Goal: Task Accomplishment & Management: Manage account settings

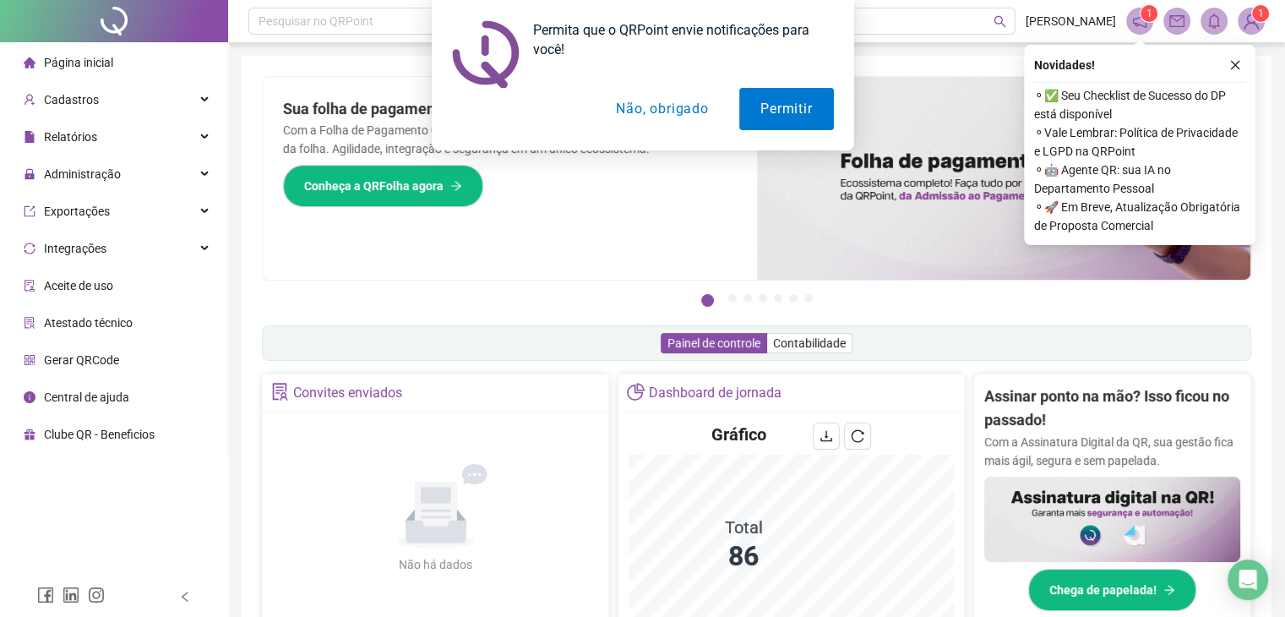
click at [660, 112] on button "Não, obrigado" at bounding box center [662, 109] width 134 height 42
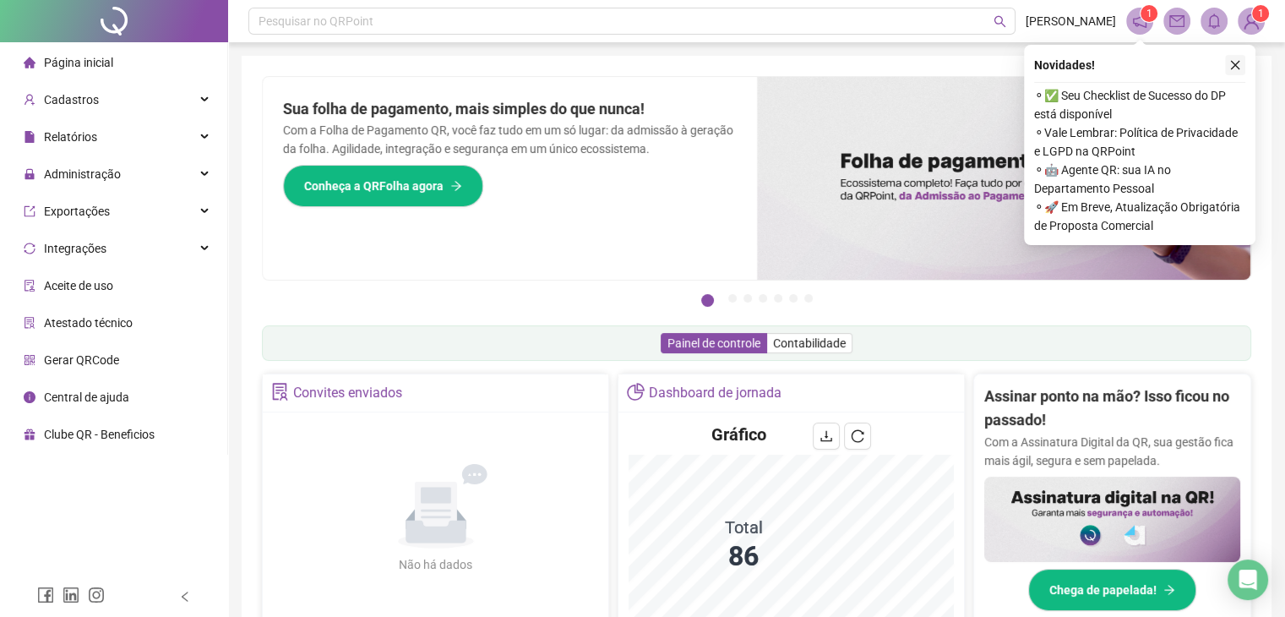
click at [1245, 71] on button "button" at bounding box center [1235, 65] width 20 height 20
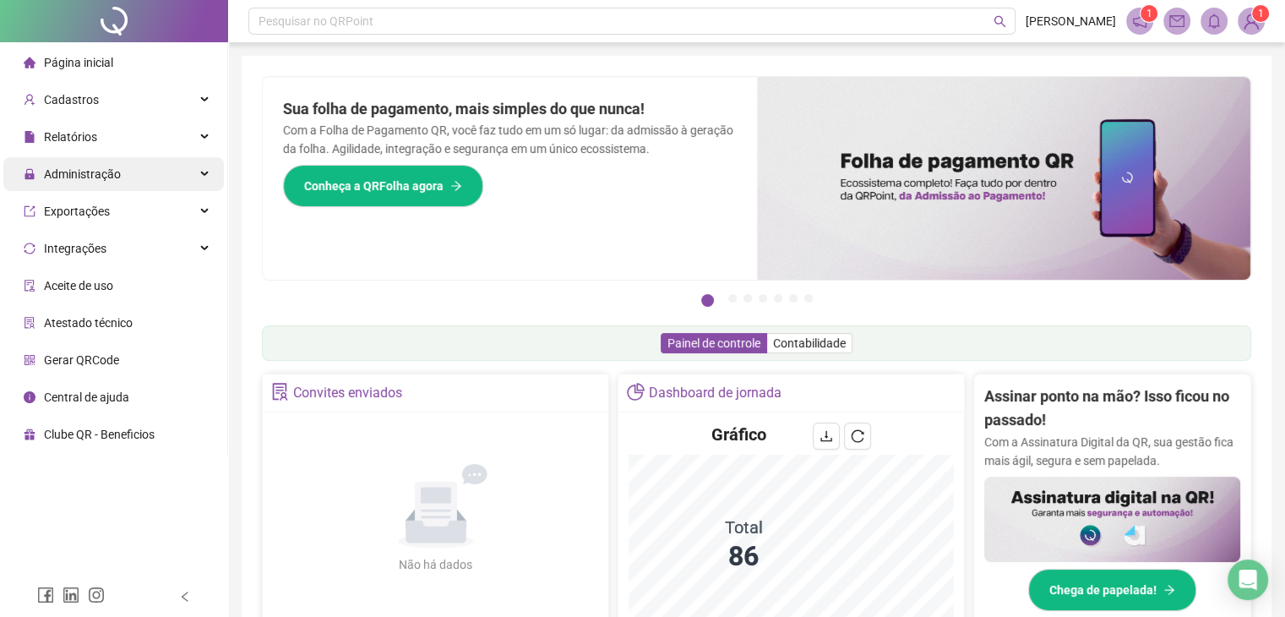
click at [112, 164] on span "Administração" at bounding box center [72, 174] width 97 height 34
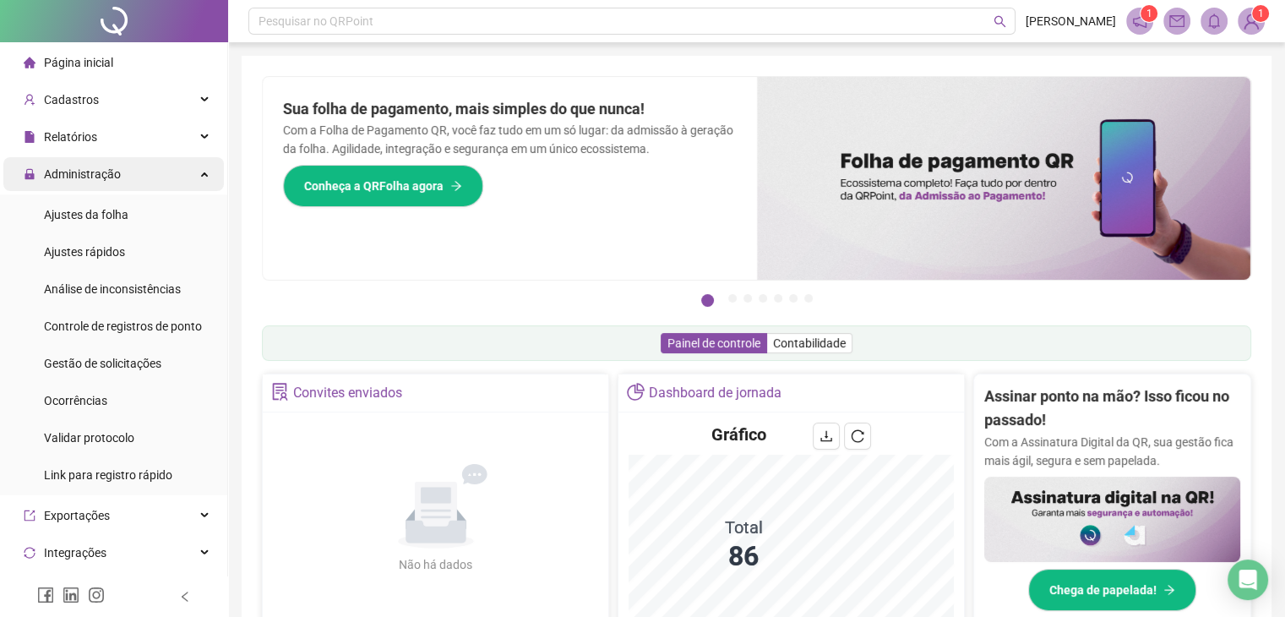
click at [112, 164] on span "Administração" at bounding box center [72, 174] width 97 height 34
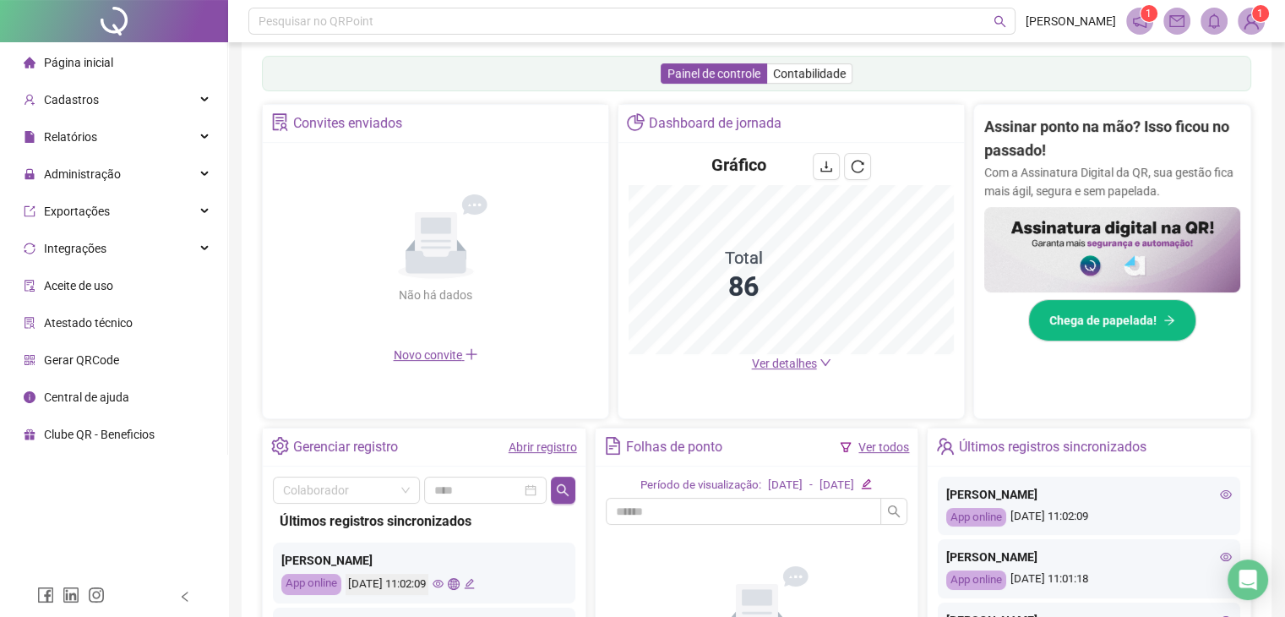
scroll to position [284, 0]
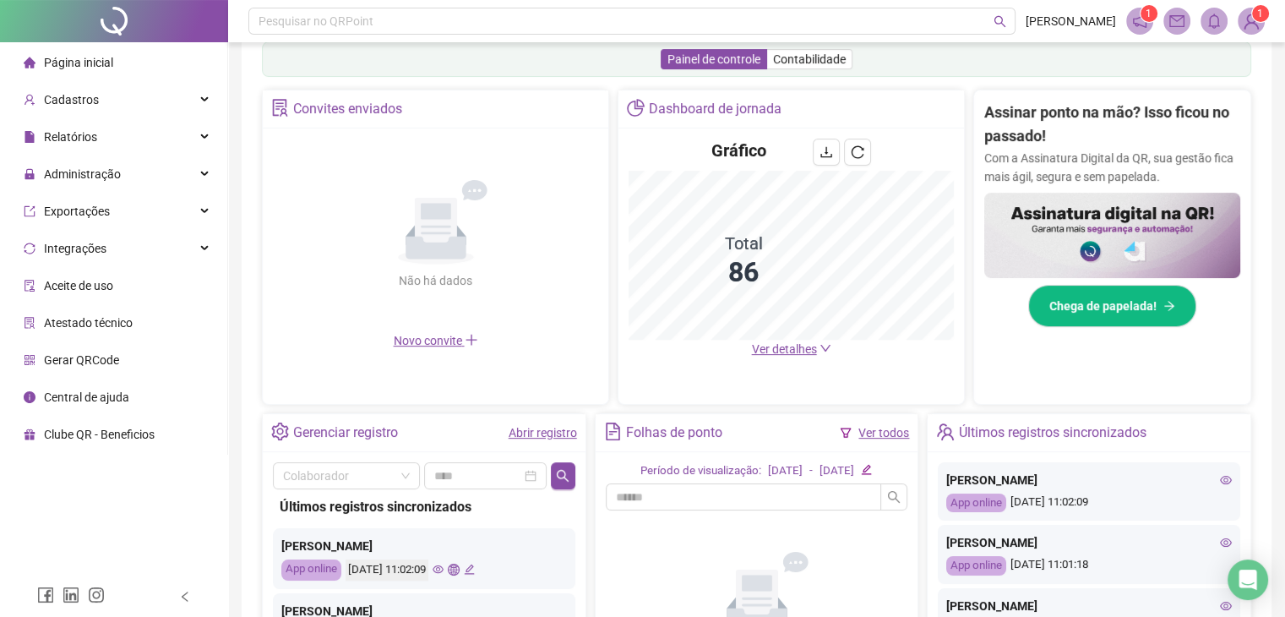
click at [554, 434] on link "Abrir registro" at bounding box center [543, 433] width 68 height 14
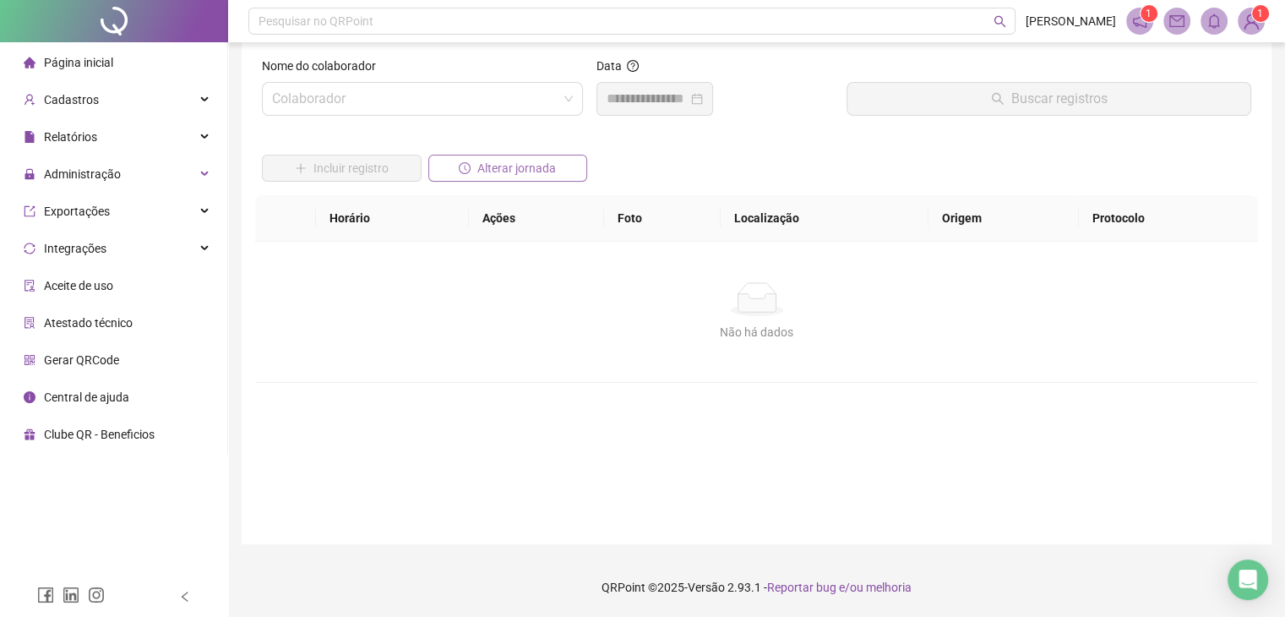
click at [524, 172] on span "Alterar jornada" at bounding box center [516, 168] width 79 height 19
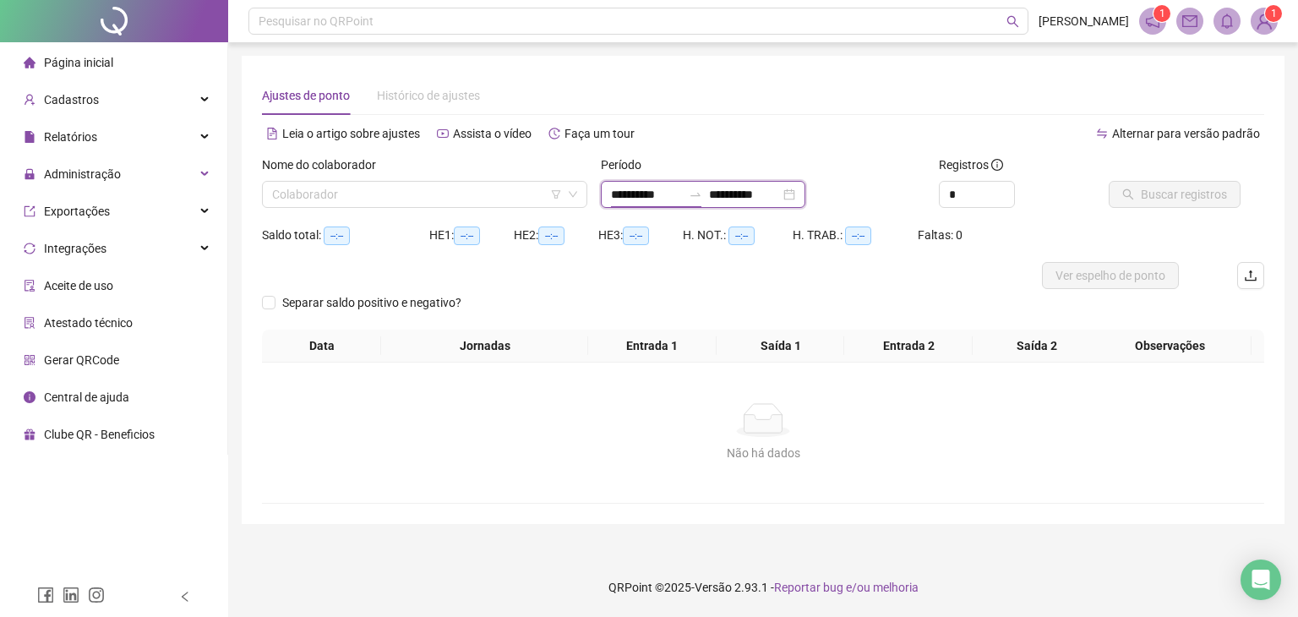
click at [637, 200] on input "**********" at bounding box center [646, 194] width 71 height 19
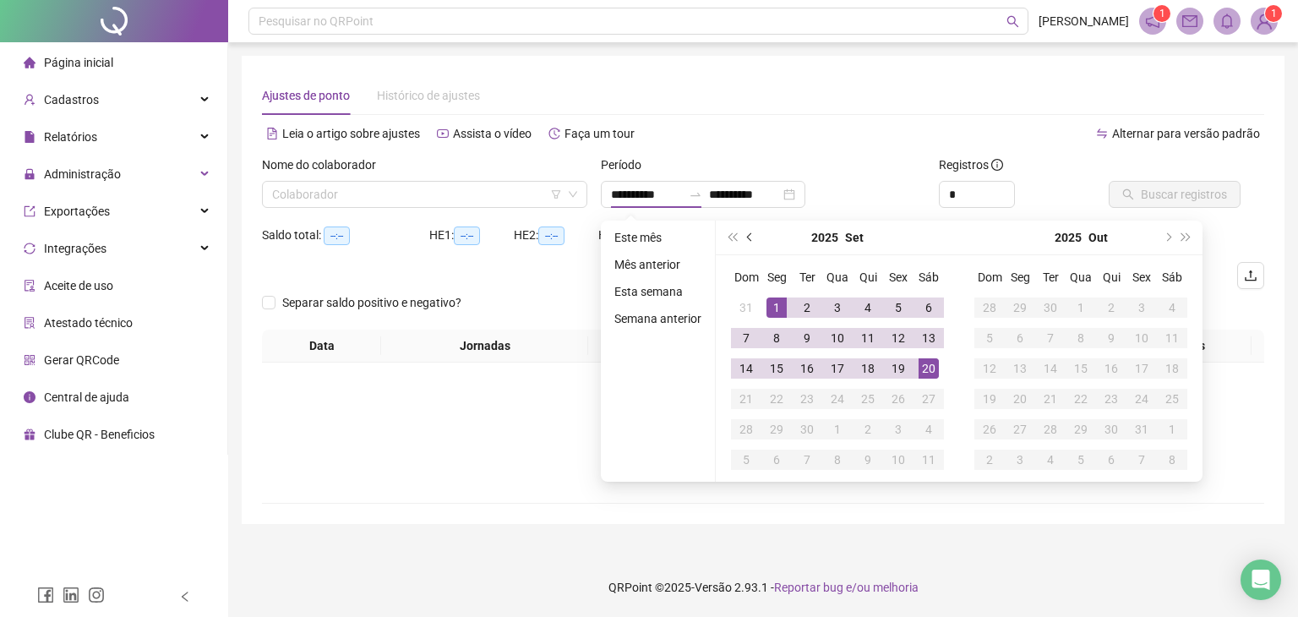
click at [750, 227] on button "prev-year" at bounding box center [750, 238] width 19 height 34
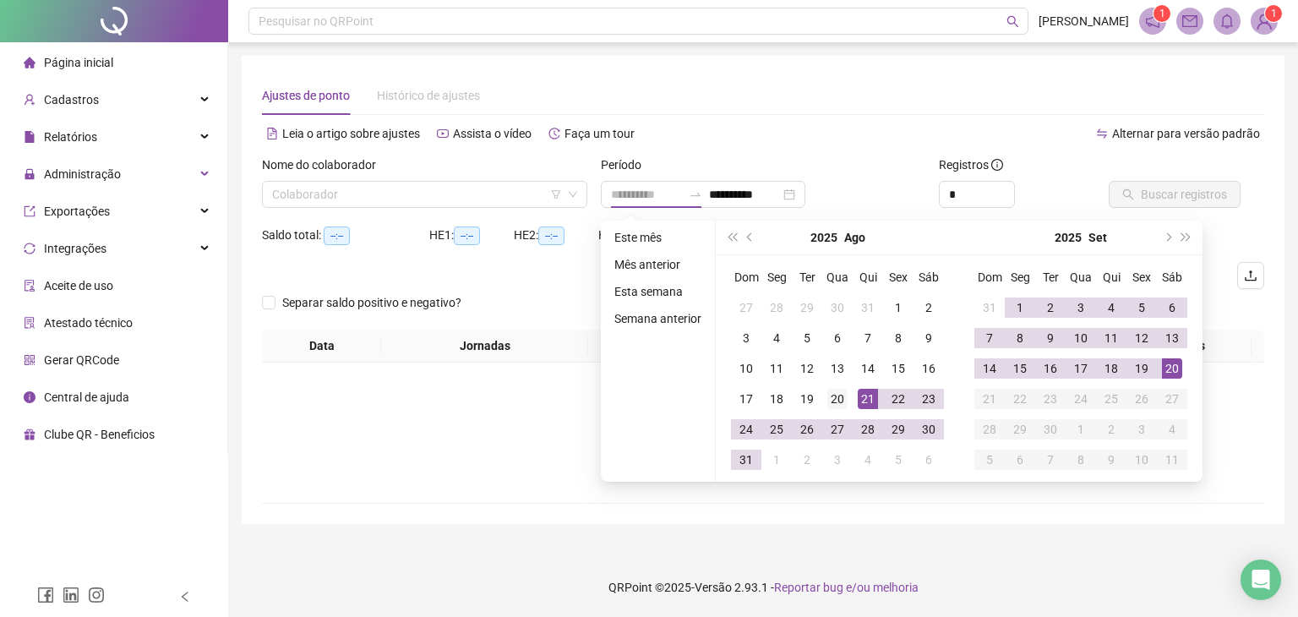
type input "**********"
click at [842, 396] on div "20" at bounding box center [837, 399] width 20 height 20
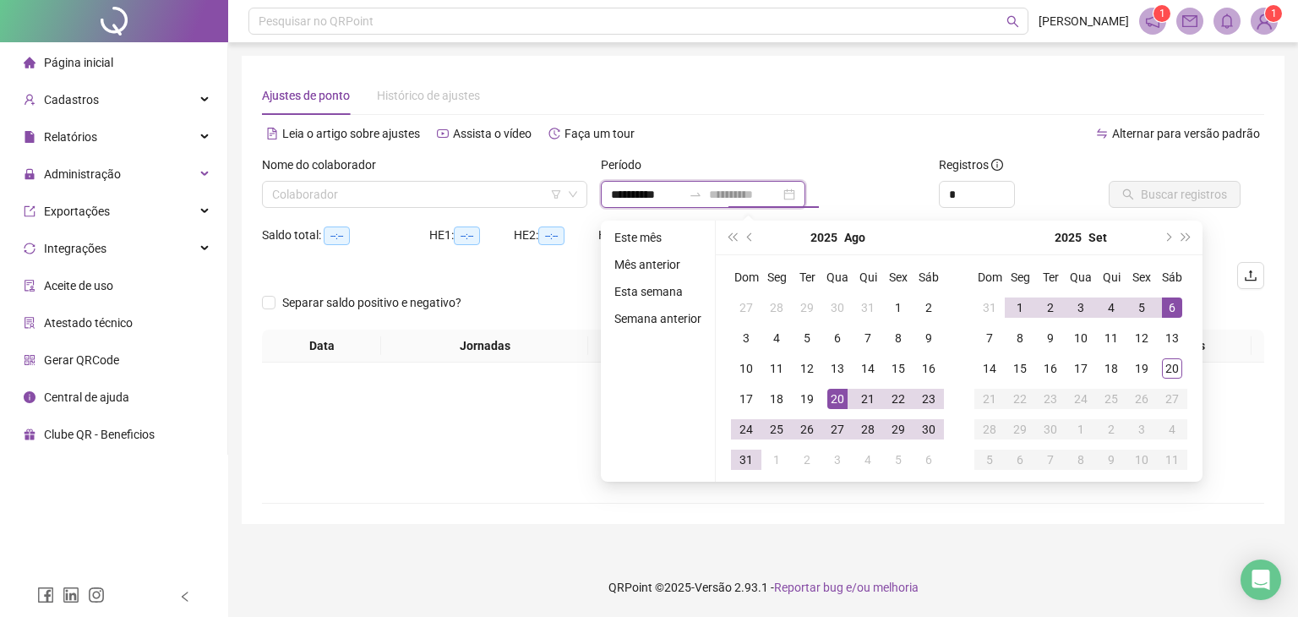
type input "**********"
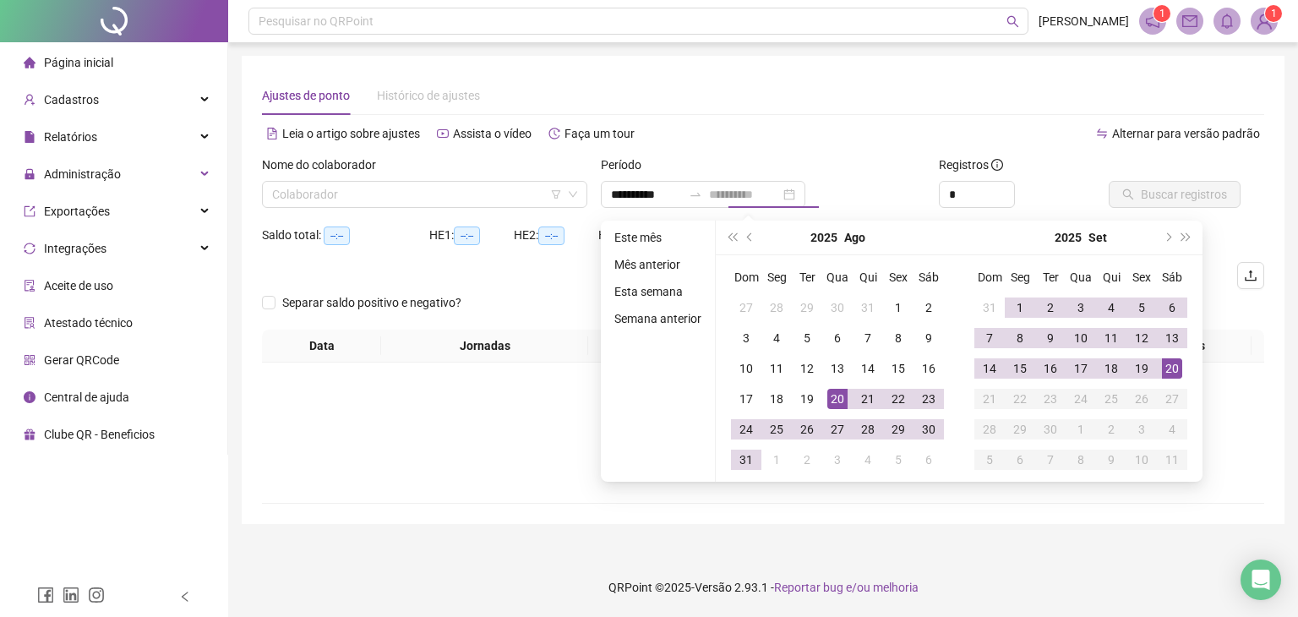
click at [1170, 366] on div "20" at bounding box center [1172, 368] width 20 height 20
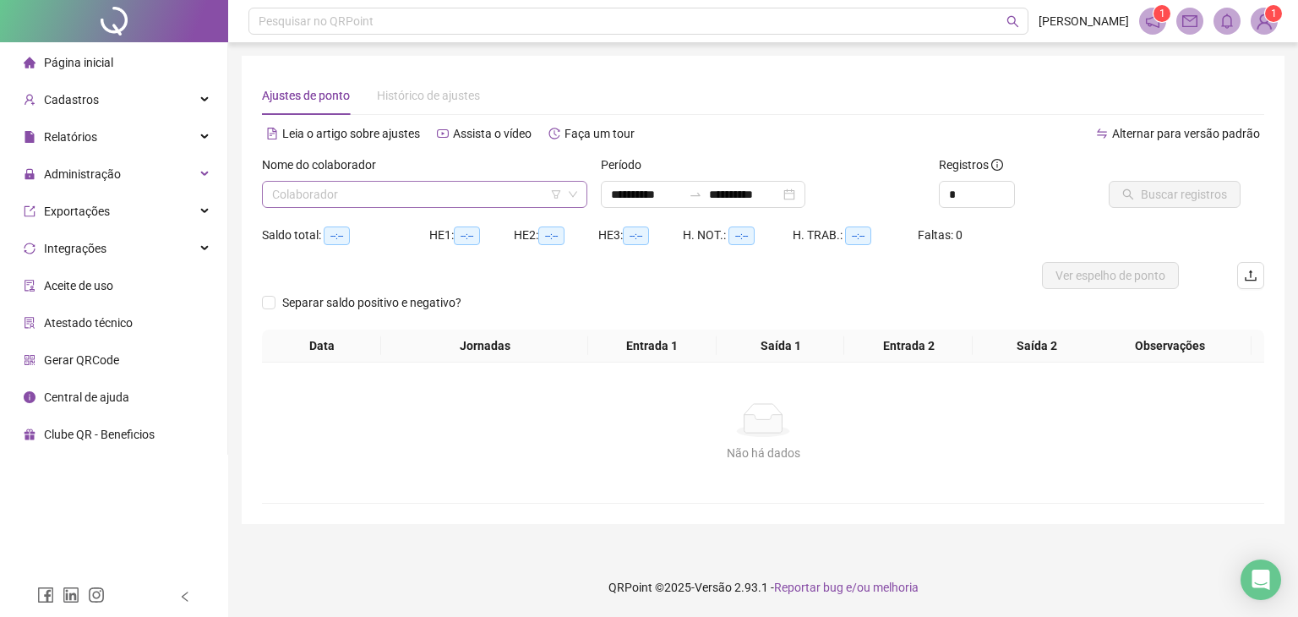
click at [460, 196] on input "search" at bounding box center [417, 194] width 290 height 25
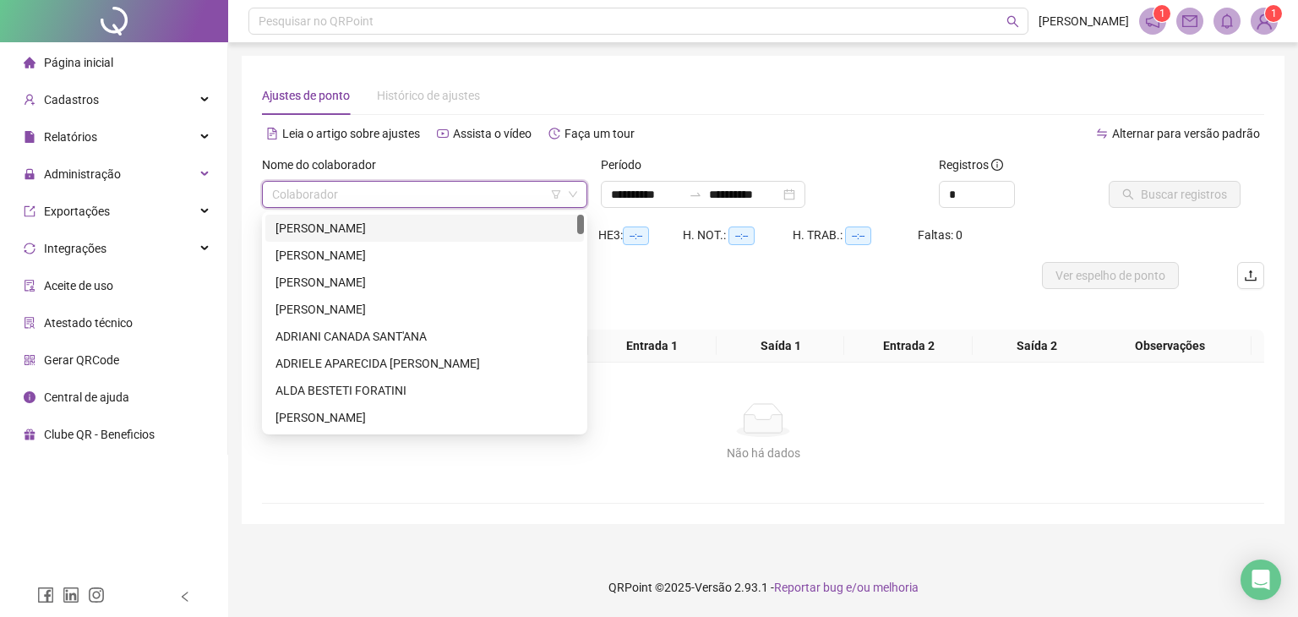
click at [449, 224] on div "[PERSON_NAME]" at bounding box center [424, 228] width 298 height 19
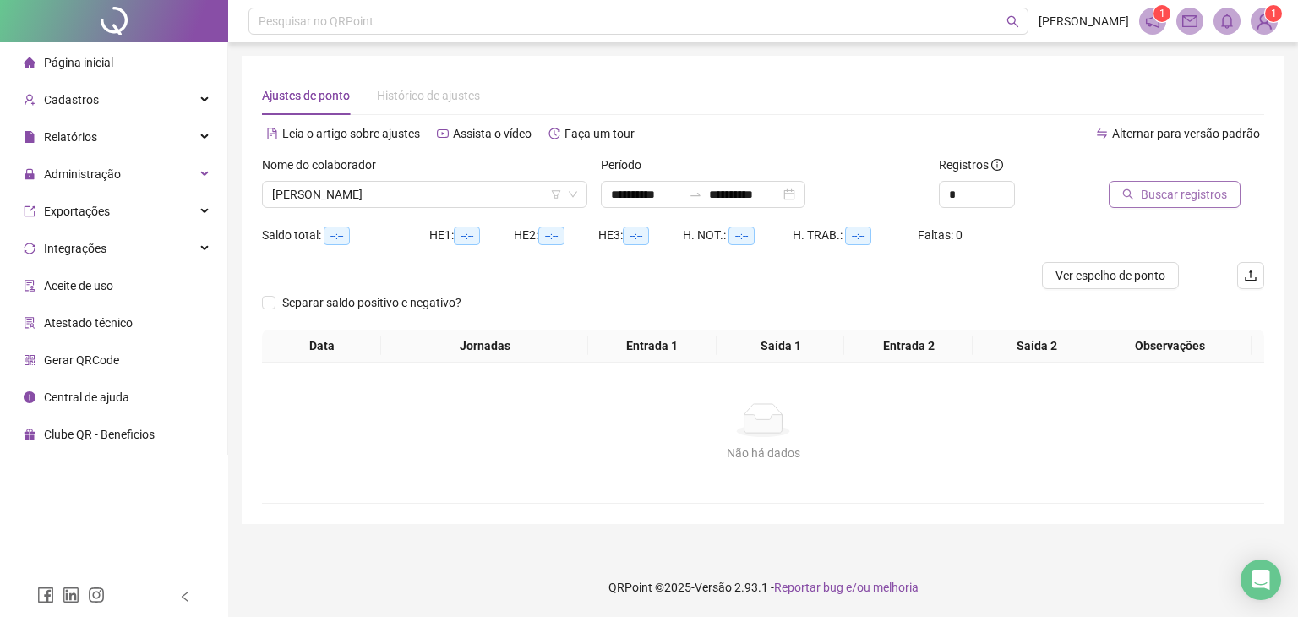
click at [1153, 193] on span "Buscar registros" at bounding box center [1184, 194] width 86 height 19
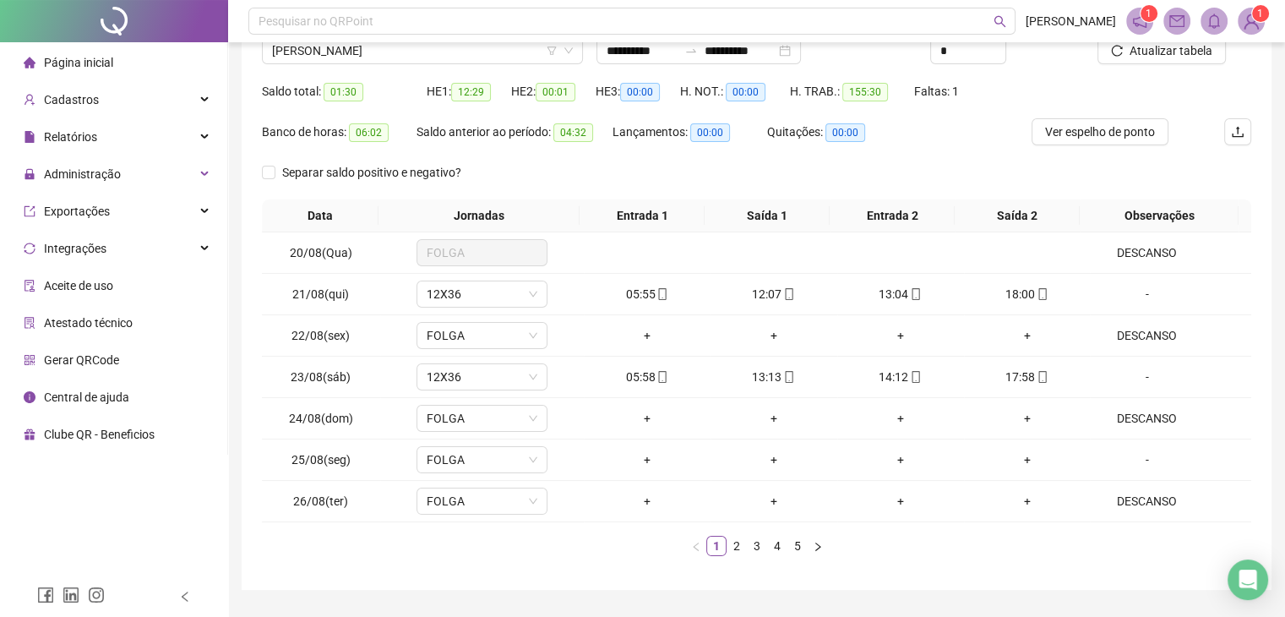
scroll to position [188, 0]
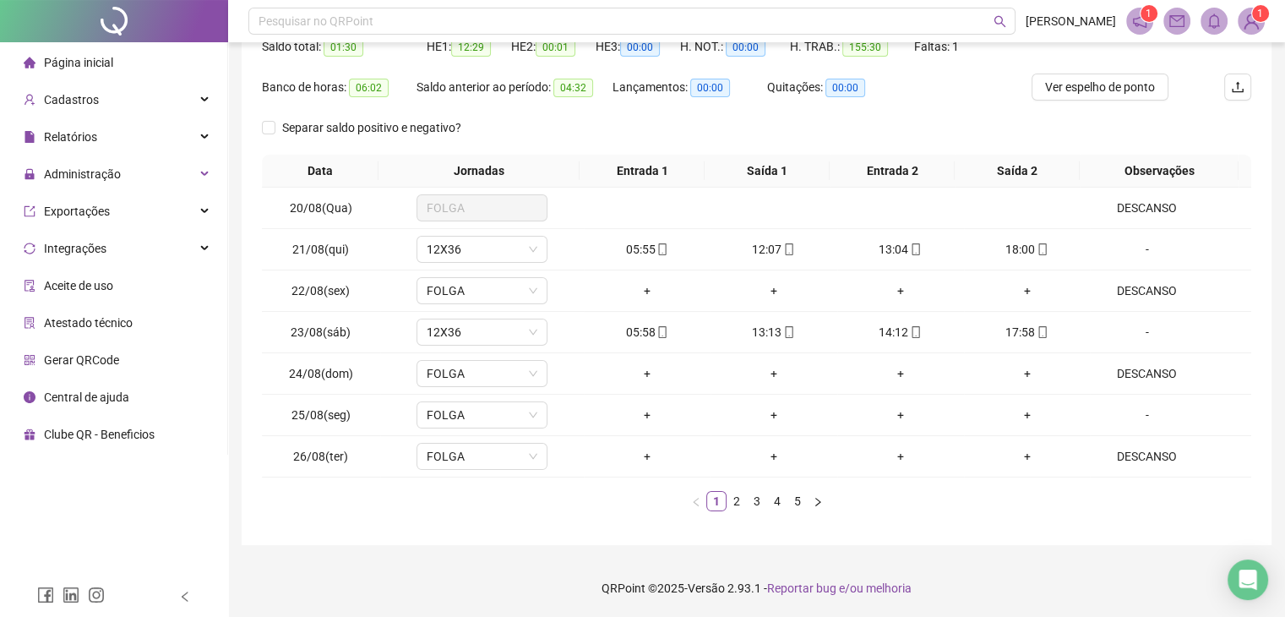
click at [1252, 451] on div "**********" at bounding box center [757, 206] width 1030 height 678
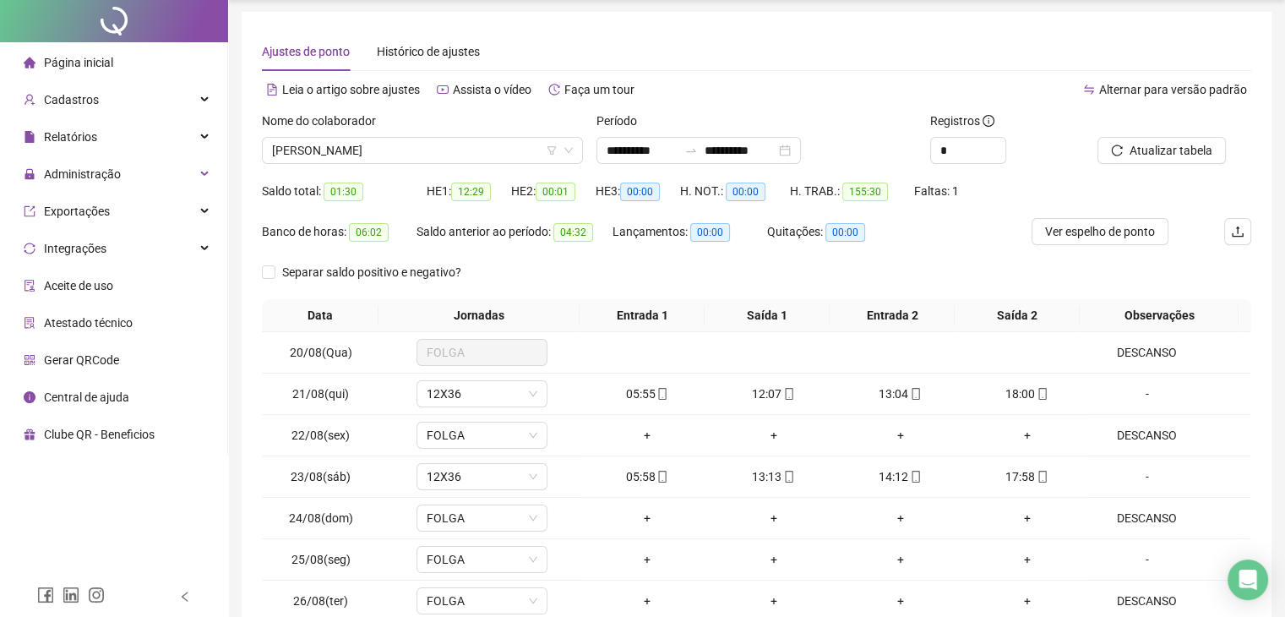
scroll to position [0, 0]
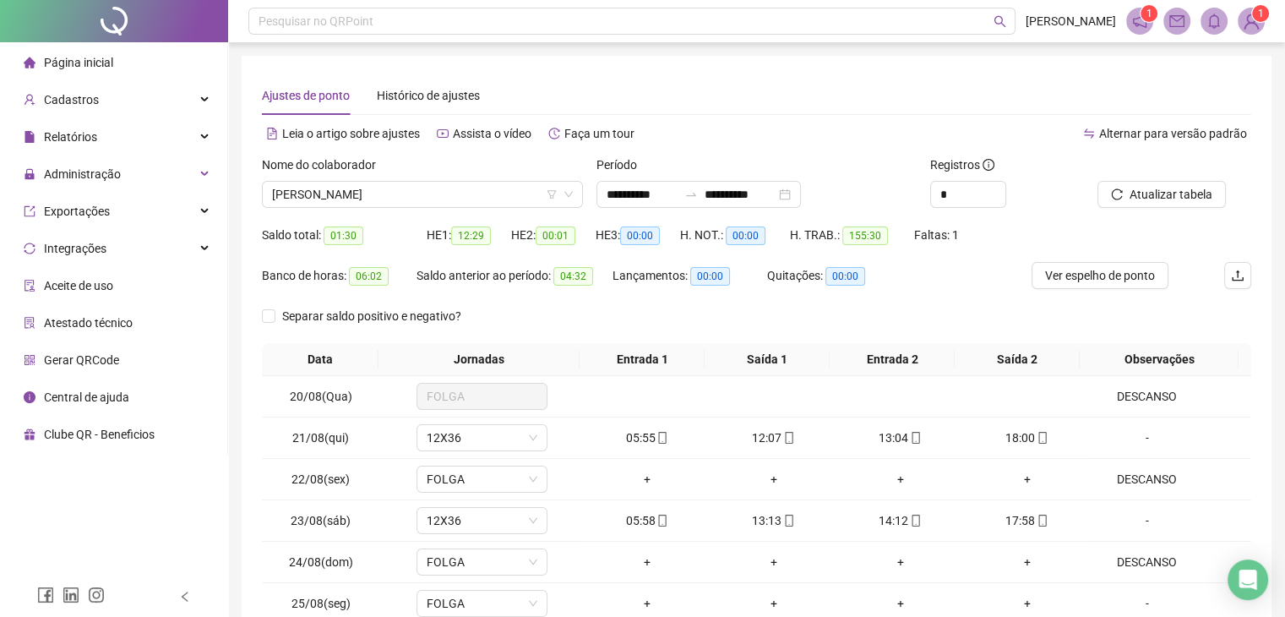
click at [1223, 134] on span "Alternar para versão padrão" at bounding box center [1173, 134] width 148 height 14
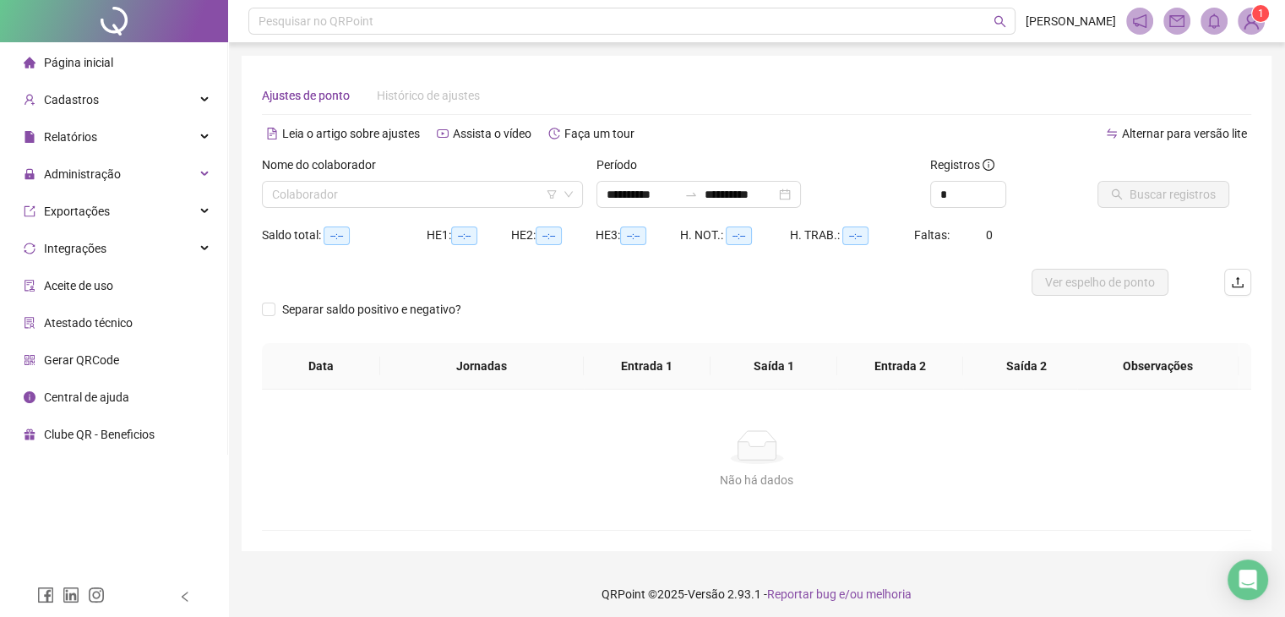
type input "**********"
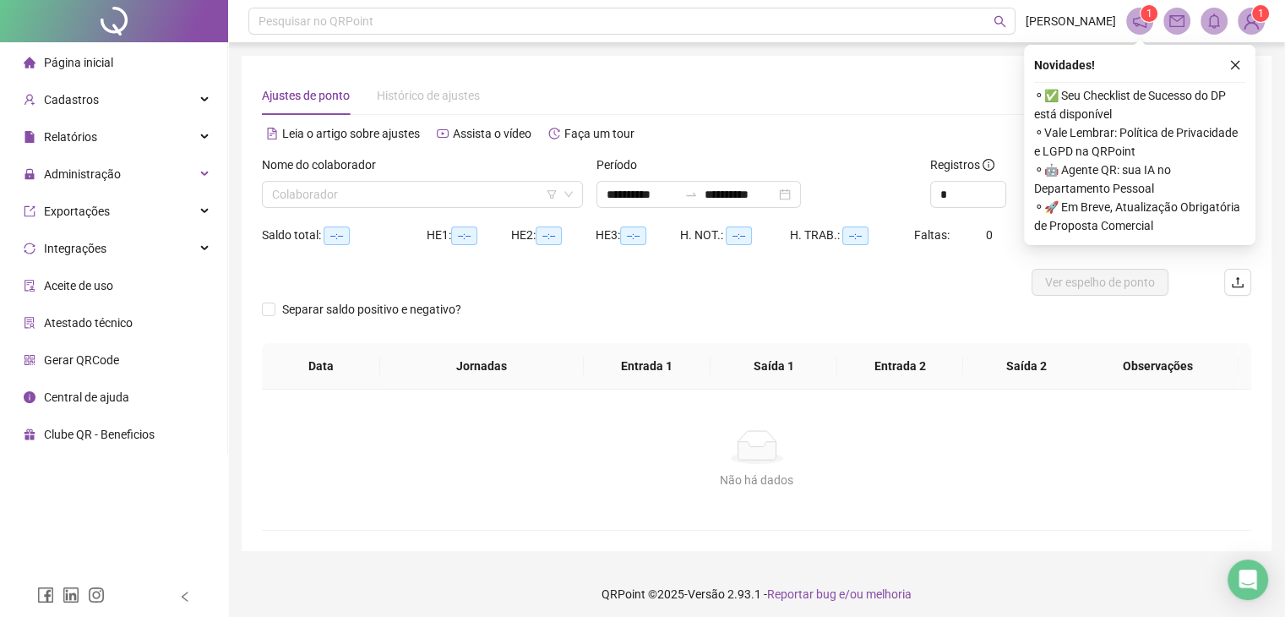
click at [1231, 75] on div "Novidades ! ⚬ ✅ Seu Checklist de Sucesso do DP está disponível ⚬ Vale Lembrar: …" at bounding box center [1140, 145] width 232 height 200
click at [1233, 65] on icon "close" at bounding box center [1236, 65] width 12 height 12
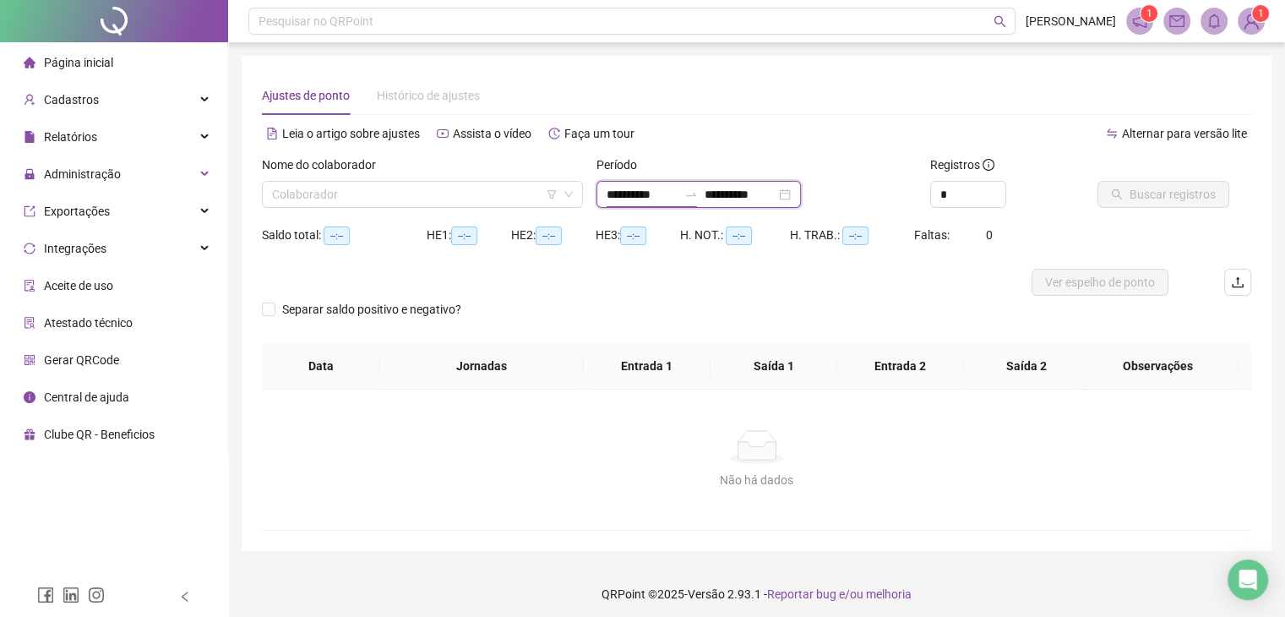
click at [645, 195] on input "**********" at bounding box center [642, 194] width 71 height 19
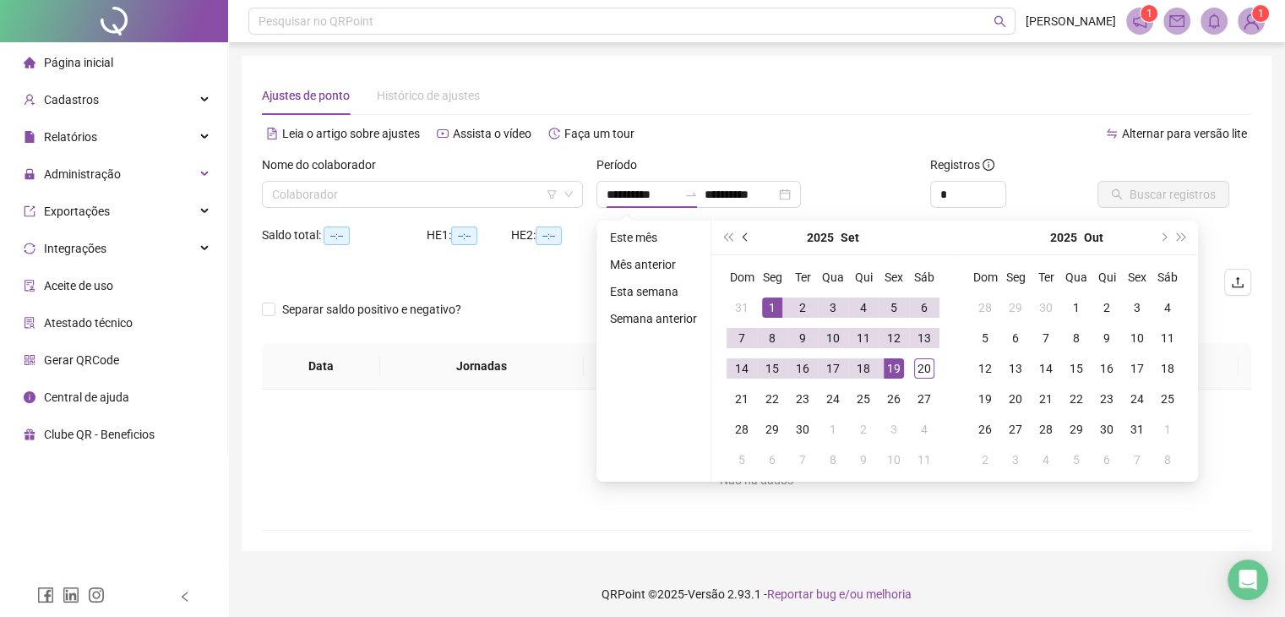
click at [751, 232] on button "prev-year" at bounding box center [746, 238] width 19 height 34
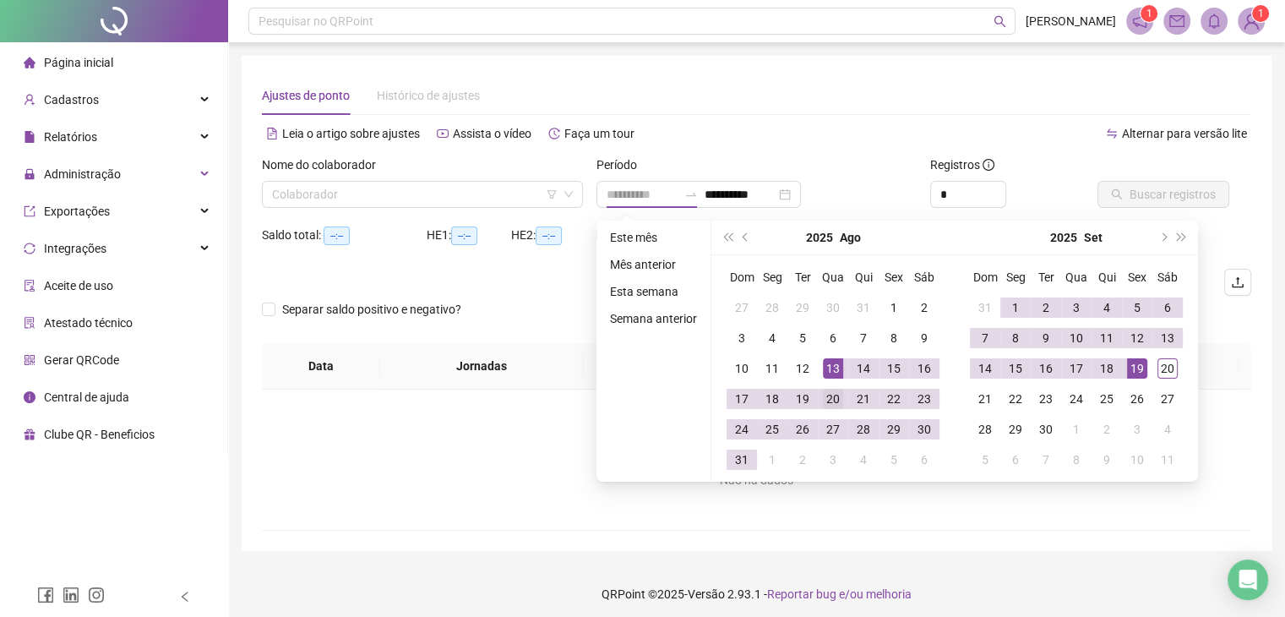
type input "**********"
click at [830, 392] on div "20" at bounding box center [833, 399] width 20 height 20
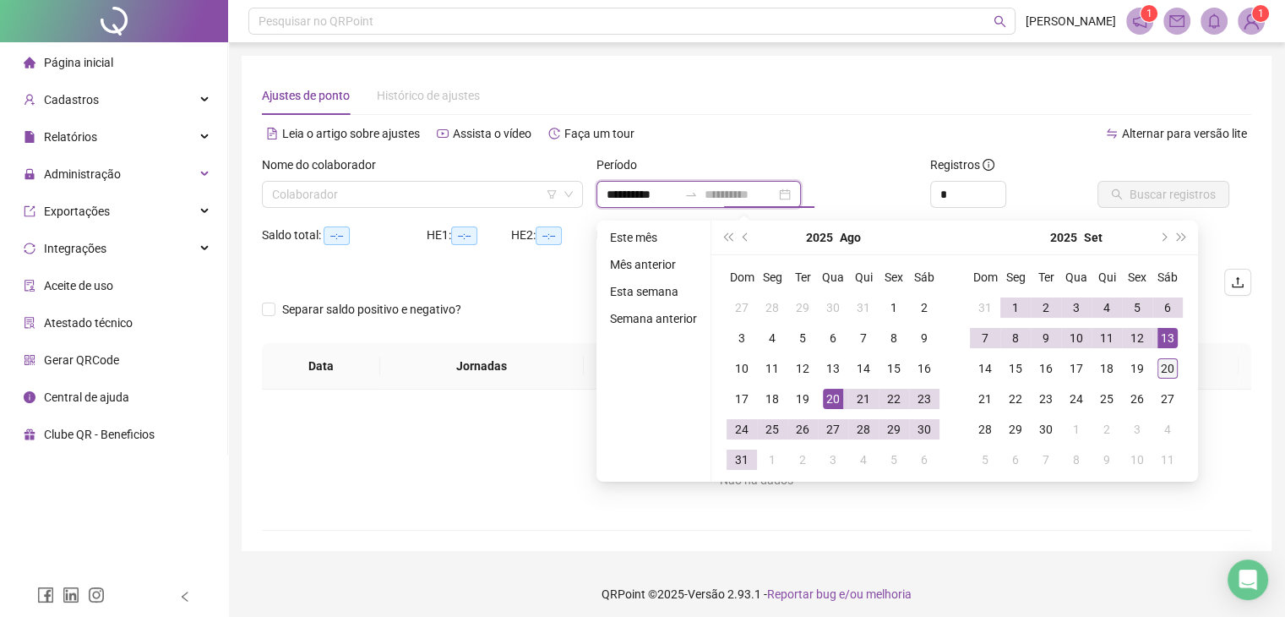
type input "**********"
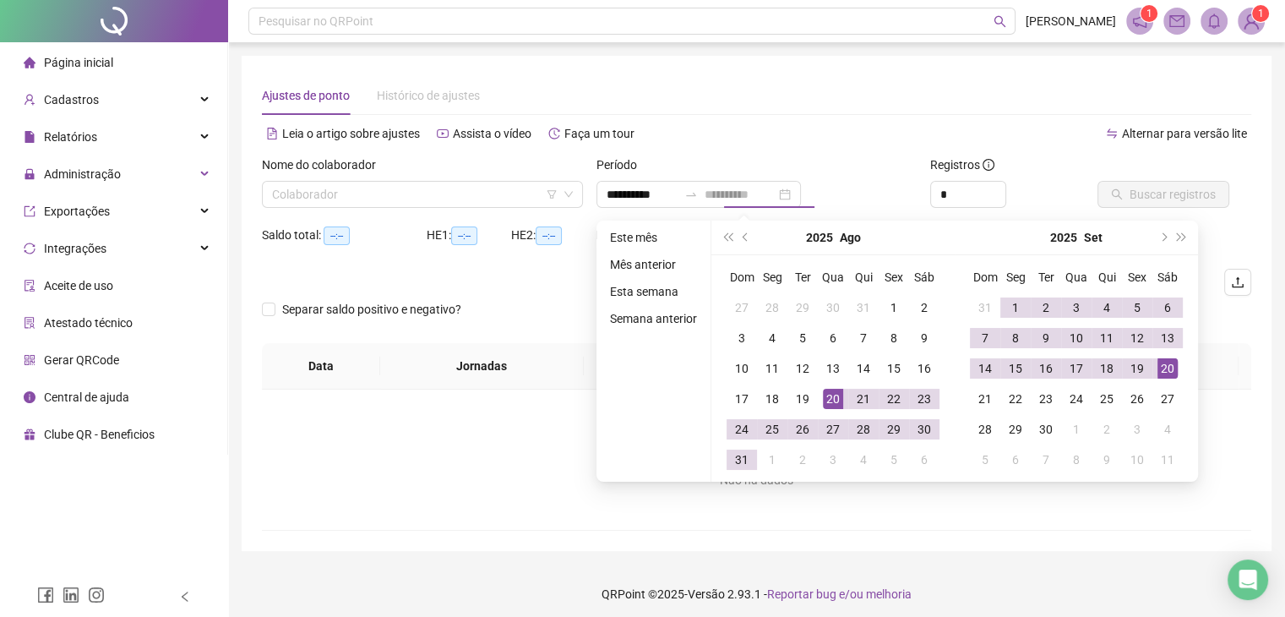
click at [1159, 368] on div "20" at bounding box center [1168, 368] width 20 height 20
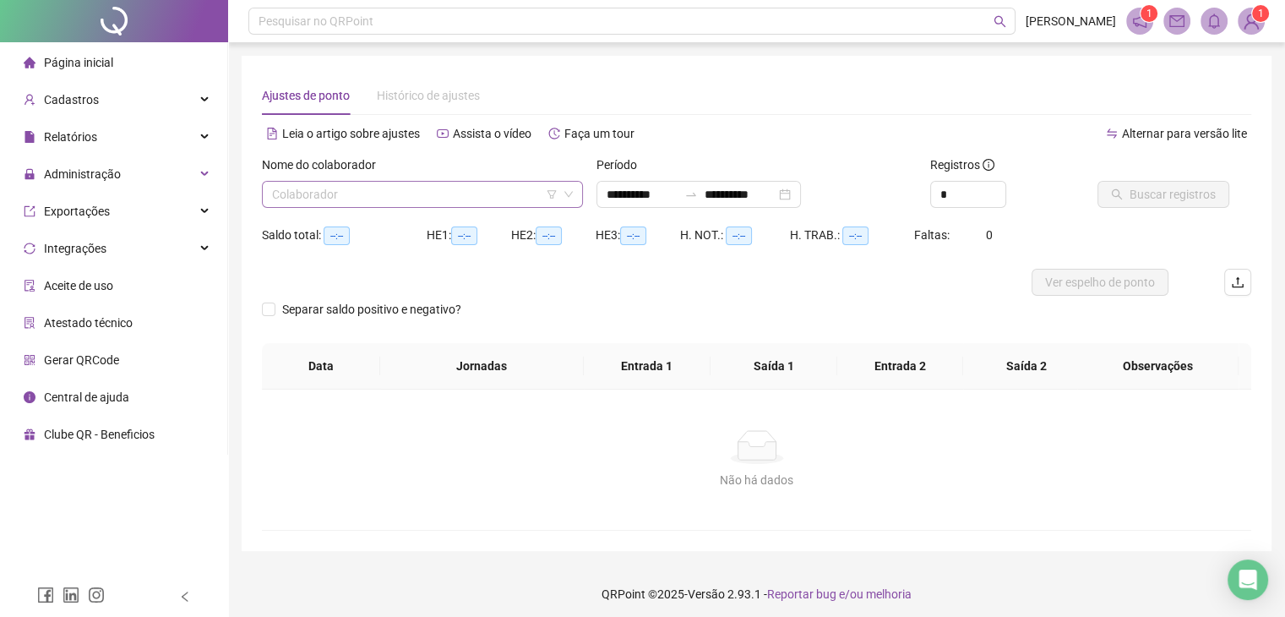
click at [494, 202] on input "search" at bounding box center [415, 194] width 286 height 25
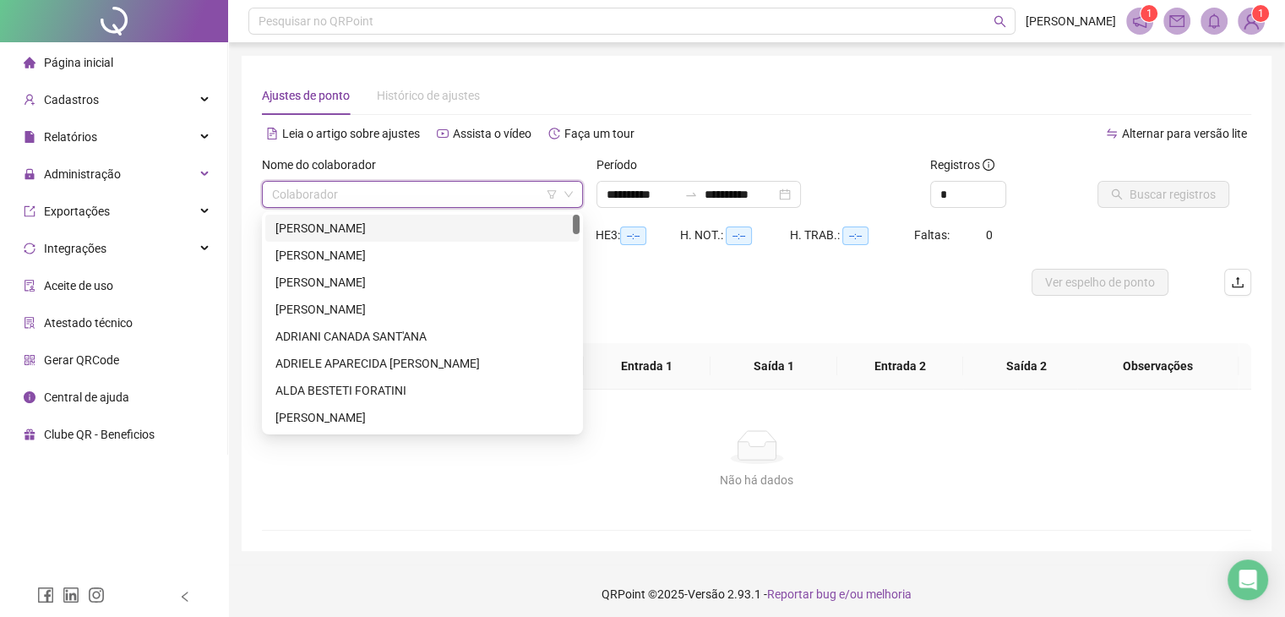
click at [483, 223] on div "[PERSON_NAME]" at bounding box center [422, 228] width 294 height 19
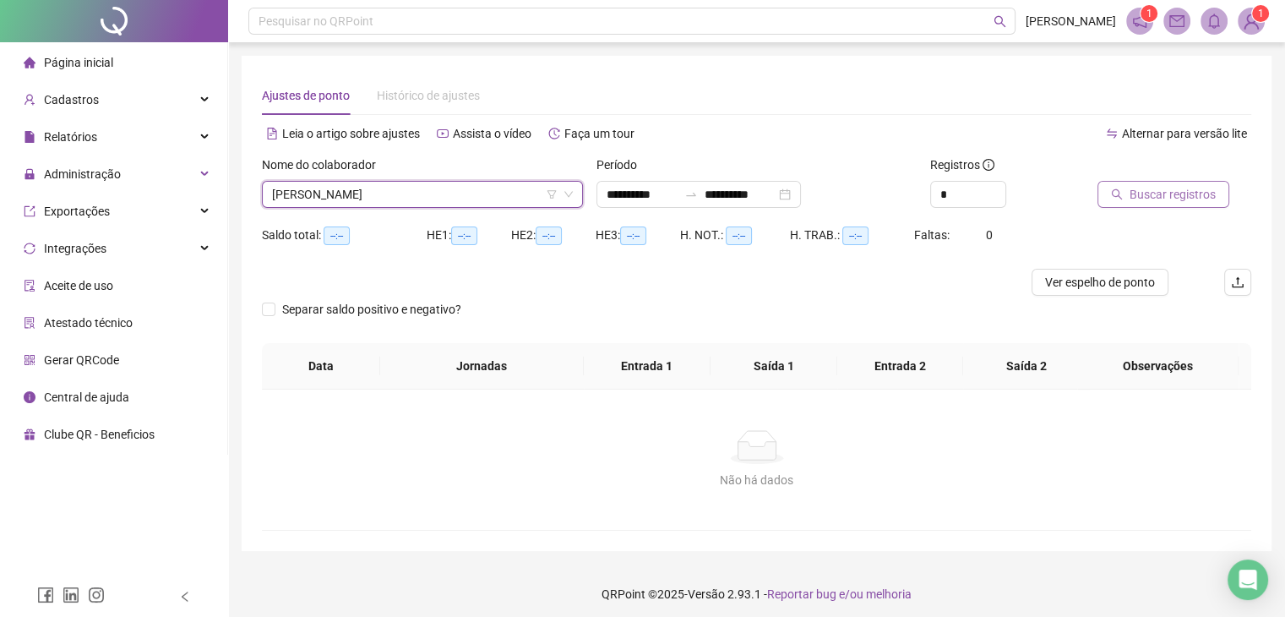
click at [1159, 186] on span "Buscar registros" at bounding box center [1173, 194] width 86 height 19
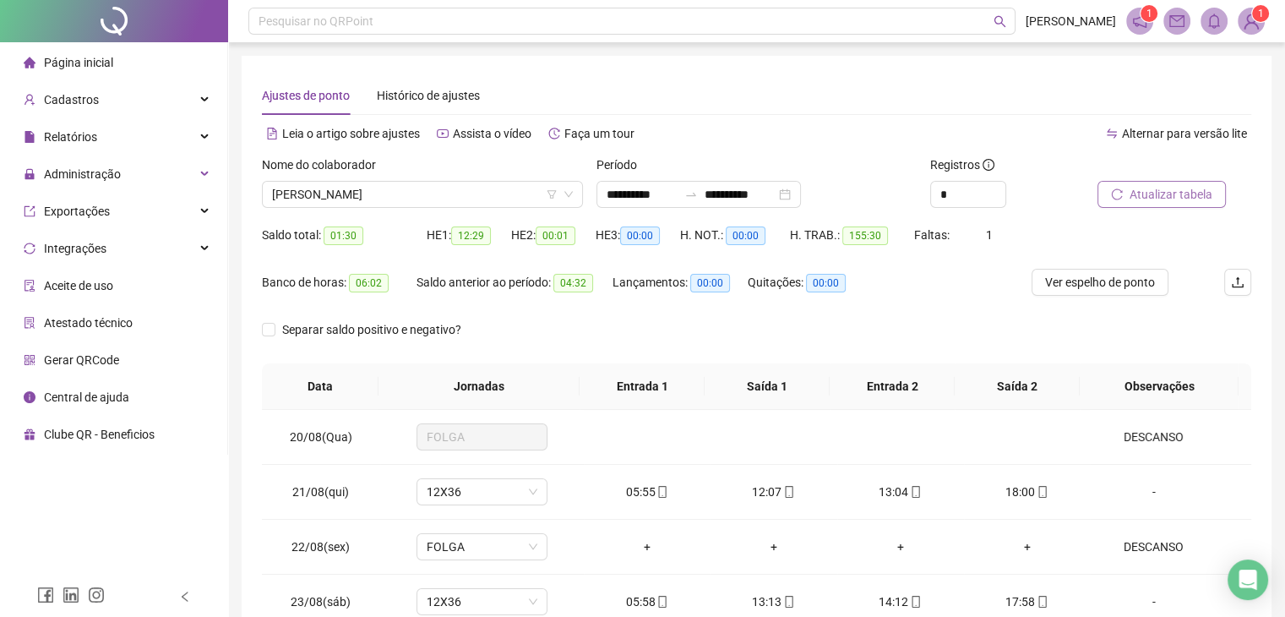
click at [1098, 181] on button "Atualizar tabela" at bounding box center [1162, 194] width 128 height 27
click at [1251, 449] on div "20/08(Qua) FOLGA DESCANSO 21/08(qui) 12X36 05:55 12:07 13:04 18:00 - 22/08(sex)…" at bounding box center [757, 590] width 990 height 361
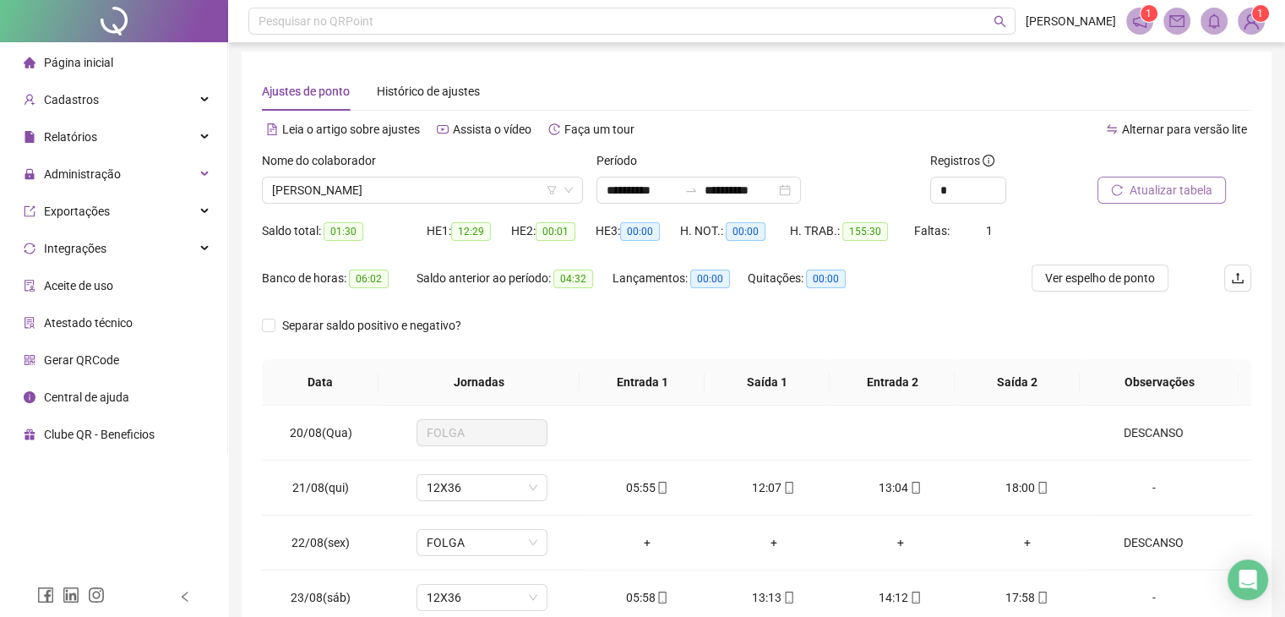
scroll to position [3, 0]
click at [1179, 182] on span "Atualizar tabela" at bounding box center [1171, 191] width 83 height 19
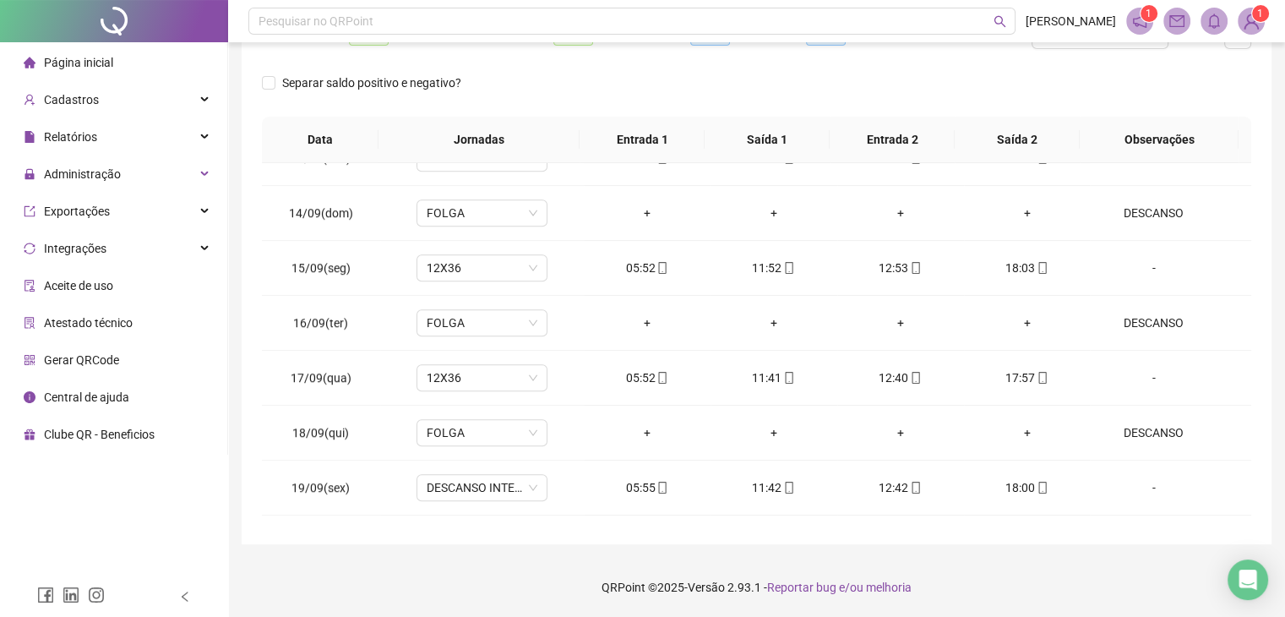
scroll to position [1391, 0]
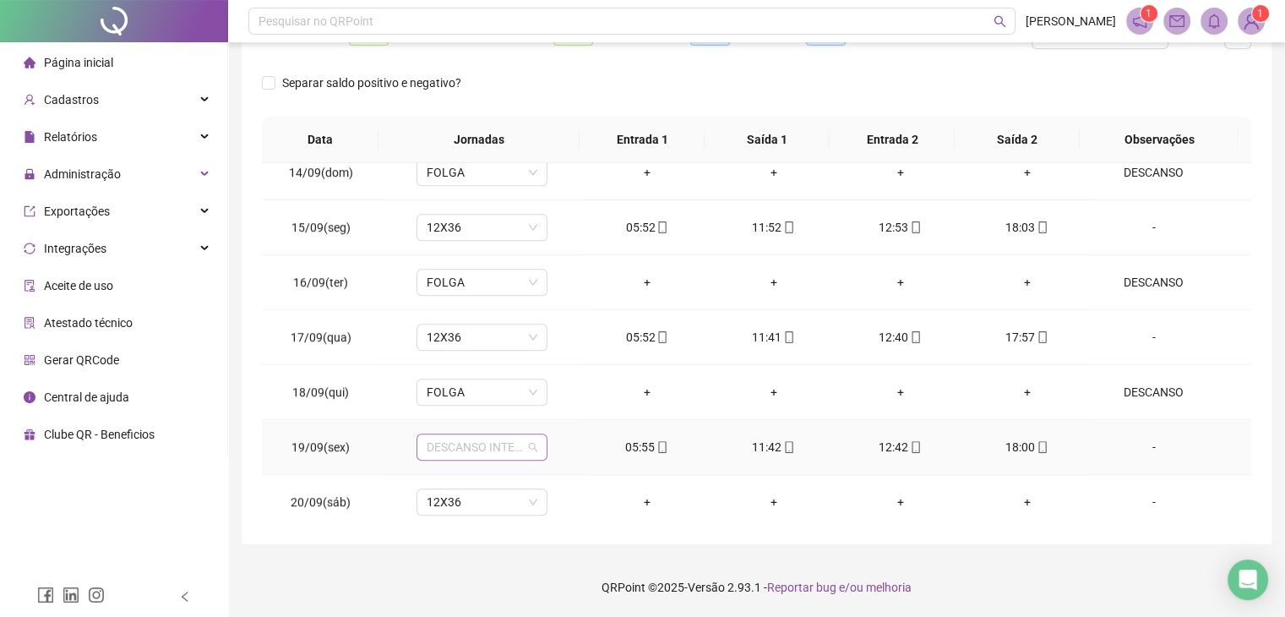
click at [432, 454] on div "DESCANSO INTER-JORNADA" at bounding box center [482, 447] width 131 height 27
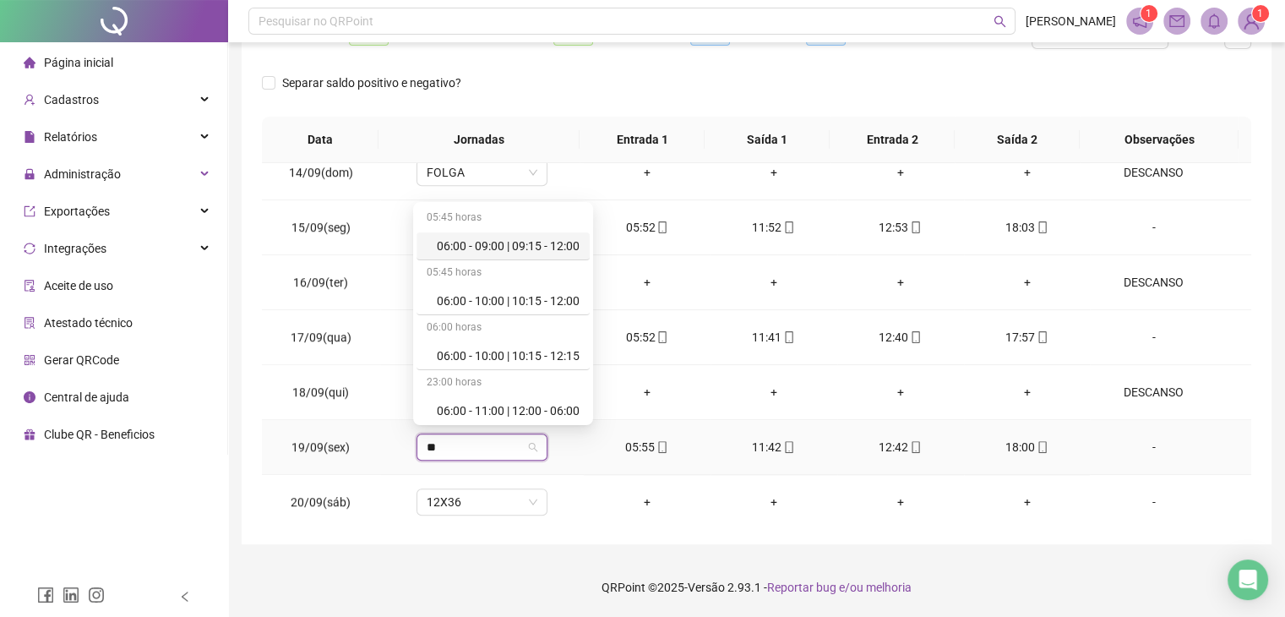
type input "***"
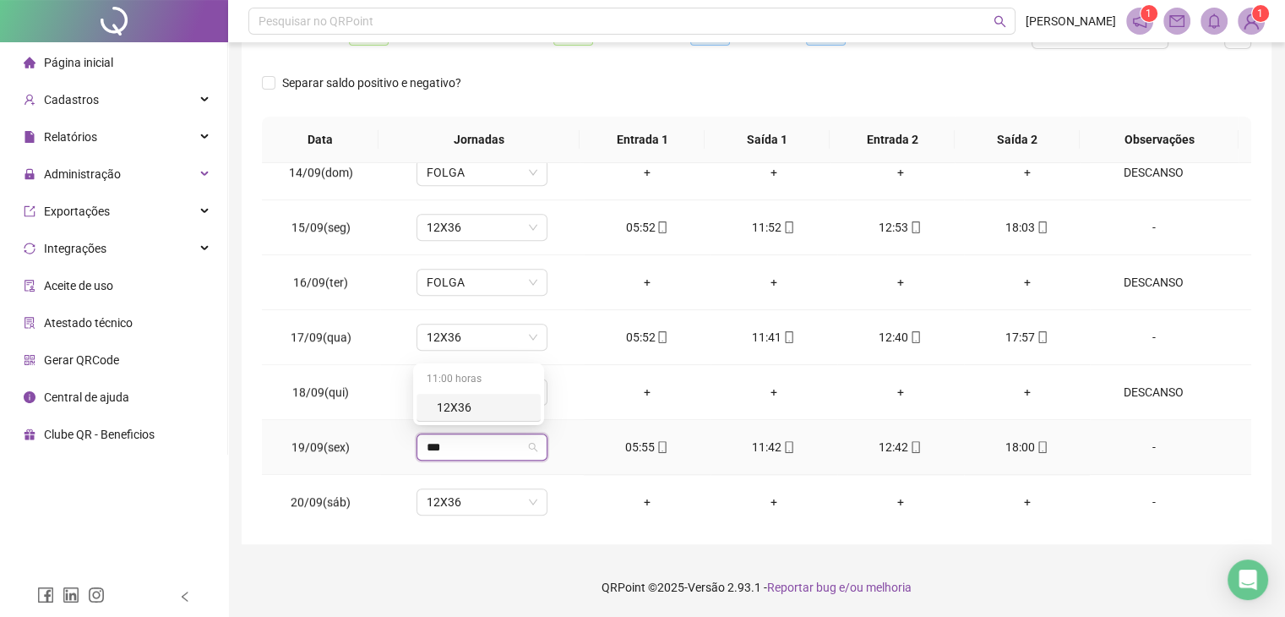
click at [469, 404] on div "12X36" at bounding box center [484, 407] width 94 height 19
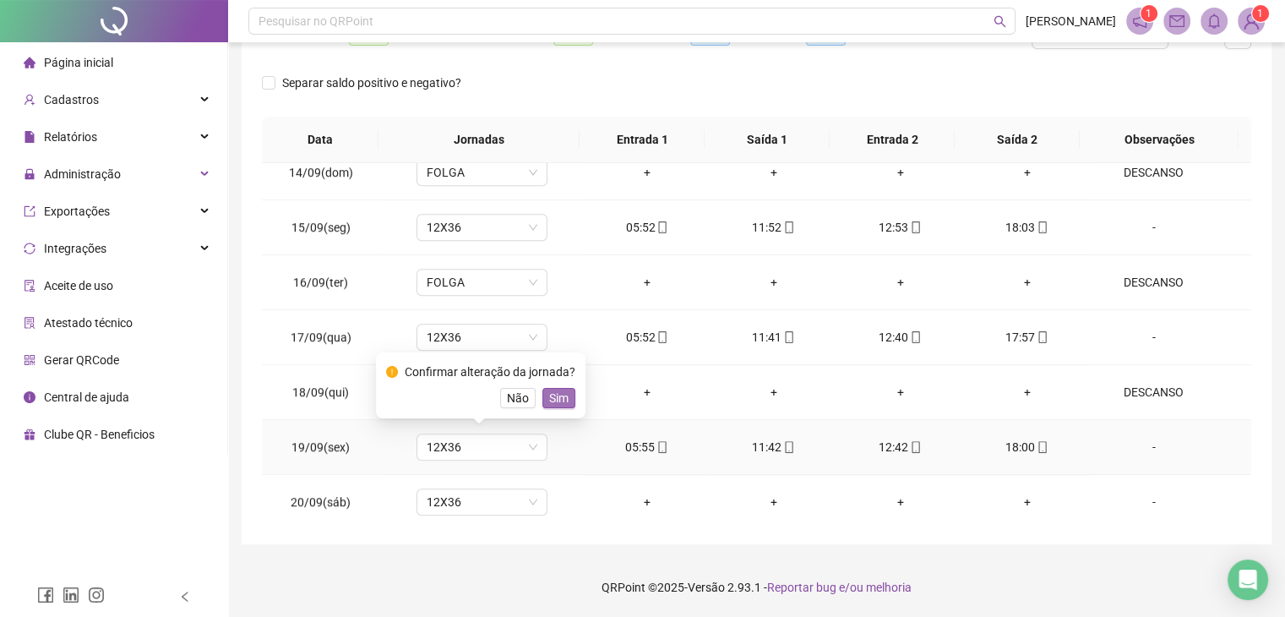
click at [549, 393] on span "Sim" at bounding box center [558, 398] width 19 height 19
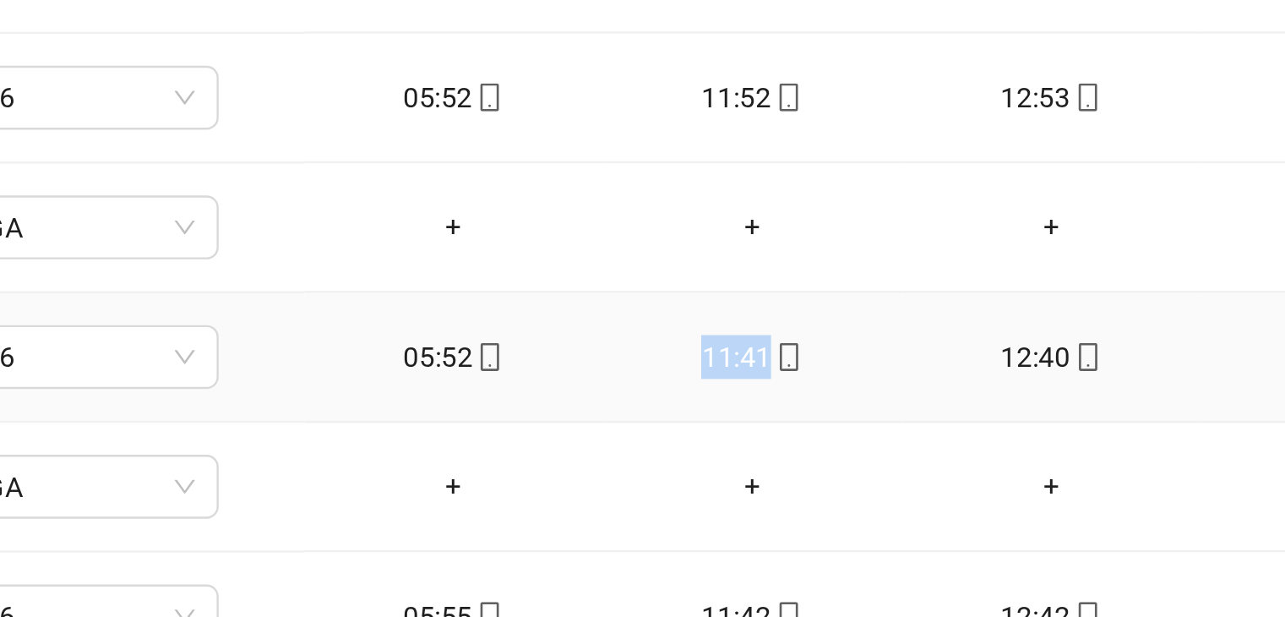
drag, startPoint x: 781, startPoint y: 316, endPoint x: 736, endPoint y: 330, distance: 46.8
click at [736, 330] on td "11:41" at bounding box center [774, 337] width 127 height 55
click at [791, 234] on td "11:52" at bounding box center [774, 227] width 127 height 55
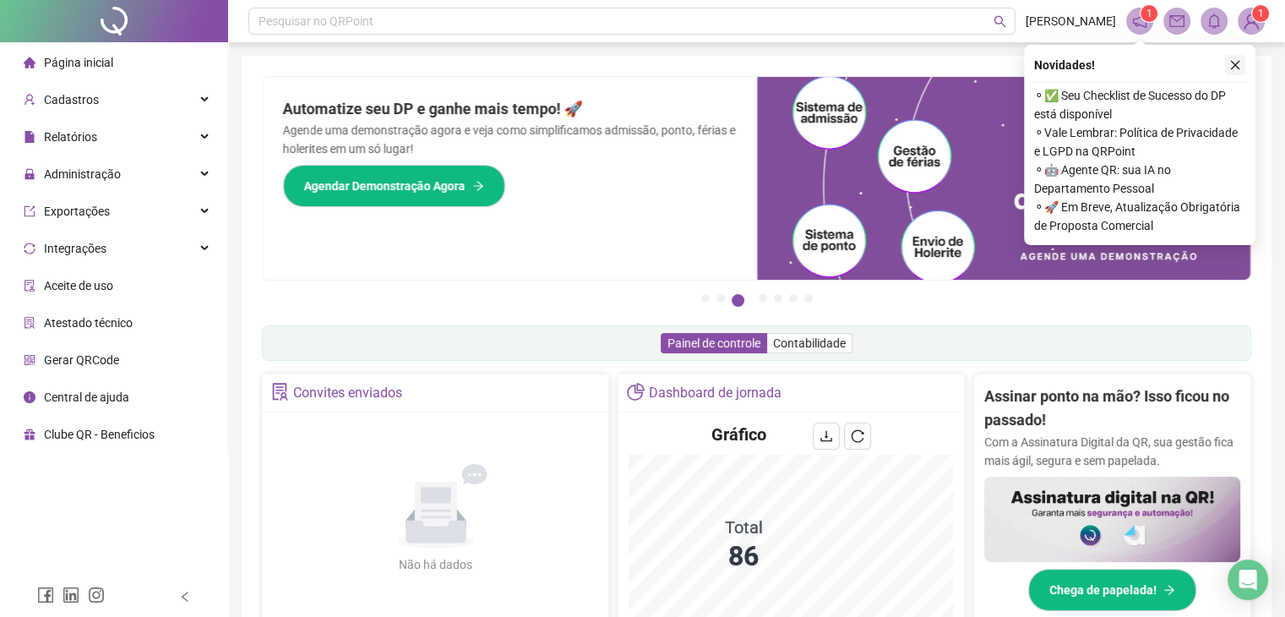
click at [1230, 63] on icon "close" at bounding box center [1236, 65] width 12 height 12
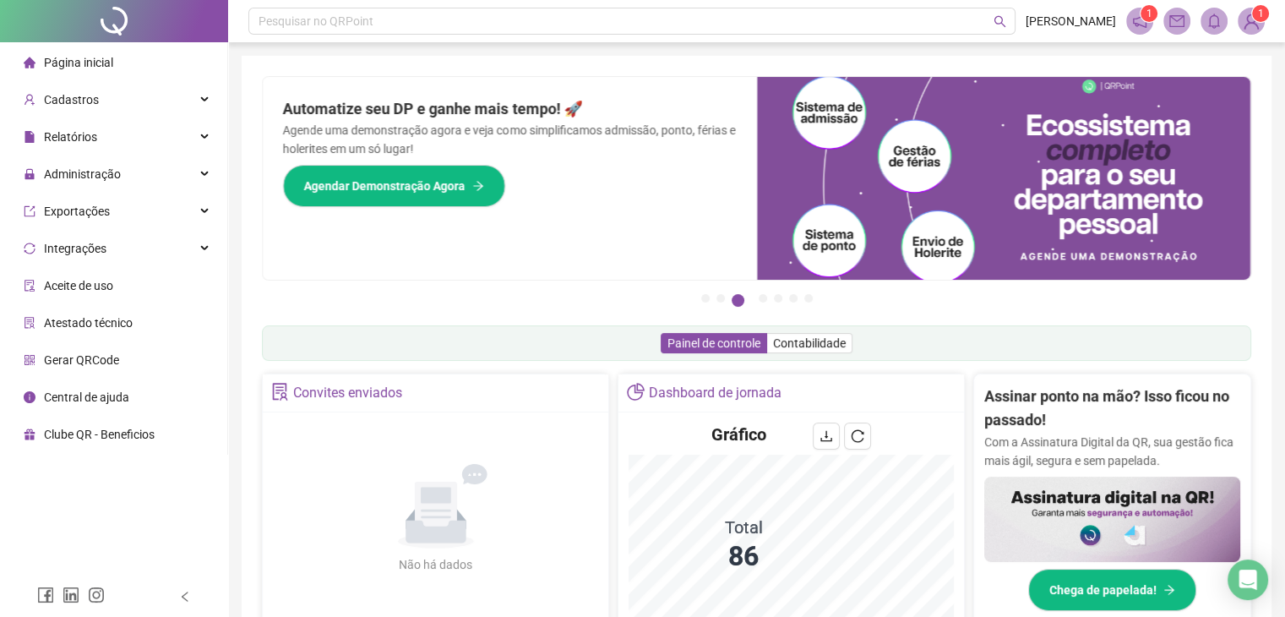
click at [1139, 24] on icon "notification" at bounding box center [1139, 21] width 15 height 15
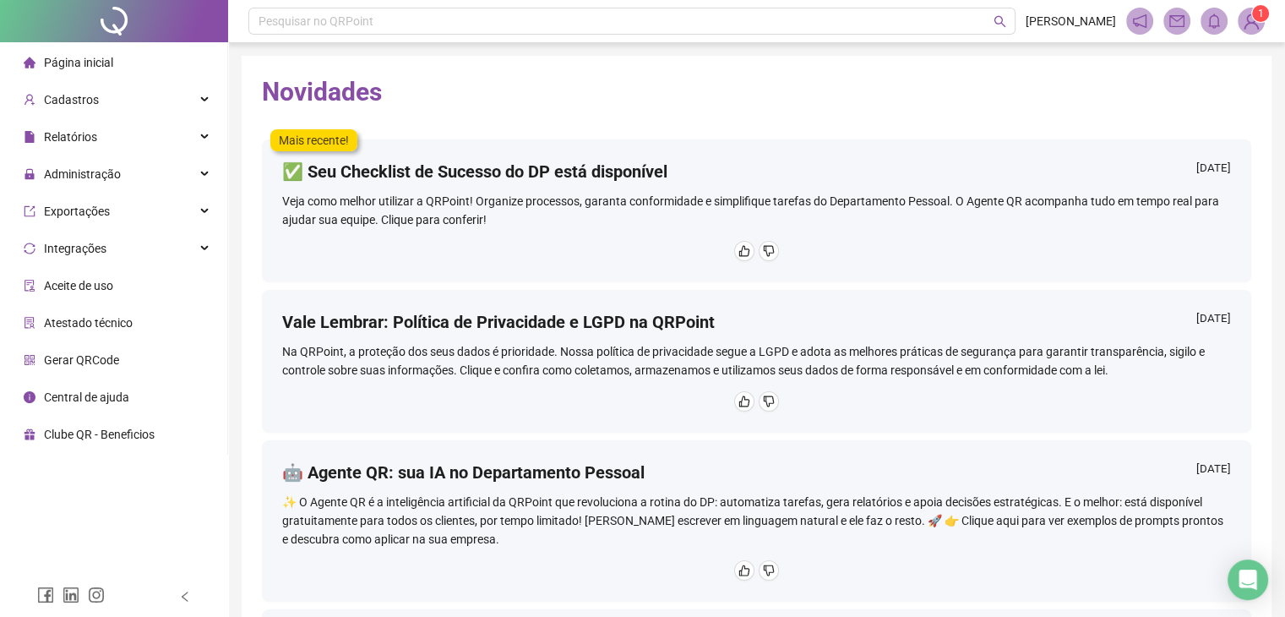
click at [1250, 32] on img at bounding box center [1251, 20] width 25 height 25
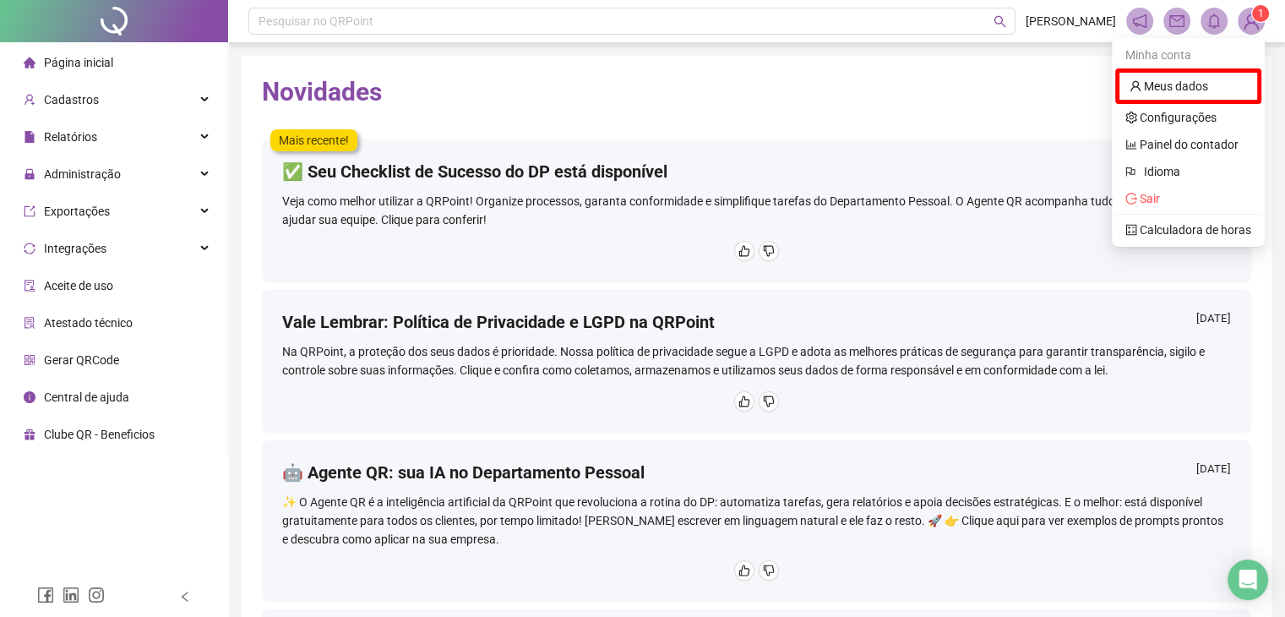
click at [1247, 27] on img at bounding box center [1251, 20] width 25 height 25
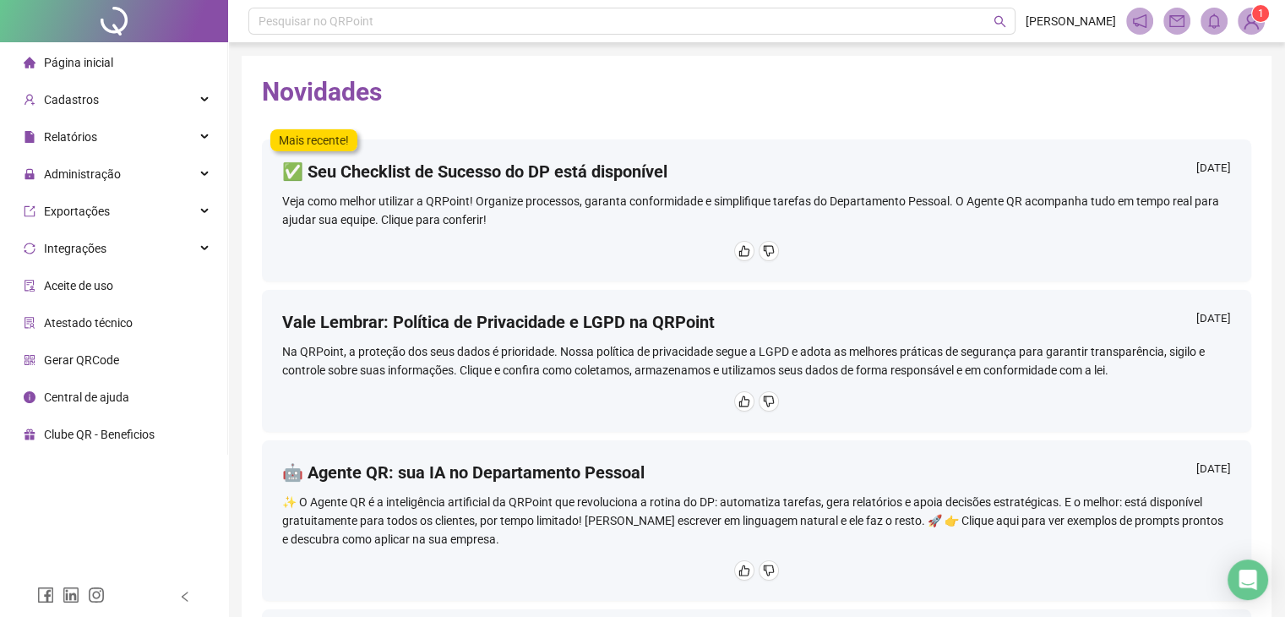
click at [96, 58] on span "Página inicial" at bounding box center [78, 63] width 69 height 14
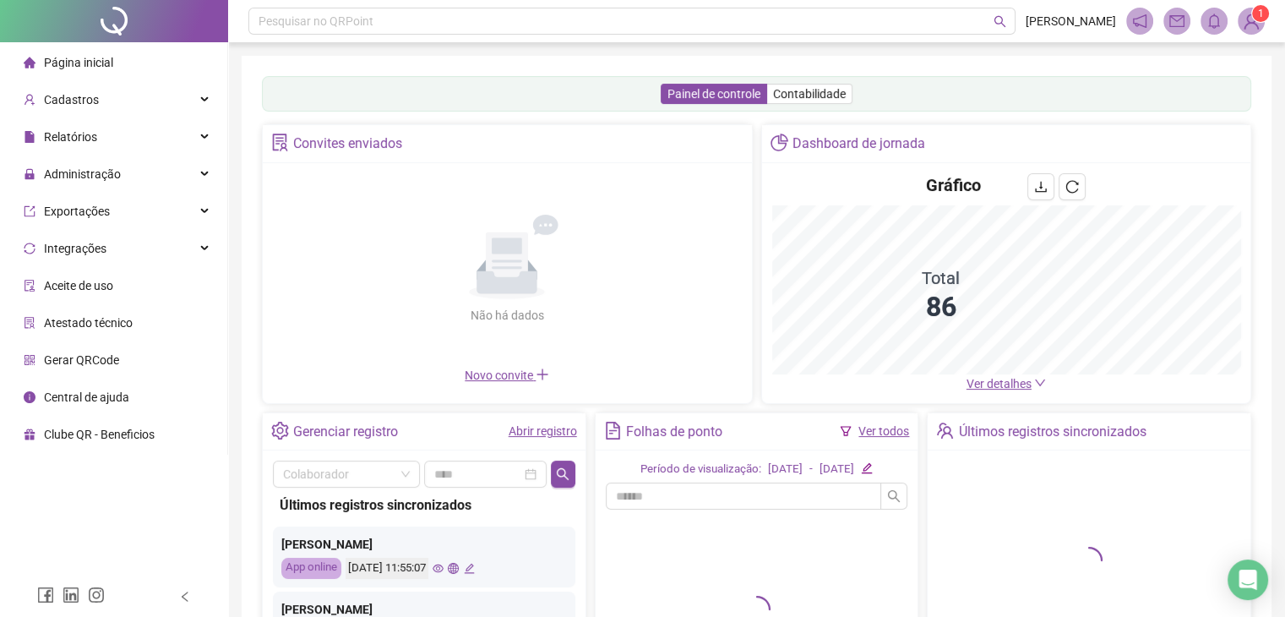
click at [556, 366] on div "Não há dados Não há dados" at bounding box center [507, 269] width 469 height 193
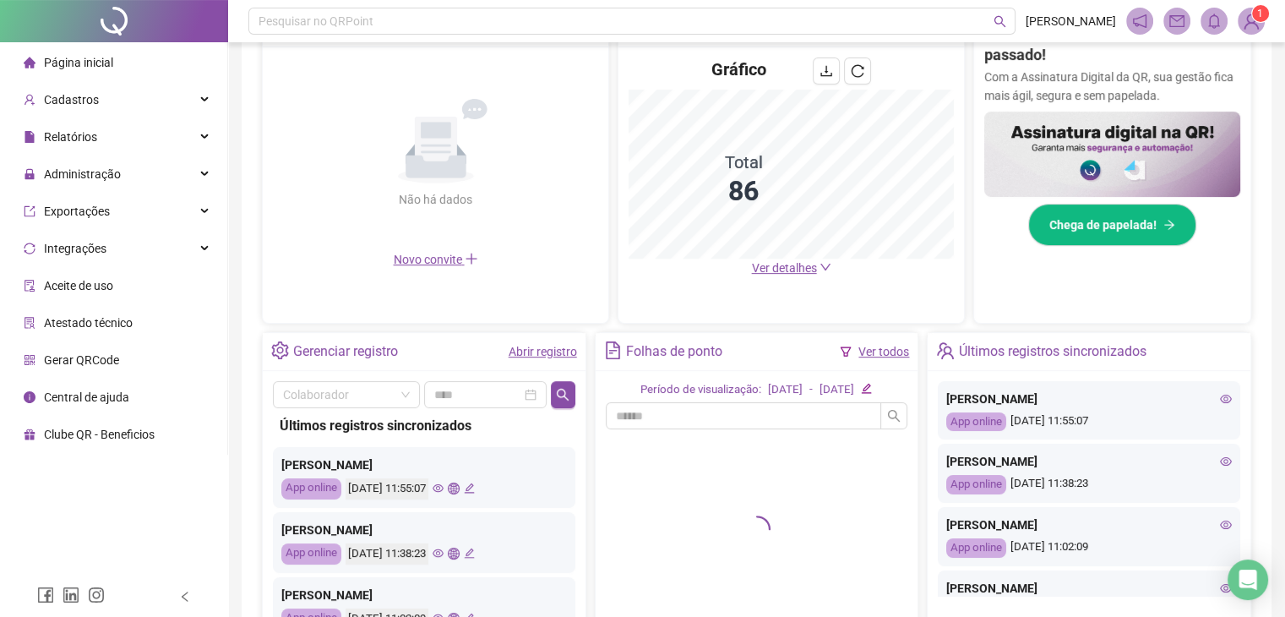
scroll to position [371, 0]
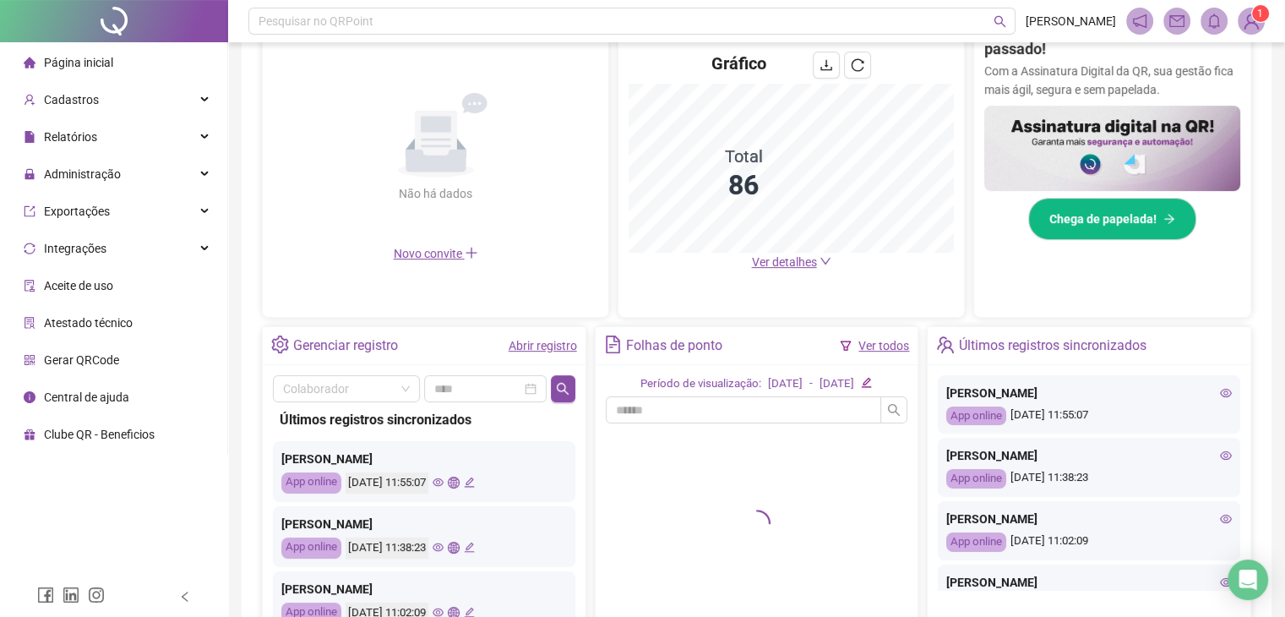
click at [540, 346] on link "Abrir registro" at bounding box center [543, 346] width 68 height 14
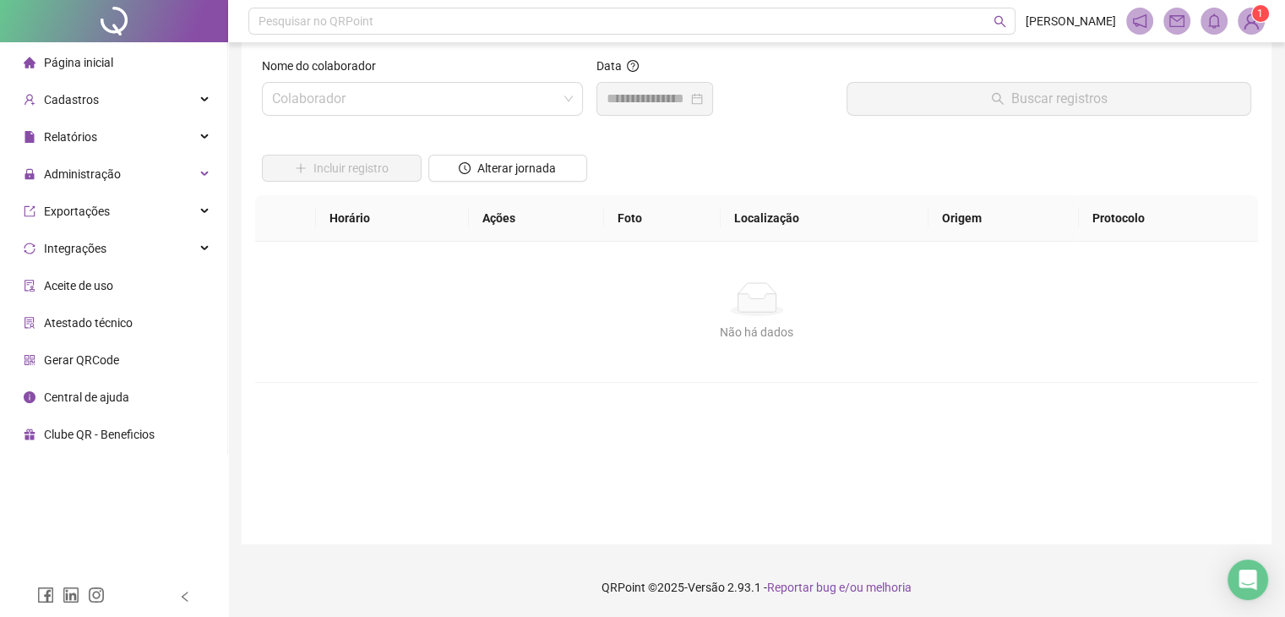
scroll to position [19, 0]
click at [516, 166] on span "Alterar jornada" at bounding box center [516, 168] width 79 height 19
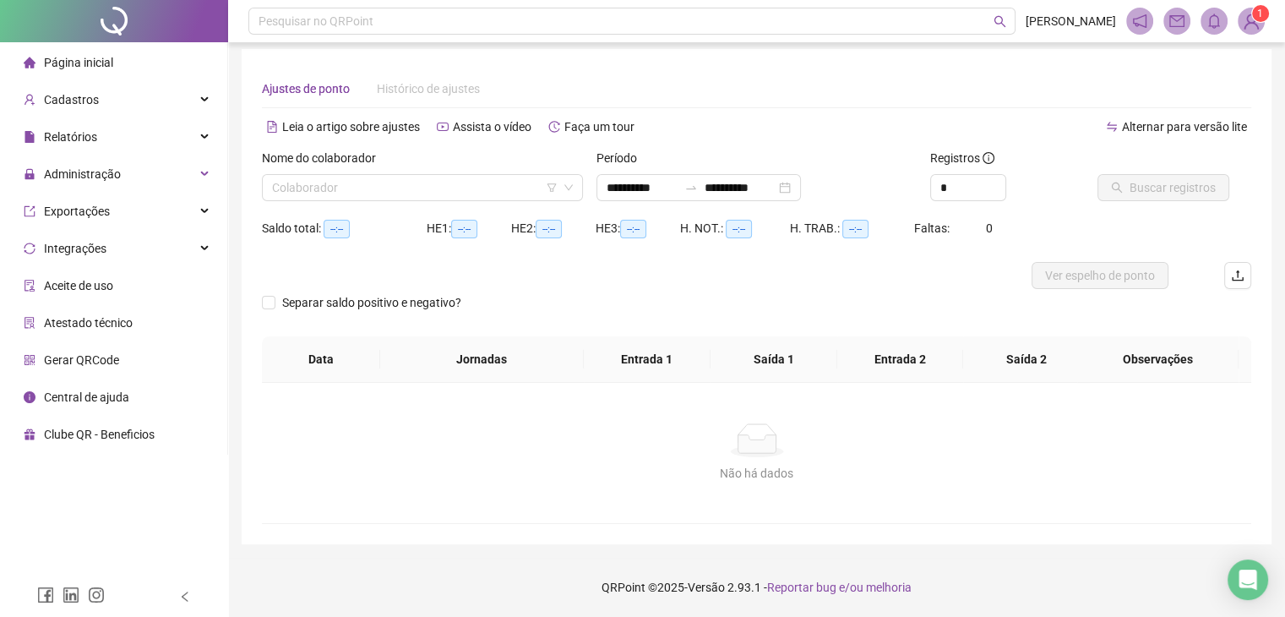
scroll to position [7, 0]
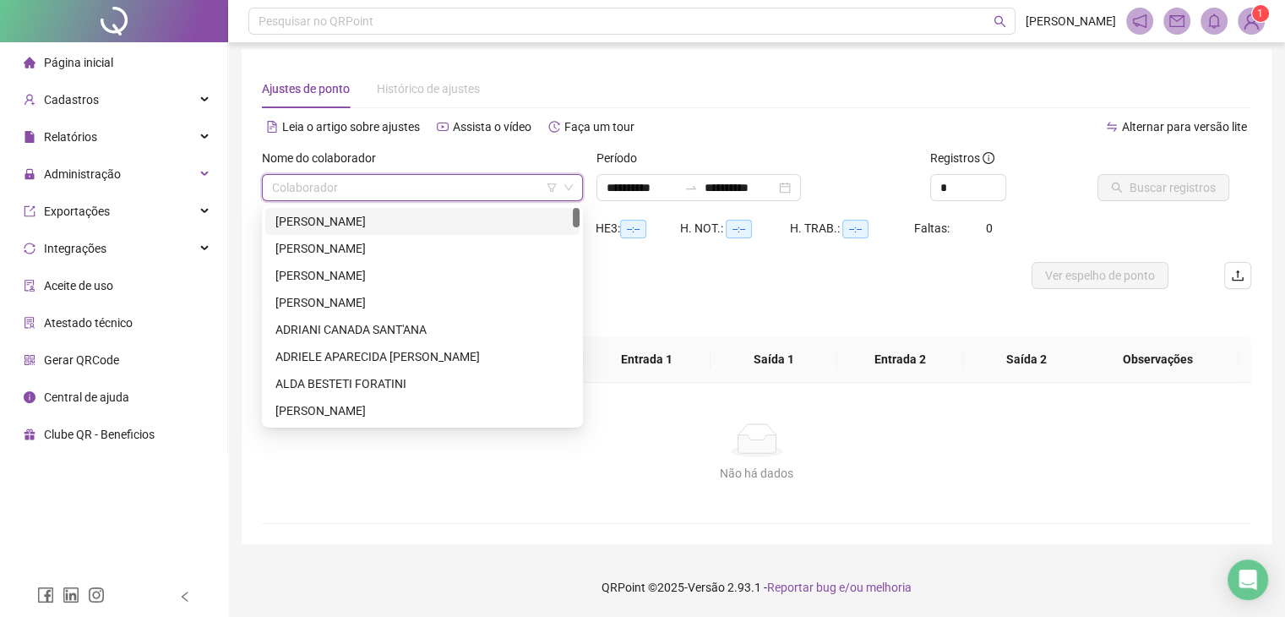
click at [522, 200] on input "search" at bounding box center [415, 187] width 286 height 25
click at [517, 227] on div "[PERSON_NAME]" at bounding box center [422, 221] width 294 height 19
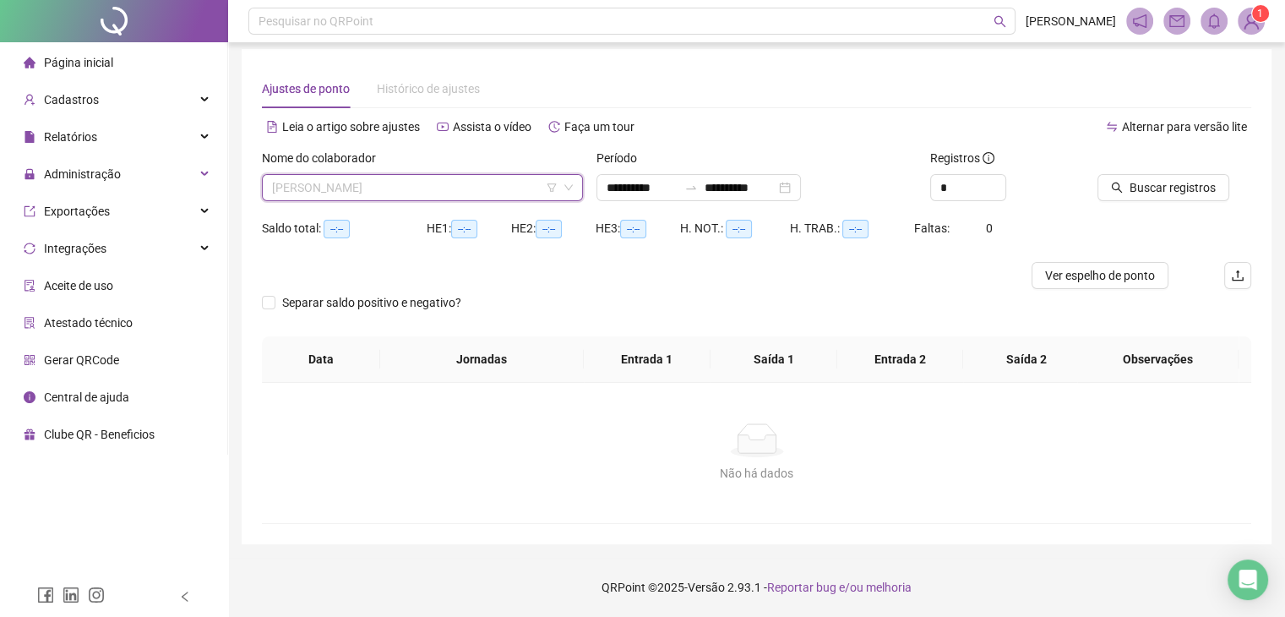
click at [483, 187] on span "[PERSON_NAME]" at bounding box center [422, 187] width 301 height 25
click at [1139, 178] on span "Buscar registros" at bounding box center [1173, 187] width 86 height 19
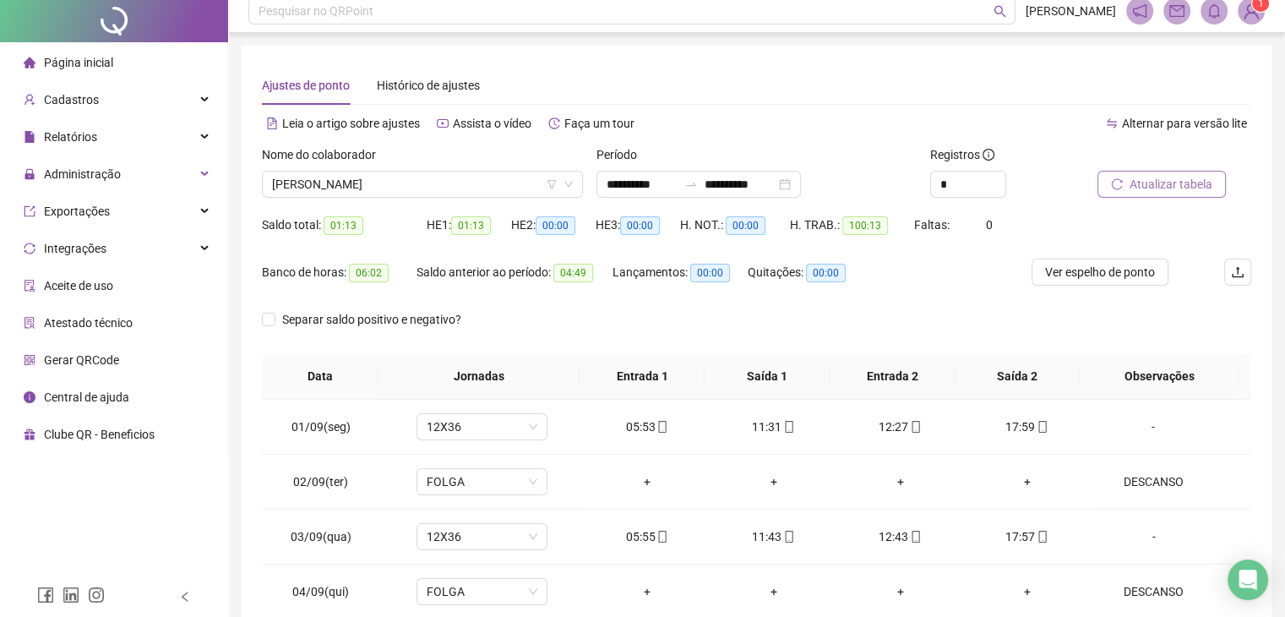
scroll to position [0, 0]
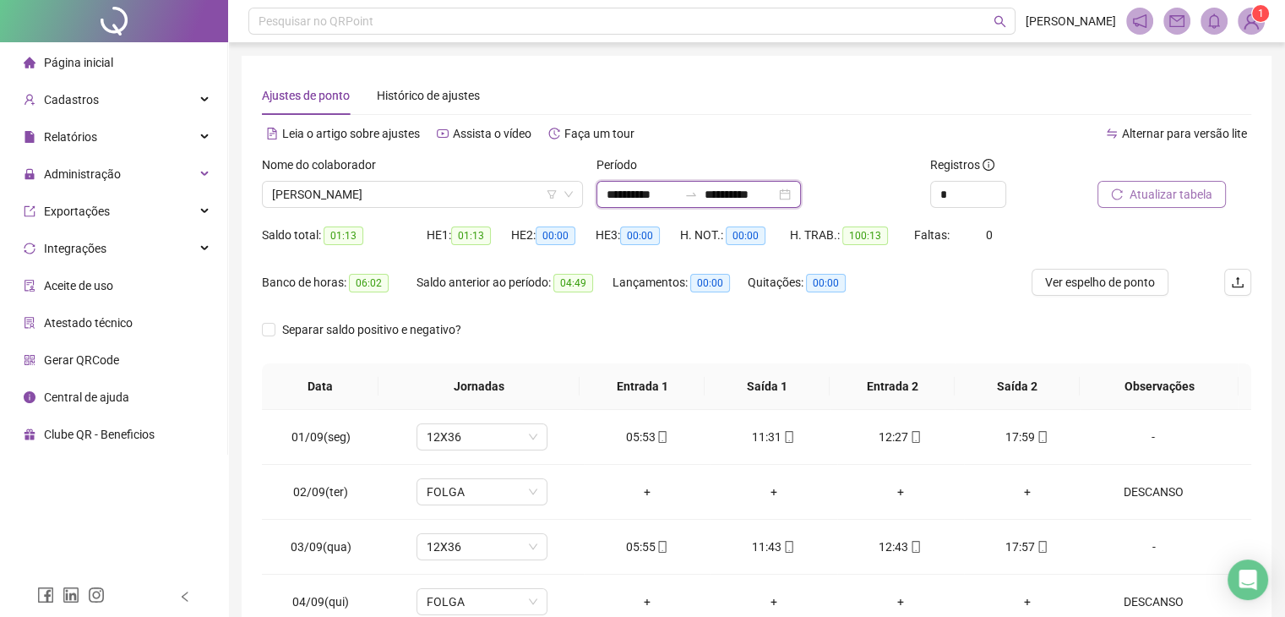
click at [752, 194] on input "**********" at bounding box center [740, 194] width 71 height 19
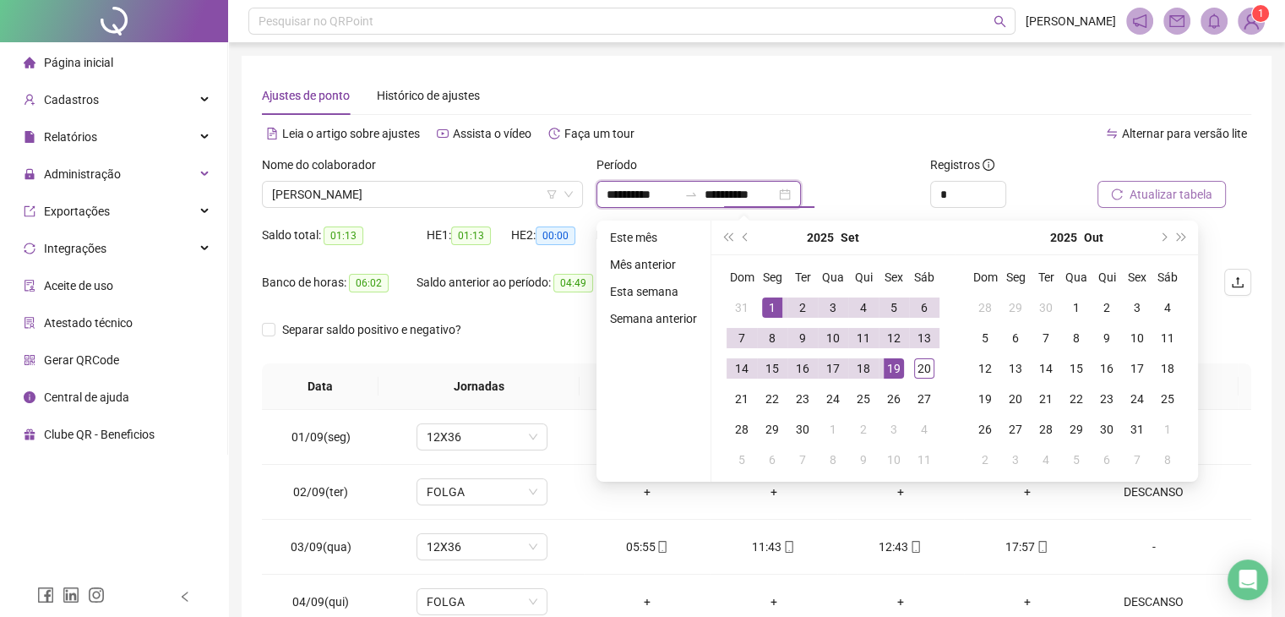
type input "**********"
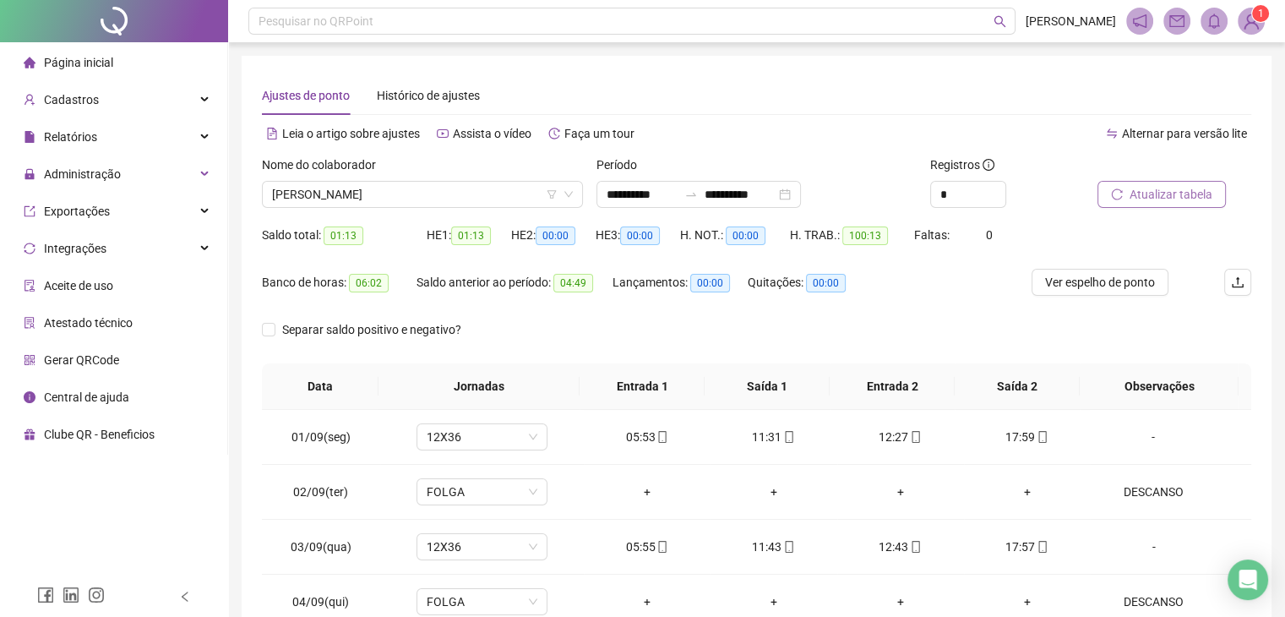
click at [761, 89] on div "Ajustes de ponto Histórico de ajustes" at bounding box center [757, 95] width 990 height 39
click at [639, 183] on div "**********" at bounding box center [699, 194] width 205 height 27
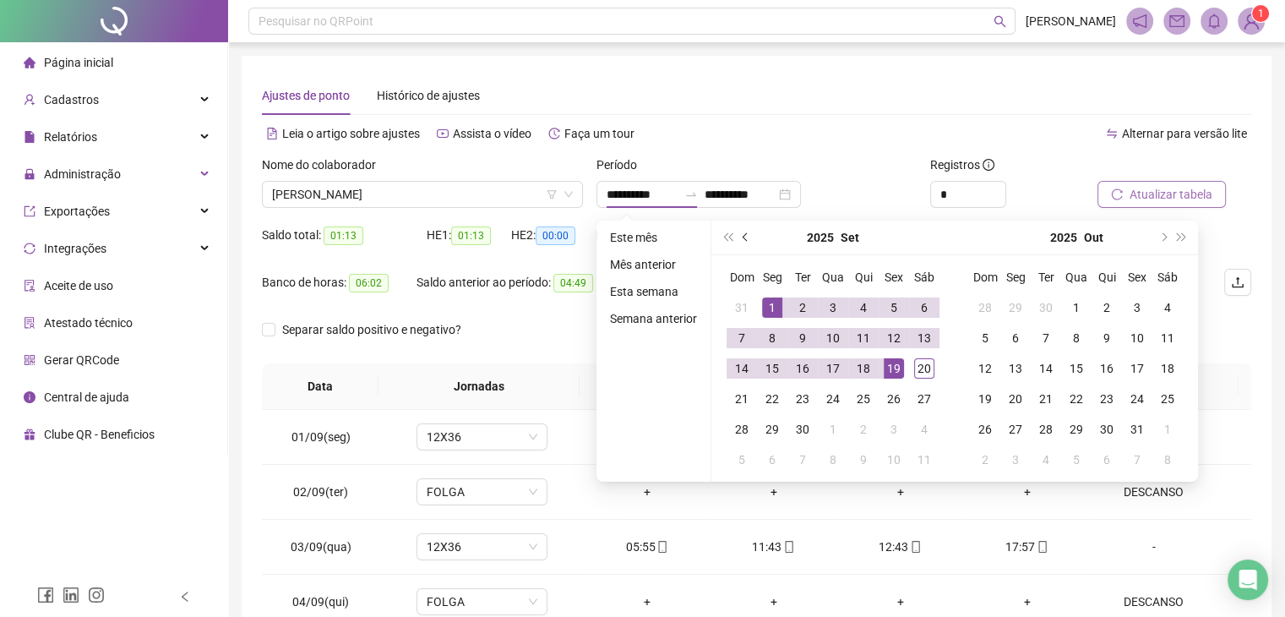
click at [740, 231] on button "prev-year" at bounding box center [746, 238] width 19 height 34
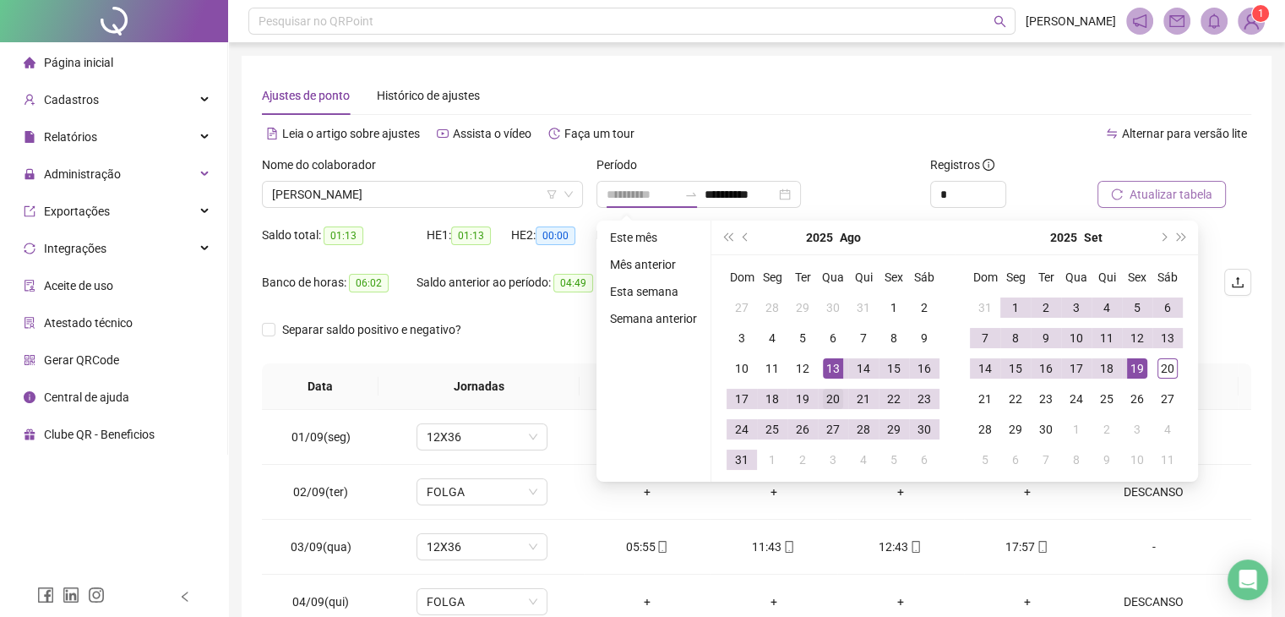
type input "**********"
click at [826, 403] on div "20" at bounding box center [833, 399] width 20 height 20
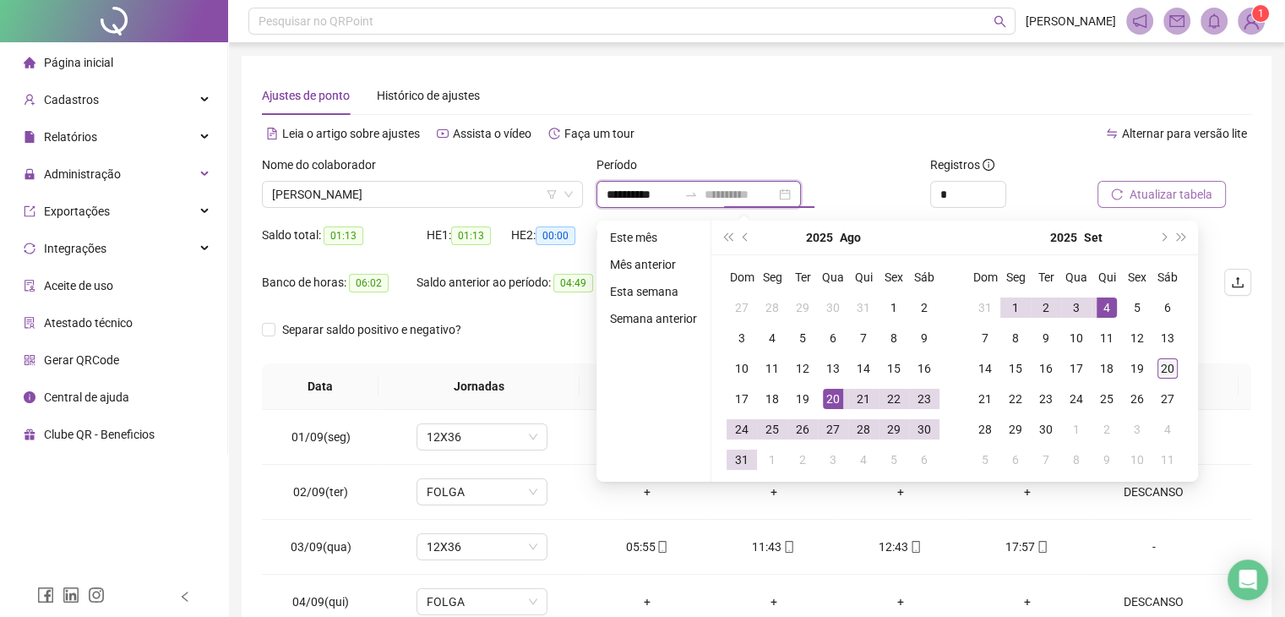
type input "**********"
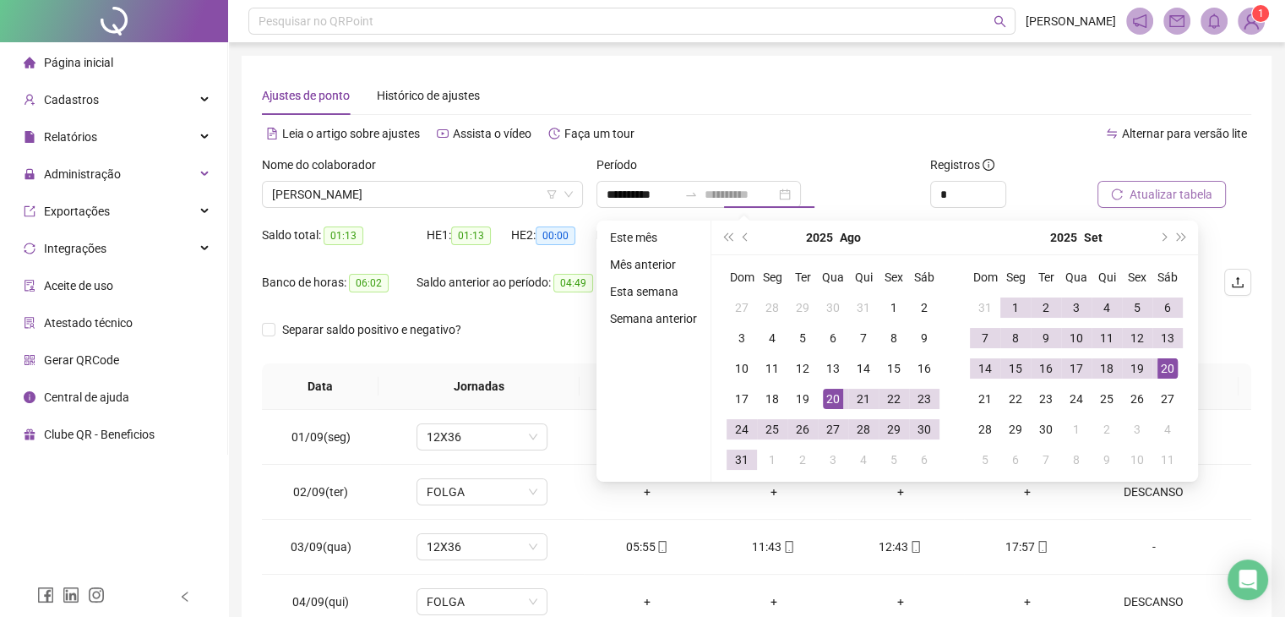
click at [1162, 366] on div "20" at bounding box center [1168, 368] width 20 height 20
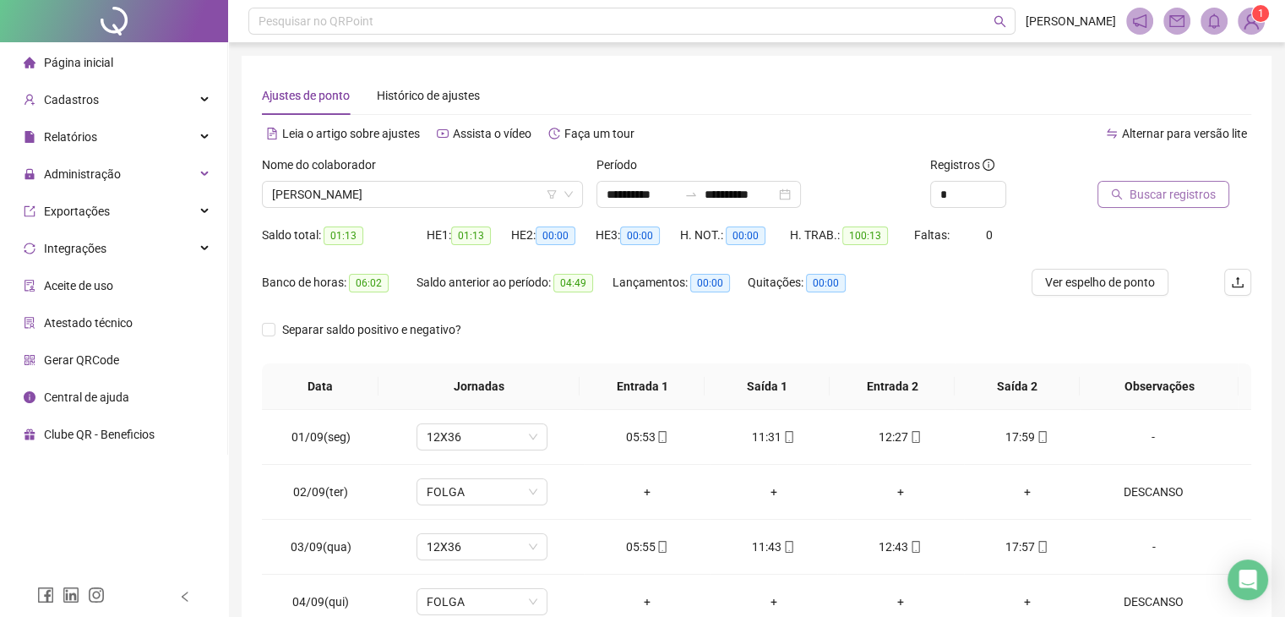
click at [1176, 197] on span "Buscar registros" at bounding box center [1173, 194] width 86 height 19
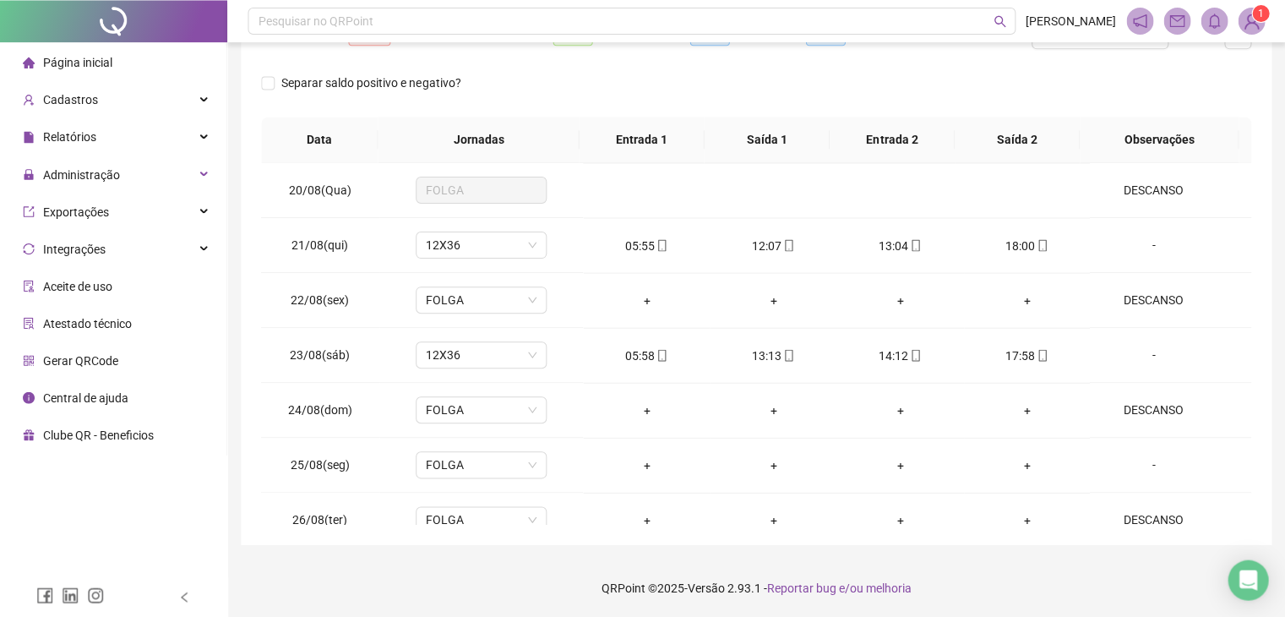
scroll to position [247, 0]
click at [1224, 104] on div "Separar saldo positivo e negativo?" at bounding box center [757, 92] width 990 height 47
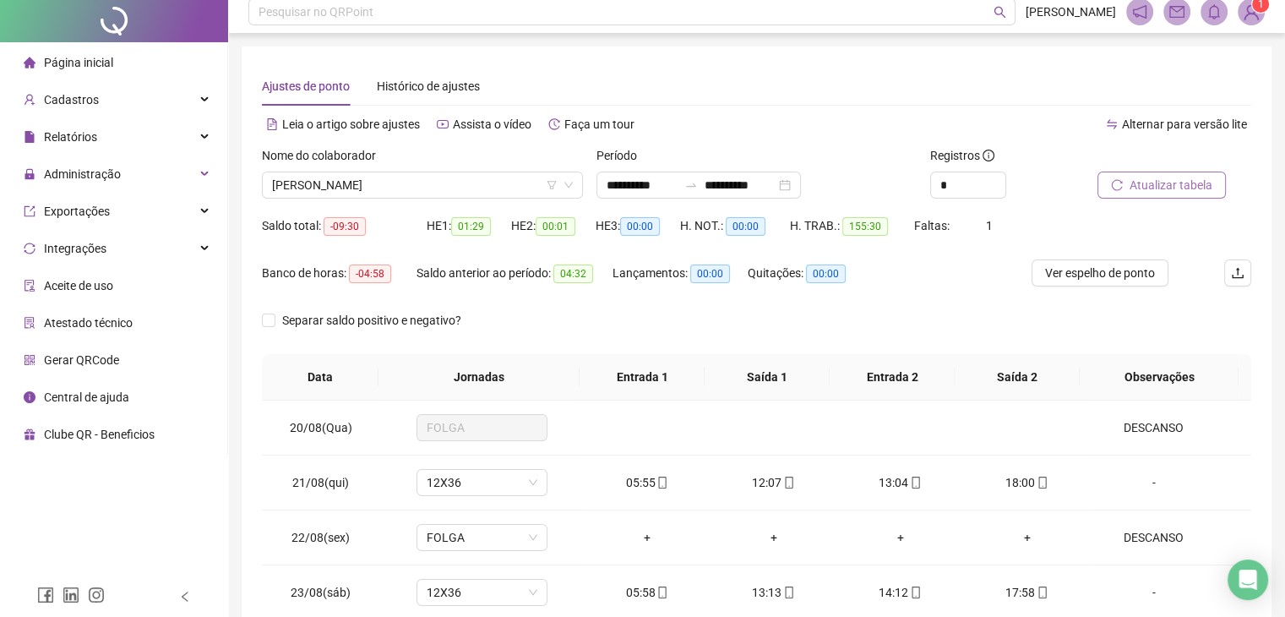
scroll to position [0, 0]
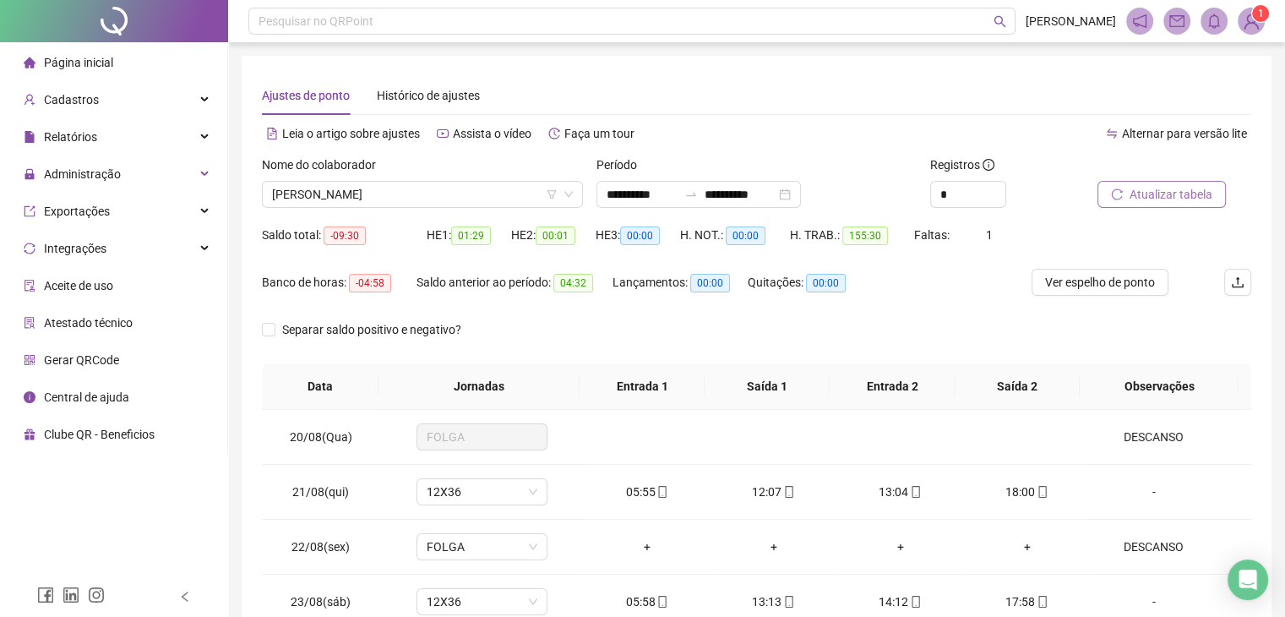
click at [1165, 199] on span "Atualizar tabela" at bounding box center [1171, 194] width 83 height 19
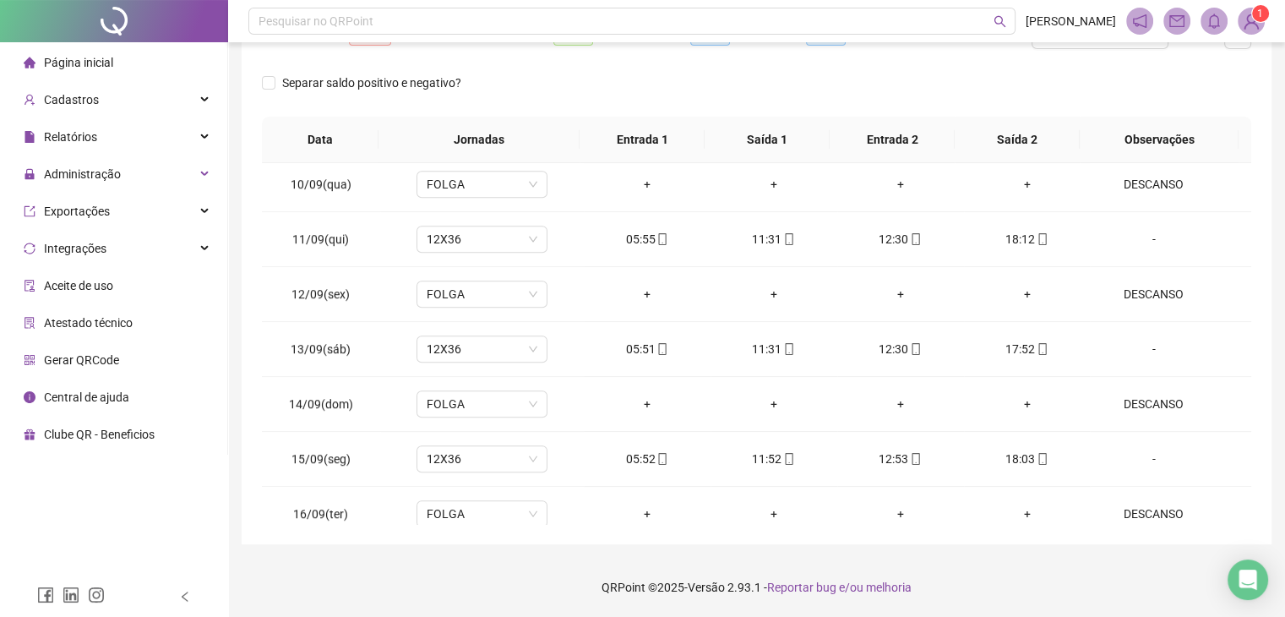
scroll to position [1391, 0]
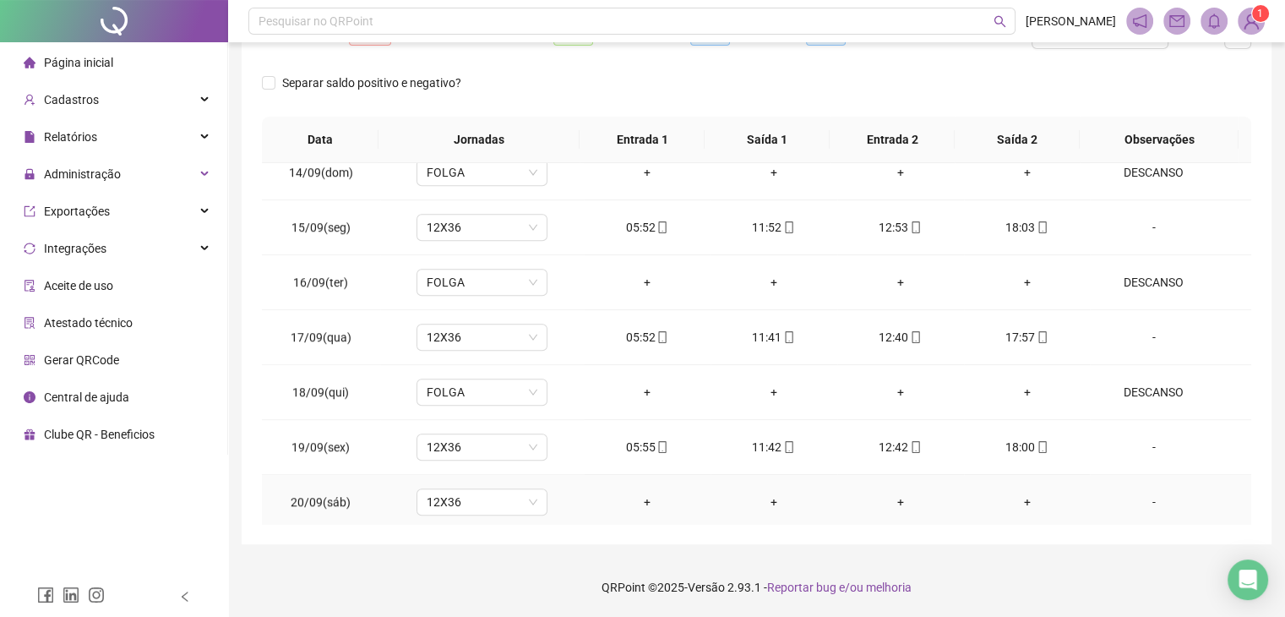
click at [1237, 483] on td "-" at bounding box center [1170, 502] width 161 height 55
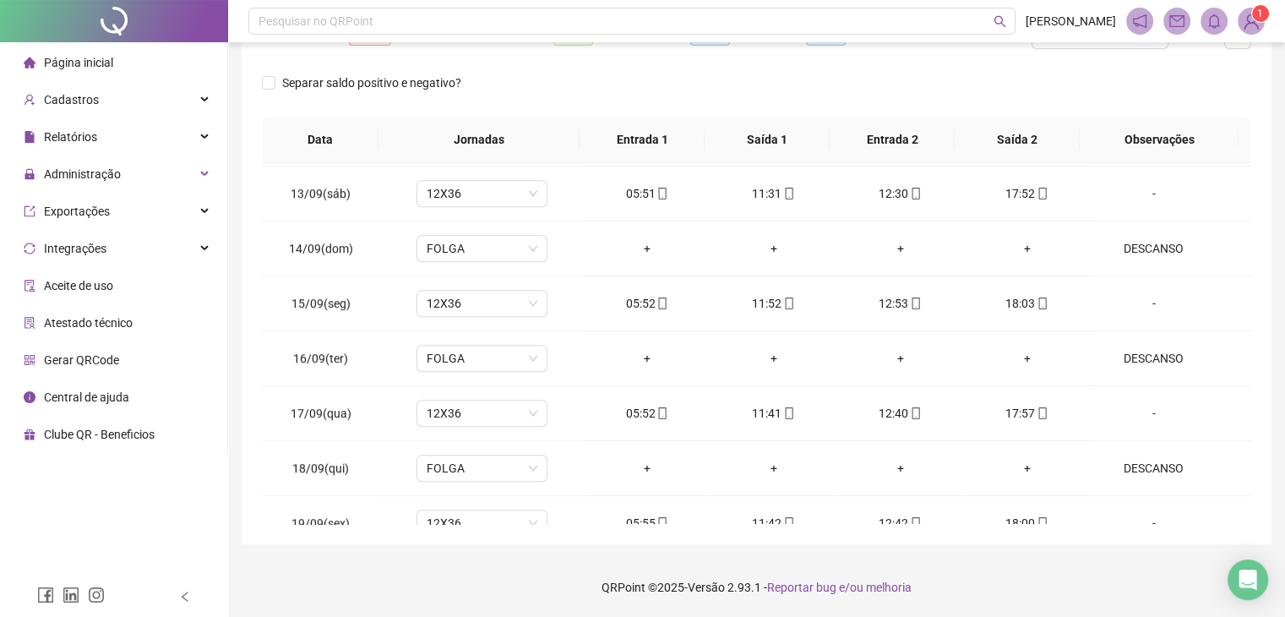
scroll to position [1318, 0]
drag, startPoint x: 1214, startPoint y: 497, endPoint x: 1219, endPoint y: 469, distance: 28.5
click at [1265, 374] on div "**********" at bounding box center [757, 176] width 1030 height 735
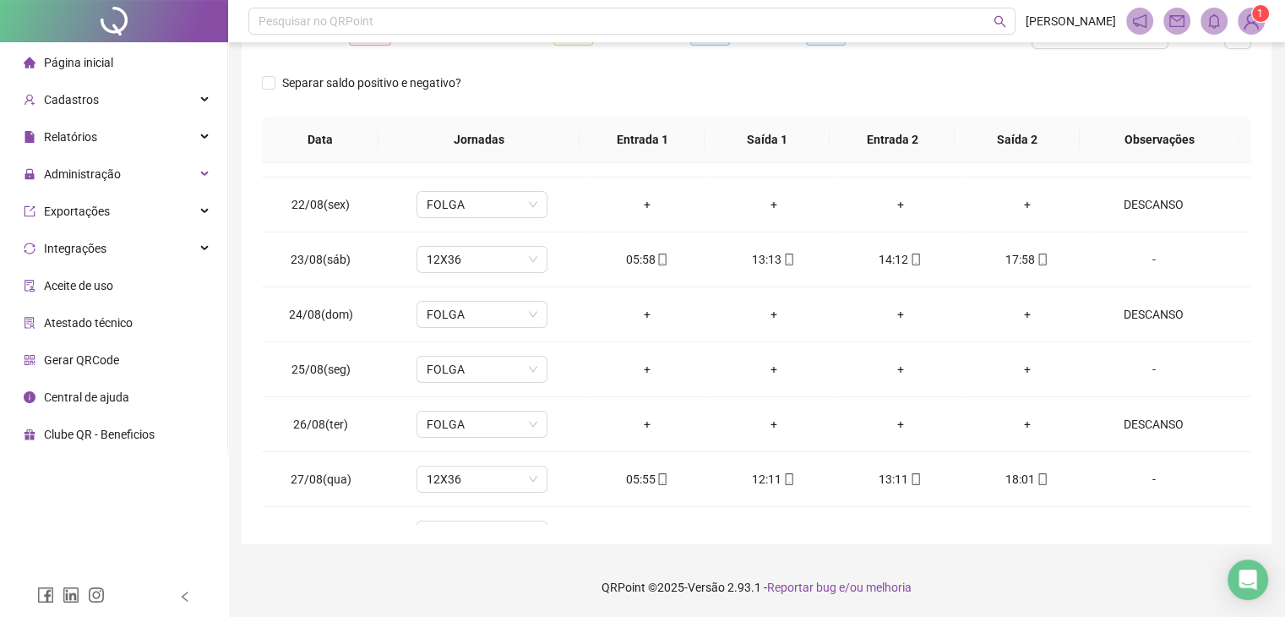
scroll to position [0, 0]
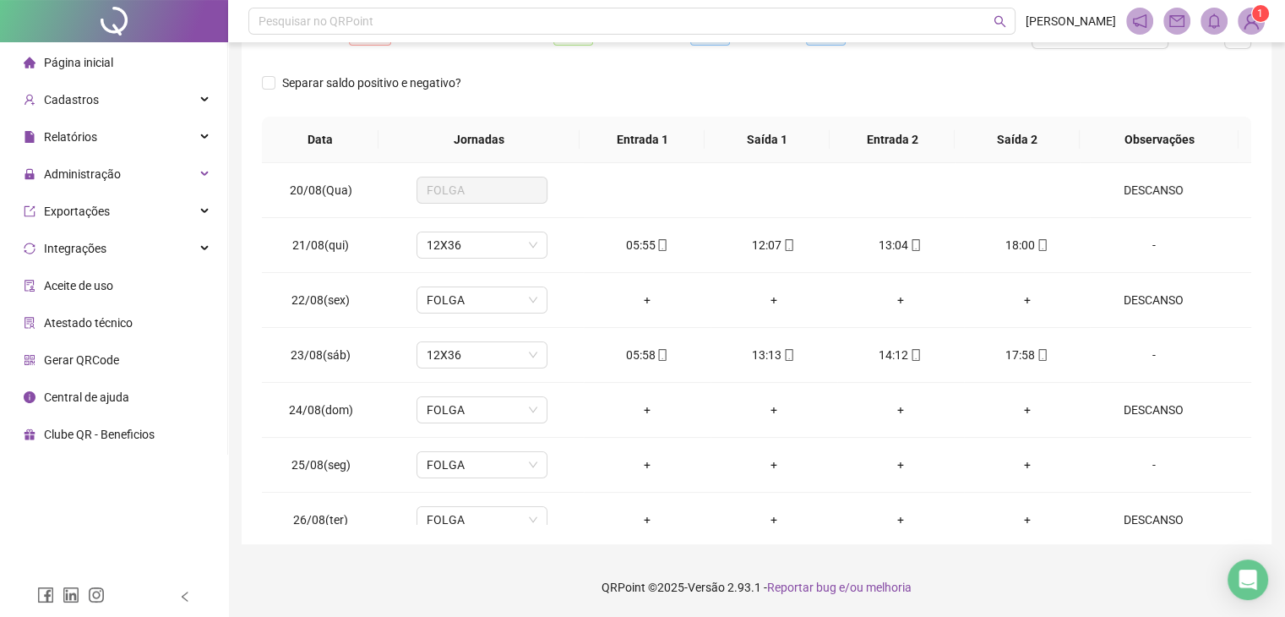
click at [1257, 191] on div "**********" at bounding box center [757, 176] width 1030 height 735
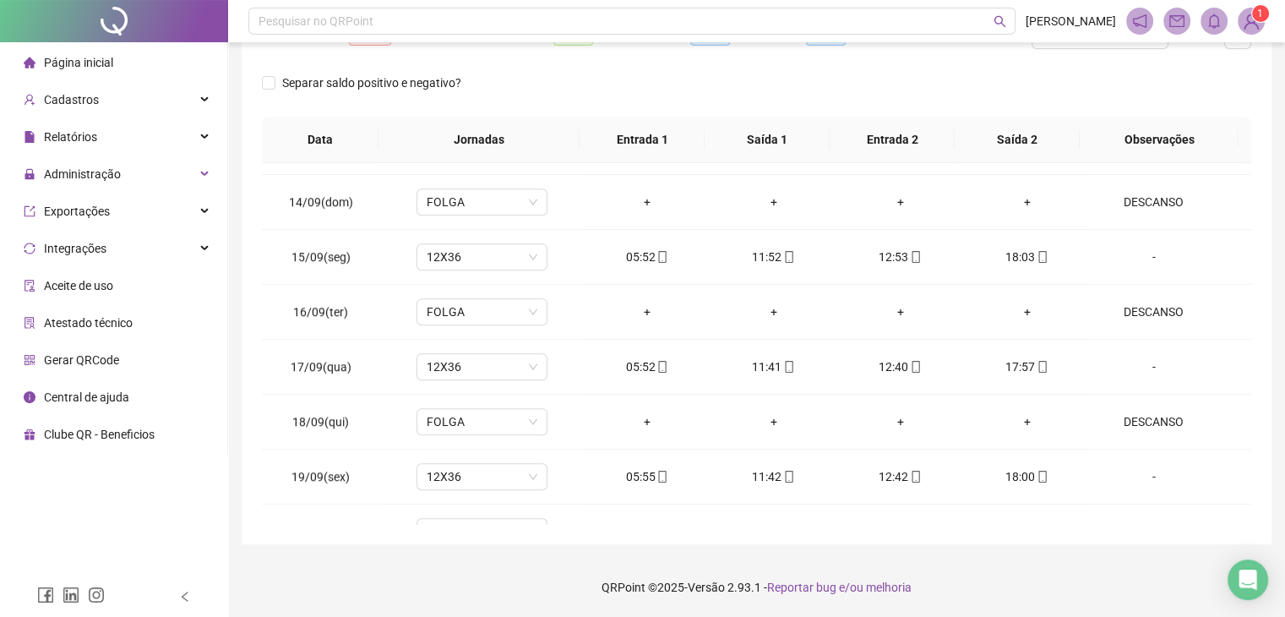
scroll to position [1391, 0]
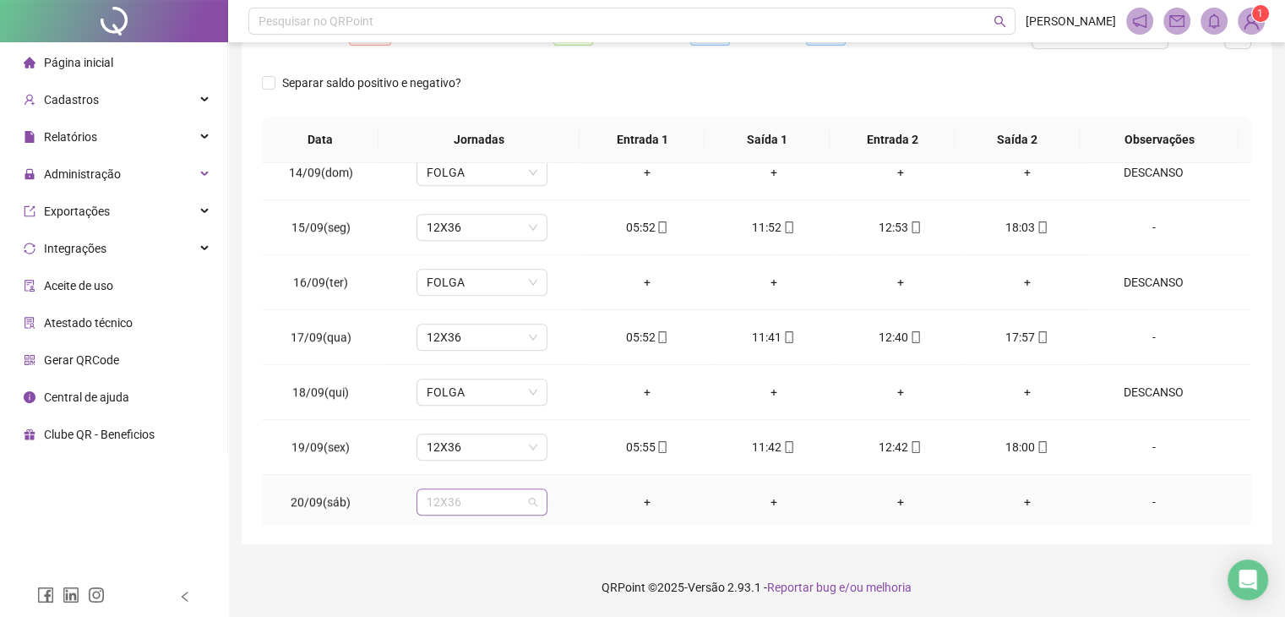
click at [463, 502] on span "12X36" at bounding box center [482, 501] width 111 height 25
type input "***"
click at [453, 400] on div "Folga" at bounding box center [493, 407] width 112 height 19
click at [552, 457] on span "Sim" at bounding box center [558, 453] width 19 height 19
click at [1149, 495] on div "-" at bounding box center [1154, 502] width 100 height 19
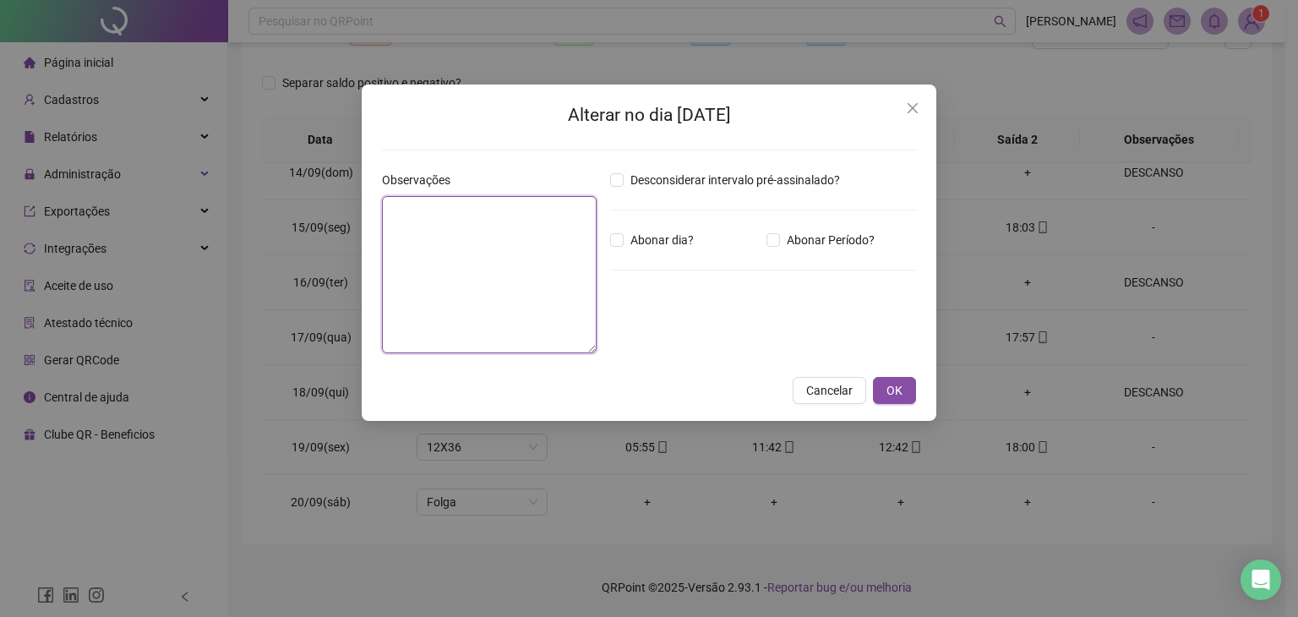
click at [537, 219] on textarea at bounding box center [489, 274] width 215 height 157
type textarea "********"
click at [902, 384] on span "OK" at bounding box center [894, 390] width 16 height 19
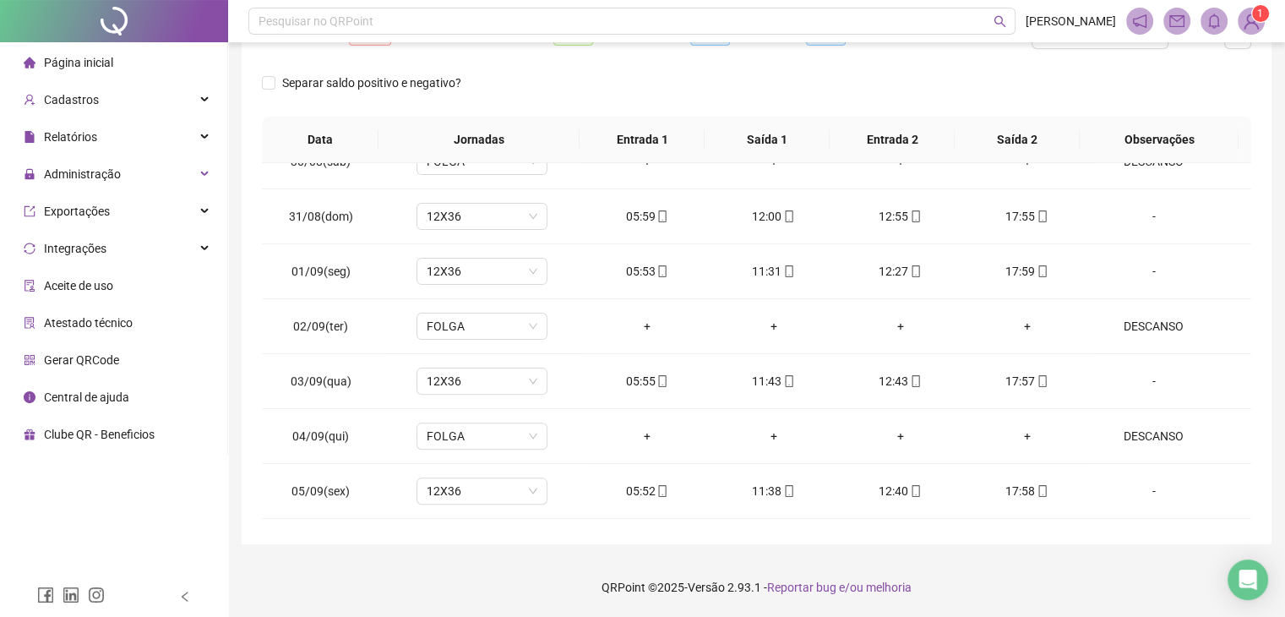
scroll to position [0, 0]
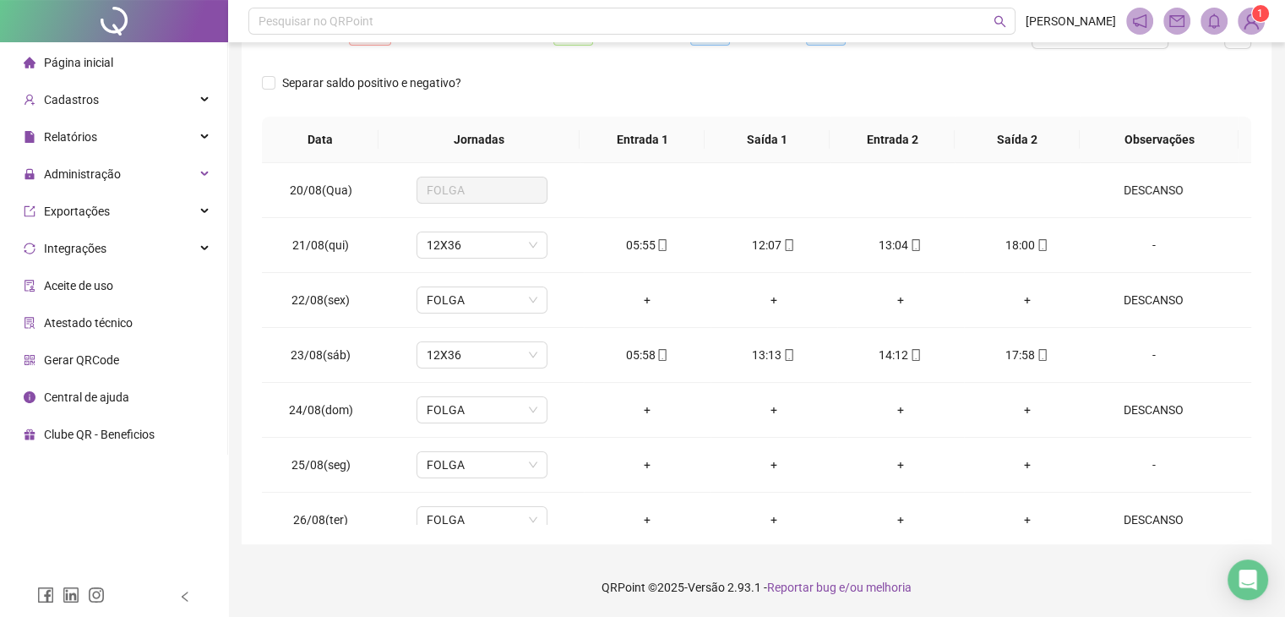
drag, startPoint x: 1207, startPoint y: 70, endPoint x: 1274, endPoint y: 123, distance: 86.1
click at [1274, 123] on div "**********" at bounding box center [756, 185] width 1057 height 864
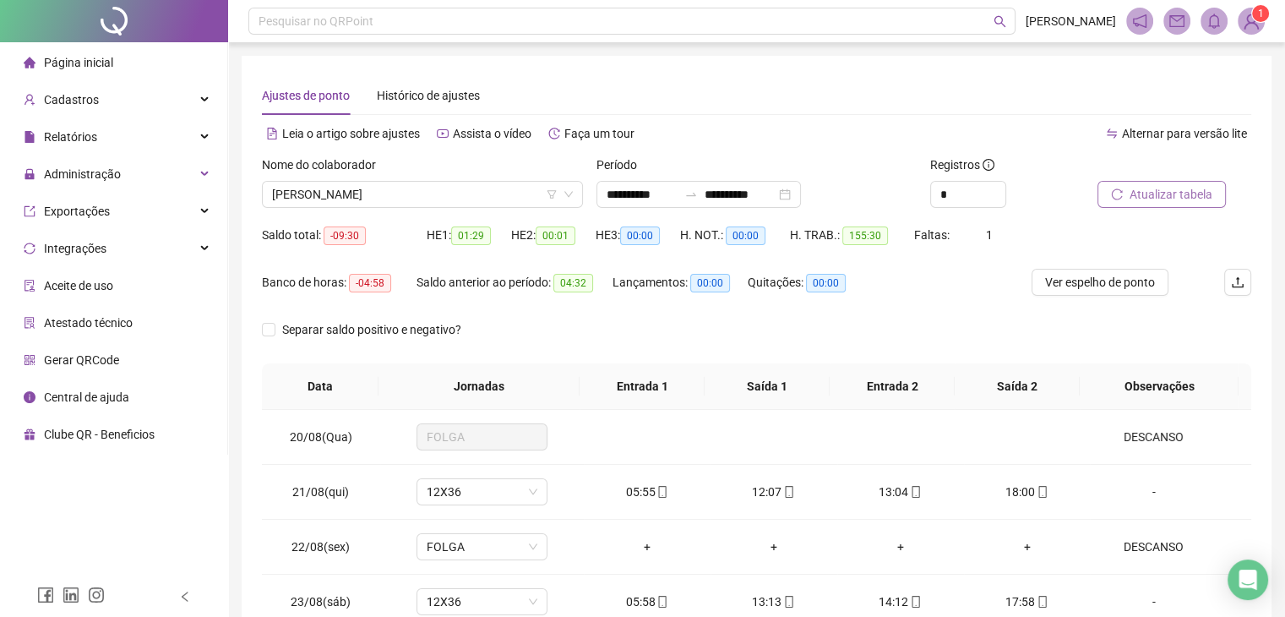
click at [1165, 188] on span "Atualizar tabela" at bounding box center [1171, 194] width 83 height 19
click at [1088, 304] on div "Ver espelho de ponto" at bounding box center [1114, 292] width 165 height 47
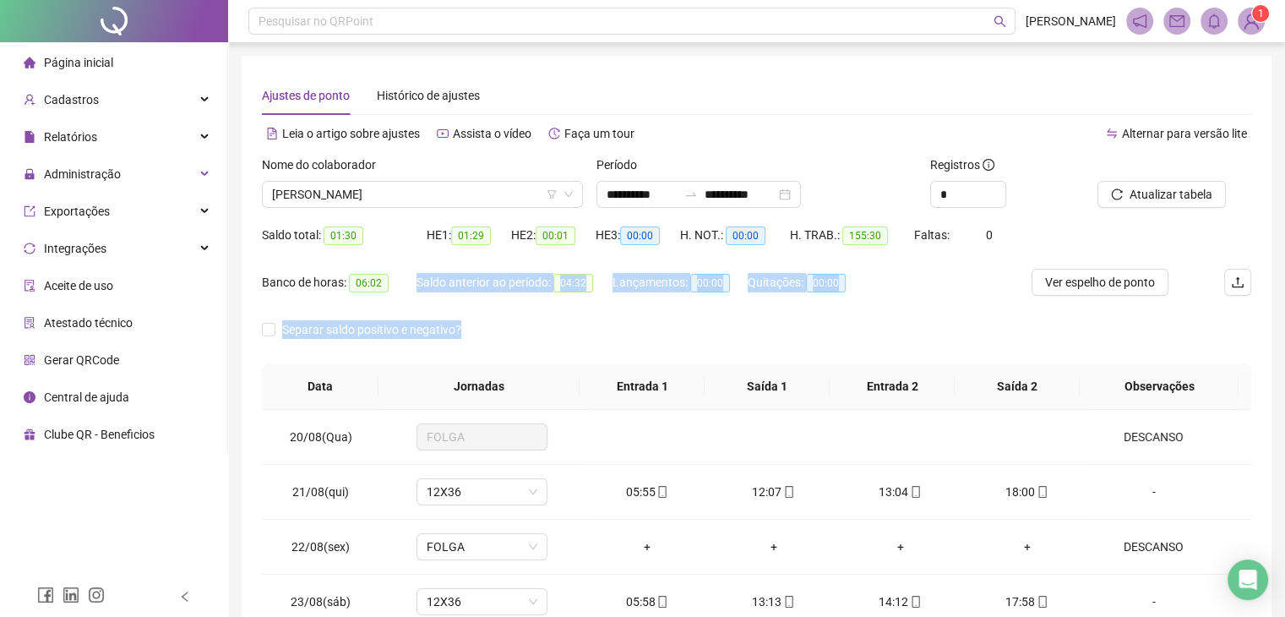
drag, startPoint x: 380, startPoint y: 296, endPoint x: 1153, endPoint y: 337, distance: 773.5
click at [1153, 337] on form "**********" at bounding box center [757, 259] width 990 height 208
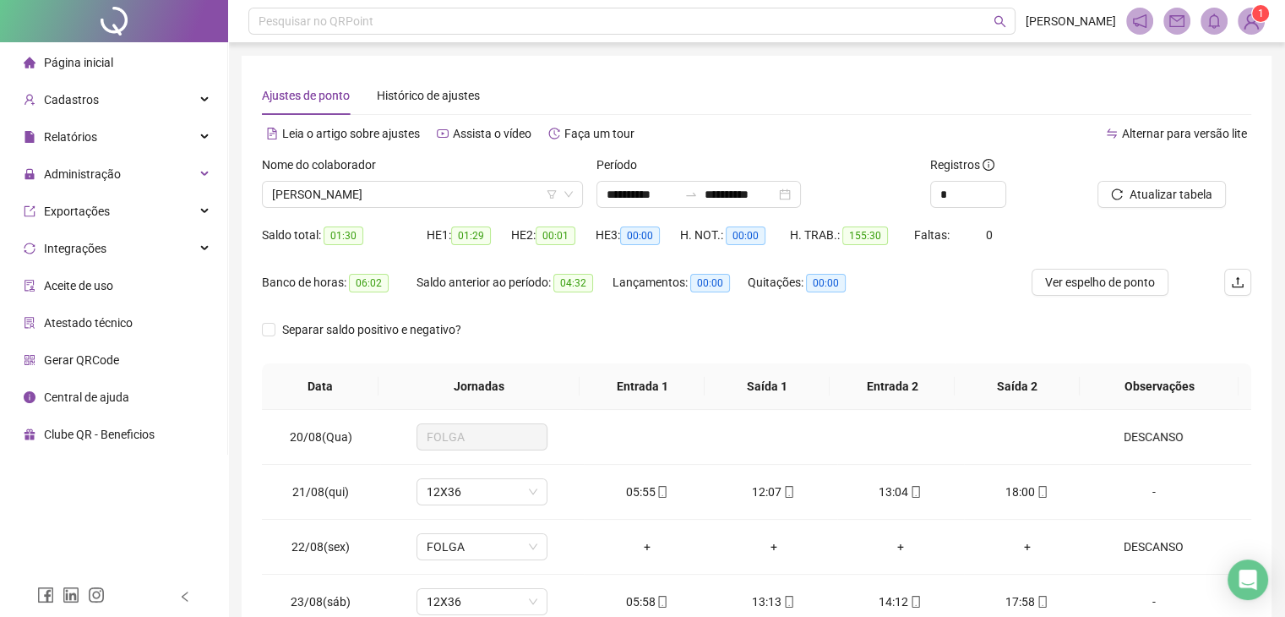
click at [1151, 337] on div "Separar saldo positivo e negativo?" at bounding box center [757, 339] width 990 height 47
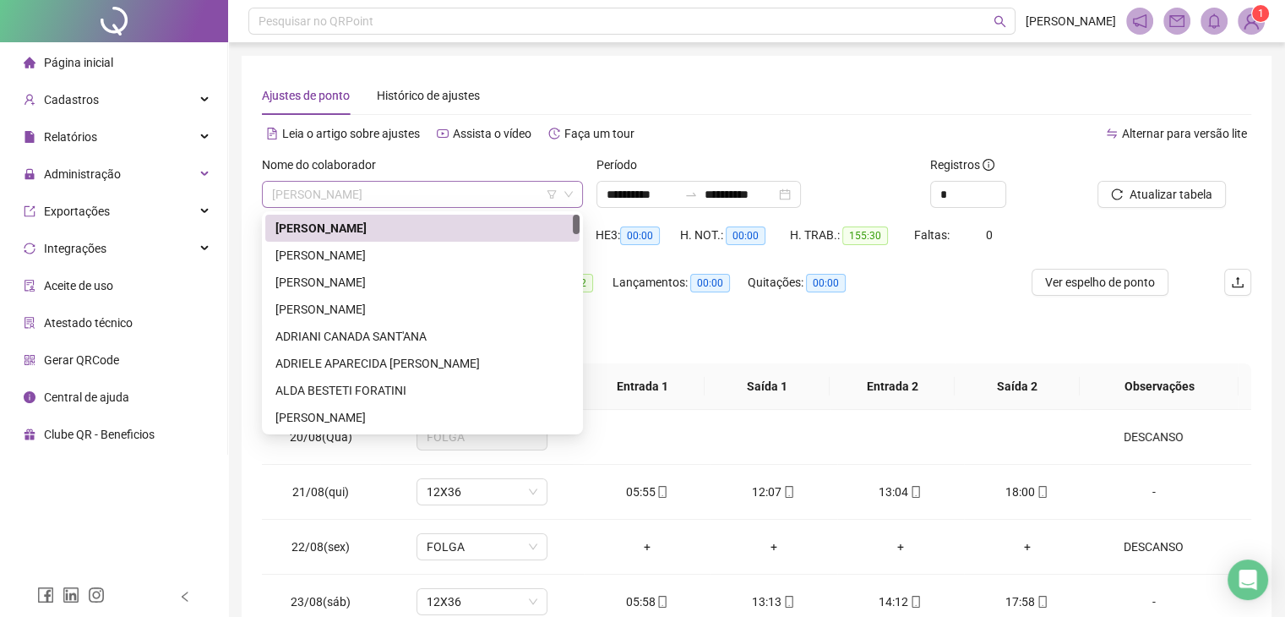
click at [400, 199] on span "[PERSON_NAME]" at bounding box center [422, 194] width 301 height 25
click at [358, 251] on div "[PERSON_NAME]" at bounding box center [422, 255] width 294 height 19
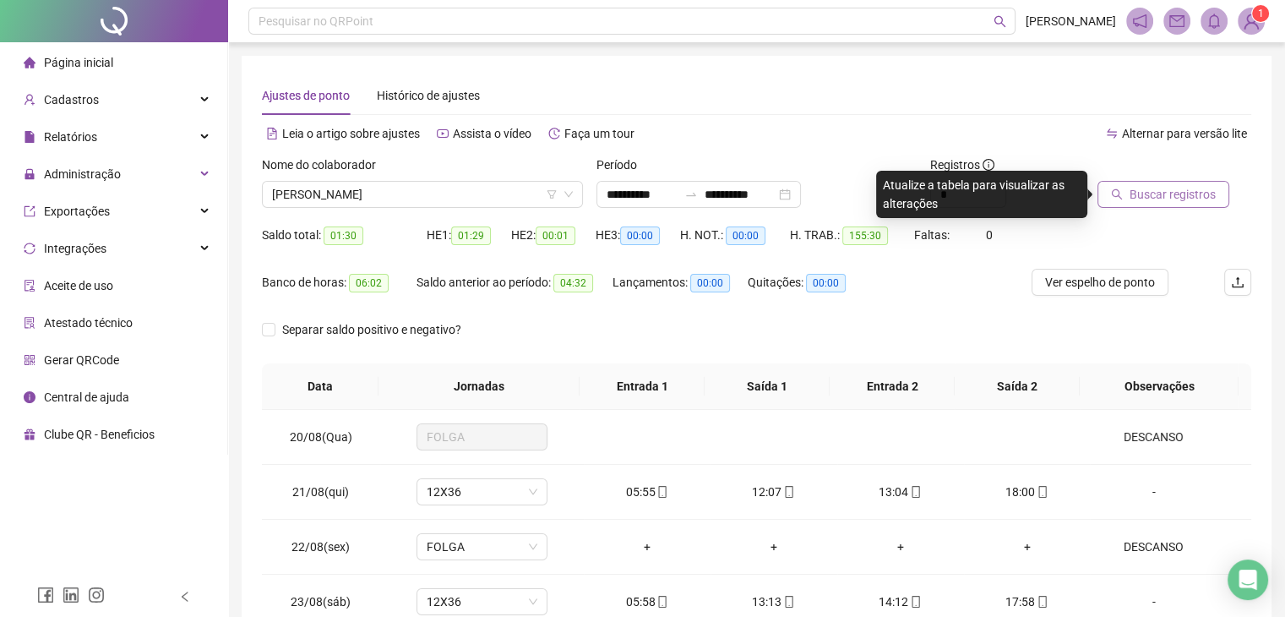
click at [1187, 196] on span "Buscar registros" at bounding box center [1173, 194] width 86 height 19
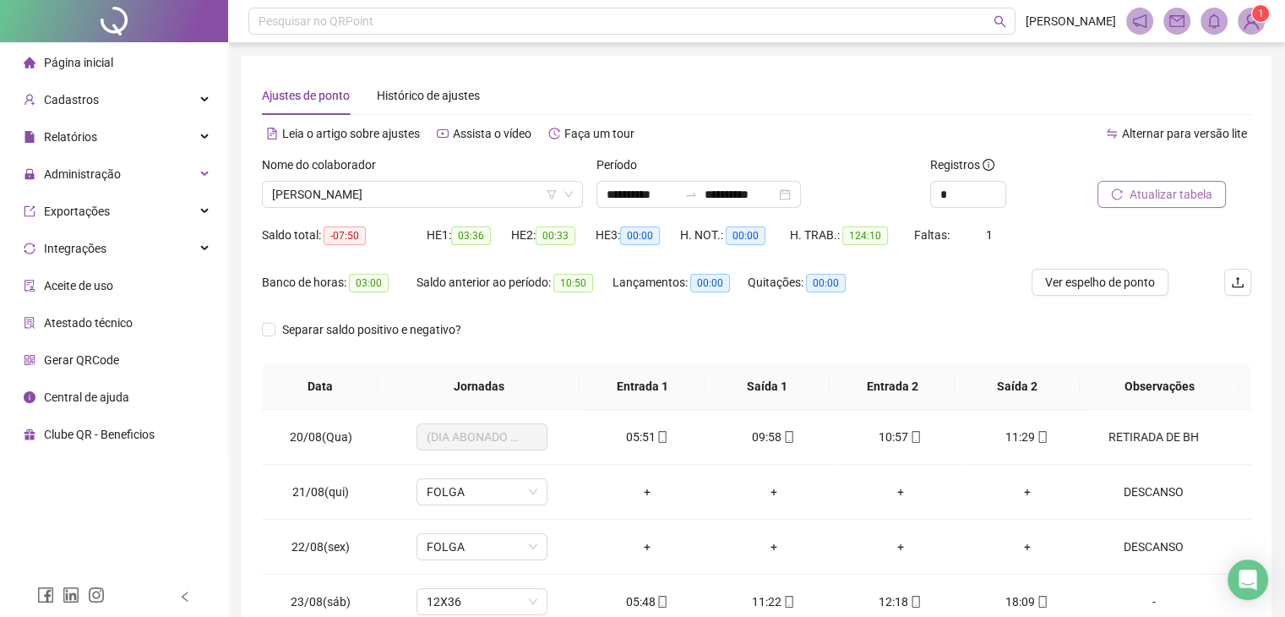
click at [1187, 196] on span "Atualizar tabela" at bounding box center [1171, 194] width 83 height 19
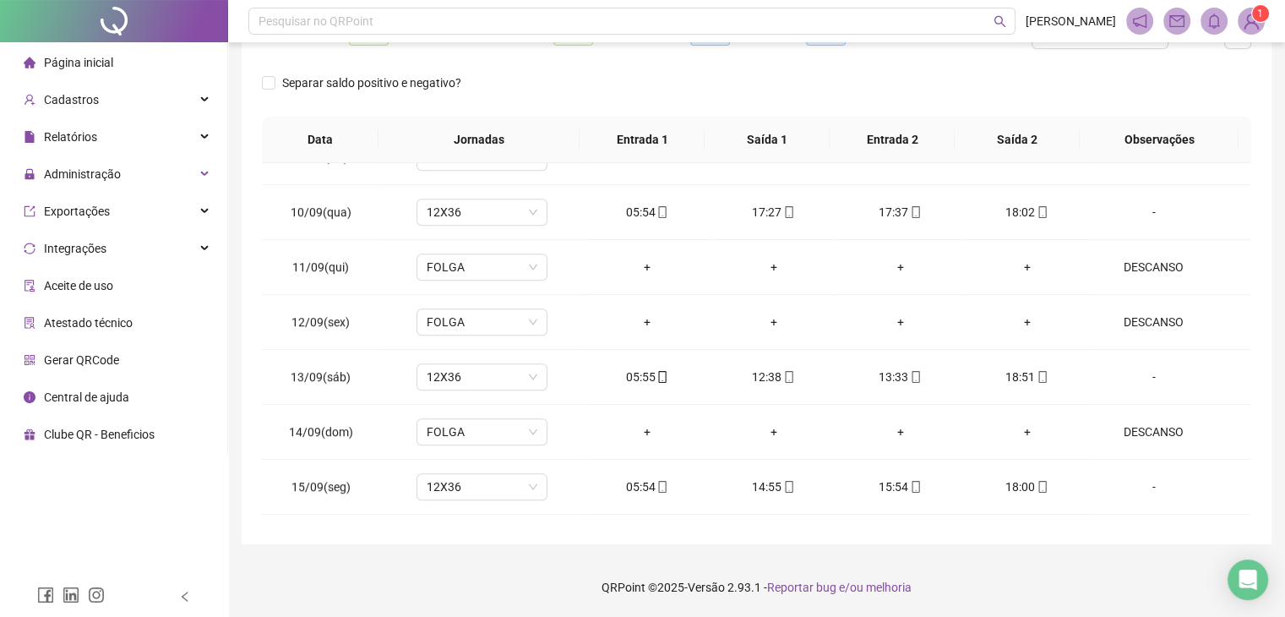
scroll to position [1391, 0]
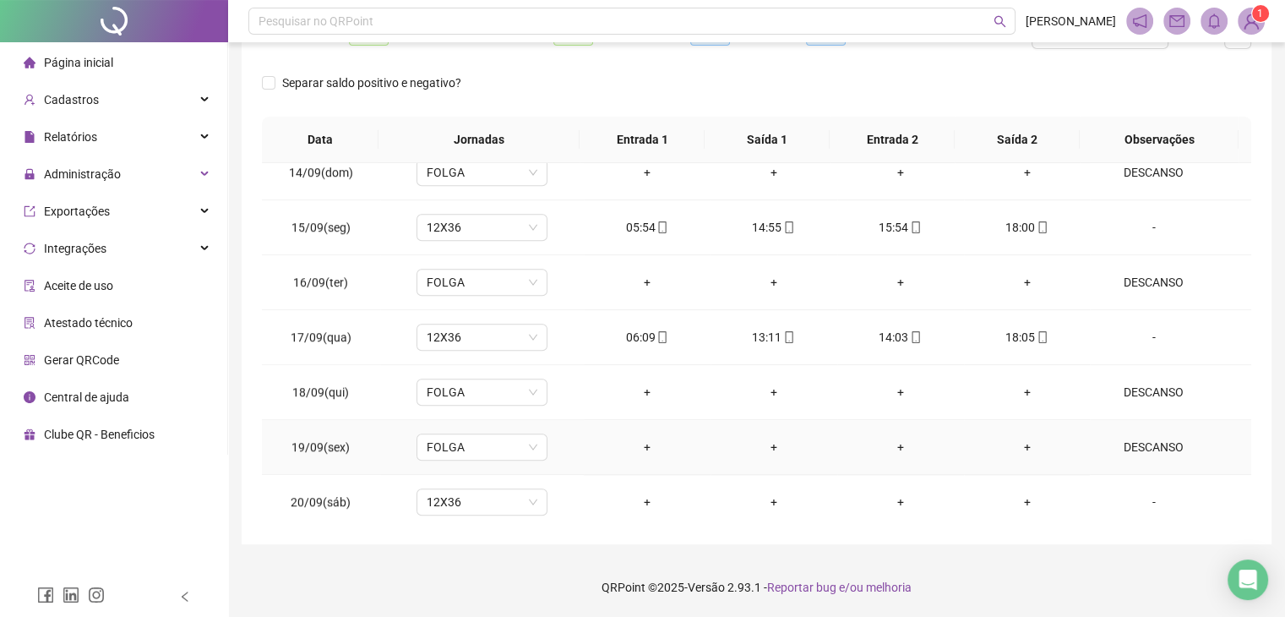
click at [1149, 447] on div "DESCANSO" at bounding box center [1154, 447] width 100 height 19
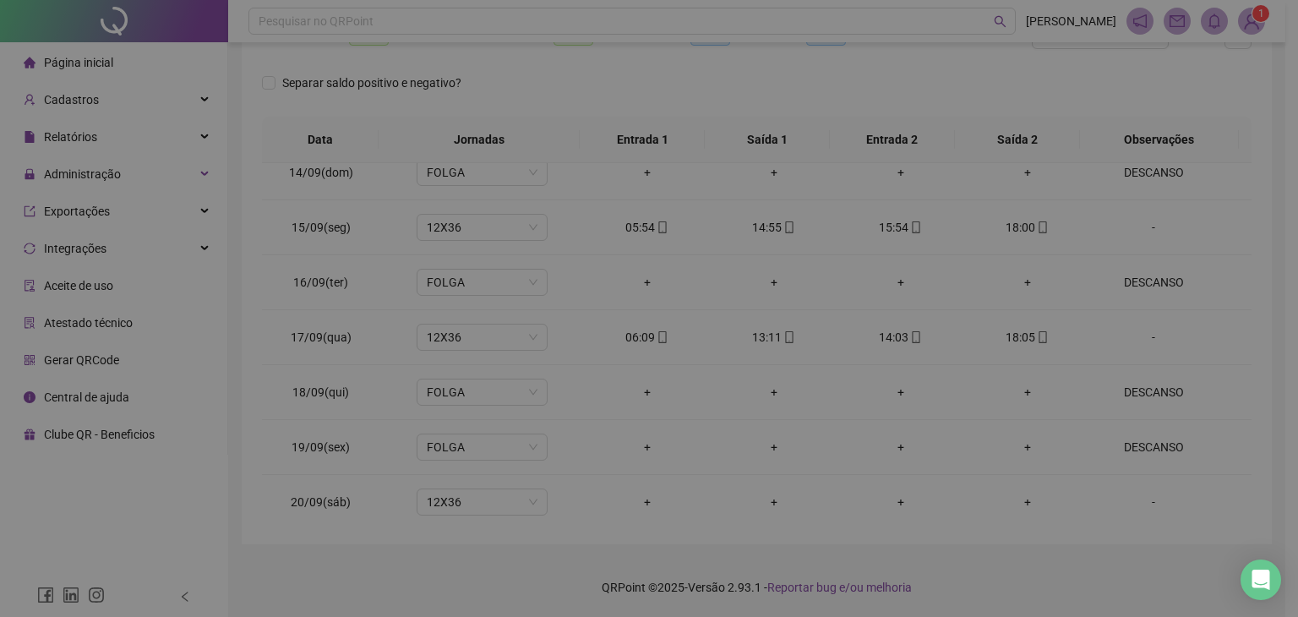
type textarea "********"
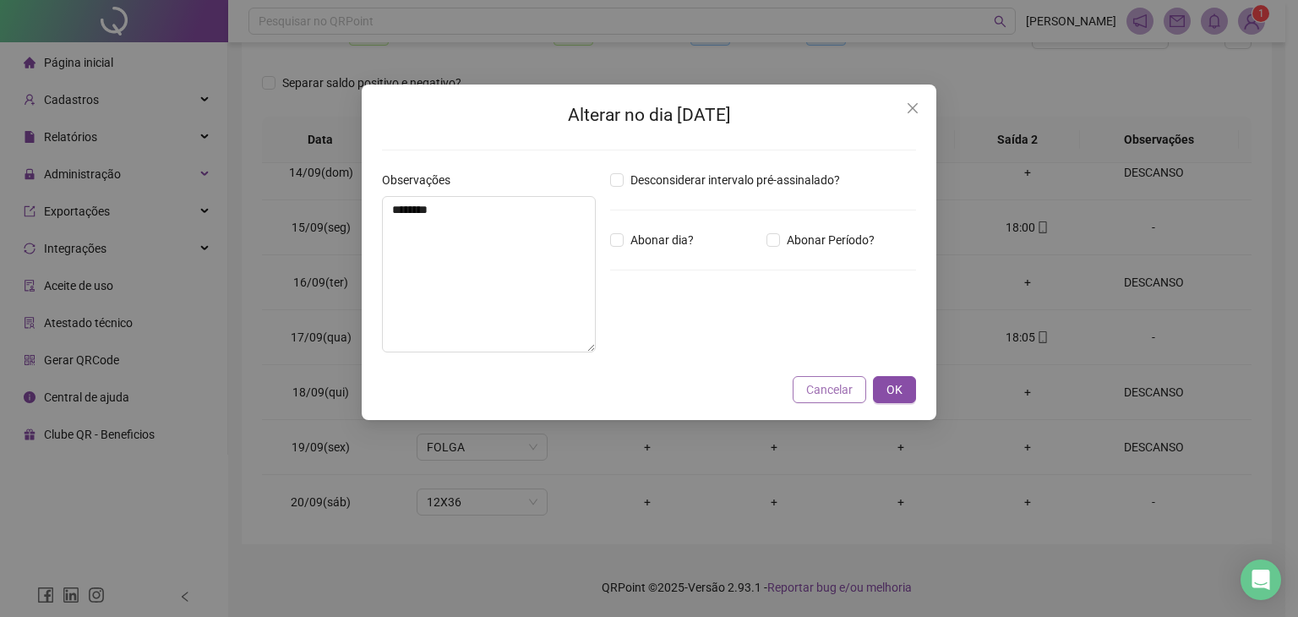
click at [815, 395] on span "Cancelar" at bounding box center [829, 389] width 46 height 19
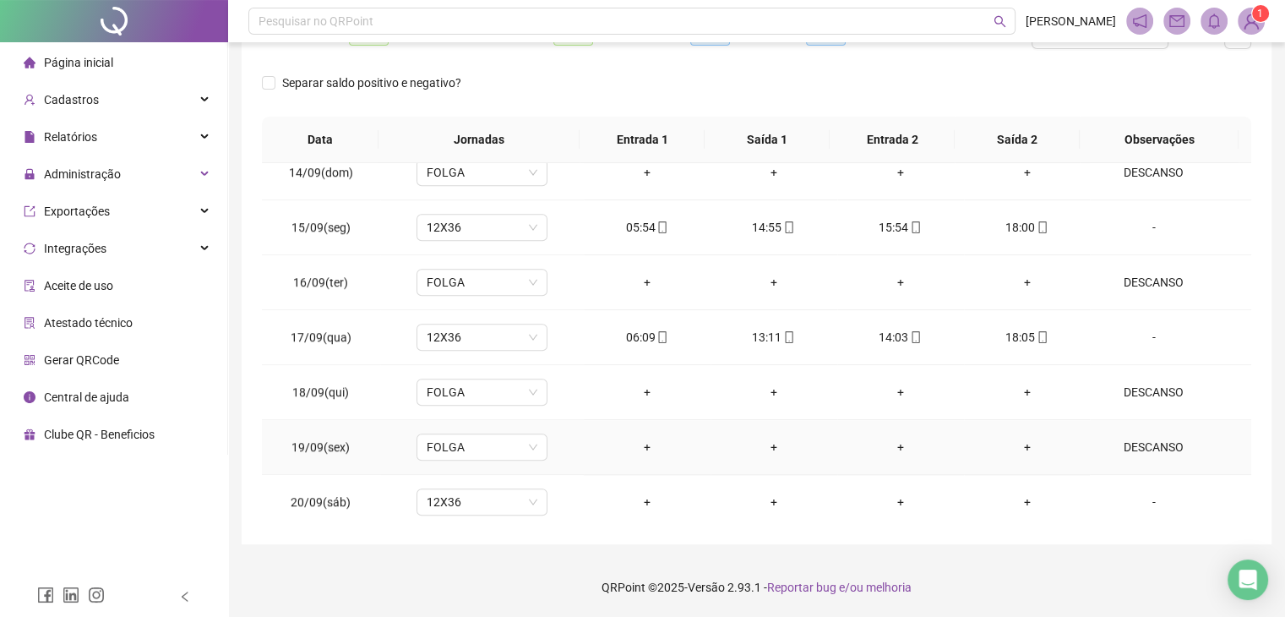
click at [1130, 447] on div "DESCANSO" at bounding box center [1154, 447] width 100 height 19
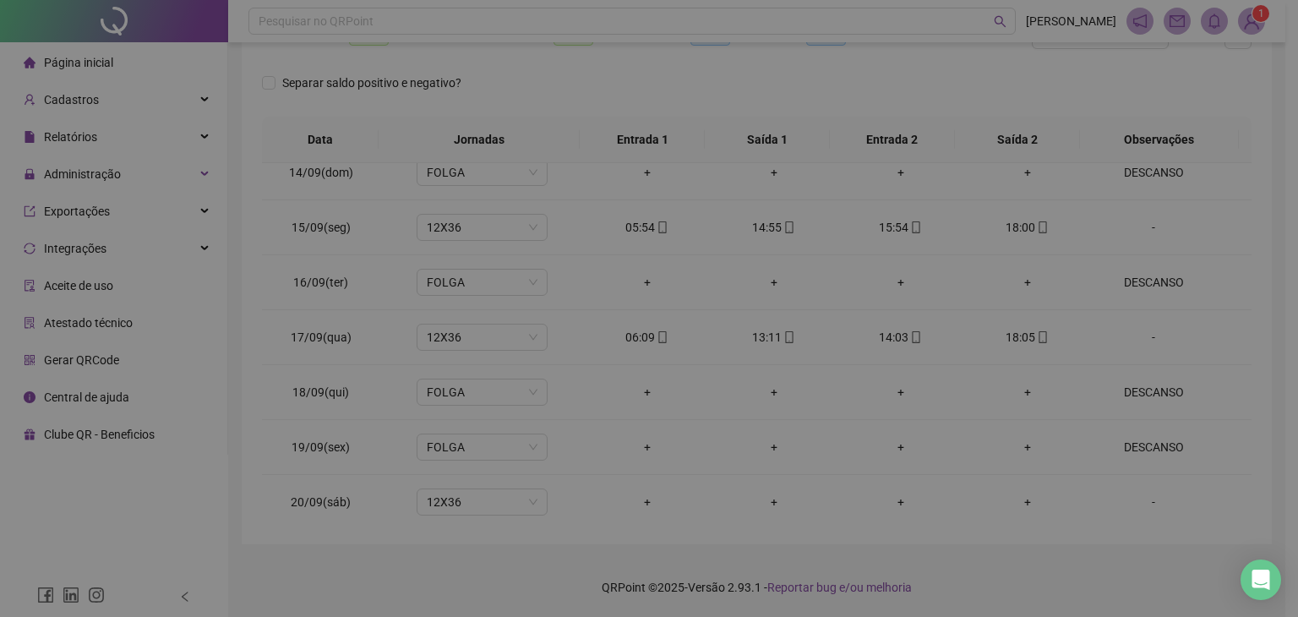
type textarea "********"
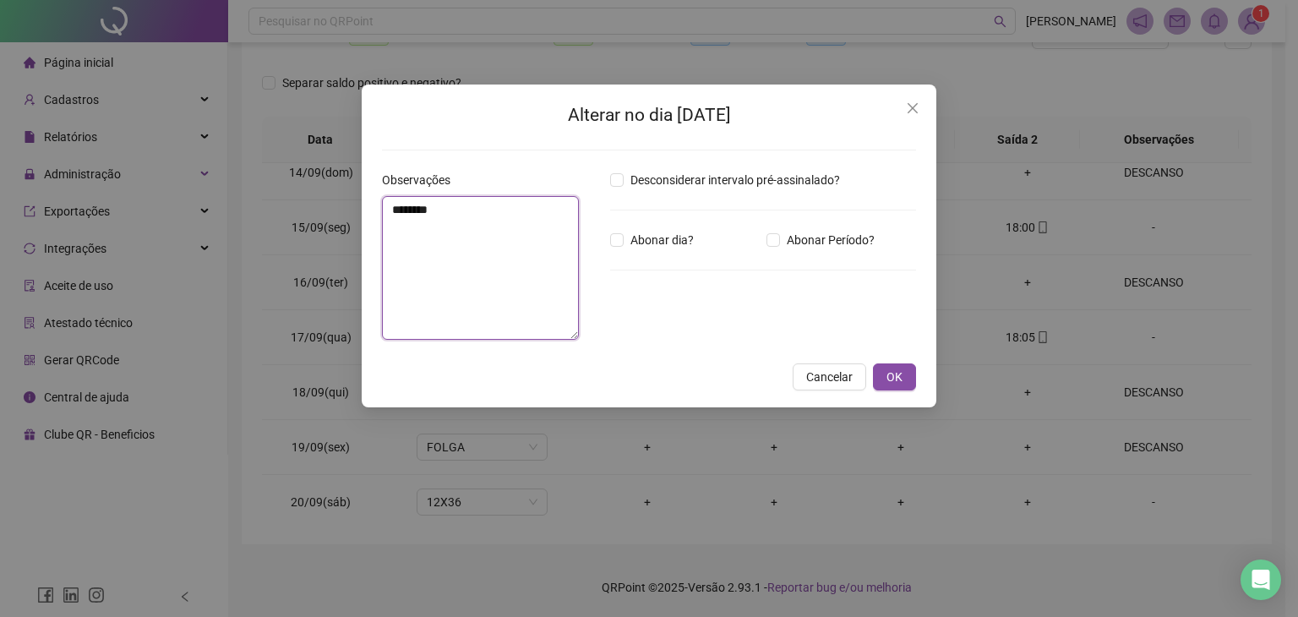
click at [508, 227] on textarea "********" at bounding box center [480, 268] width 197 height 144
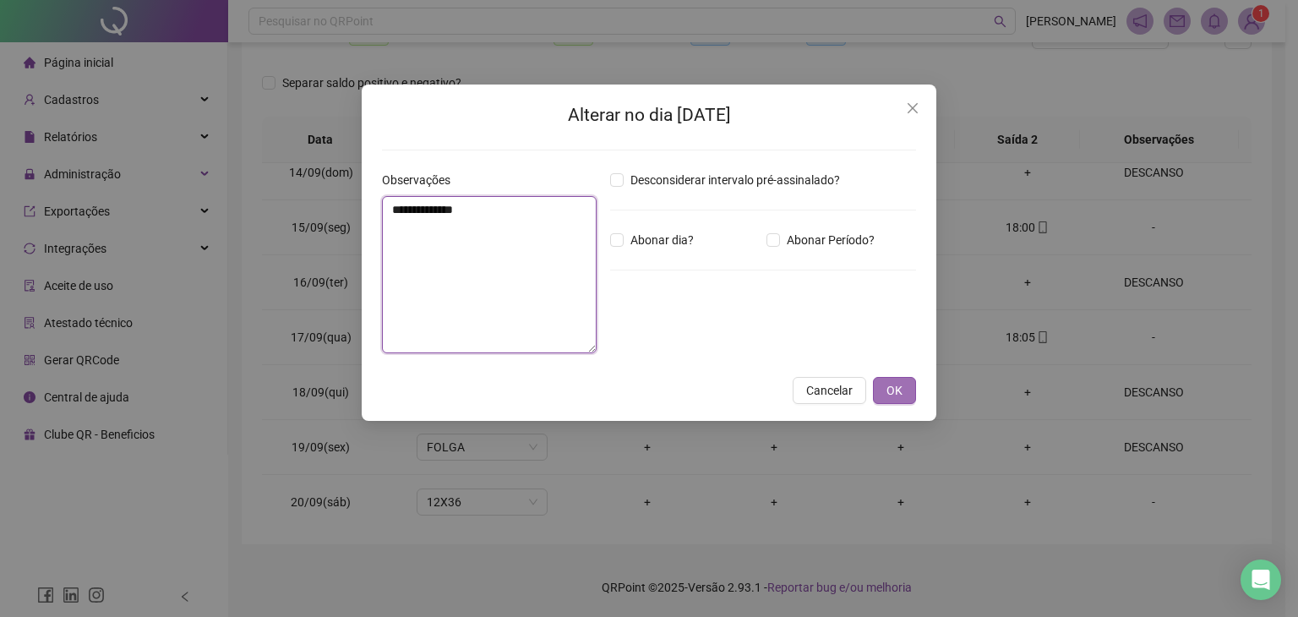
type textarea "**********"
click at [903, 388] on button "OK" at bounding box center [894, 390] width 43 height 27
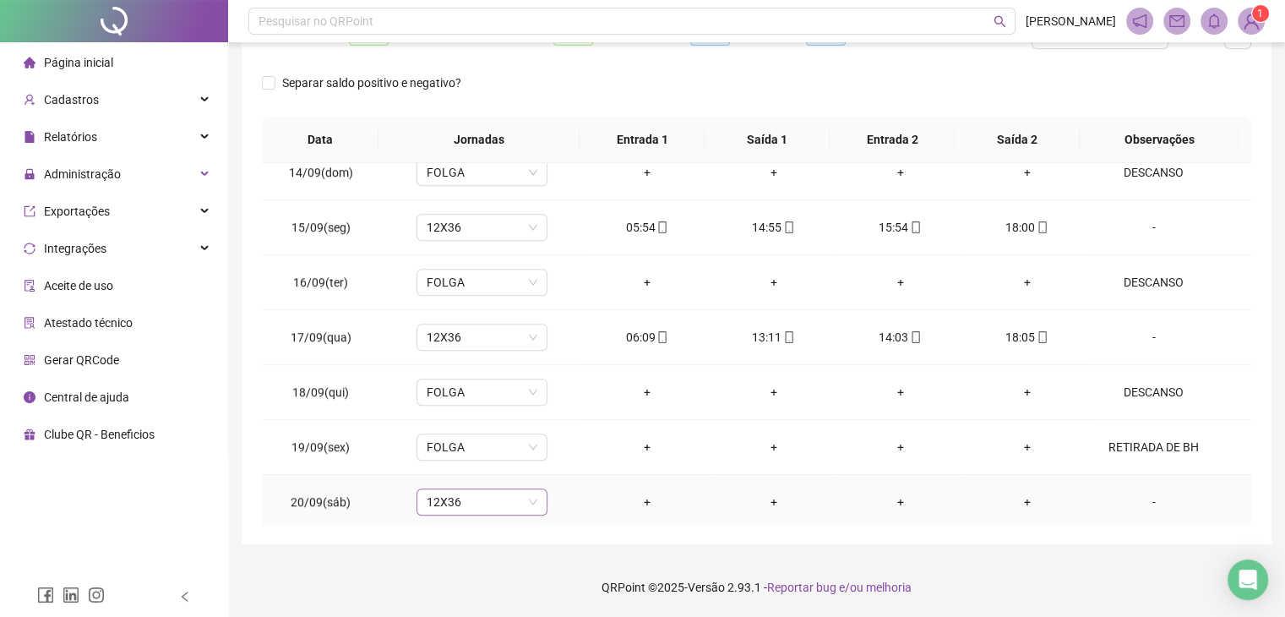
scroll to position [243, 0]
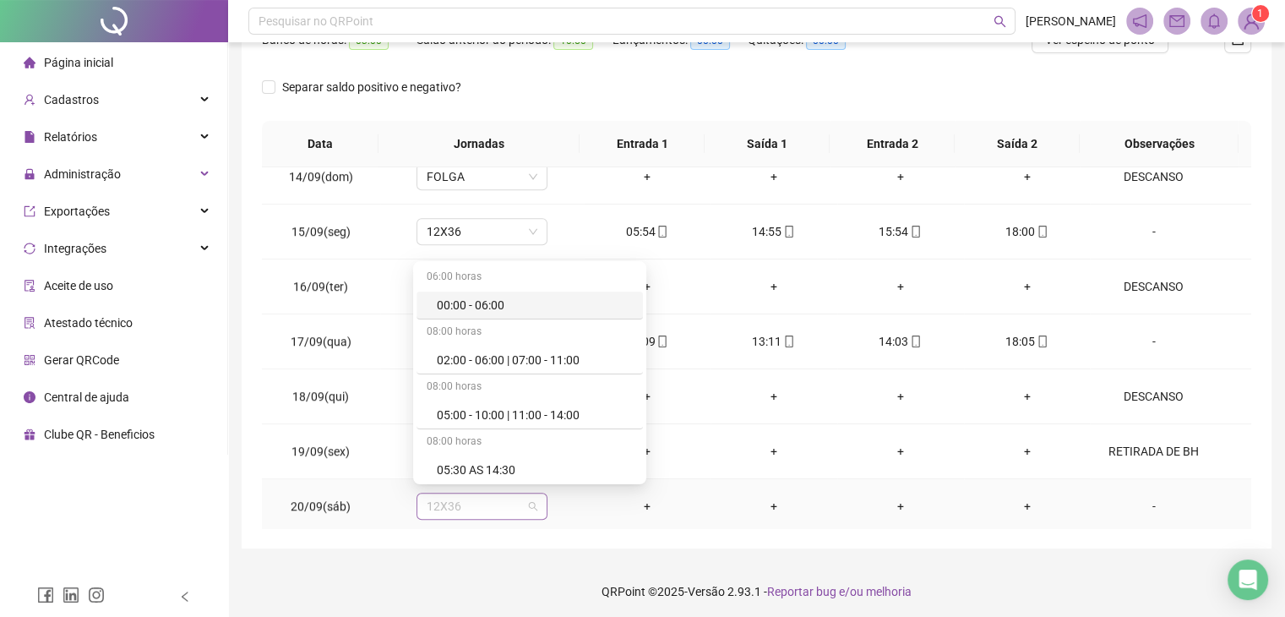
click at [483, 507] on span "12X36" at bounding box center [482, 506] width 111 height 25
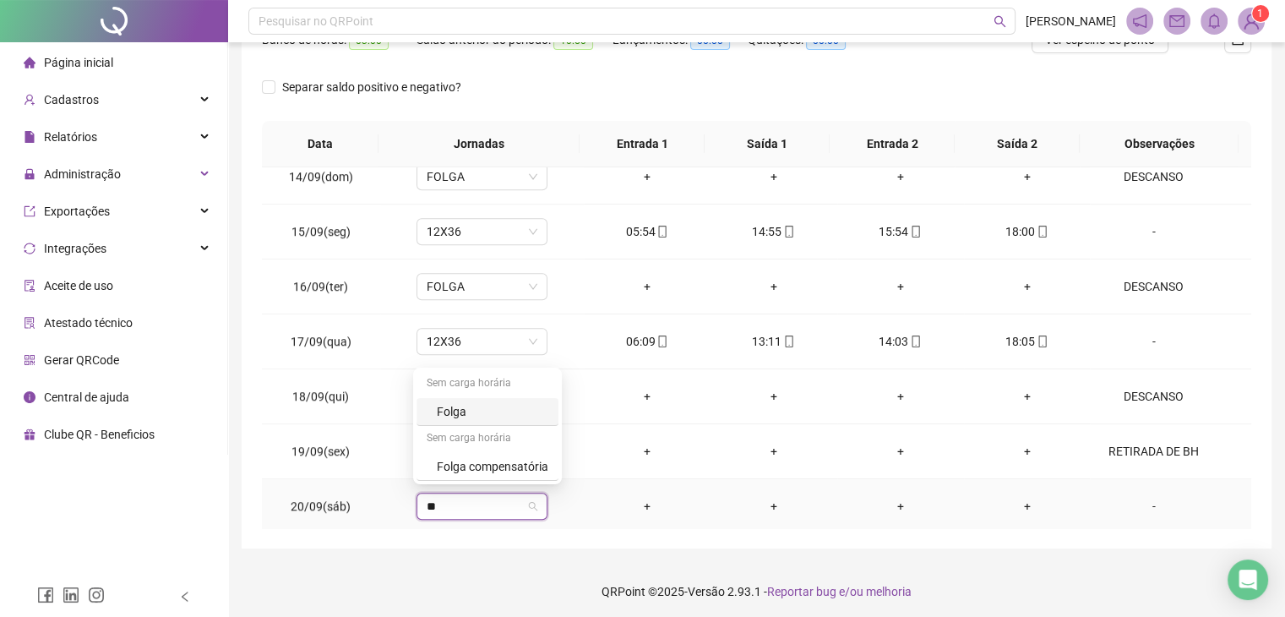
type input "***"
click at [477, 411] on div "Folga" at bounding box center [493, 411] width 112 height 19
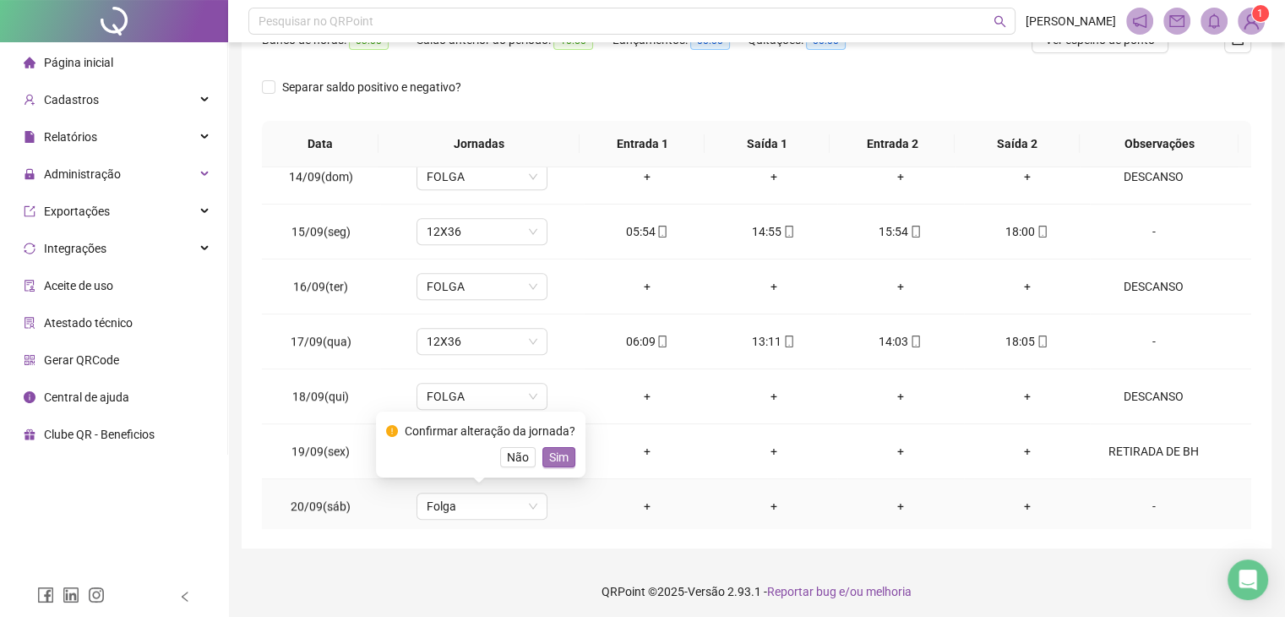
click at [554, 456] on span "Sim" at bounding box center [558, 457] width 19 height 19
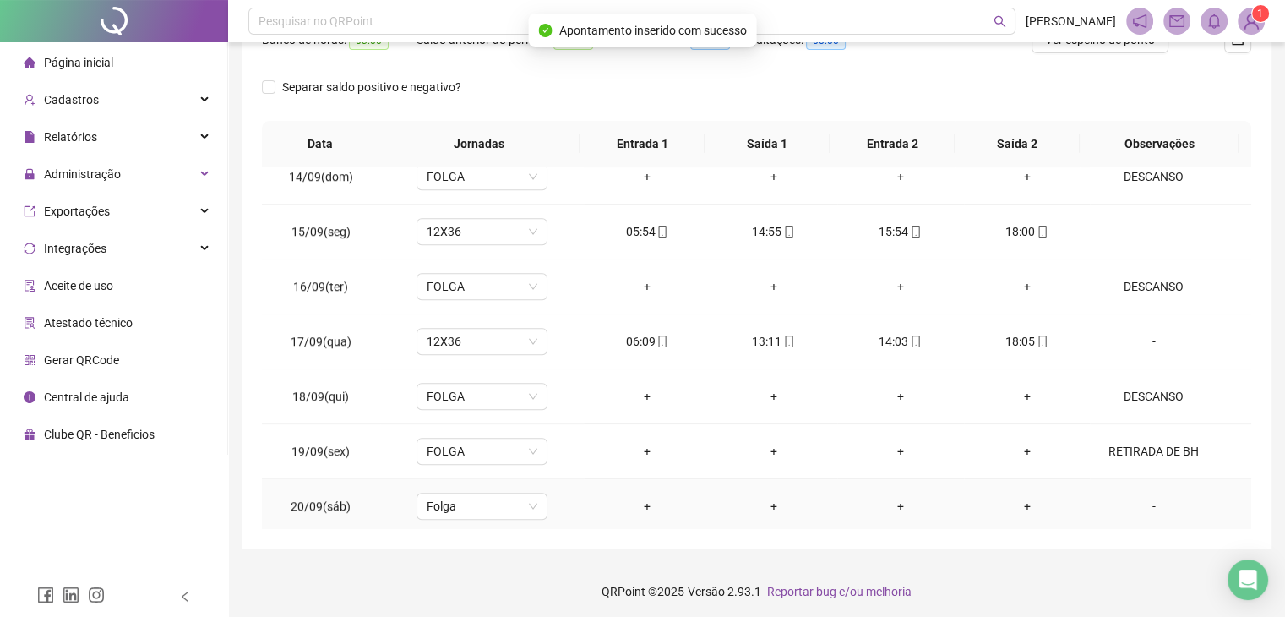
click at [1145, 497] on div "-" at bounding box center [1154, 506] width 100 height 19
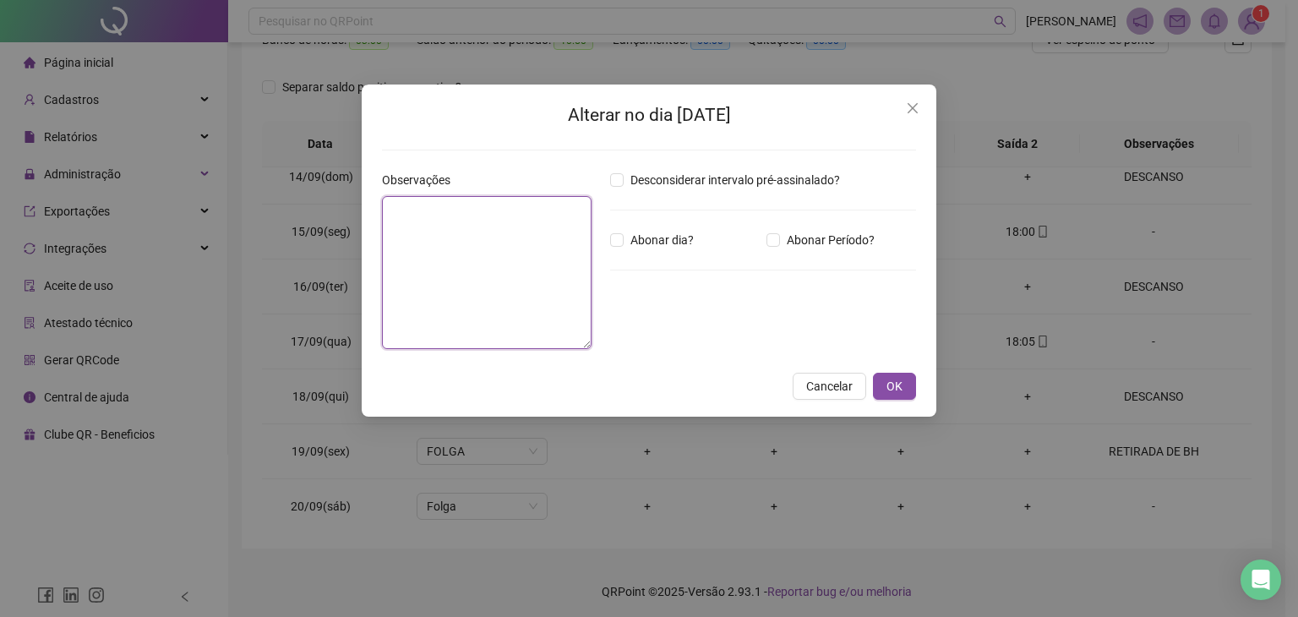
click at [472, 272] on textarea at bounding box center [487, 272] width 210 height 153
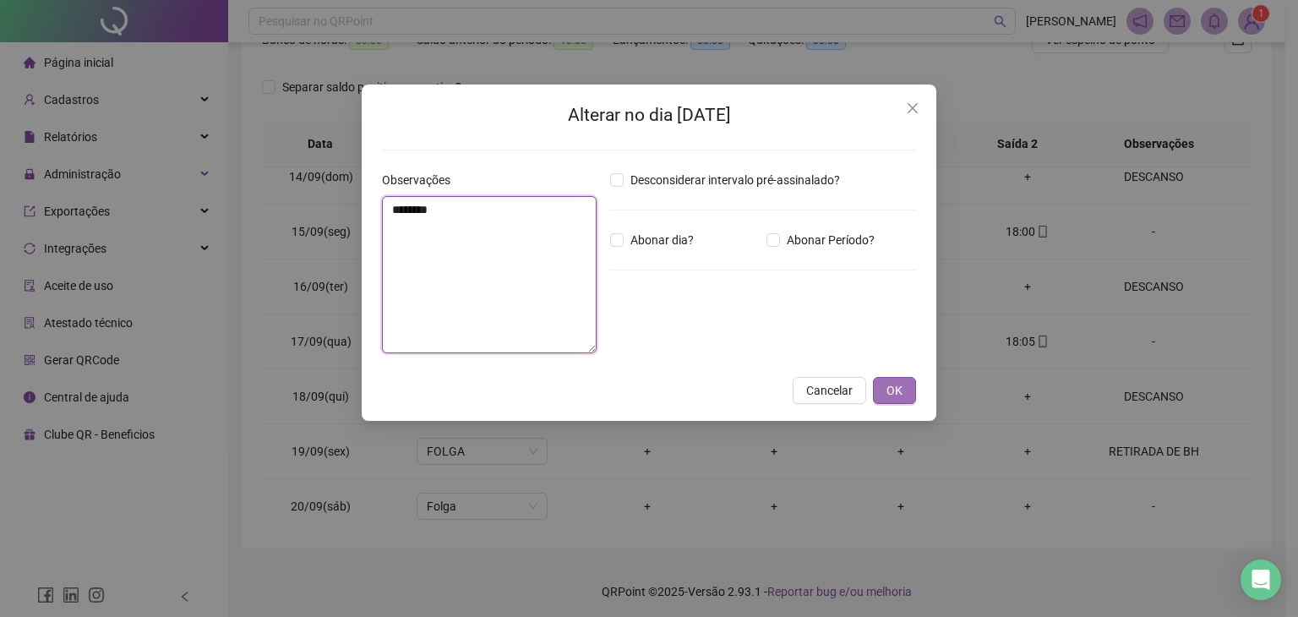
type textarea "********"
click at [909, 385] on button "OK" at bounding box center [894, 390] width 43 height 27
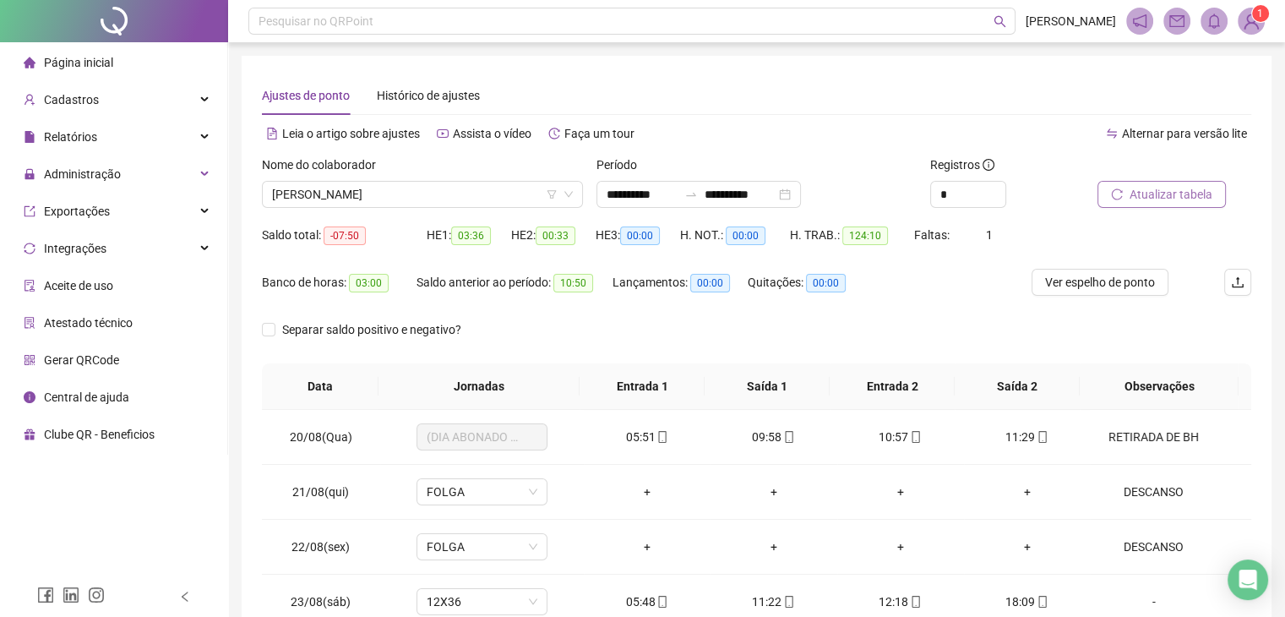
scroll to position [0, 0]
click at [1153, 205] on button "Atualizar tabela" at bounding box center [1162, 194] width 128 height 27
click at [952, 214] on div "Registros *" at bounding box center [1007, 188] width 167 height 66
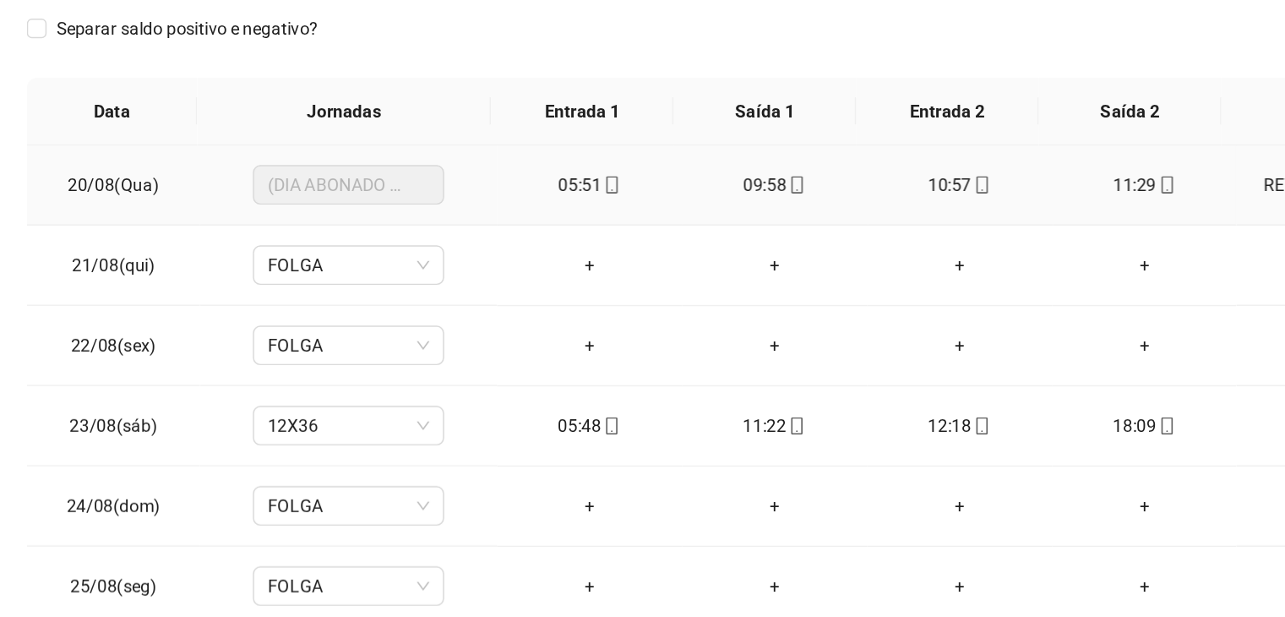
scroll to position [247, 0]
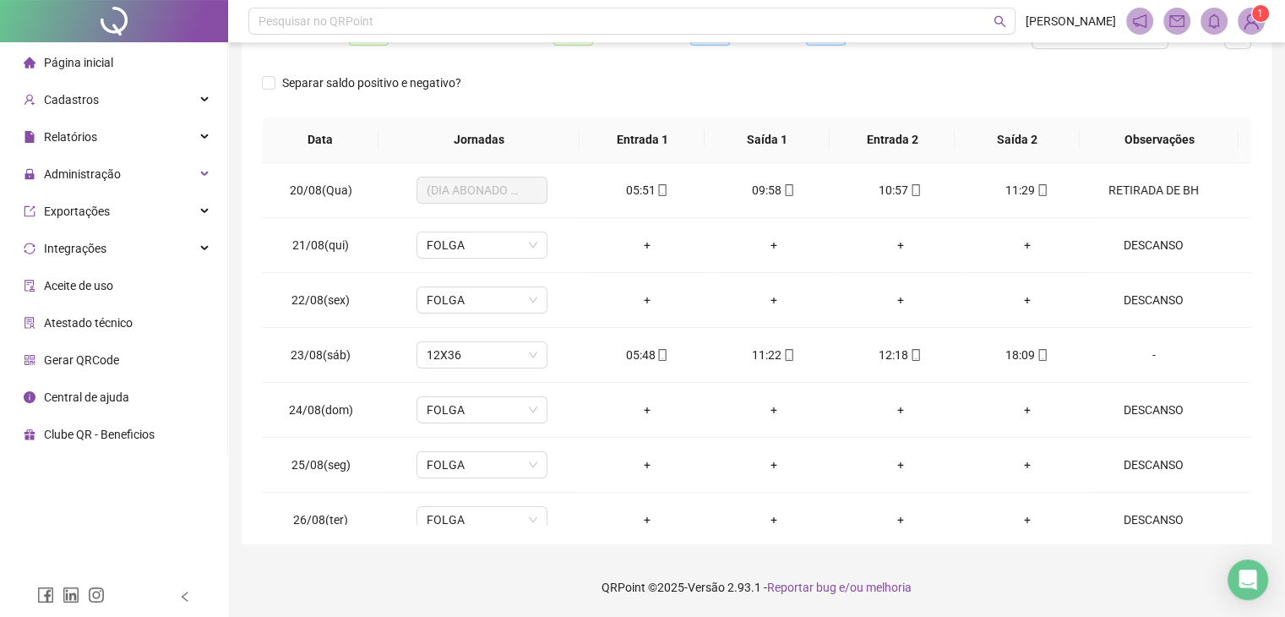
click at [1258, 199] on div "**********" at bounding box center [757, 176] width 1030 height 735
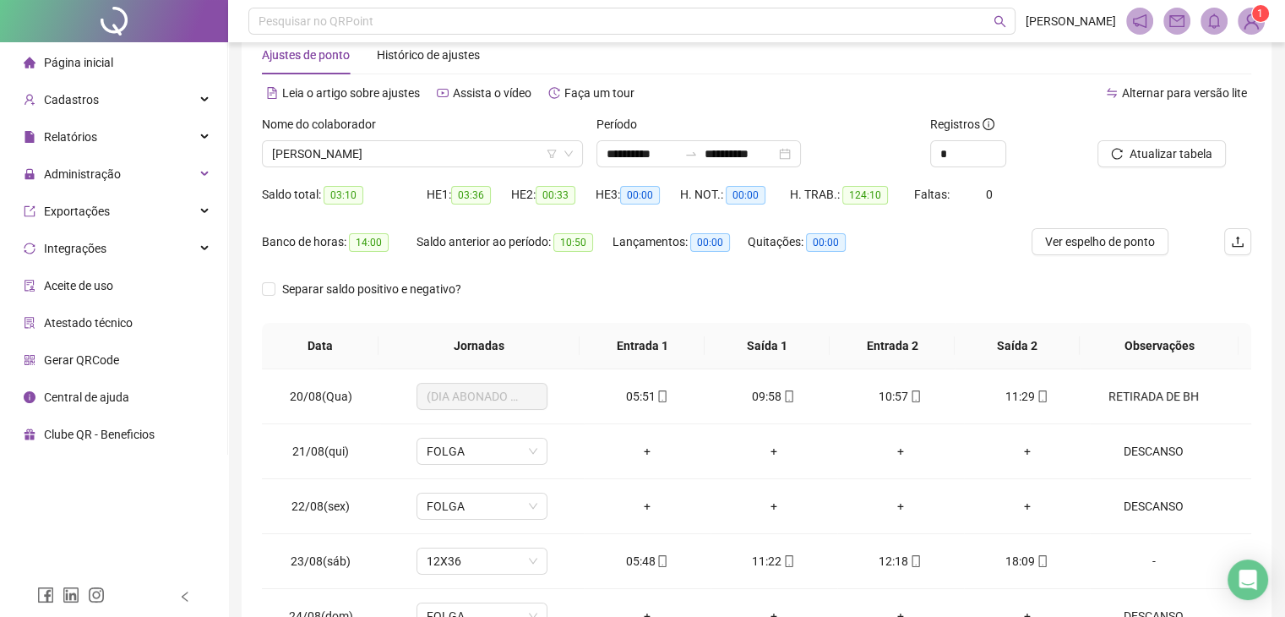
scroll to position [0, 0]
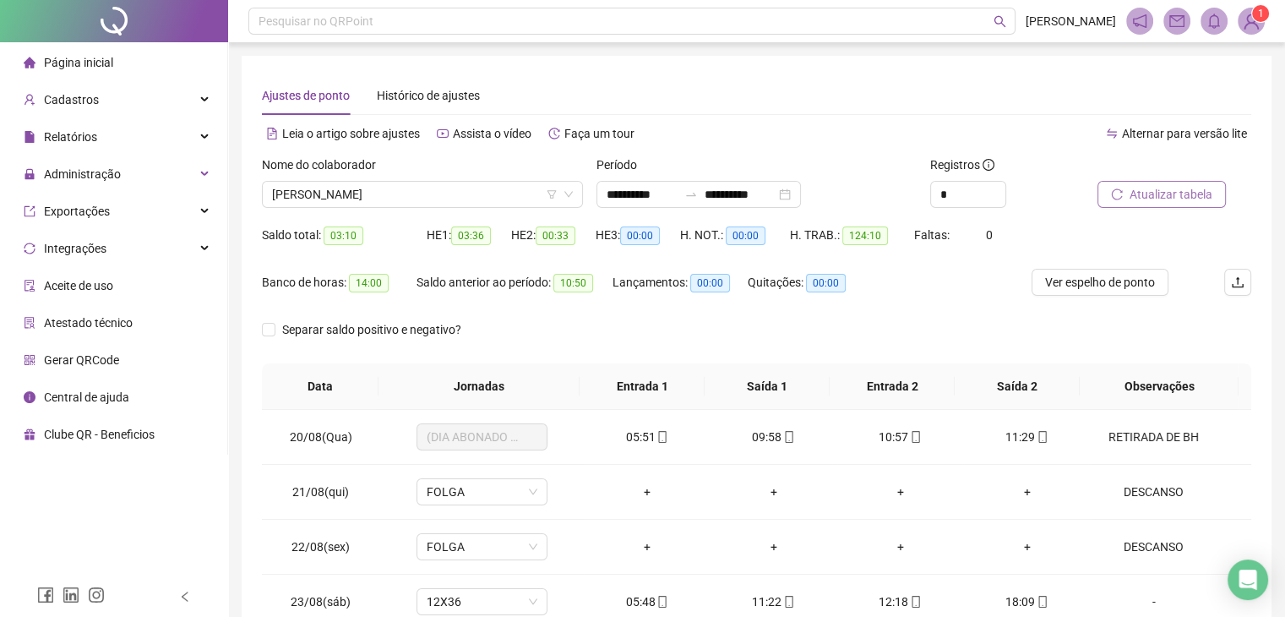
click at [1136, 187] on span "Atualizar tabela" at bounding box center [1171, 194] width 83 height 19
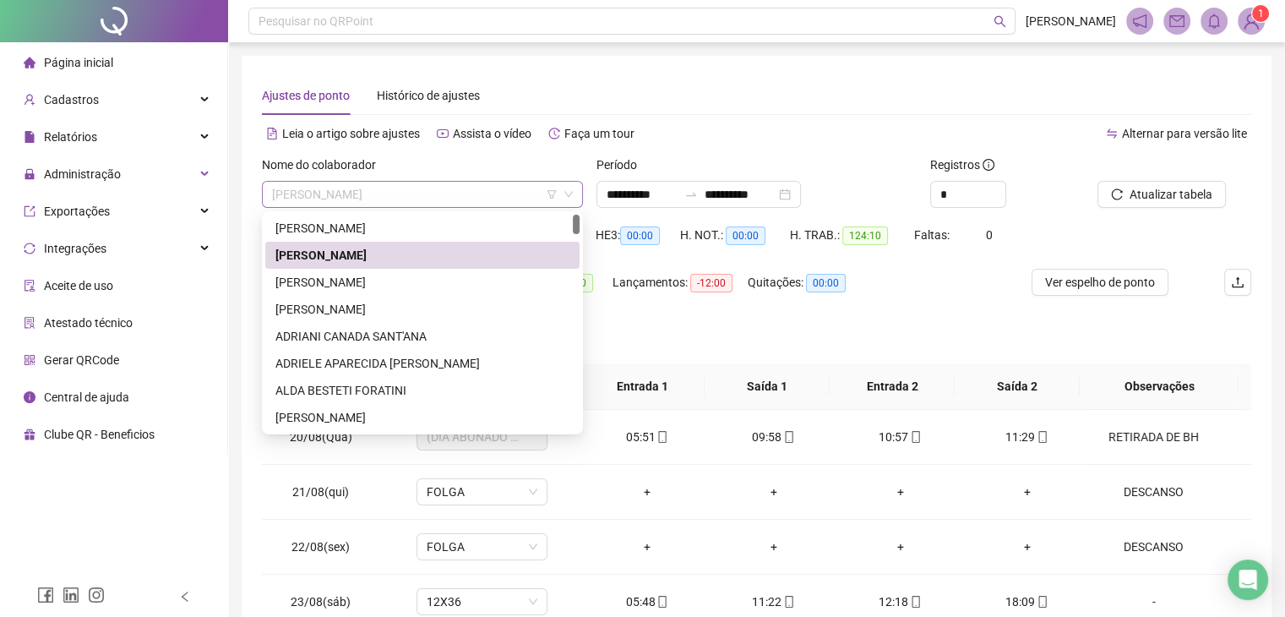
click at [436, 199] on span "[PERSON_NAME]" at bounding box center [422, 194] width 301 height 25
click at [390, 289] on div "[PERSON_NAME]" at bounding box center [422, 282] width 294 height 19
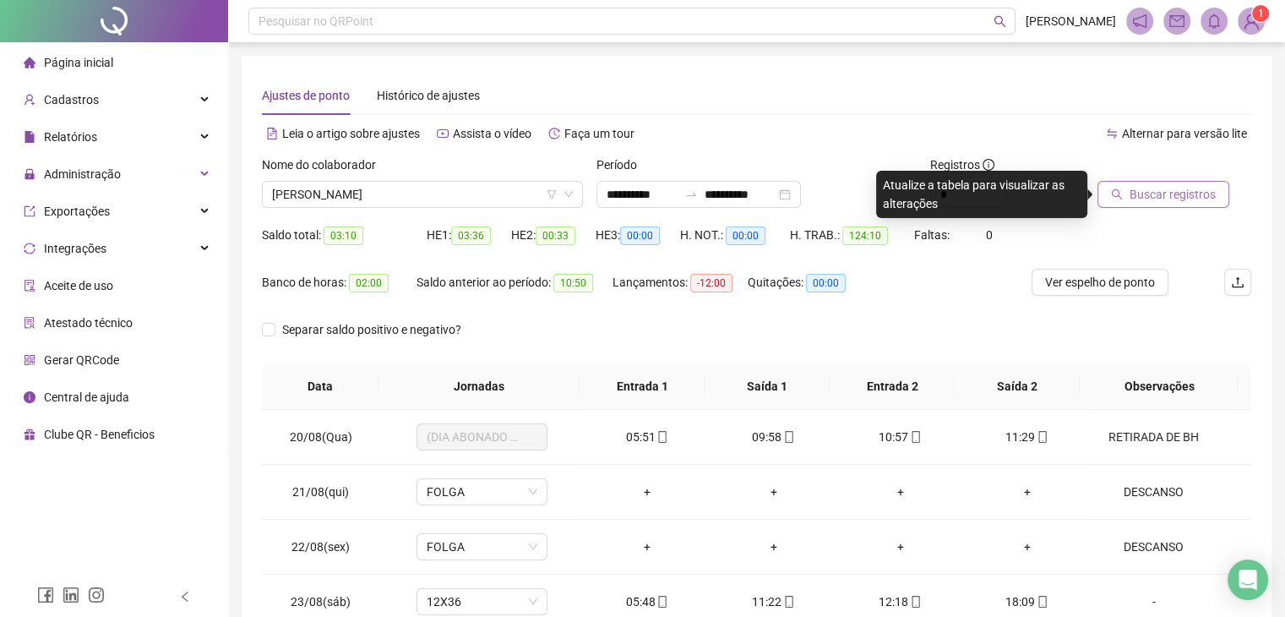
click at [1203, 202] on span "Buscar registros" at bounding box center [1173, 194] width 86 height 19
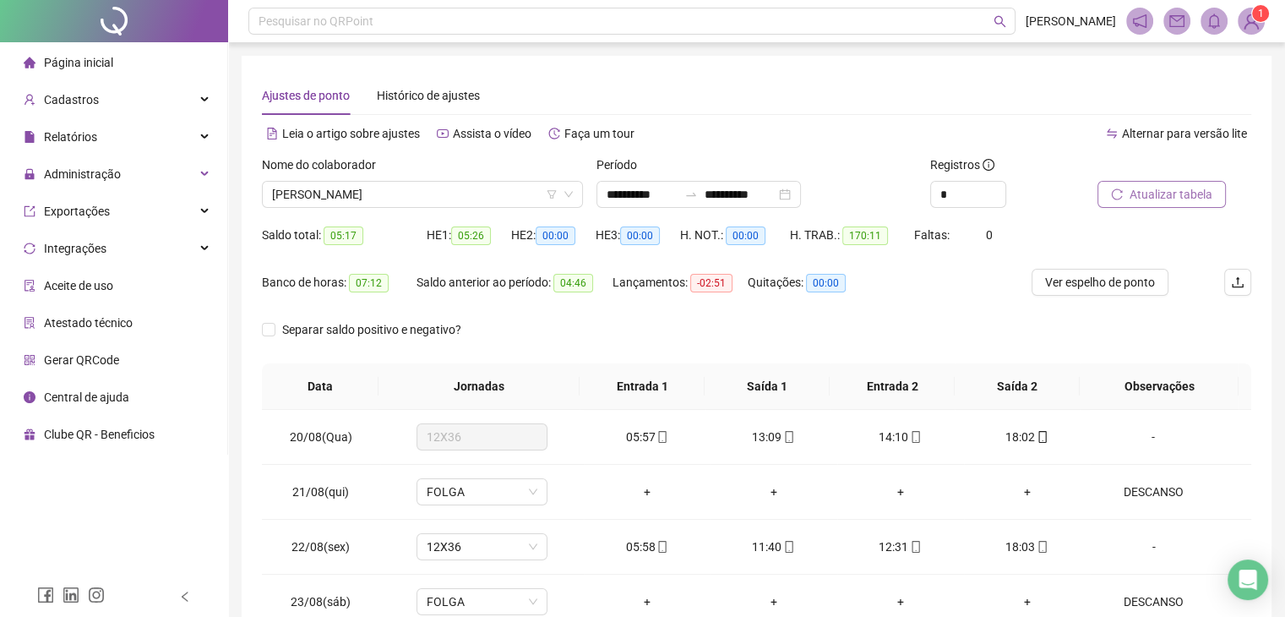
click at [1186, 197] on span "Atualizar tabela" at bounding box center [1171, 194] width 83 height 19
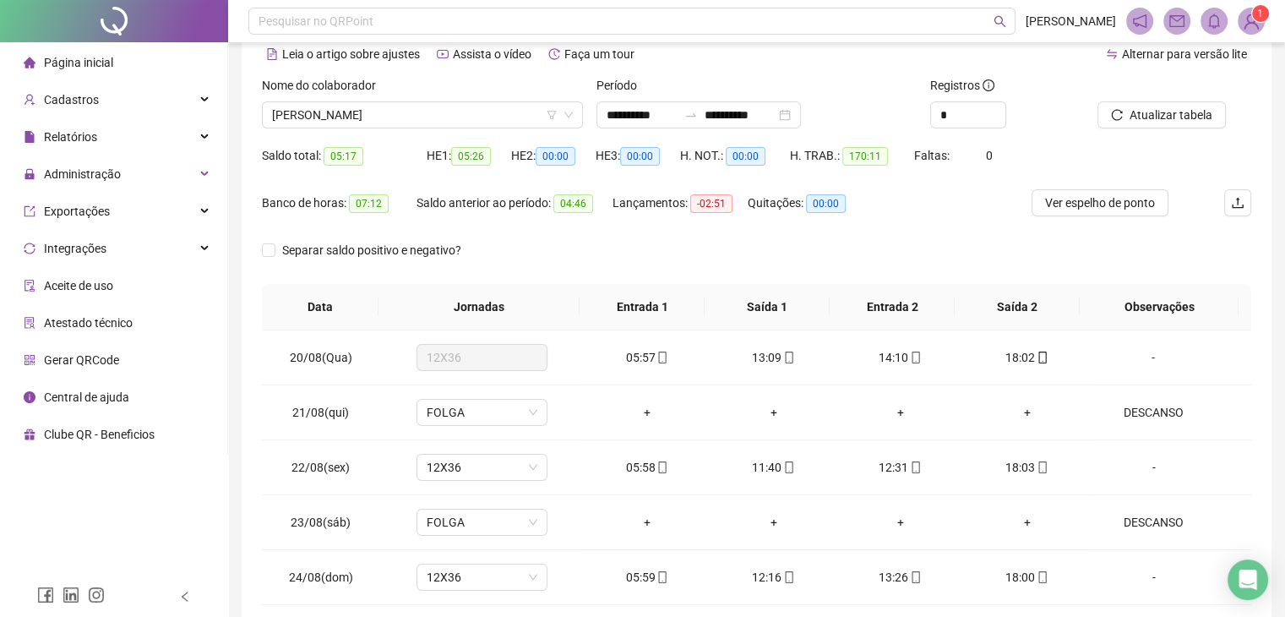
scroll to position [78, 0]
click at [125, 54] on li "Página inicial" at bounding box center [113, 63] width 221 height 34
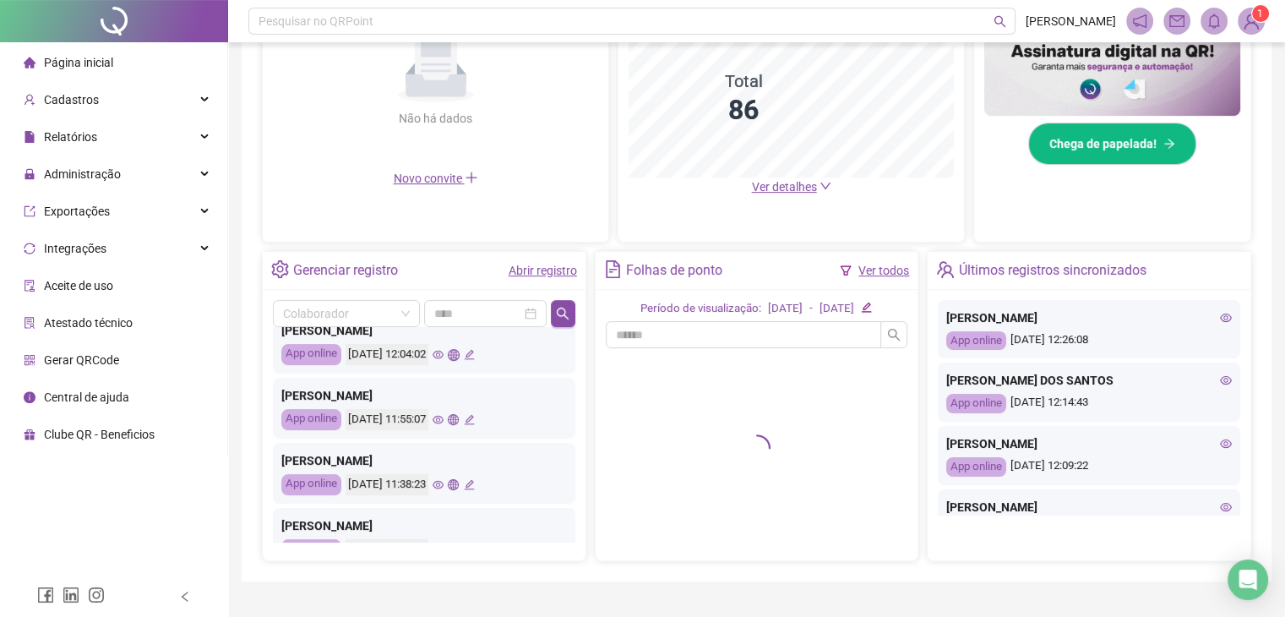
scroll to position [301, 0]
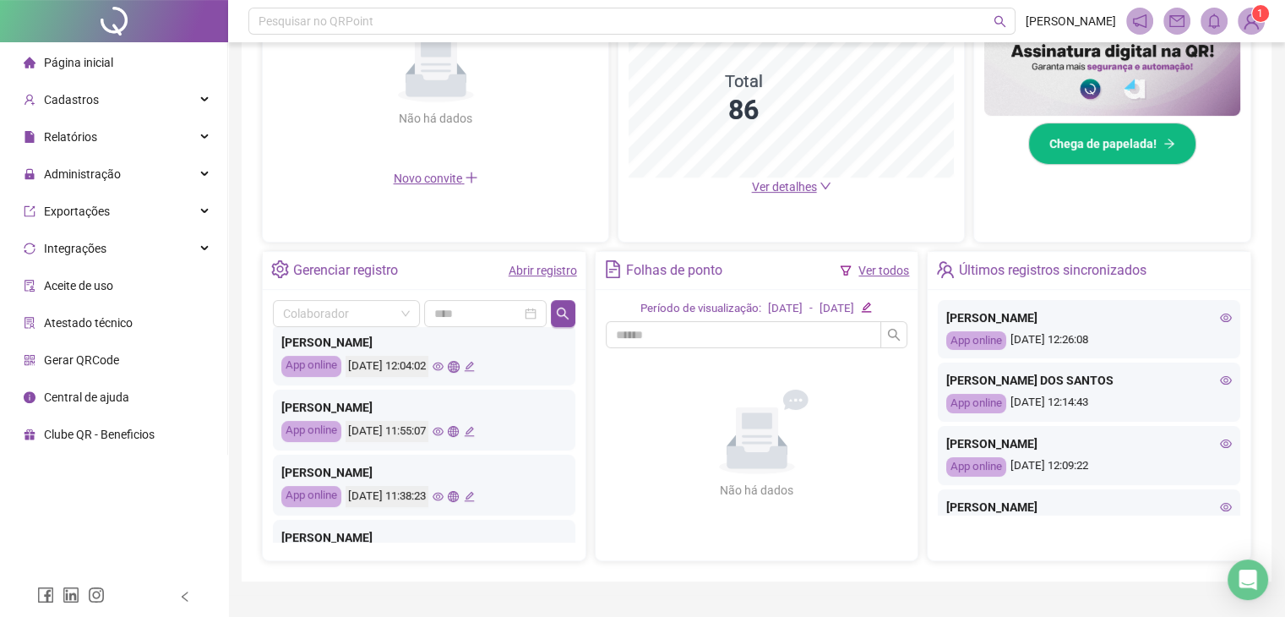
click at [444, 429] on icon "eye" at bounding box center [438, 431] width 11 height 11
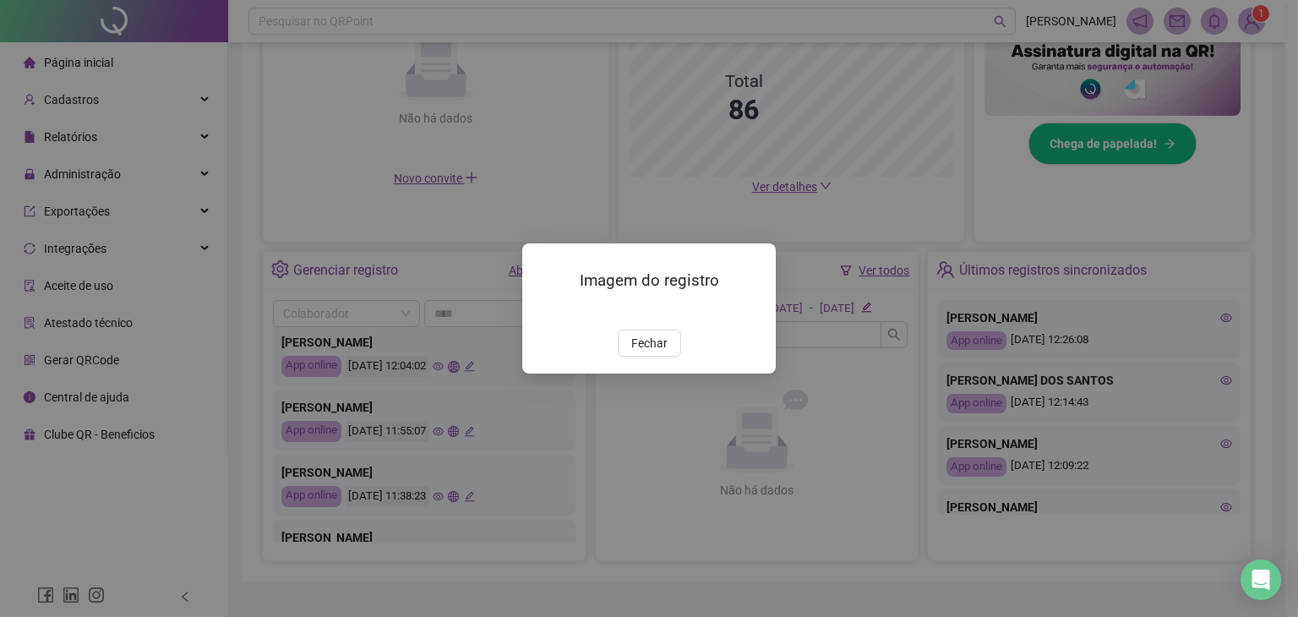
click at [543, 311] on img at bounding box center [543, 311] width 0 height 0
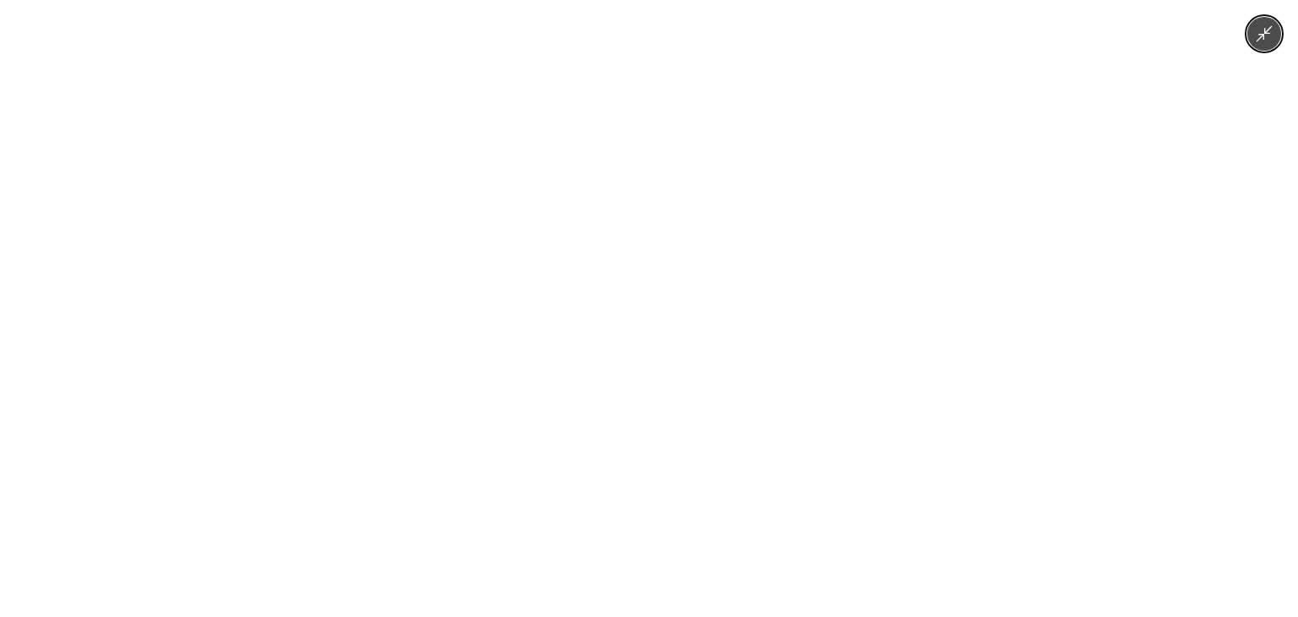
click at [1266, 49] on button "Minimize image" at bounding box center [1264, 34] width 34 height 34
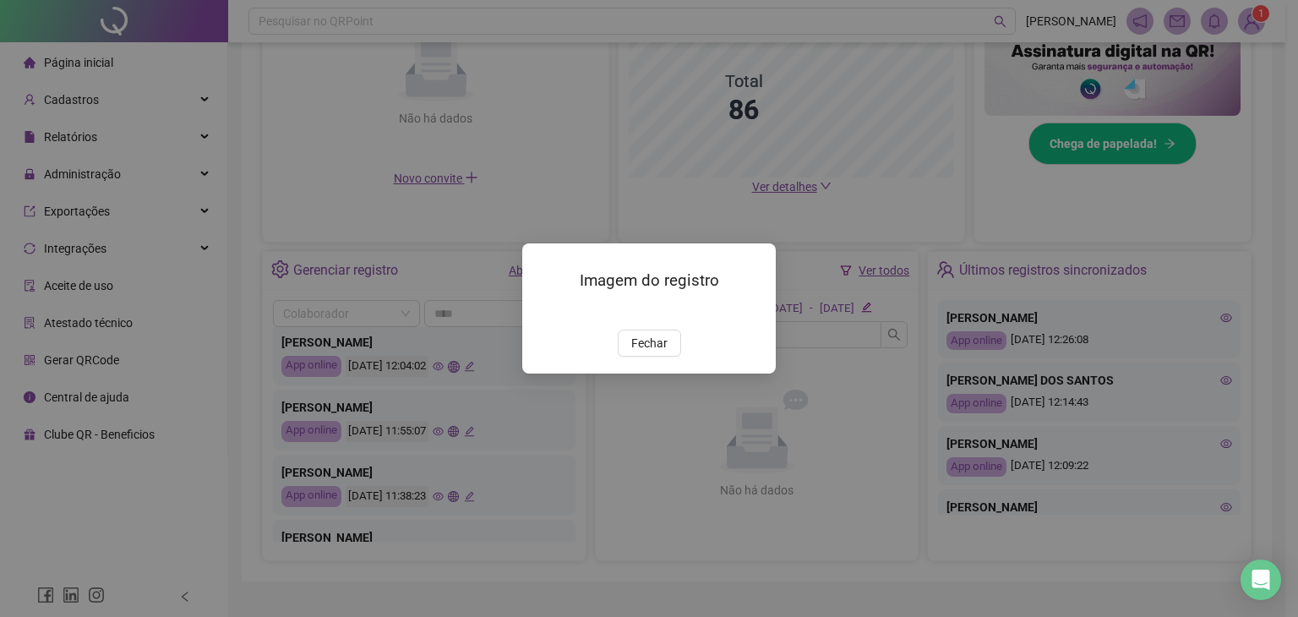
click at [862, 368] on div "Imagem do registro Fechar" at bounding box center [649, 308] width 1298 height 617
click at [646, 352] on span "Fechar" at bounding box center [649, 343] width 36 height 19
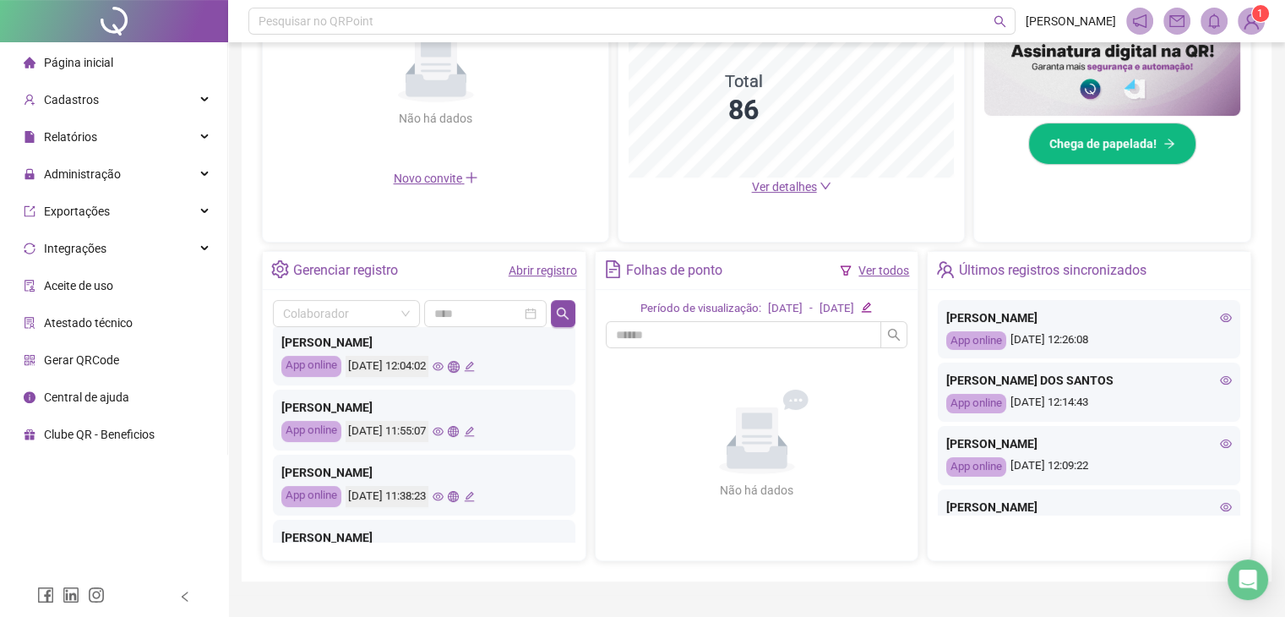
click at [444, 426] on icon "eye" at bounding box center [438, 431] width 11 height 11
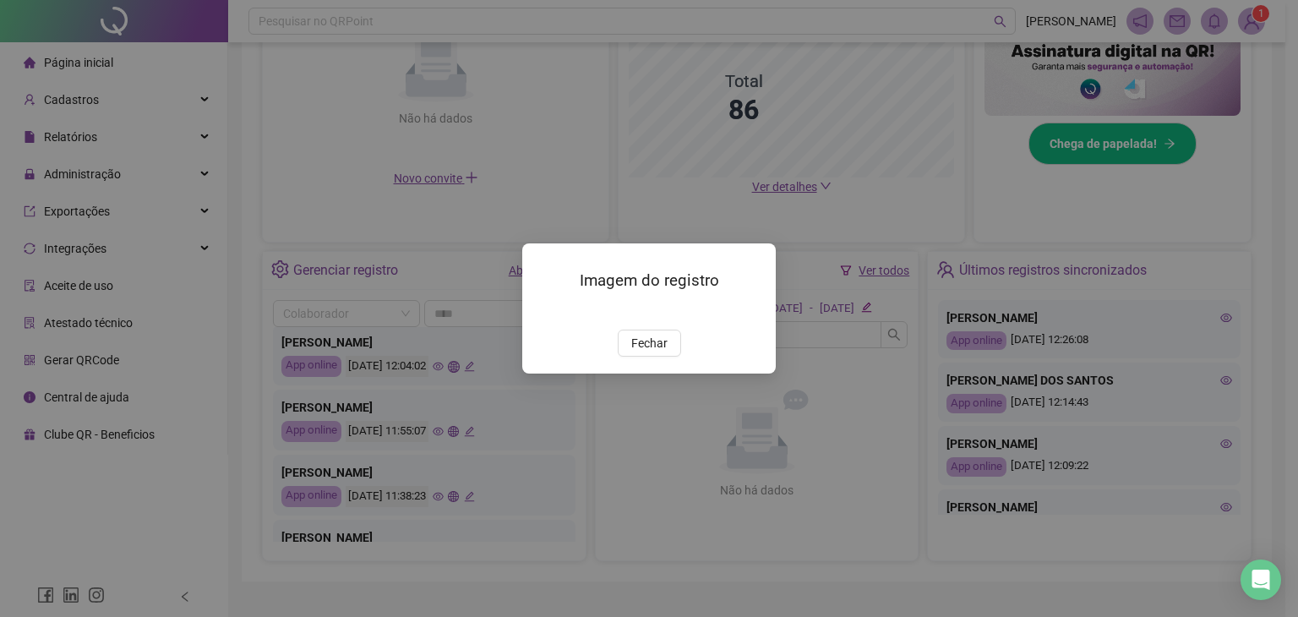
click at [469, 448] on div "Imagem do registro Fechar" at bounding box center [649, 308] width 1298 height 617
click at [650, 352] on span "Fechar" at bounding box center [649, 343] width 36 height 19
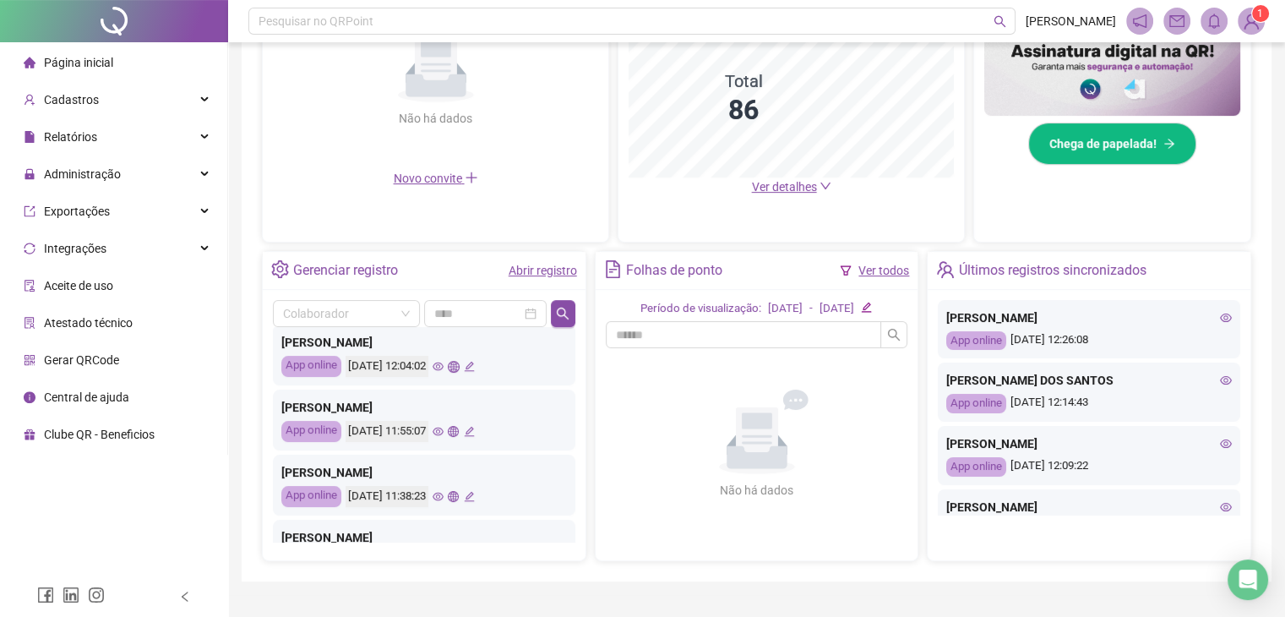
click at [444, 495] on icon "eye" at bounding box center [438, 496] width 11 height 11
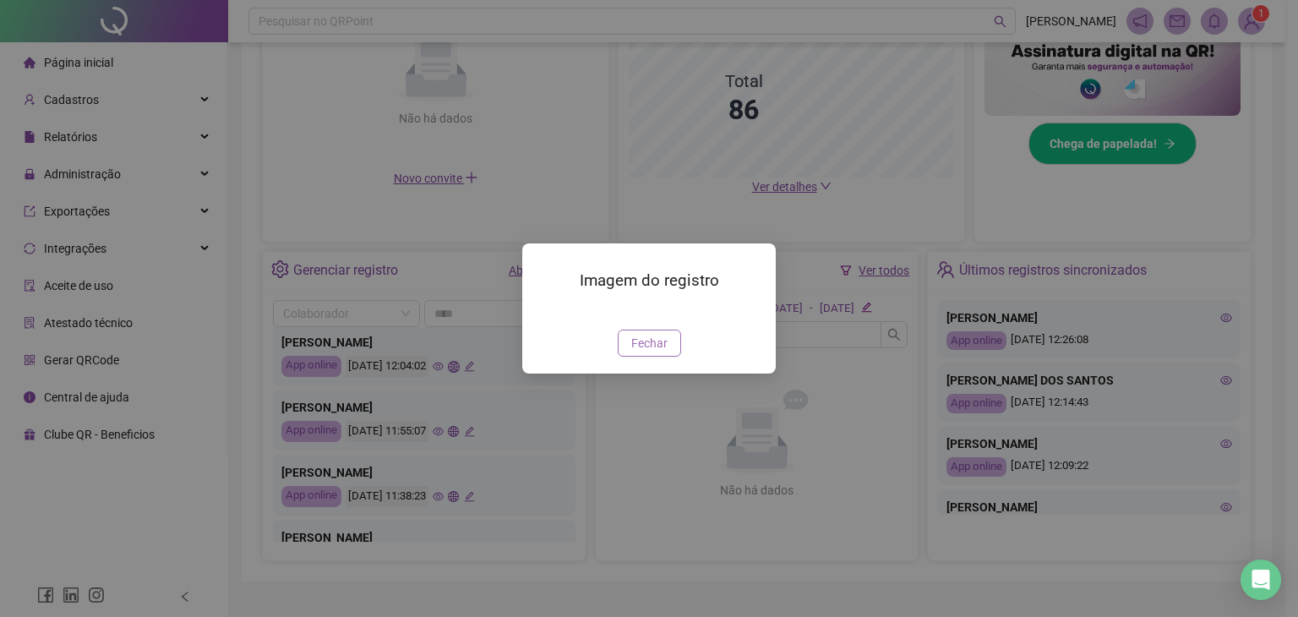
click at [638, 352] on span "Fechar" at bounding box center [649, 343] width 36 height 19
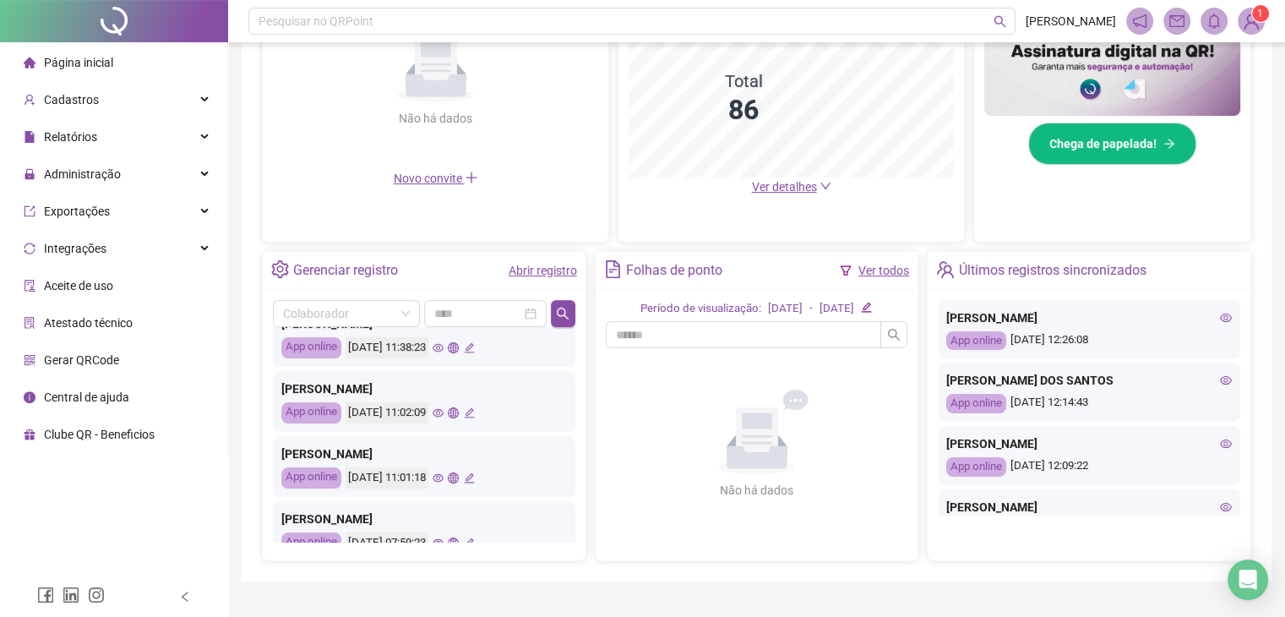
scroll to position [453, 0]
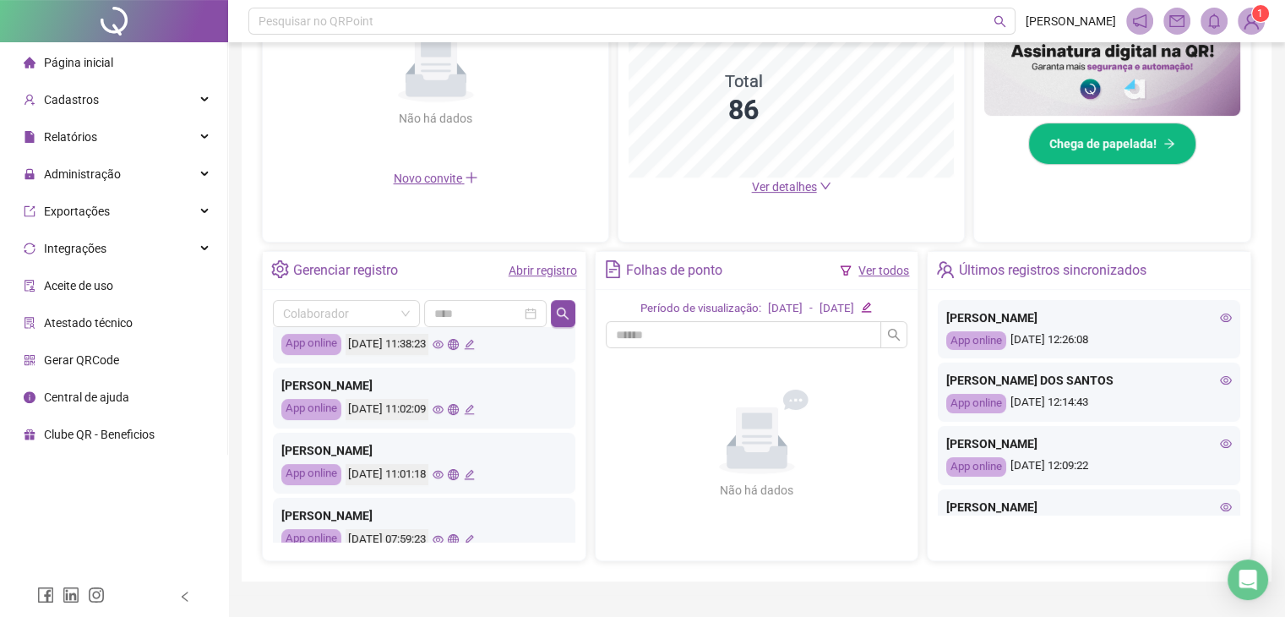
click at [444, 410] on icon "eye" at bounding box center [438, 409] width 11 height 11
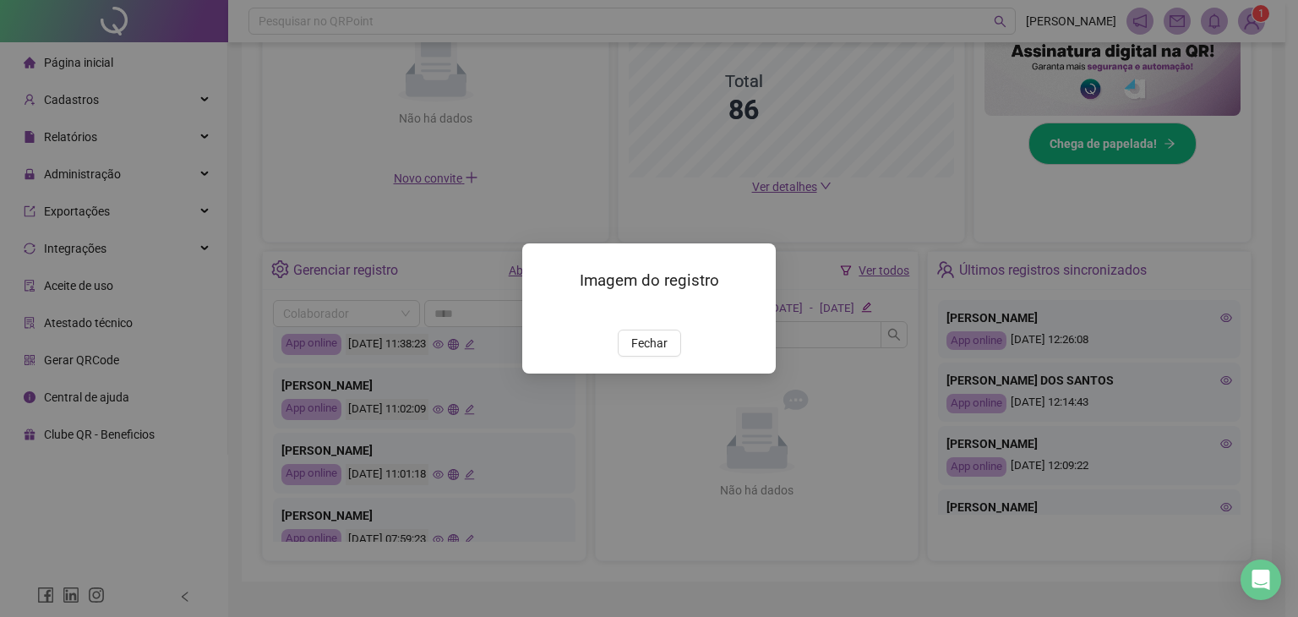
click at [543, 311] on img at bounding box center [543, 311] width 0 height 0
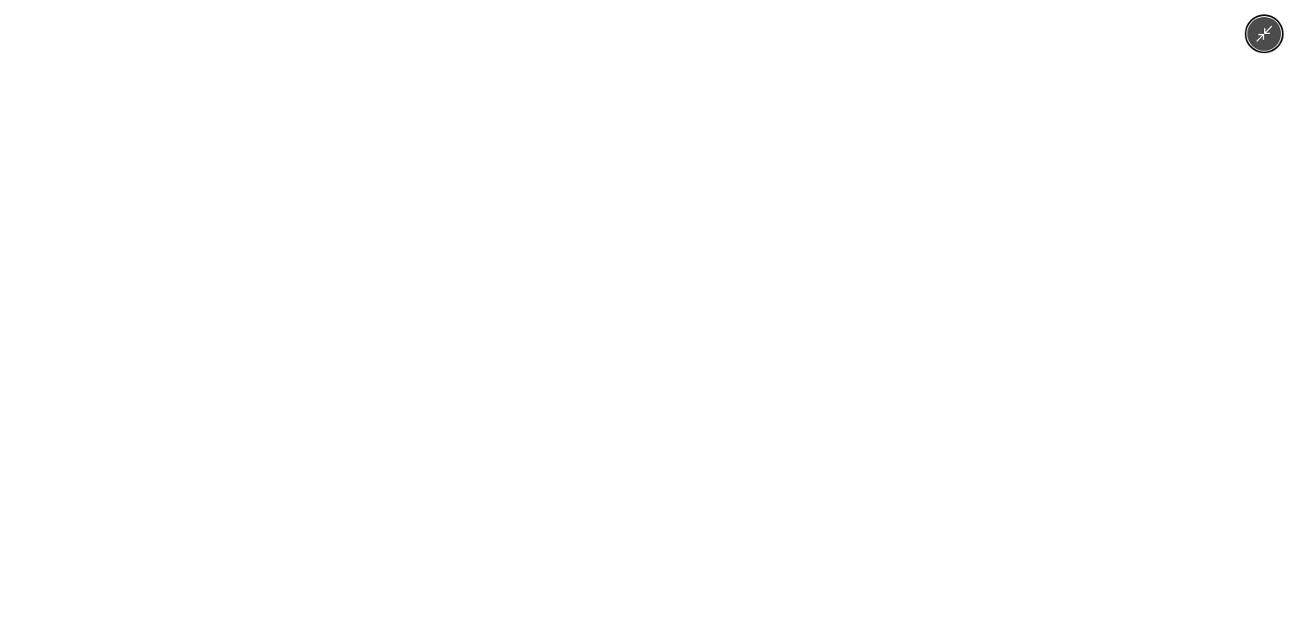
click at [1264, 24] on button "Minimize image" at bounding box center [1264, 34] width 34 height 34
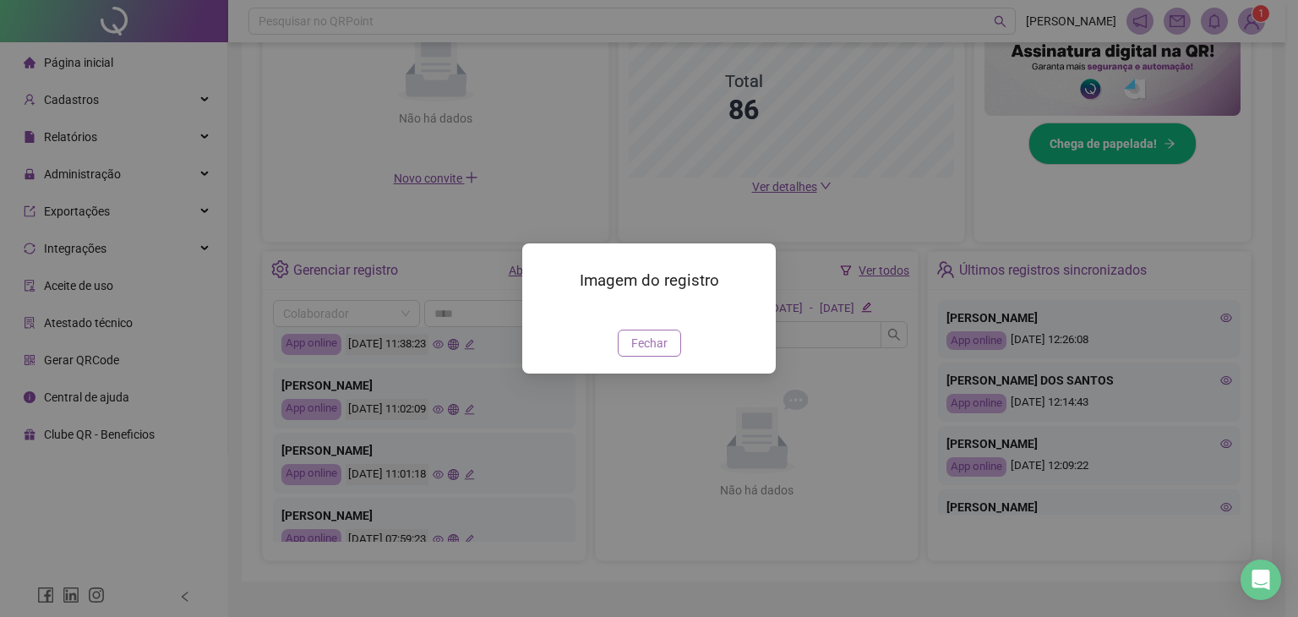
click at [630, 357] on button "Fechar" at bounding box center [649, 343] width 63 height 27
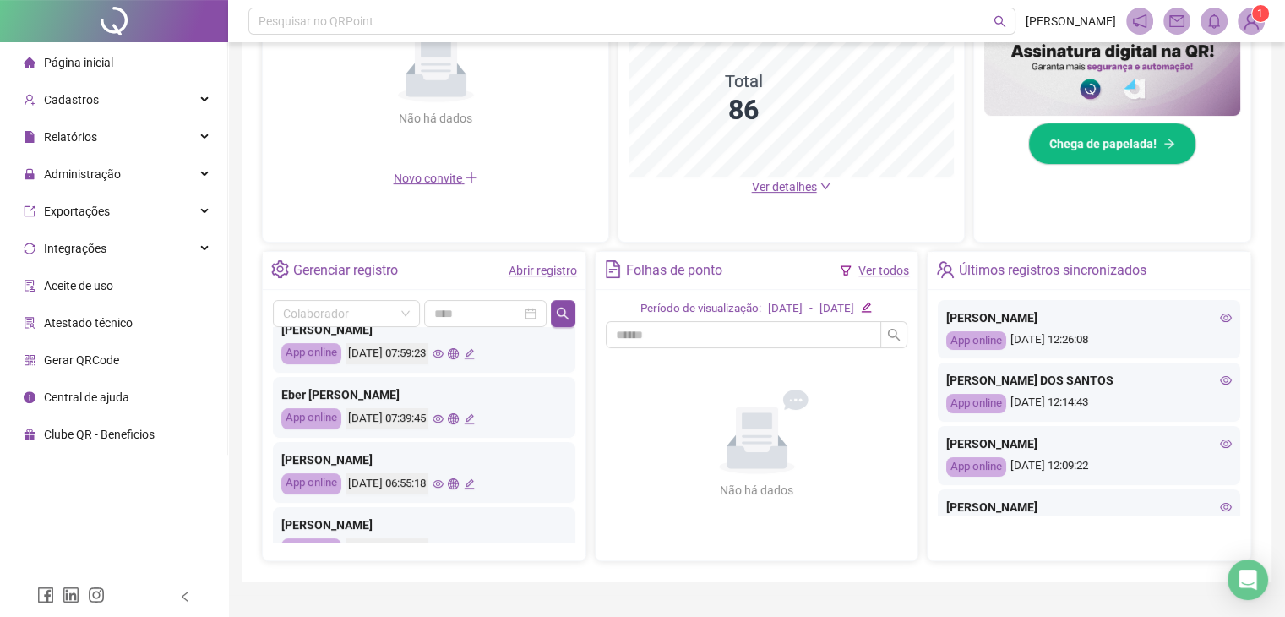
scroll to position [643, 0]
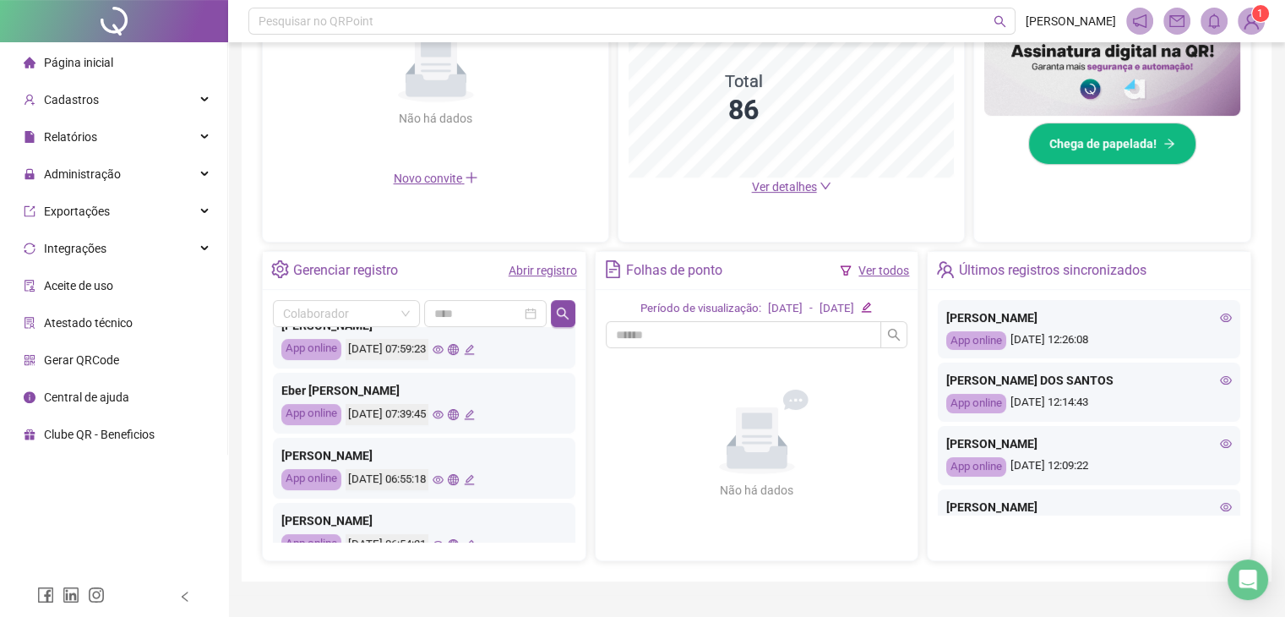
click at [444, 416] on icon "eye" at bounding box center [438, 415] width 11 height 8
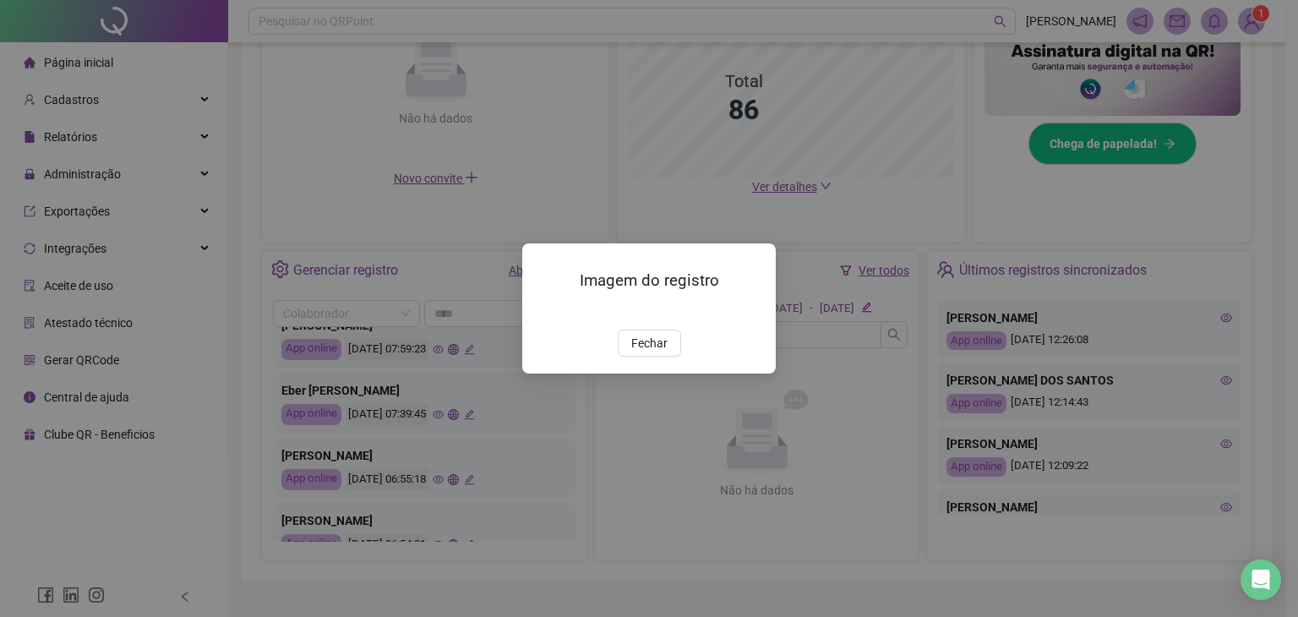
click at [543, 311] on img at bounding box center [543, 311] width 0 height 0
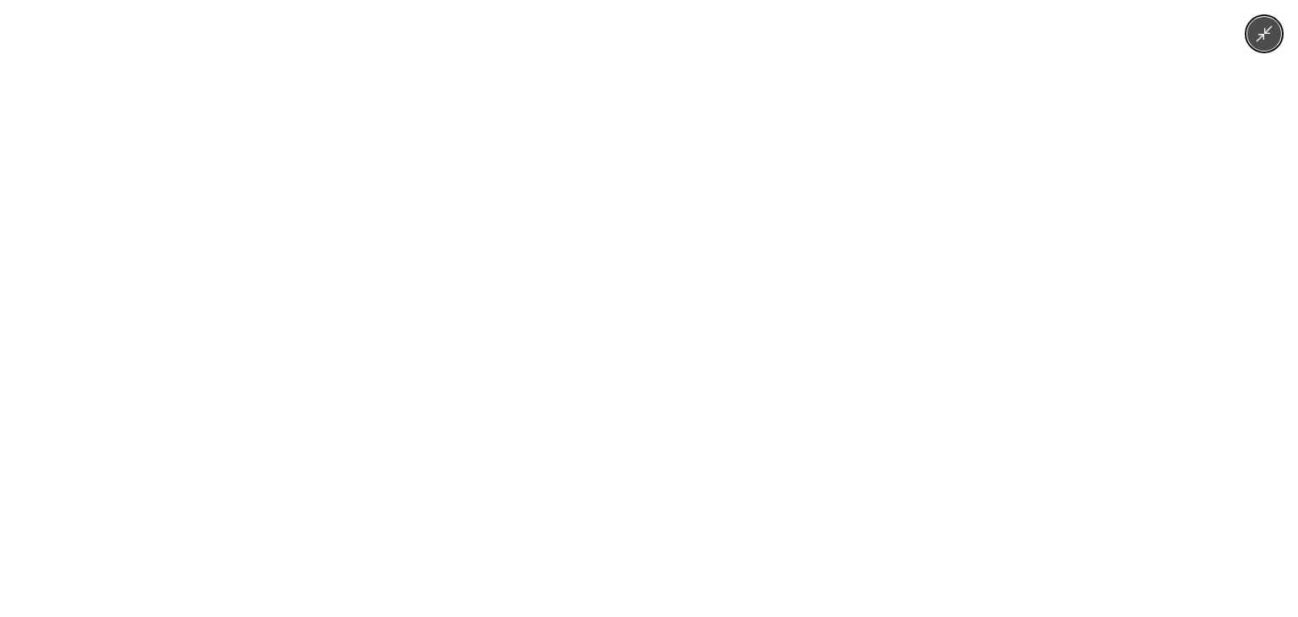
click at [1266, 41] on icon "Minimize image" at bounding box center [1264, 34] width 19 height 19
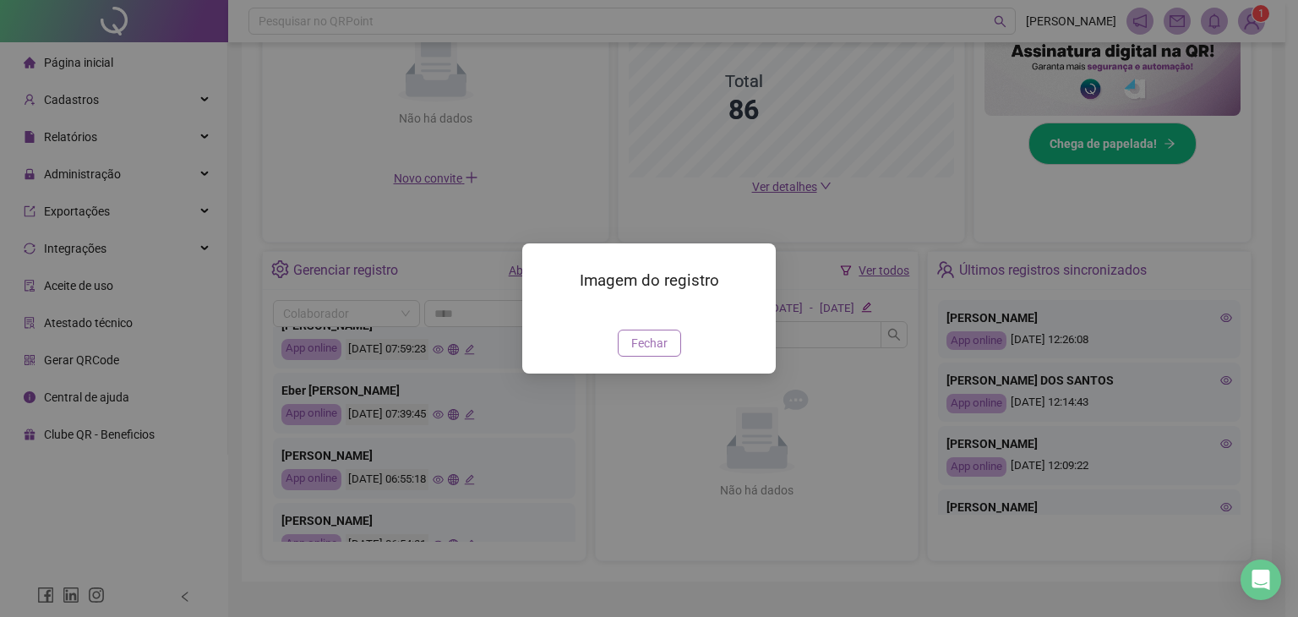
click at [637, 352] on span "Fechar" at bounding box center [649, 343] width 36 height 19
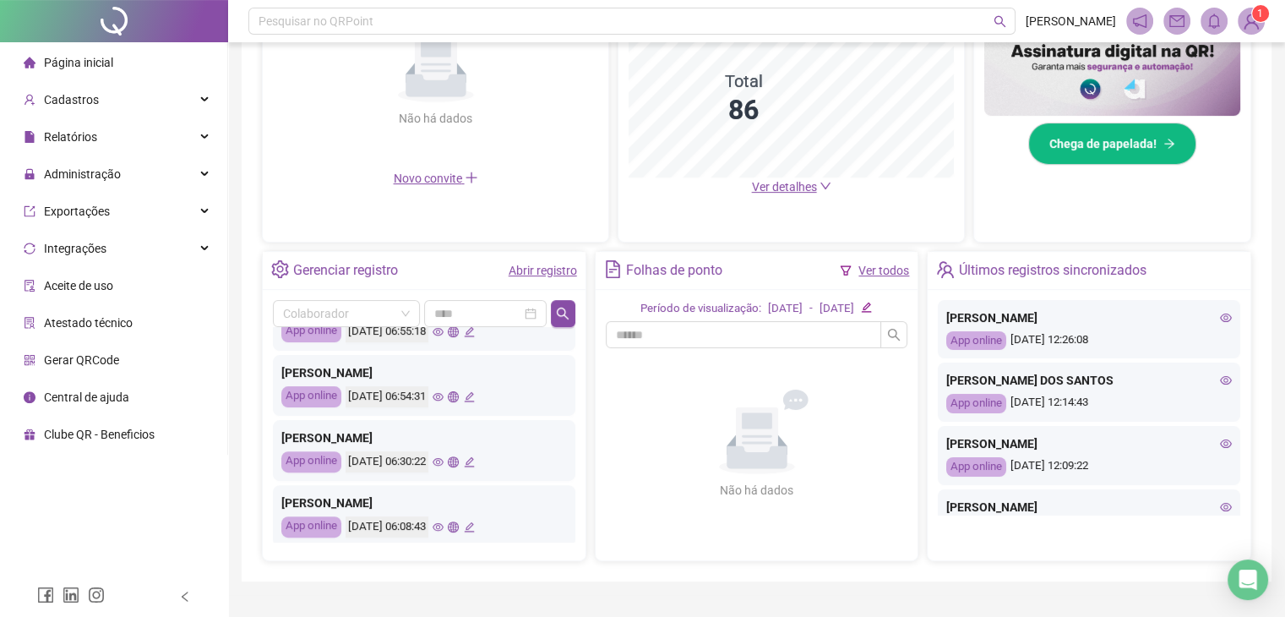
scroll to position [794, 0]
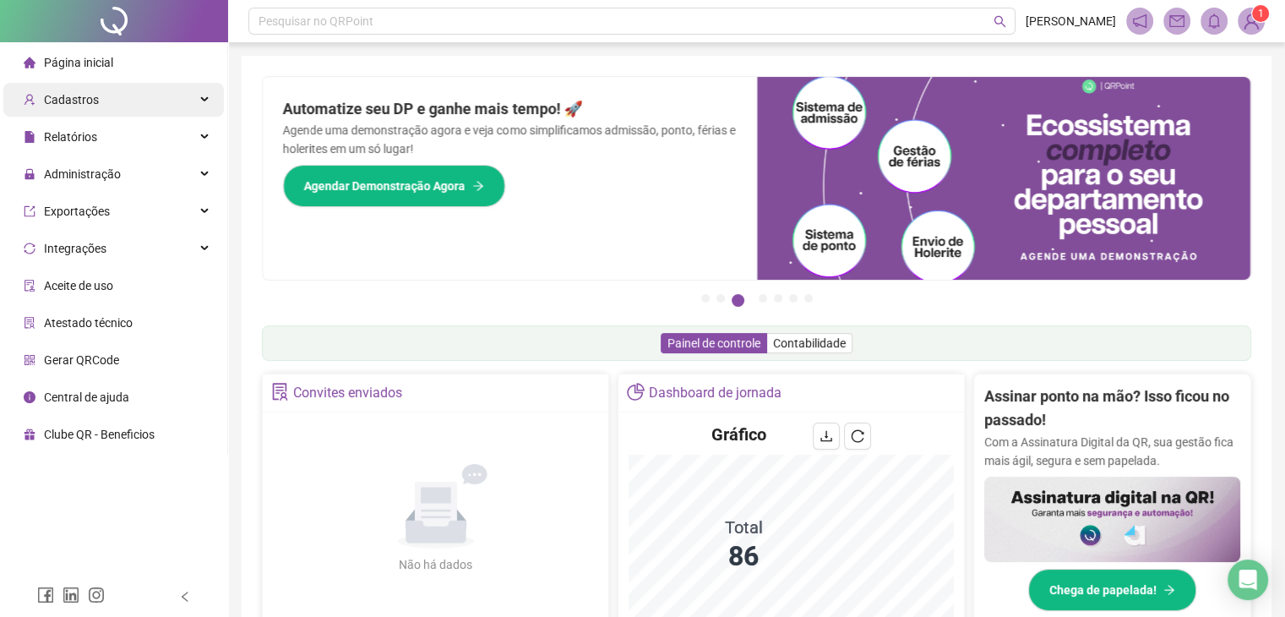
click at [74, 111] on span "Cadastros" at bounding box center [61, 100] width 75 height 34
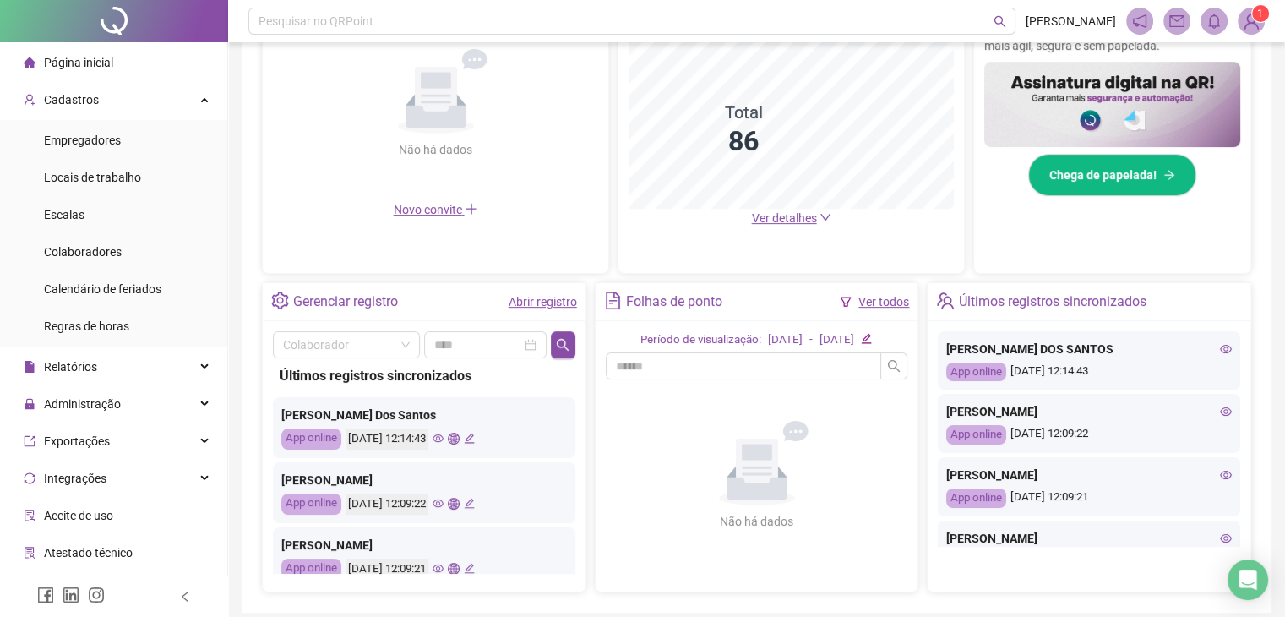
scroll to position [482, 0]
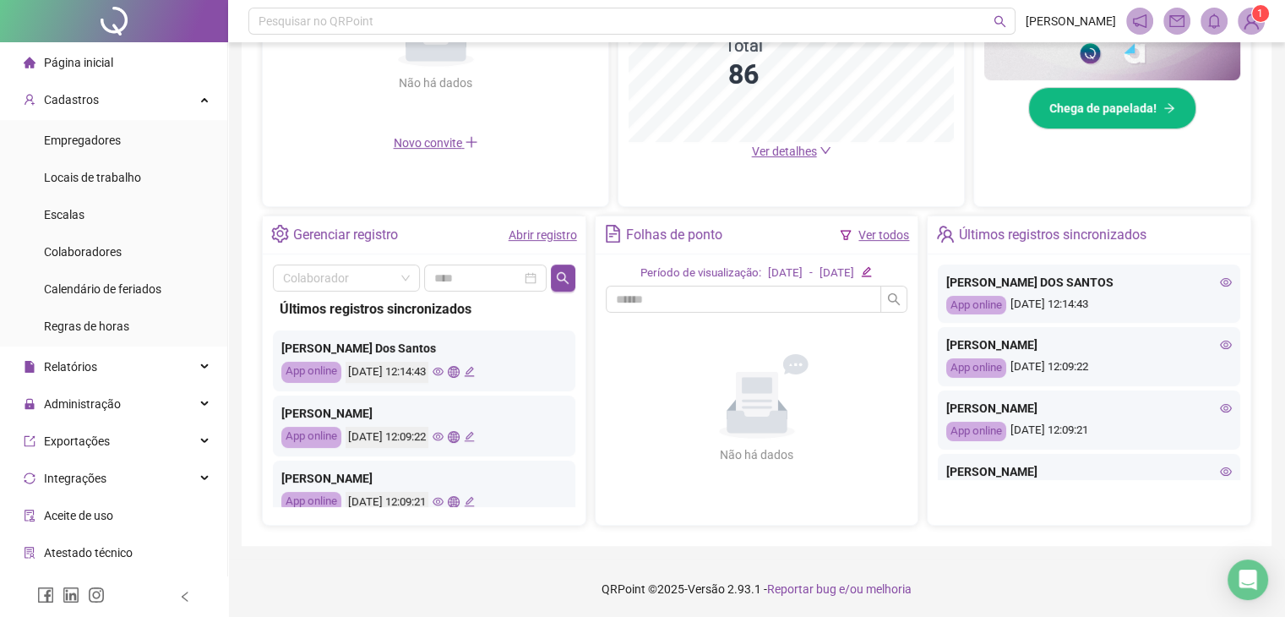
click at [444, 366] on icon "eye" at bounding box center [438, 371] width 11 height 11
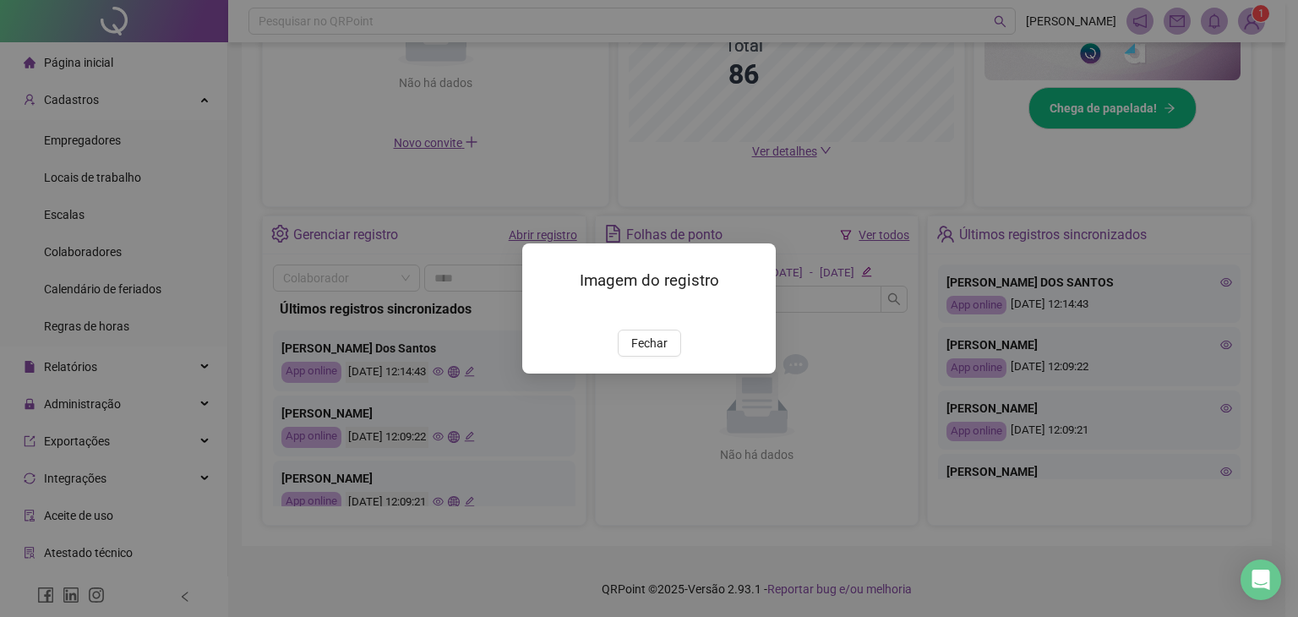
click at [543, 311] on img at bounding box center [543, 311] width 0 height 0
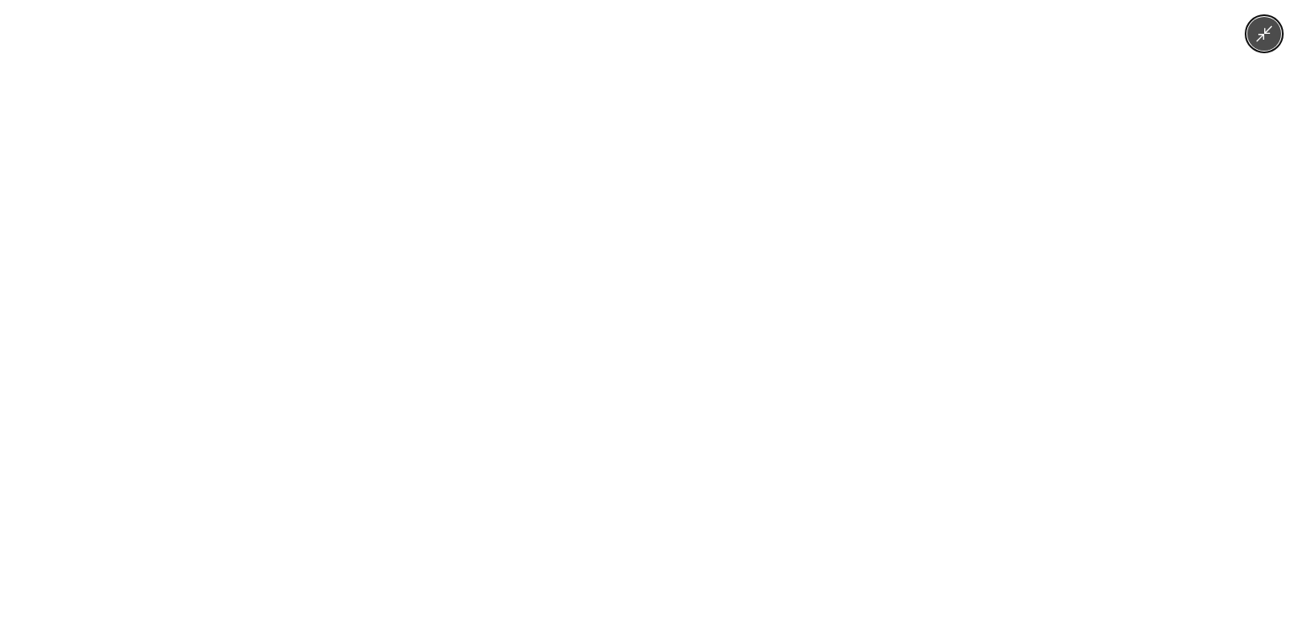
click at [565, 274] on img at bounding box center [648, 308] width 463 height 617
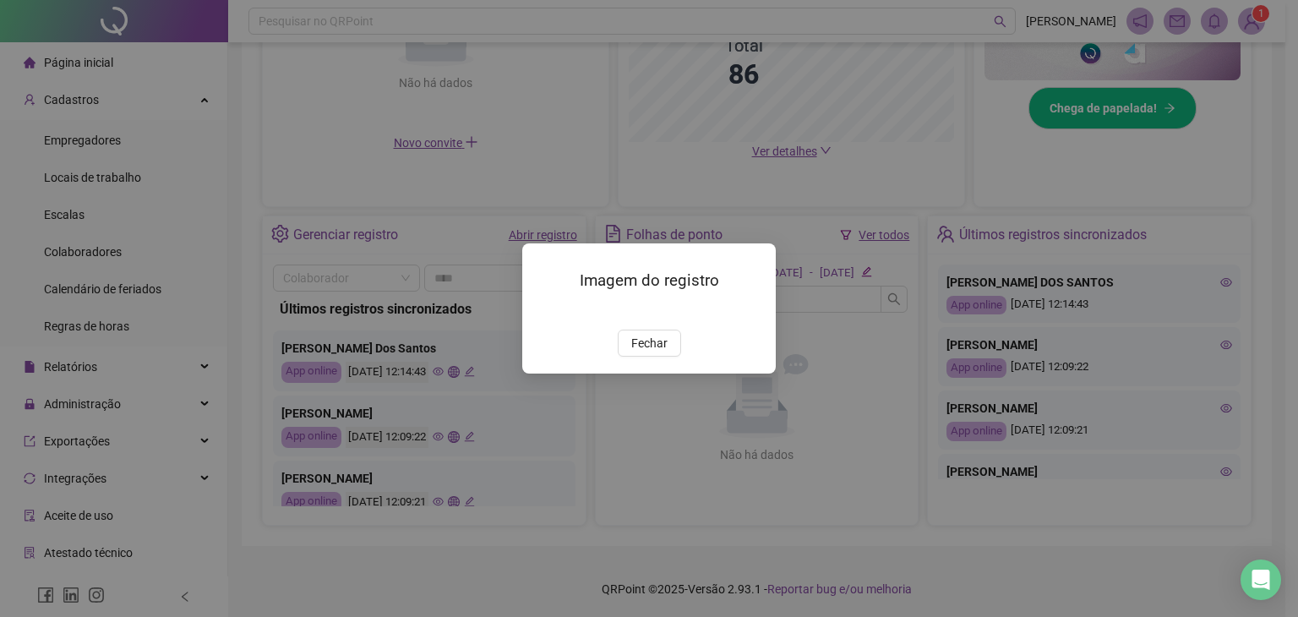
click at [646, 352] on span "Fechar" at bounding box center [649, 343] width 36 height 19
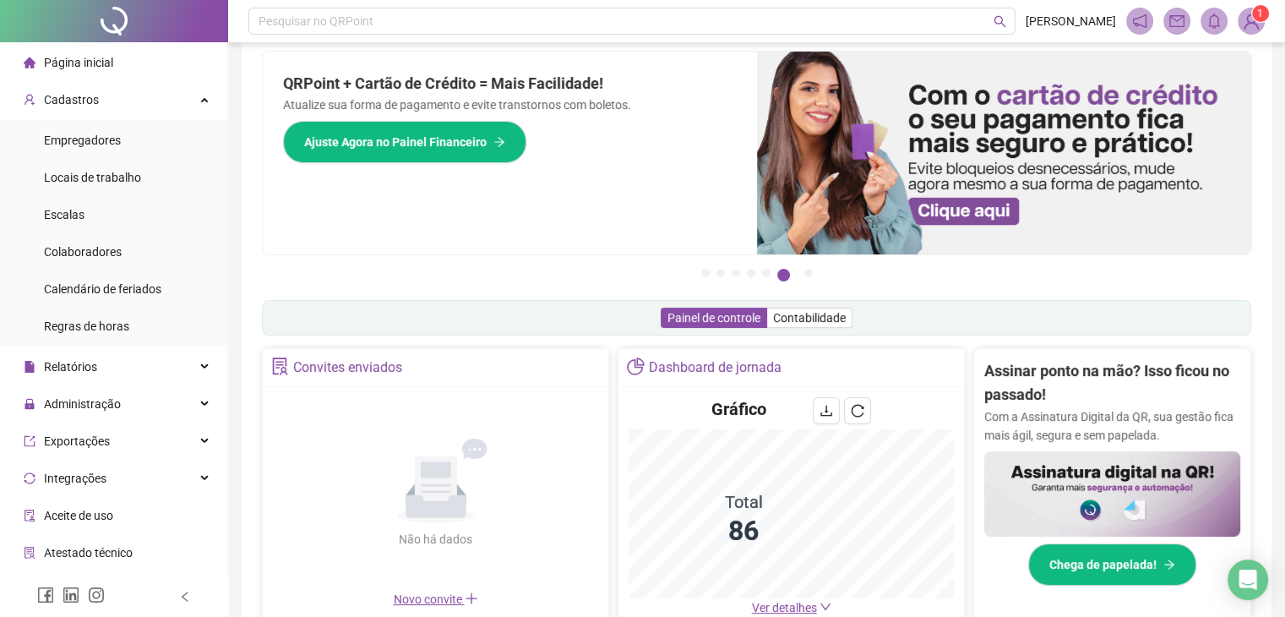
scroll to position [0, 0]
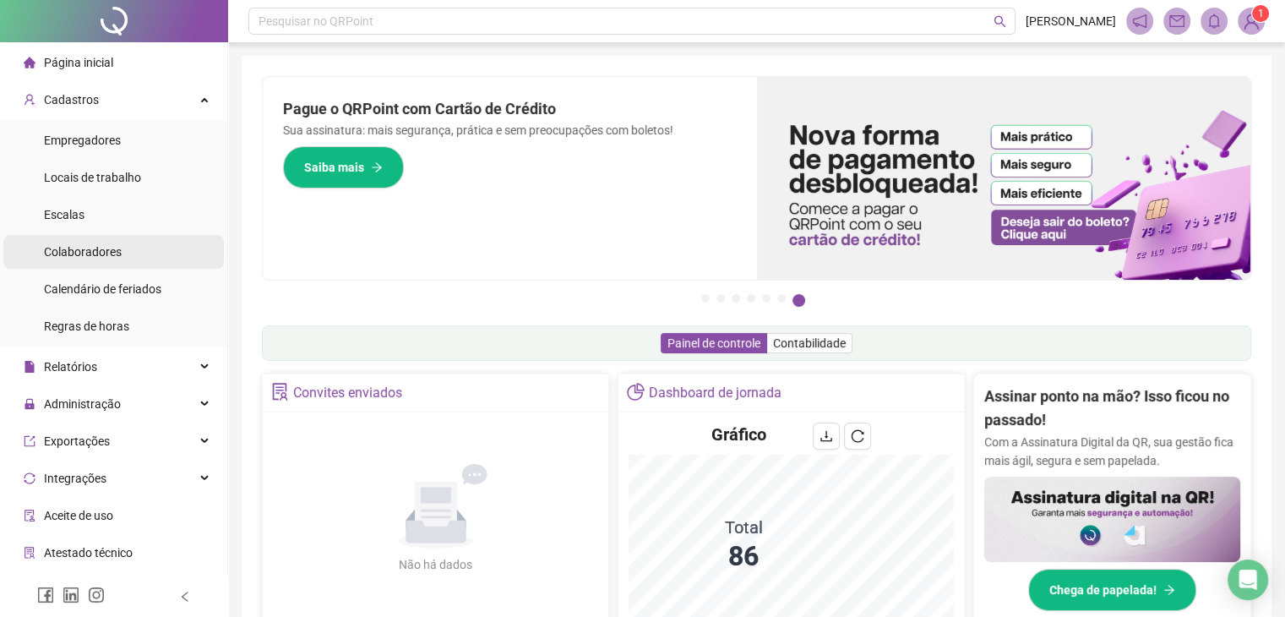
click at [111, 260] on div "Colaboradores" at bounding box center [83, 252] width 78 height 34
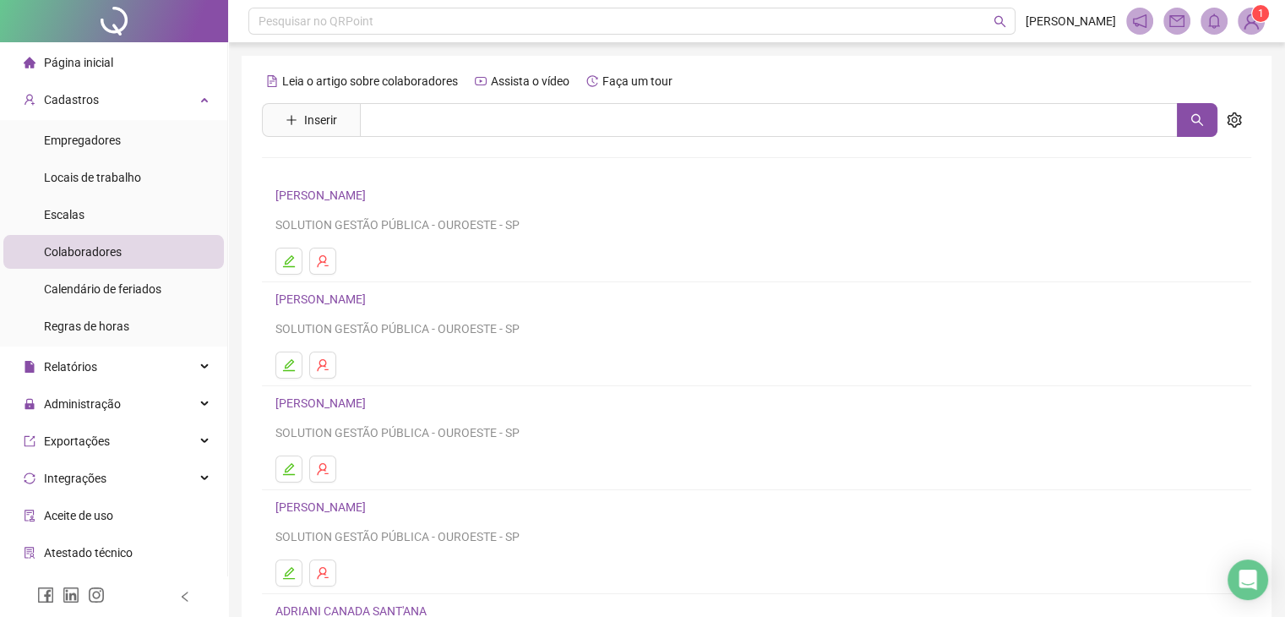
click at [315, 294] on link "[PERSON_NAME]" at bounding box center [322, 299] width 95 height 14
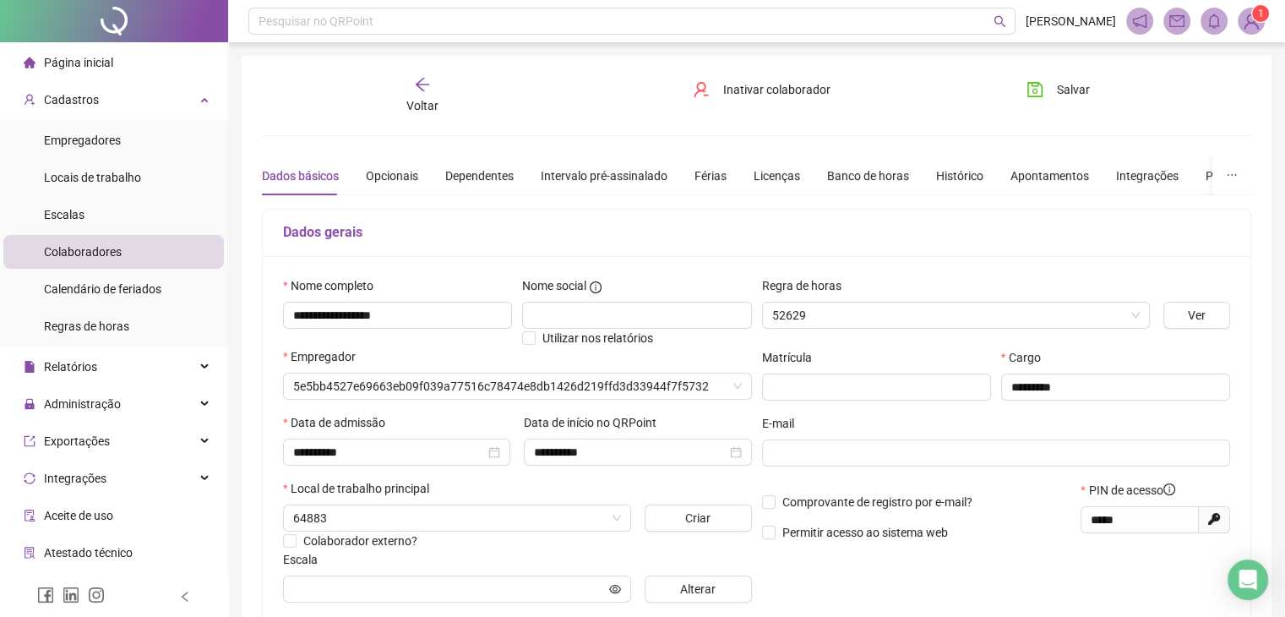
type input "*****"
click at [876, 173] on div "Banco de horas" at bounding box center [868, 175] width 82 height 19
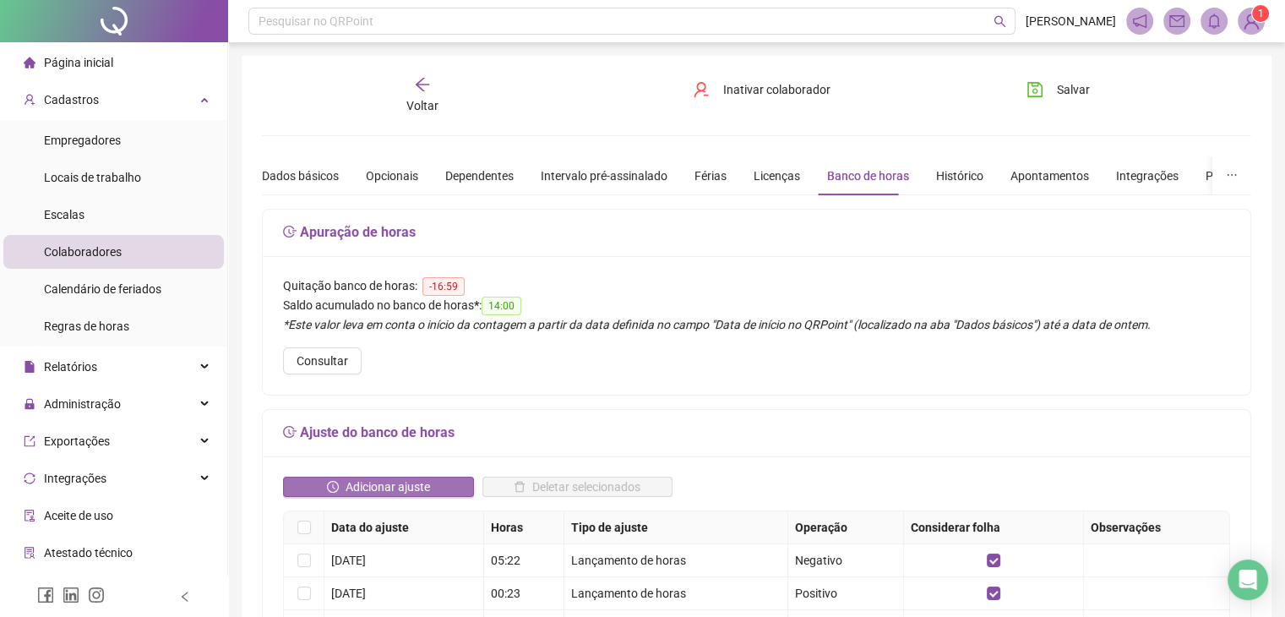
click at [346, 477] on span "Adicionar ajuste" at bounding box center [388, 486] width 85 height 19
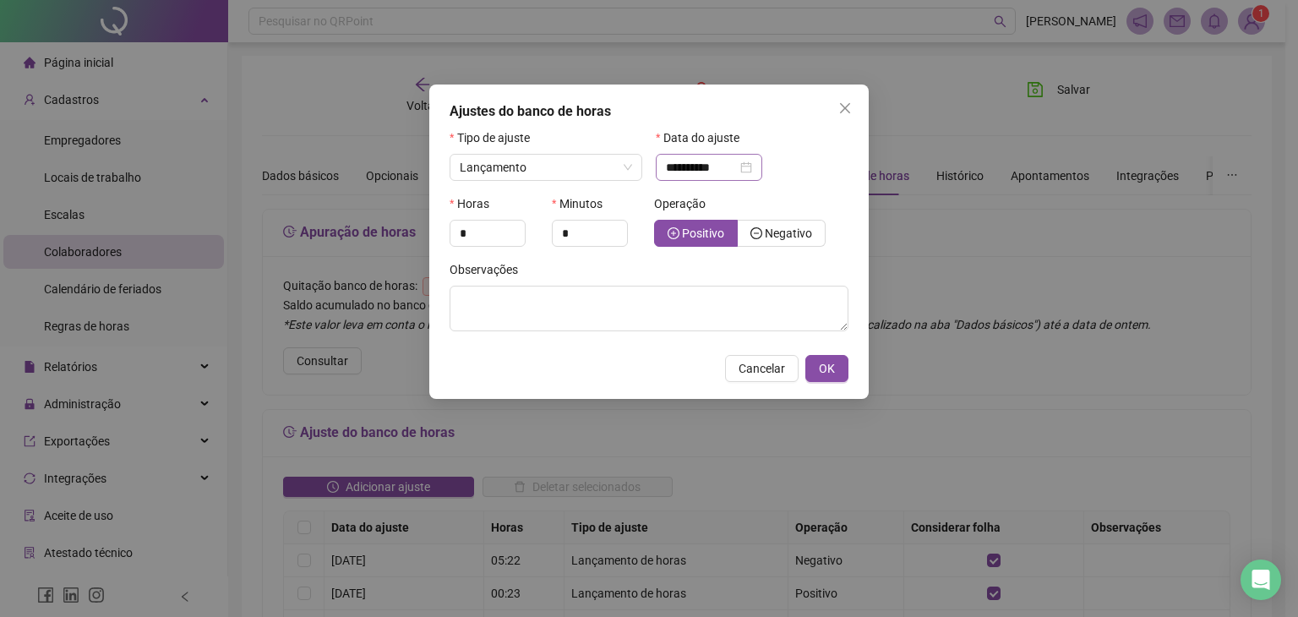
click at [762, 166] on div "**********" at bounding box center [709, 167] width 106 height 27
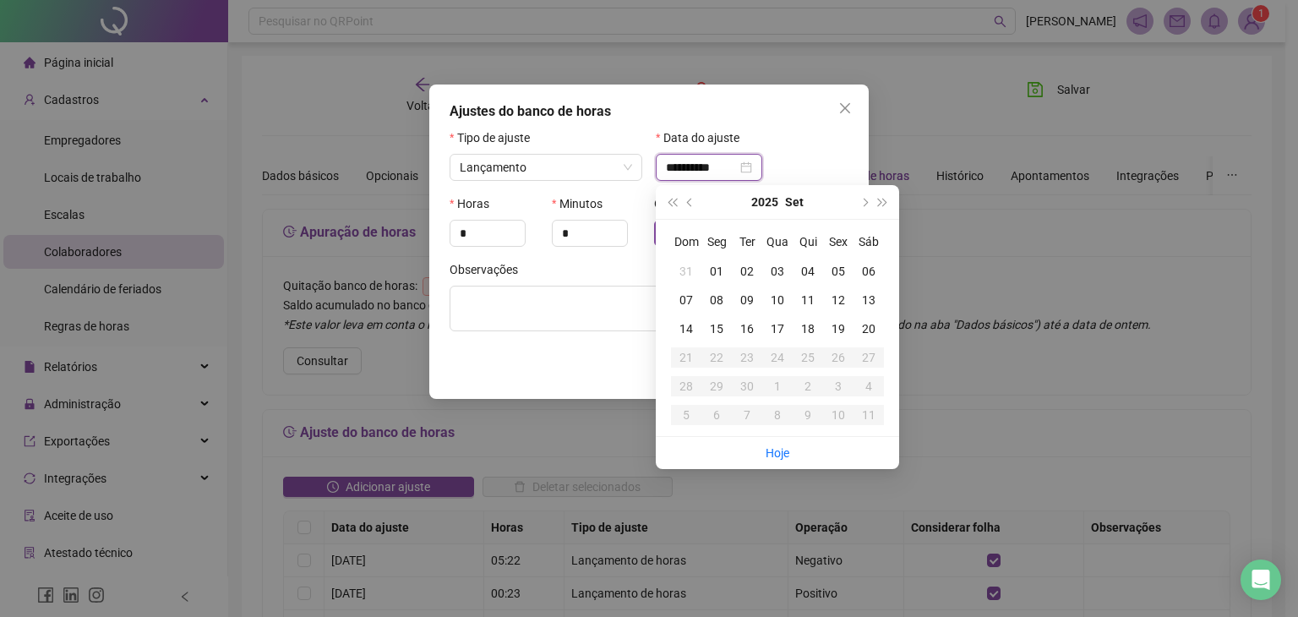
type input "**********"
click at [713, 269] on div "01" at bounding box center [716, 271] width 30 height 19
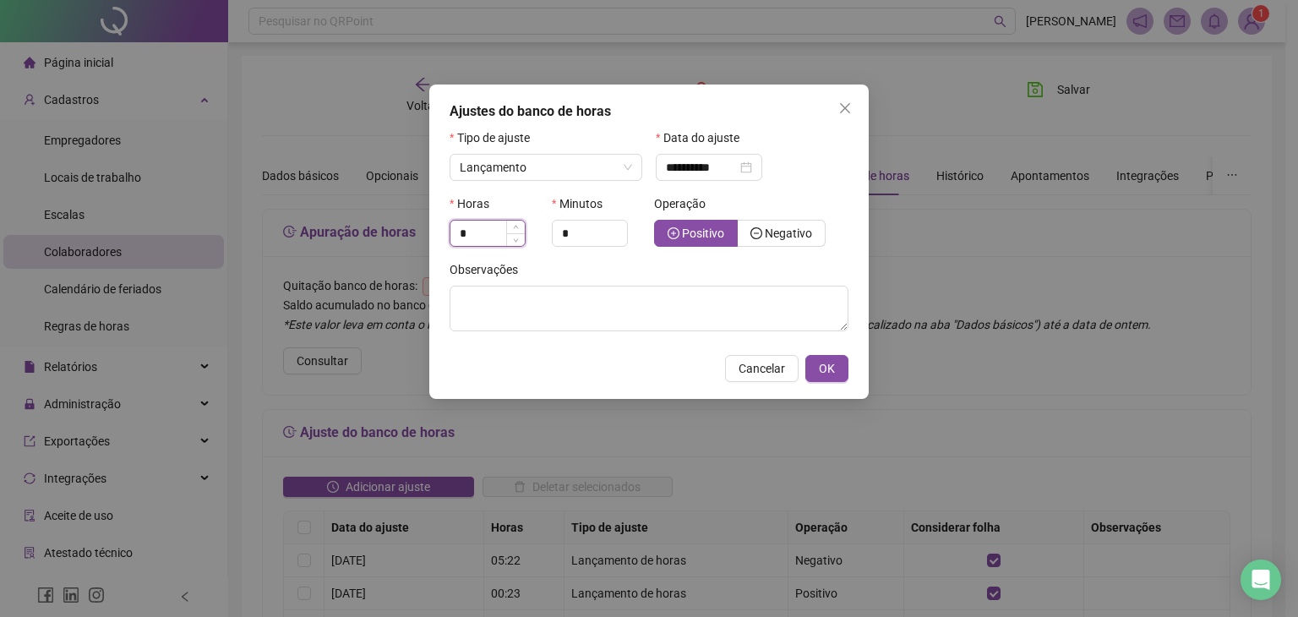
click at [477, 231] on input "*" at bounding box center [487, 233] width 74 height 25
type input "*"
click at [477, 231] on input "**" at bounding box center [487, 233] width 74 height 25
type input "**"
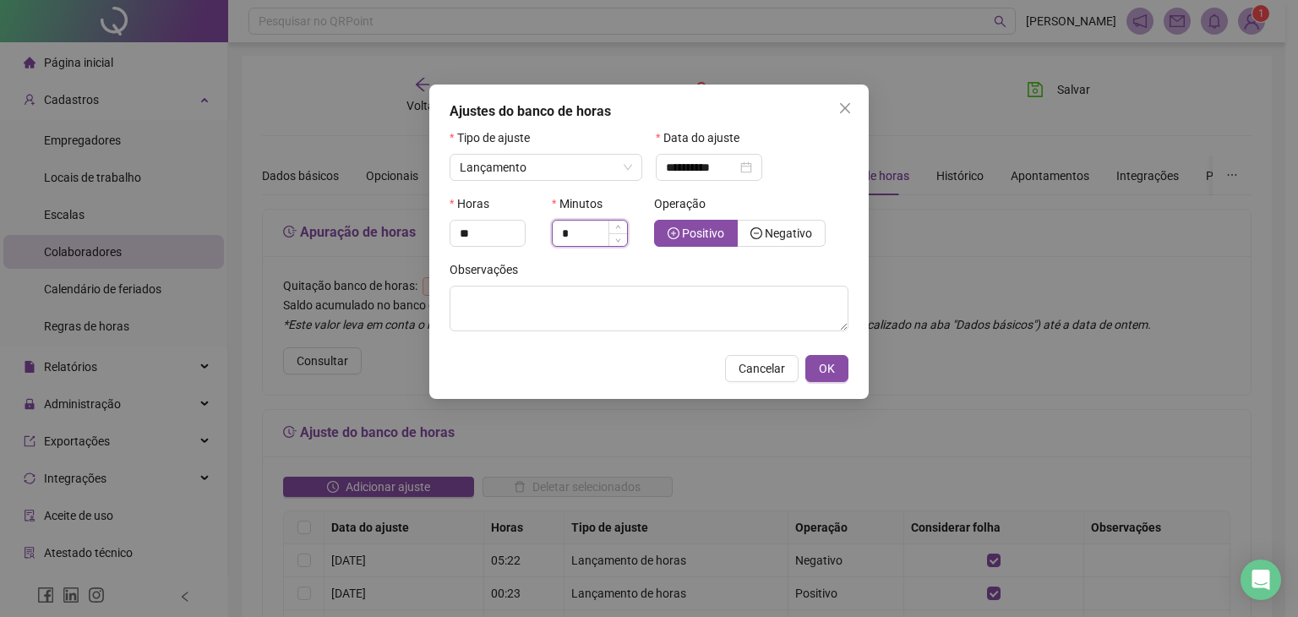
click at [588, 235] on input "*" at bounding box center [590, 233] width 74 height 25
click at [794, 240] on span "Negativo" at bounding box center [788, 233] width 47 height 14
click at [826, 369] on span "OK" at bounding box center [827, 368] width 16 height 19
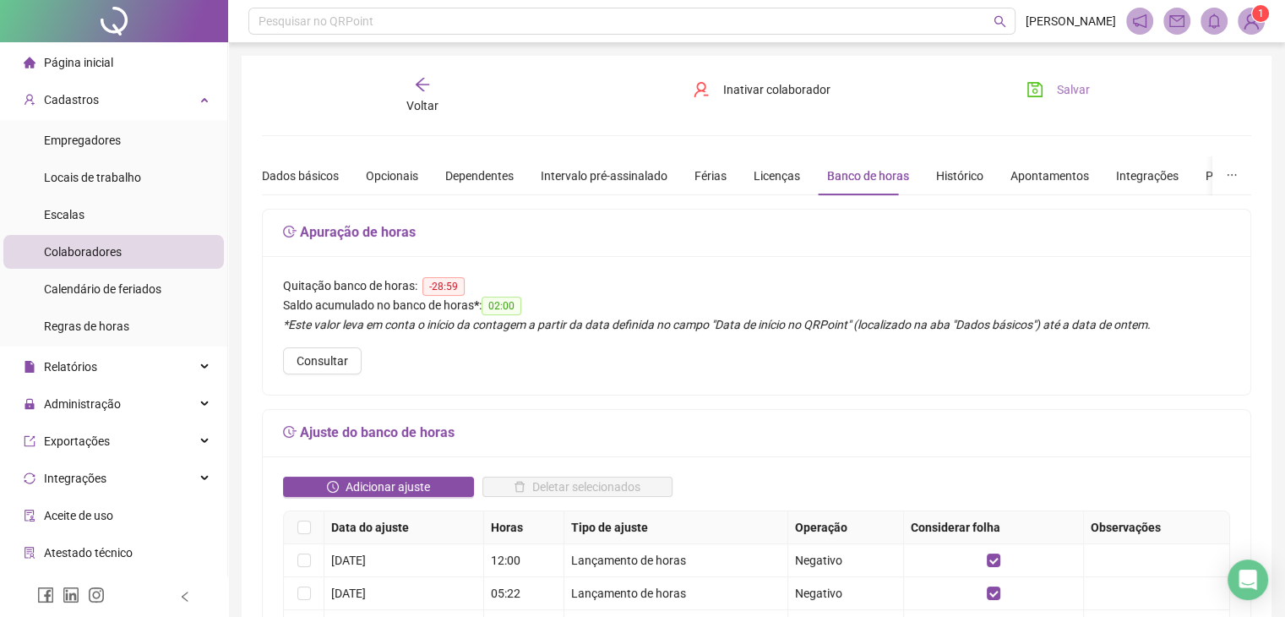
click at [1065, 86] on span "Salvar" at bounding box center [1073, 89] width 33 height 19
click at [105, 57] on span "Página inicial" at bounding box center [78, 63] width 69 height 14
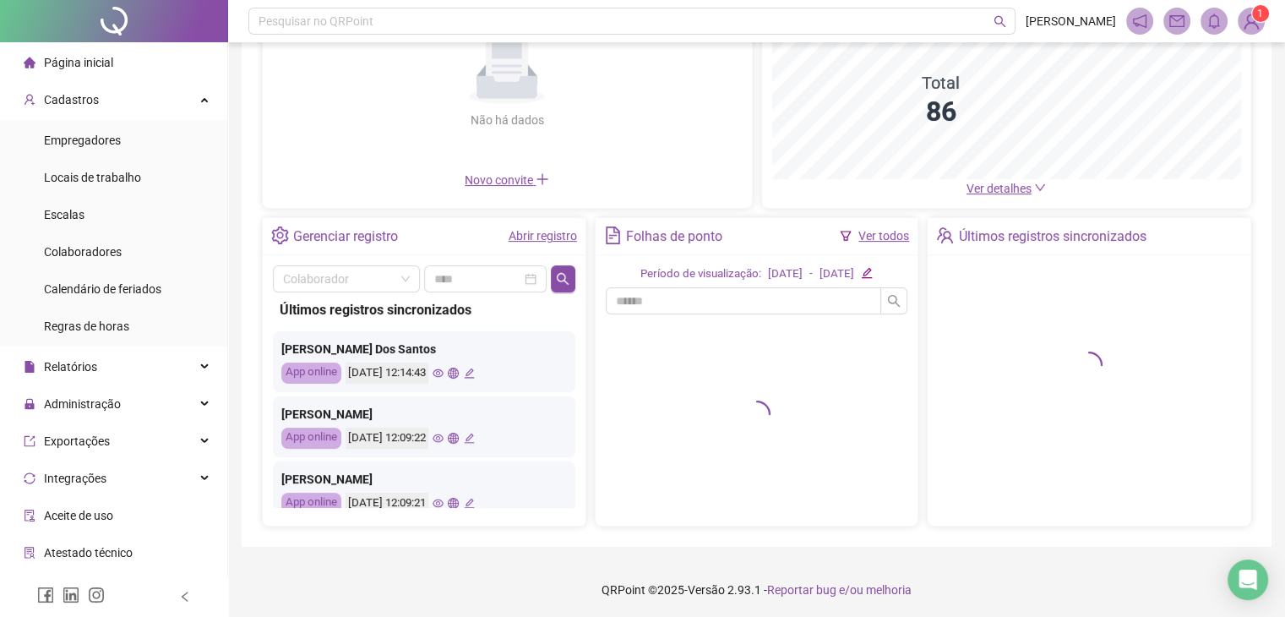
scroll to position [196, 0]
click at [359, 268] on input "search" at bounding box center [339, 277] width 112 height 25
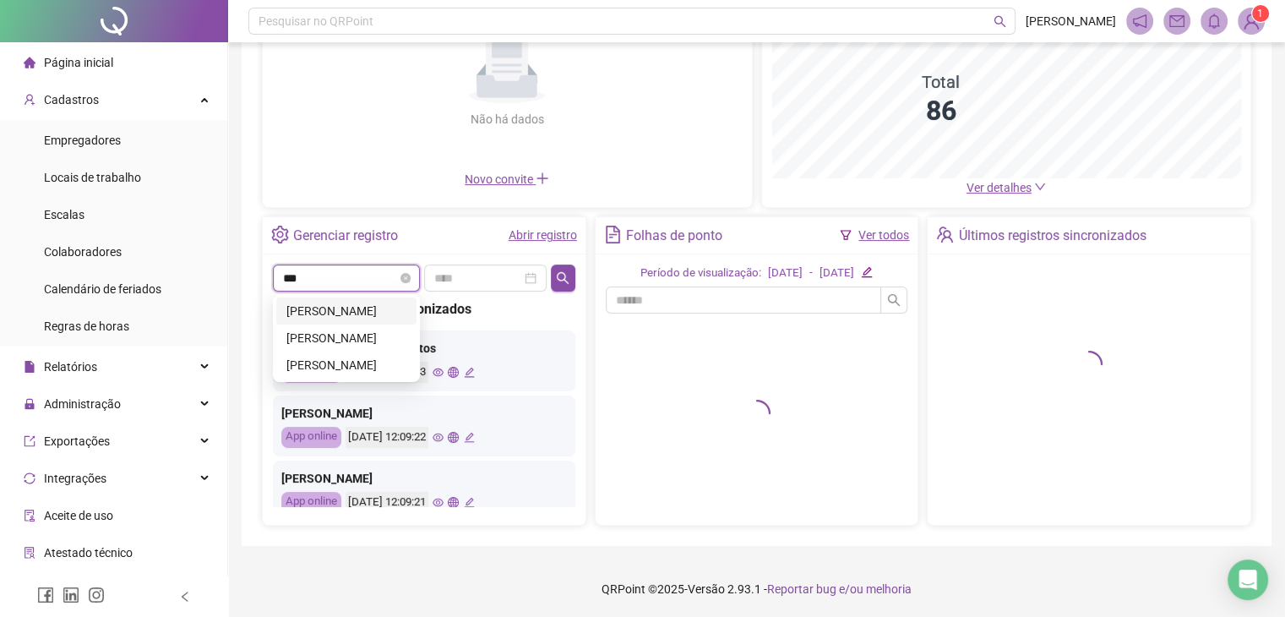
type input "****"
click at [321, 311] on div "VANESSA DE MORAES" at bounding box center [346, 311] width 120 height 19
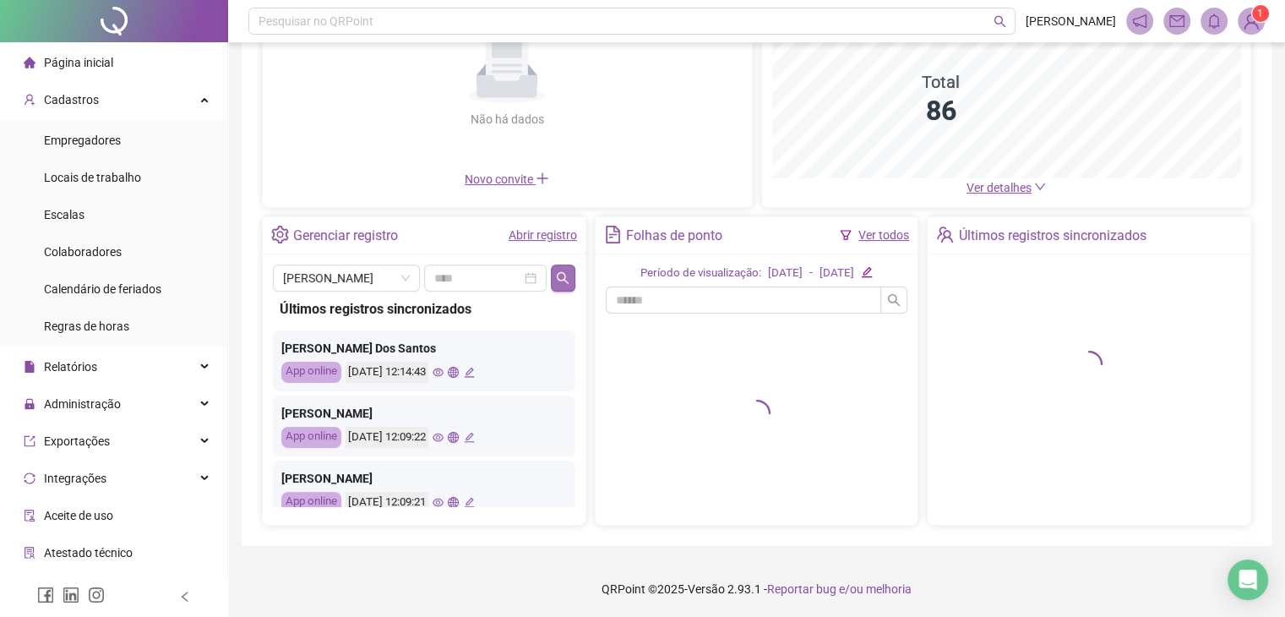
click at [570, 278] on icon "search" at bounding box center [563, 278] width 14 height 14
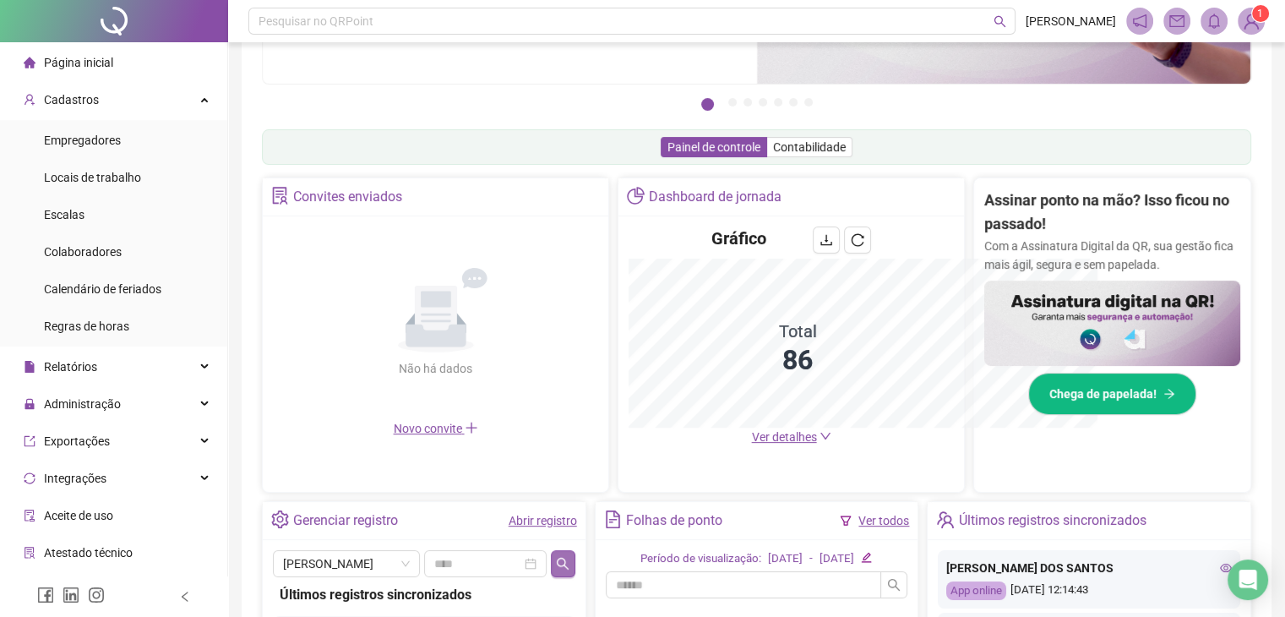
scroll to position [446, 0]
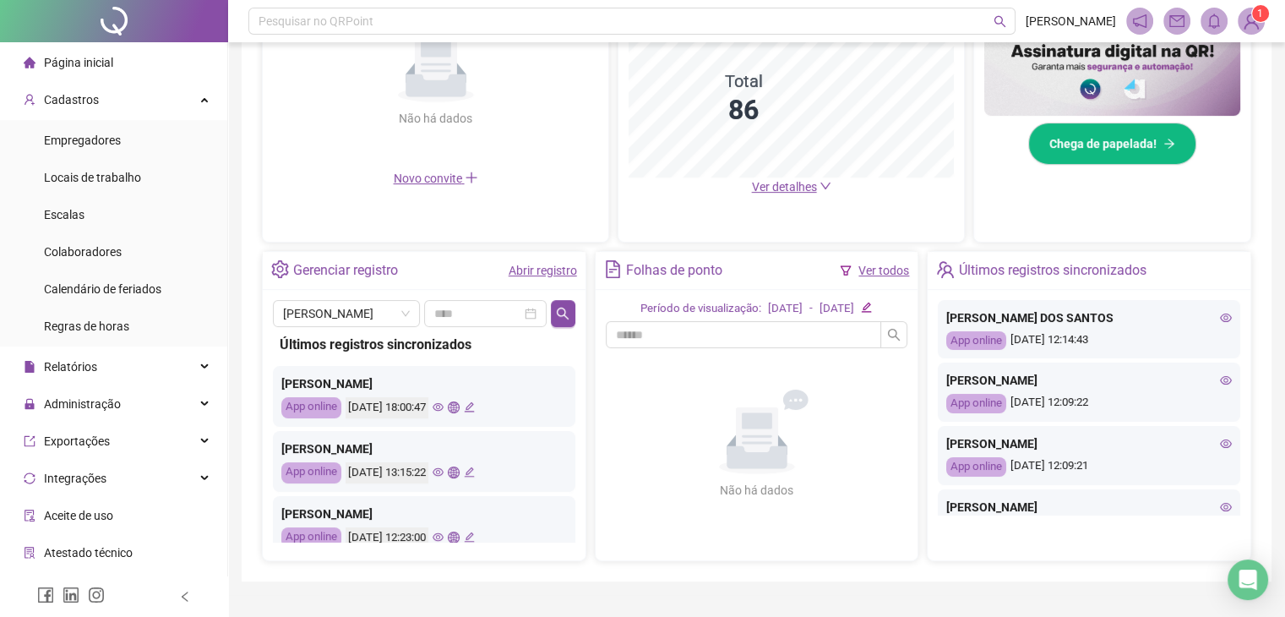
click at [444, 401] on icon "eye" at bounding box center [438, 406] width 11 height 11
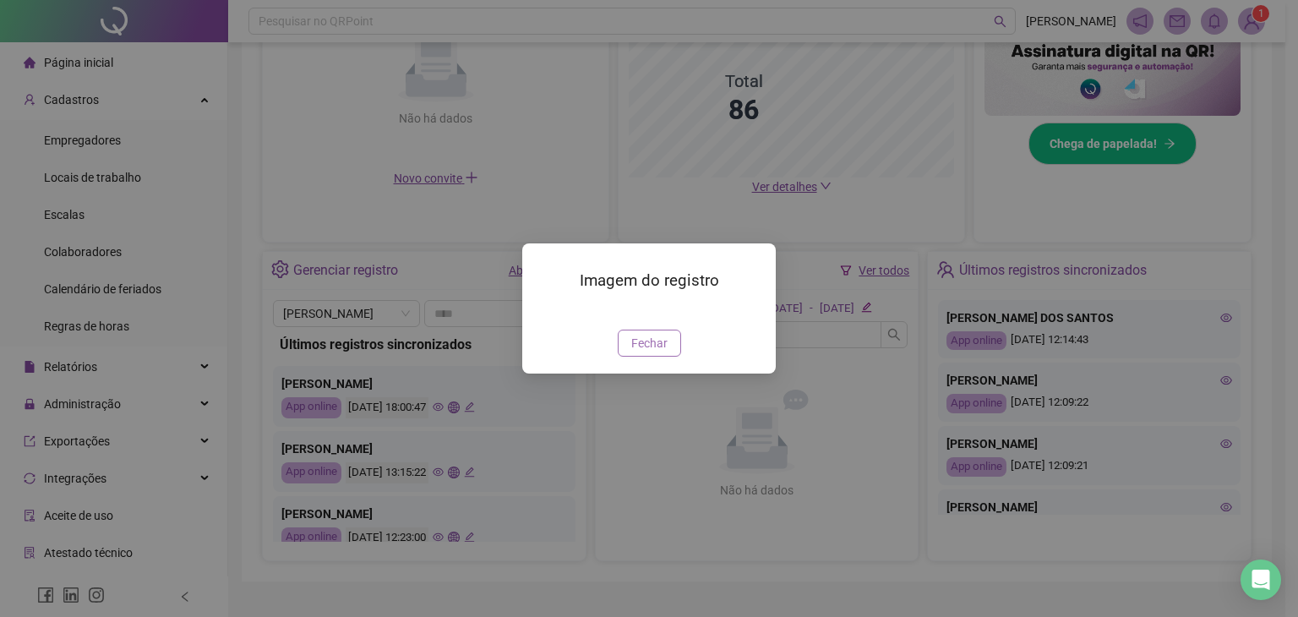
click at [663, 352] on span "Fechar" at bounding box center [649, 343] width 36 height 19
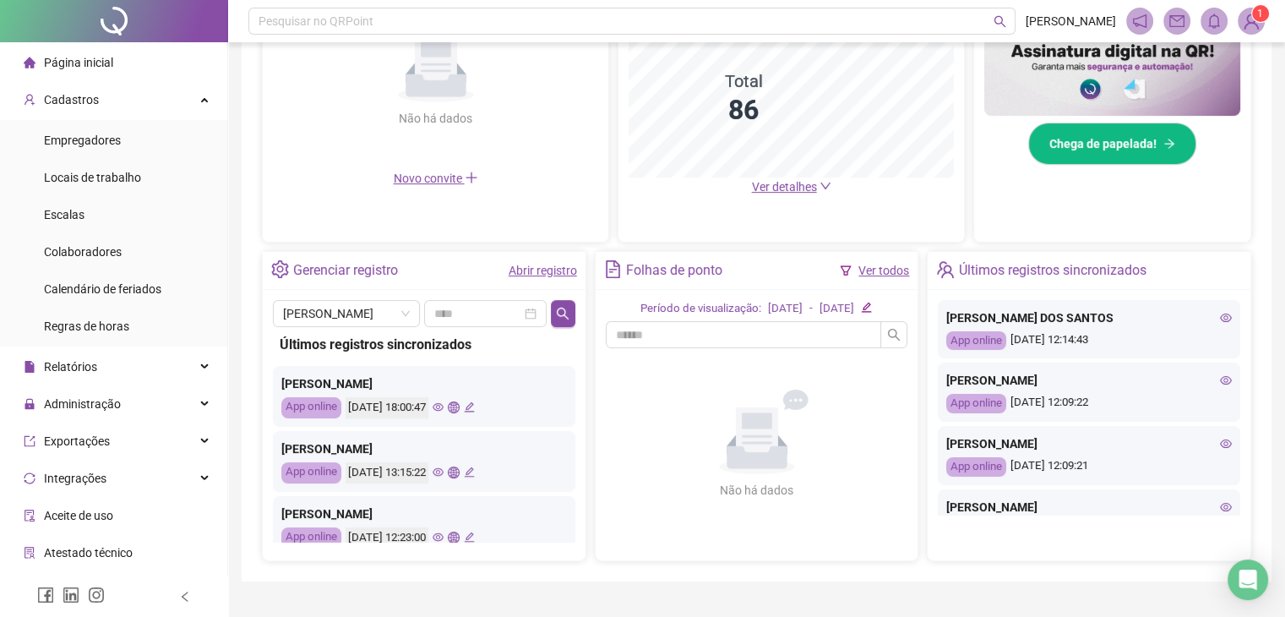
click at [444, 466] on icon "eye" at bounding box center [438, 471] width 11 height 11
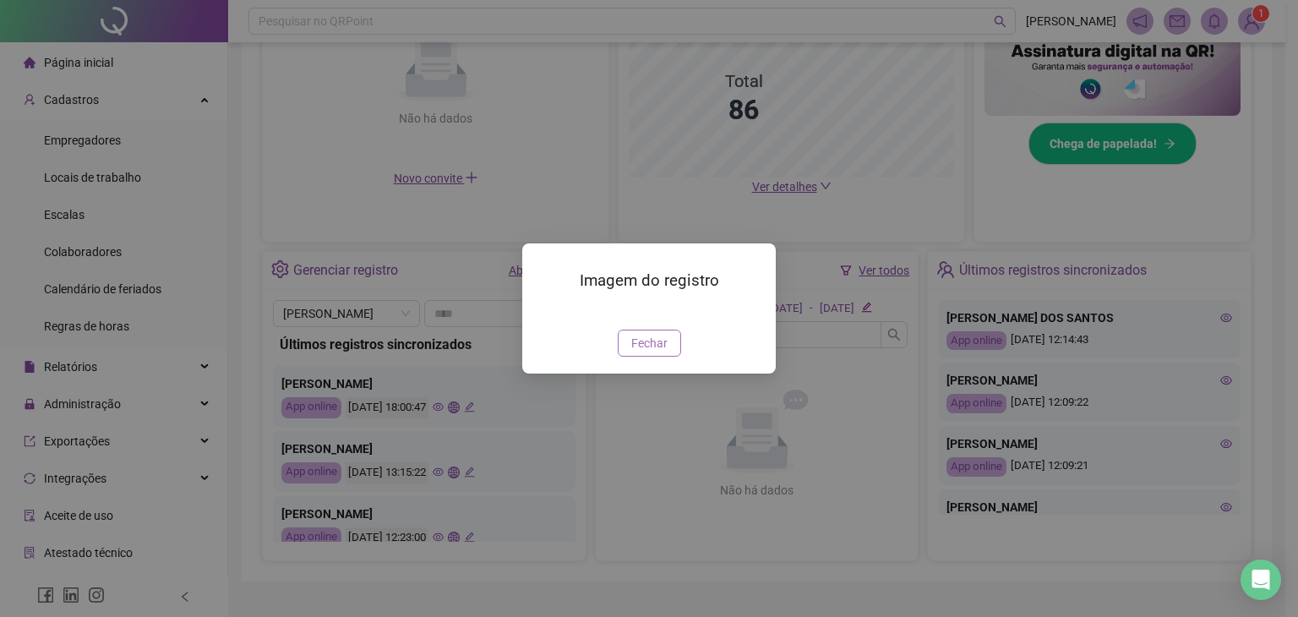
click at [657, 352] on span "Fechar" at bounding box center [649, 343] width 36 height 19
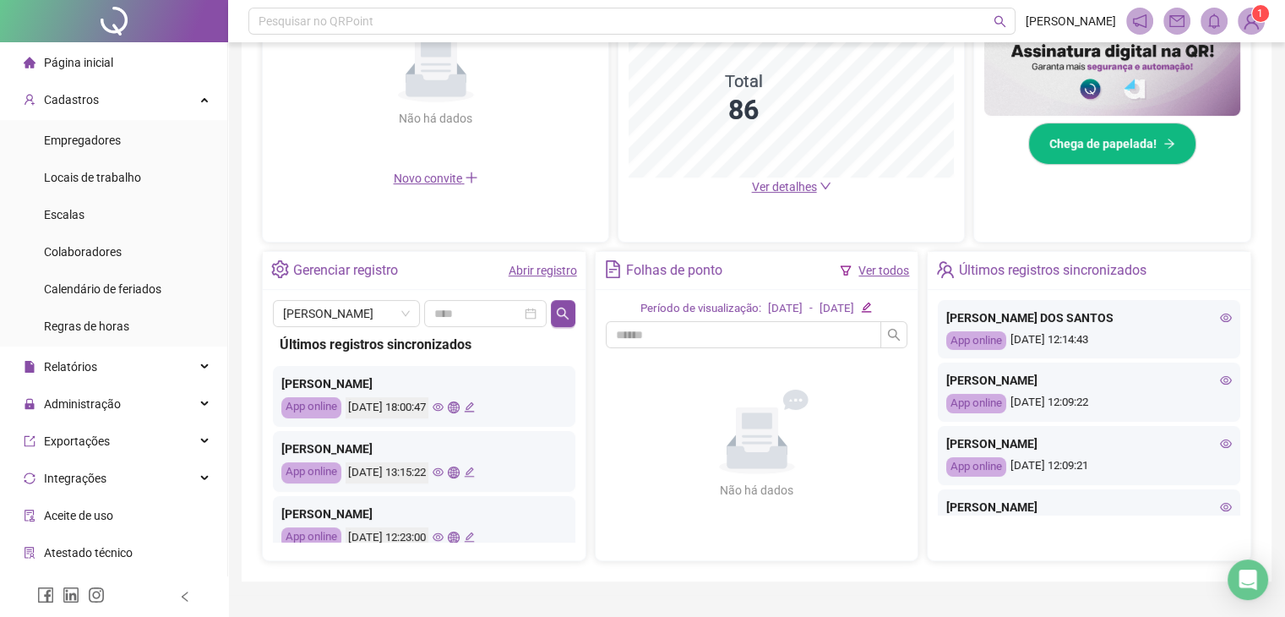
click at [444, 409] on icon "eye" at bounding box center [438, 407] width 11 height 8
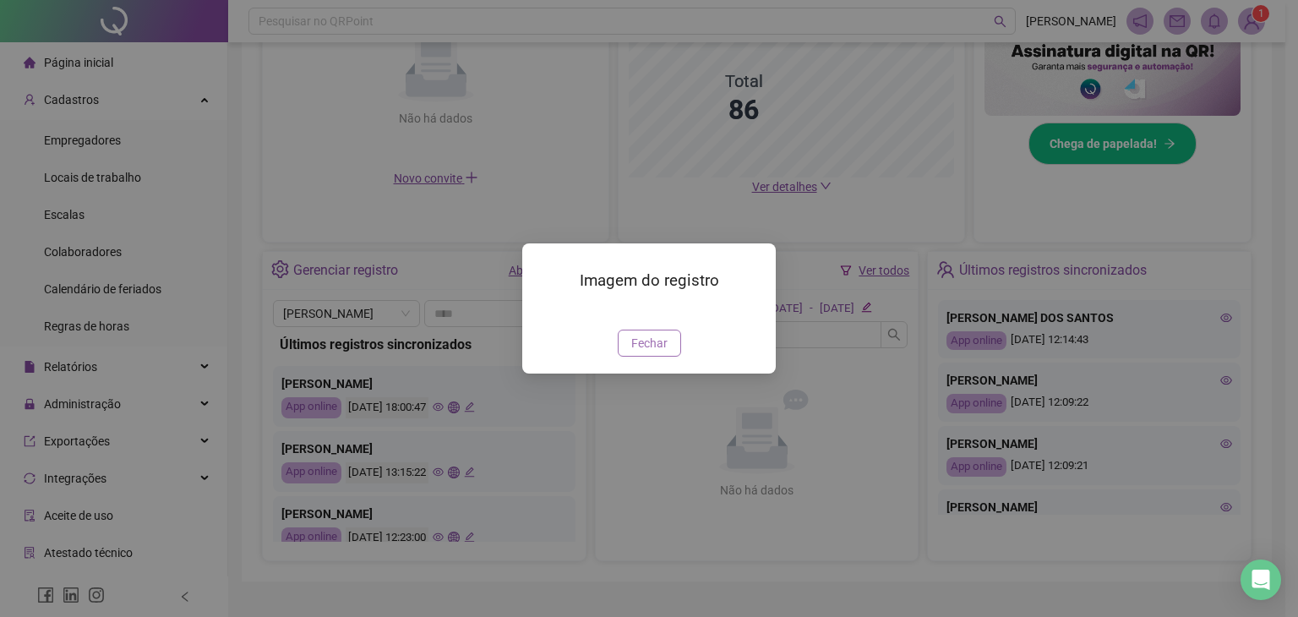
click at [646, 352] on span "Fechar" at bounding box center [649, 343] width 36 height 19
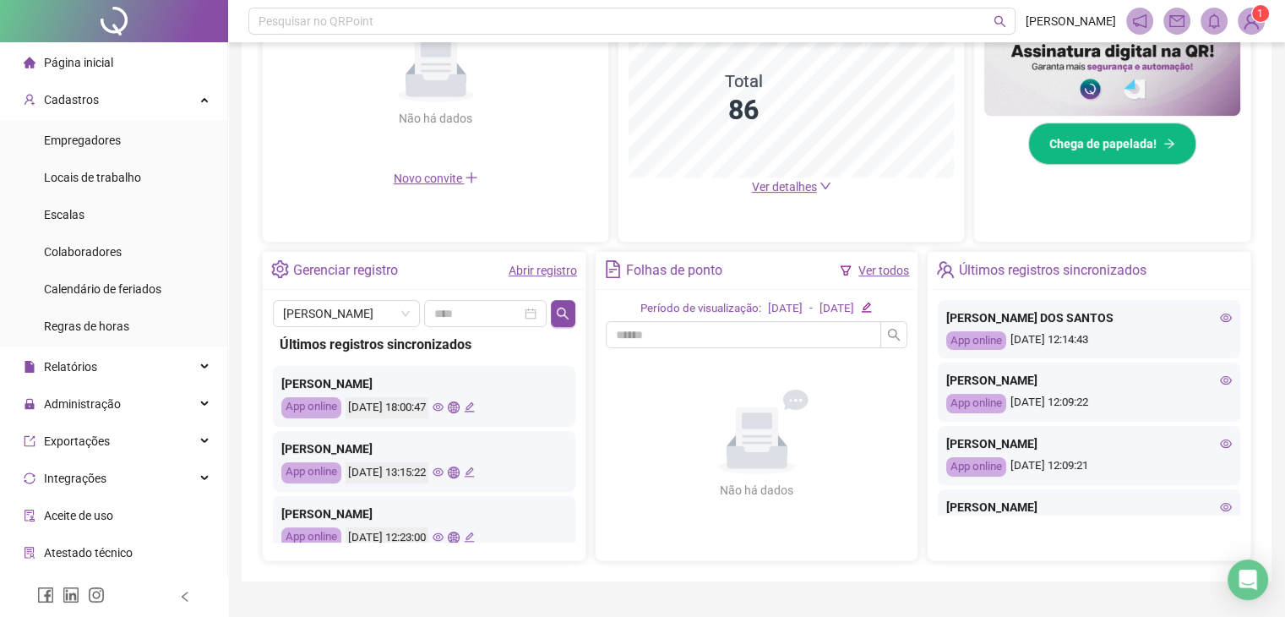
click at [444, 534] on icon "eye" at bounding box center [438, 537] width 11 height 11
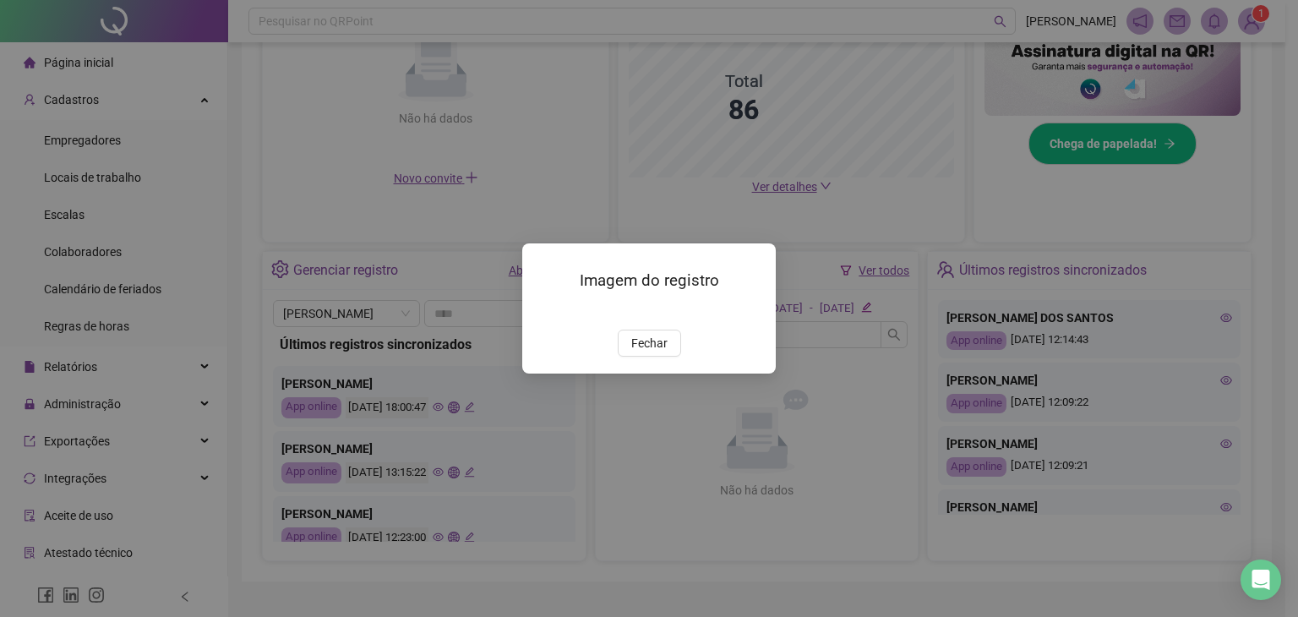
click at [543, 311] on img at bounding box center [543, 311] width 0 height 0
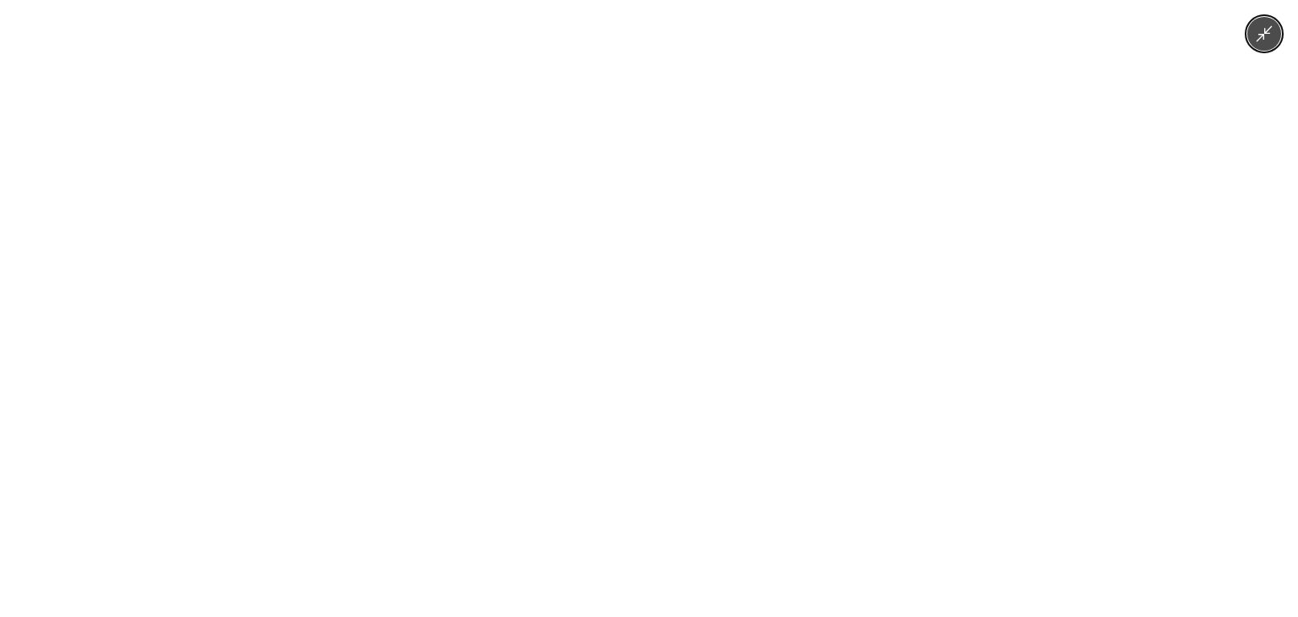
click at [576, 346] on img at bounding box center [648, 308] width 463 height 617
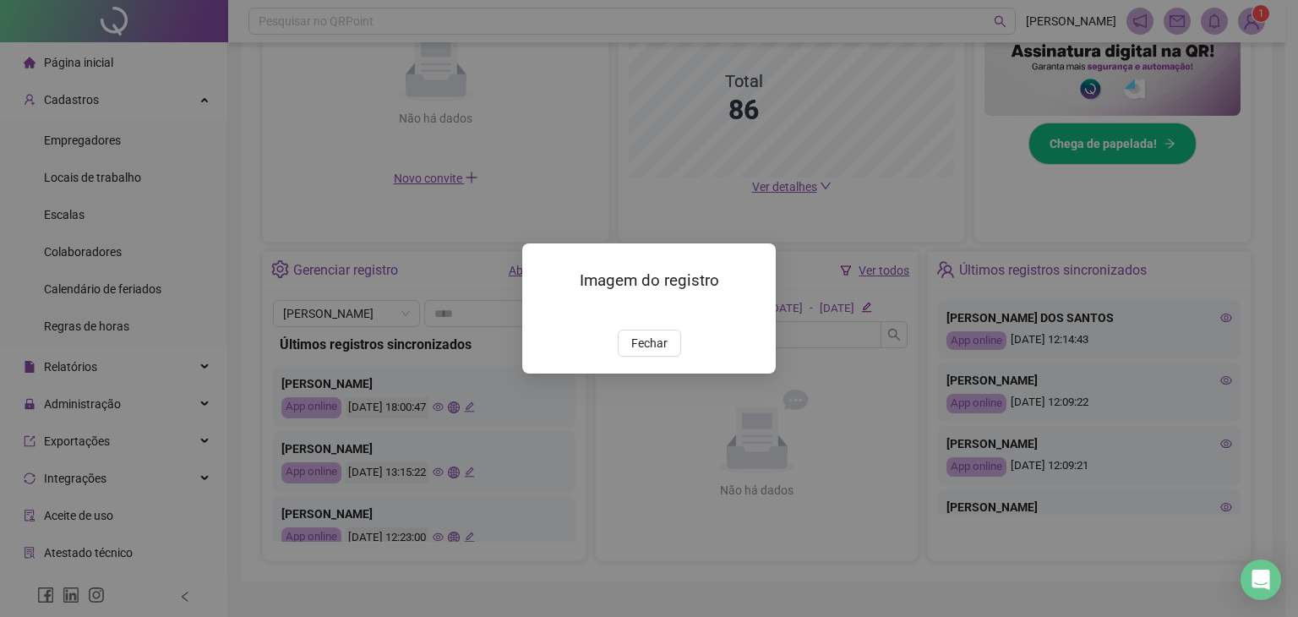
click at [543, 311] on img at bounding box center [543, 311] width 0 height 0
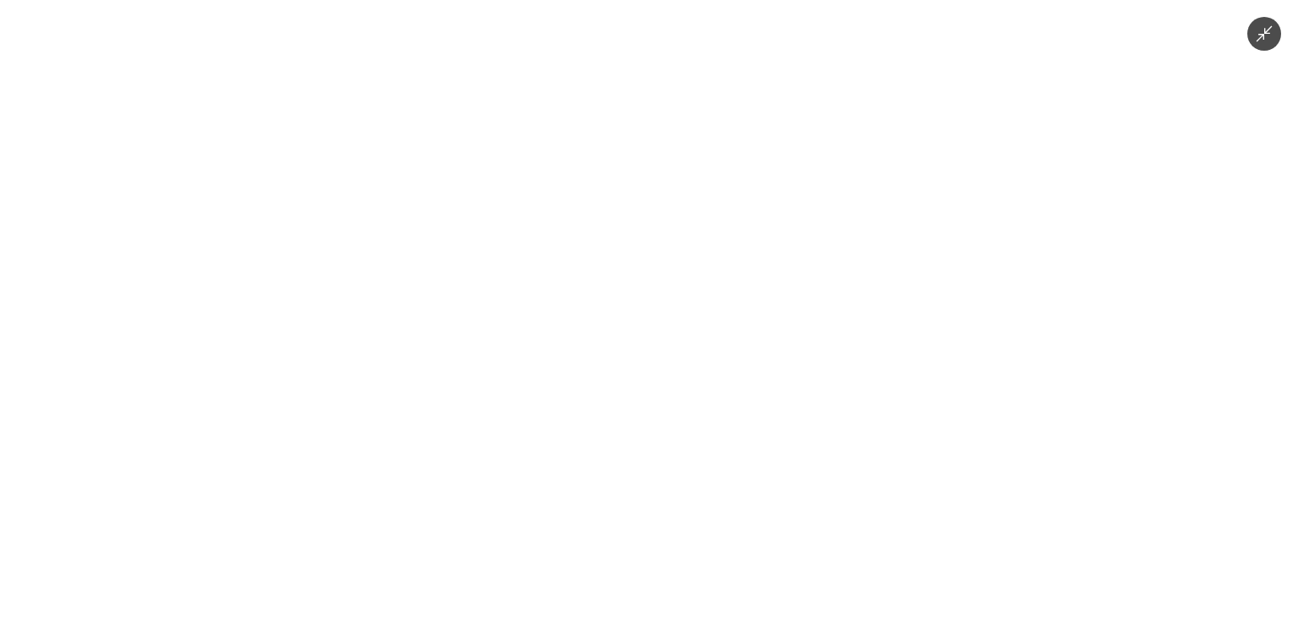
click at [1272, 39] on icon "Minimize image" at bounding box center [1264, 34] width 19 height 19
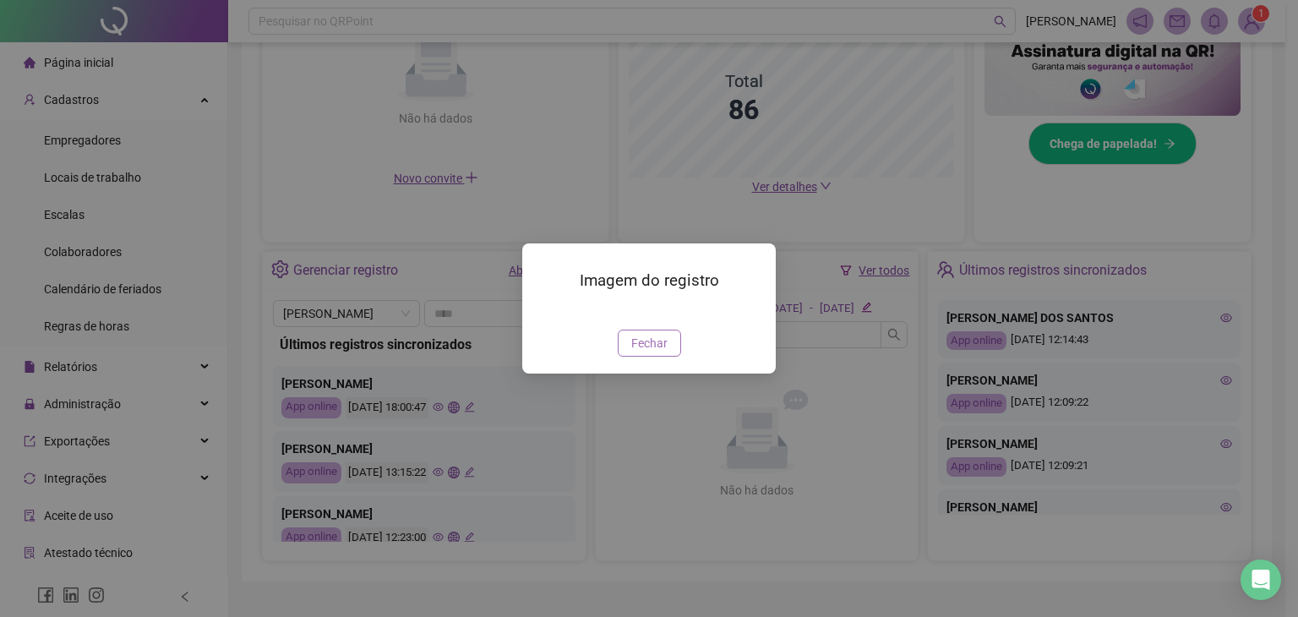
click at [622, 357] on button "Fechar" at bounding box center [649, 343] width 63 height 27
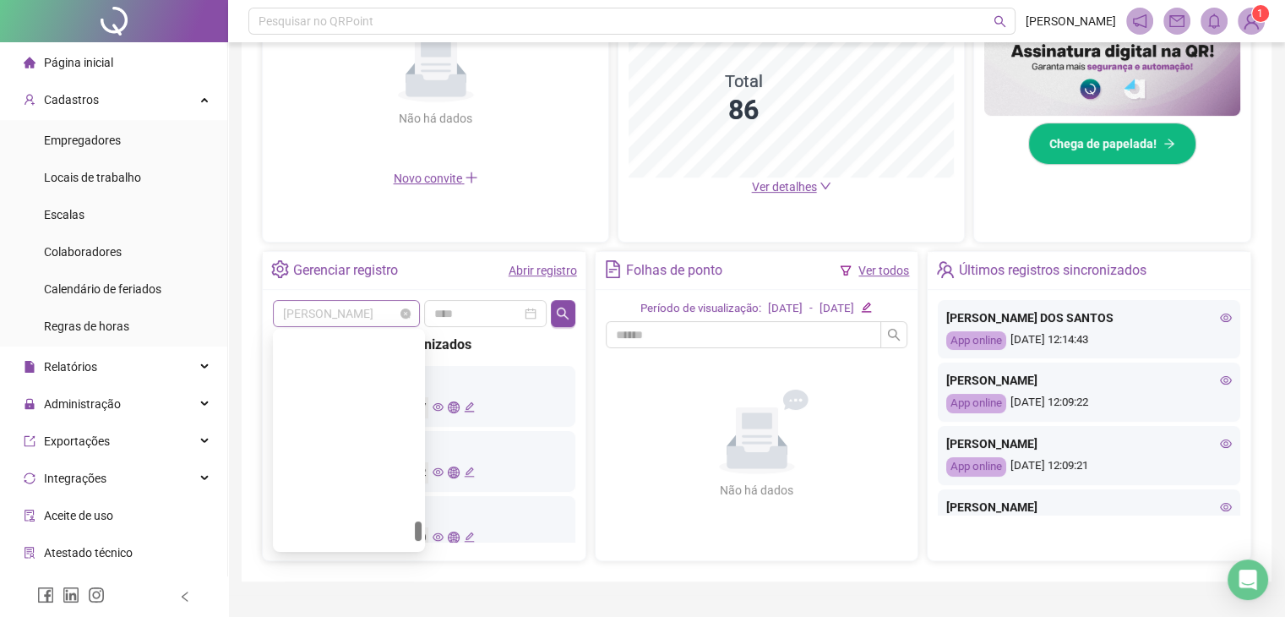
scroll to position [2028, 0]
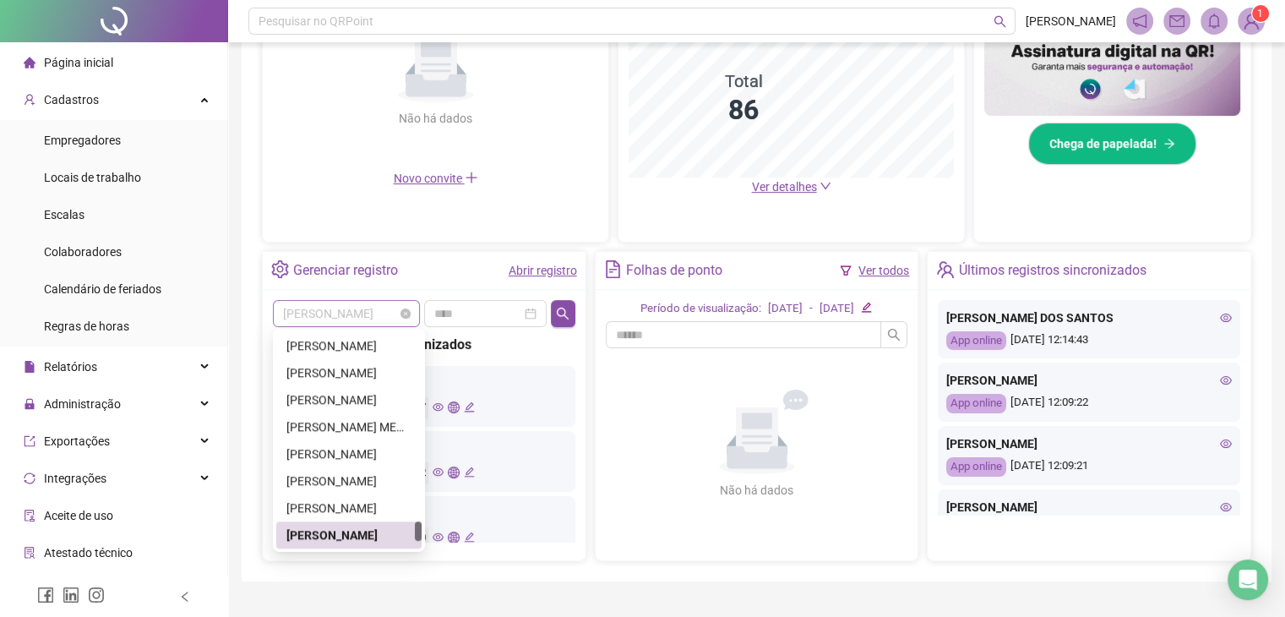
click at [387, 314] on span "VANESSA DE MORAES" at bounding box center [346, 313] width 127 height 25
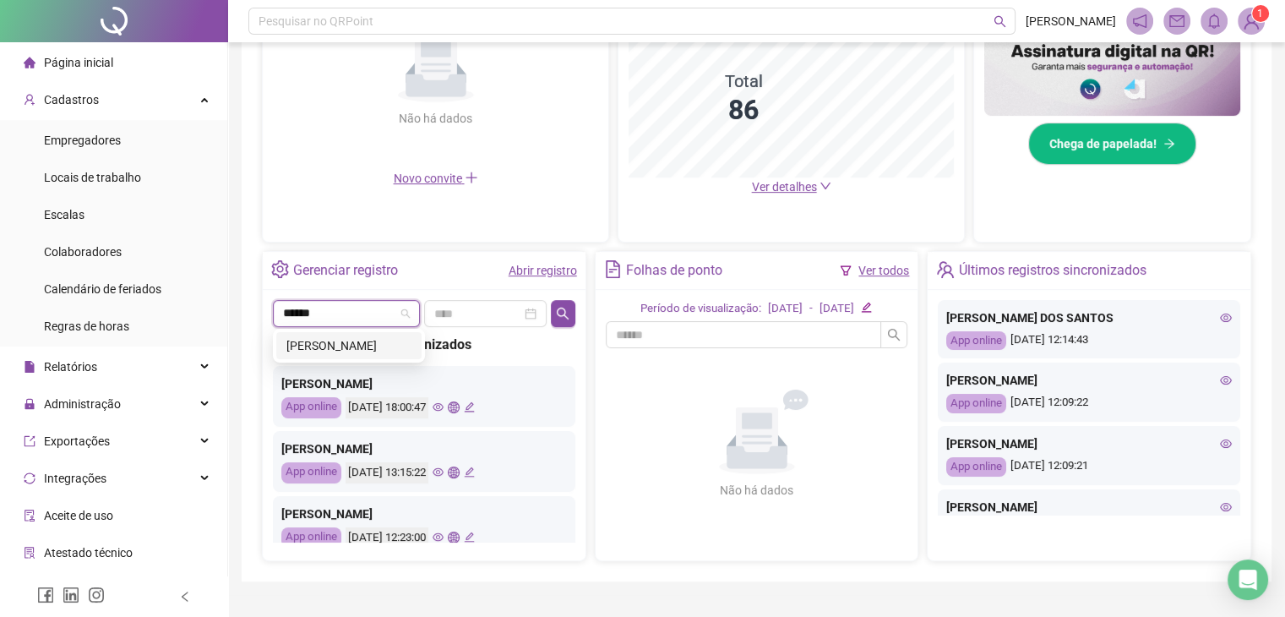
type input "******"
click at [355, 359] on div "ADRIANA MARINHO DE CARVALHO ADRIANA MARINHO DE CARVALHO" at bounding box center [349, 346] width 152 height 34
click at [355, 351] on div "[PERSON_NAME]" at bounding box center [348, 345] width 125 height 19
click at [574, 316] on button "button" at bounding box center [563, 313] width 25 height 27
click at [444, 407] on icon "eye" at bounding box center [438, 407] width 11 height 8
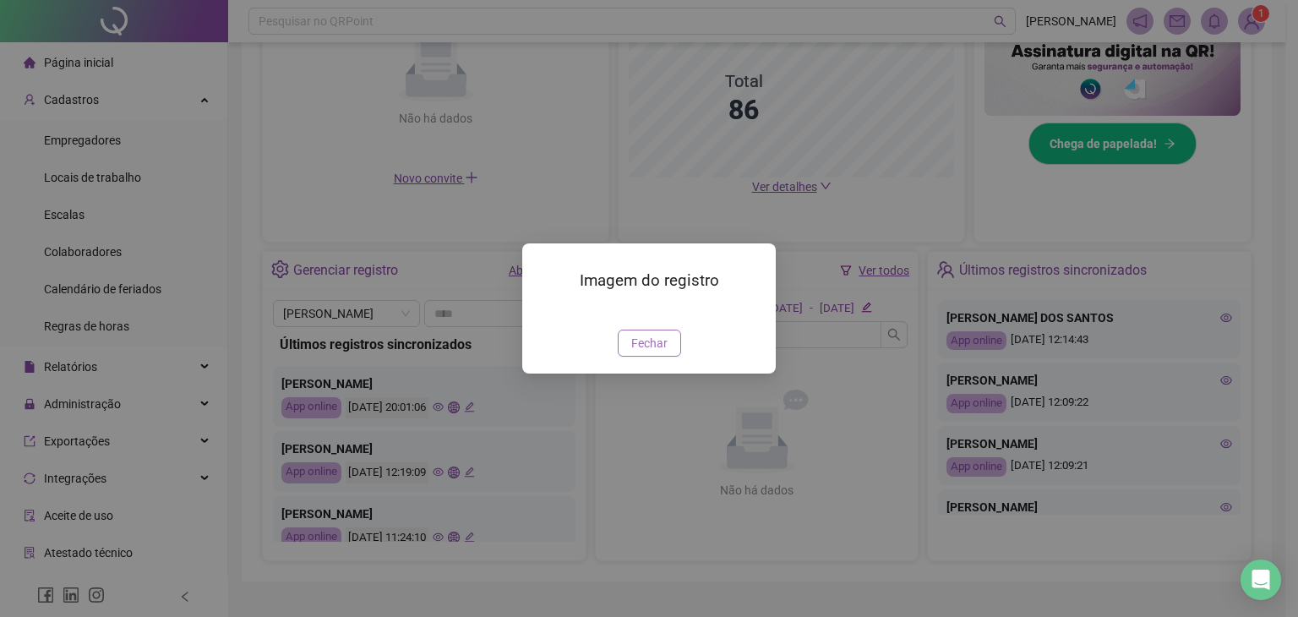
click at [648, 352] on span "Fechar" at bounding box center [649, 343] width 36 height 19
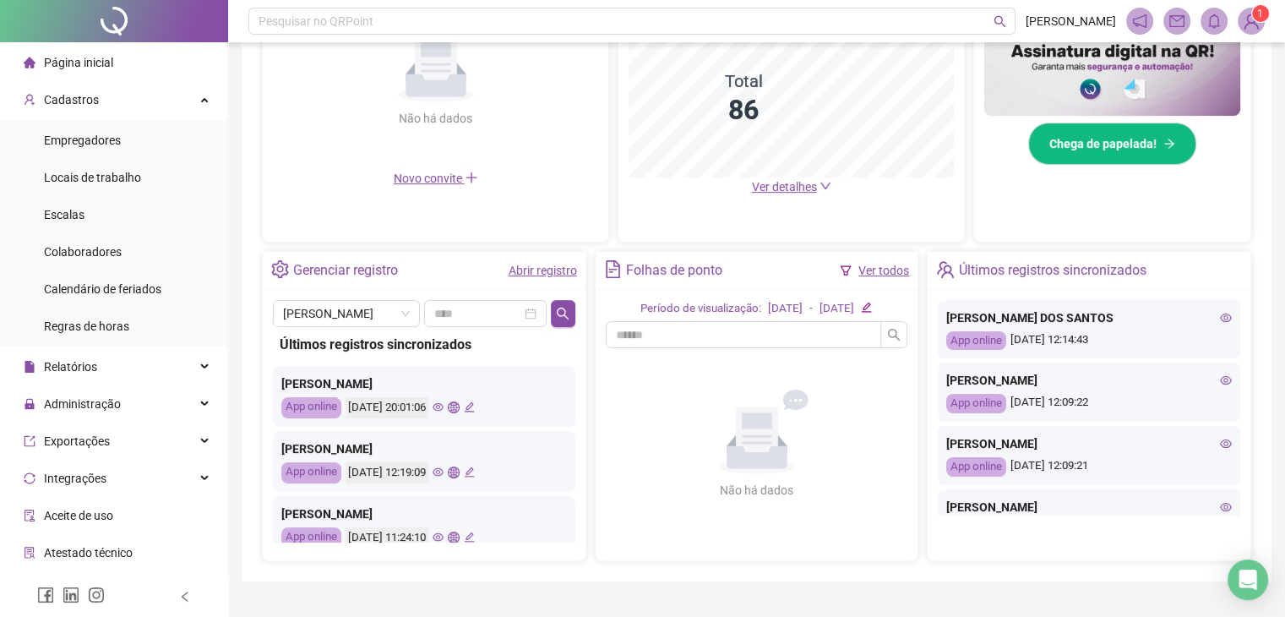
click at [444, 473] on icon "eye" at bounding box center [438, 472] width 11 height 8
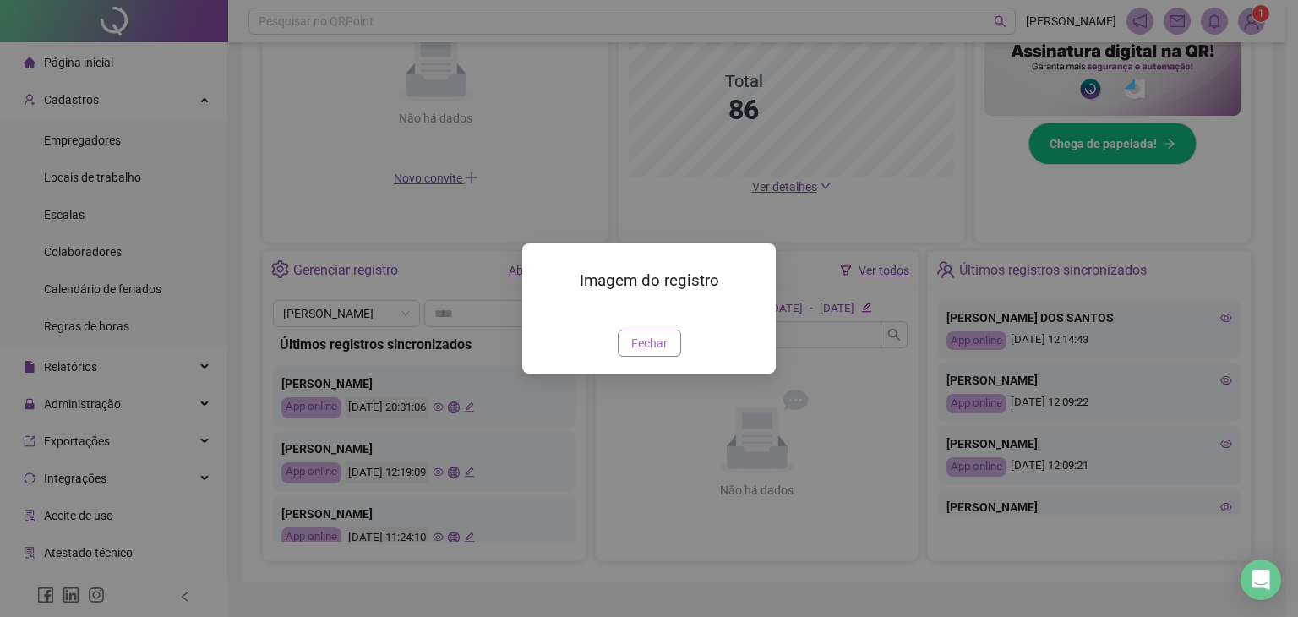
click at [660, 352] on span "Fechar" at bounding box center [649, 343] width 36 height 19
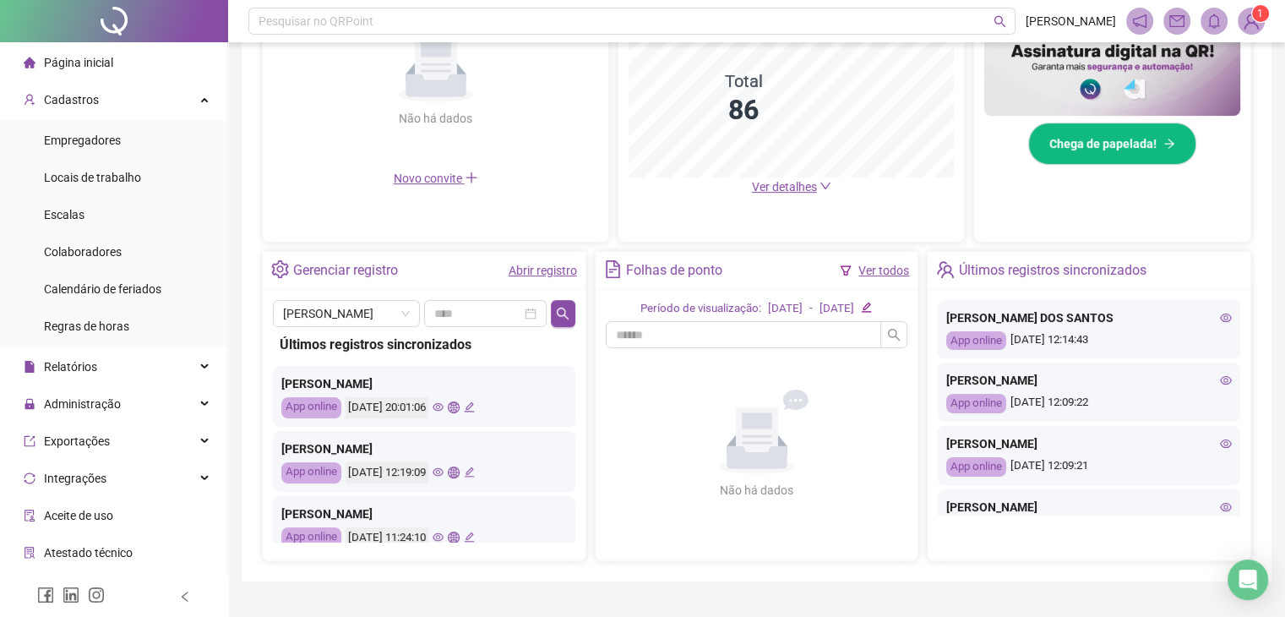
click at [444, 538] on icon "eye" at bounding box center [438, 537] width 11 height 8
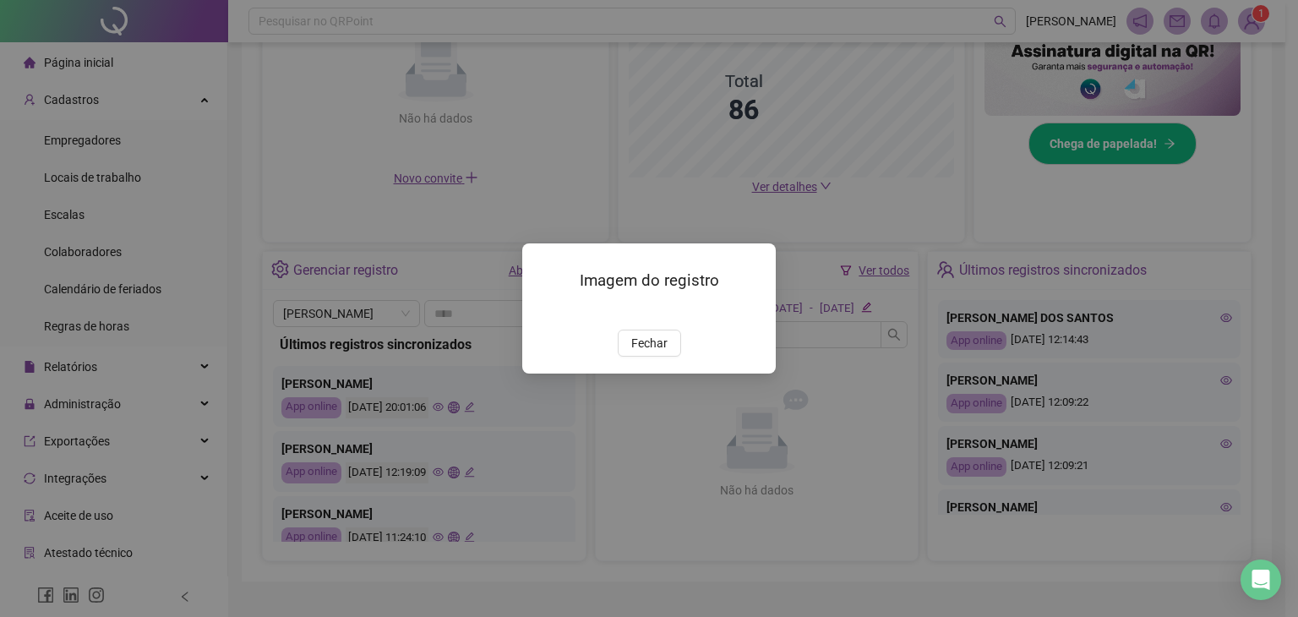
click at [543, 311] on img at bounding box center [543, 311] width 0 height 0
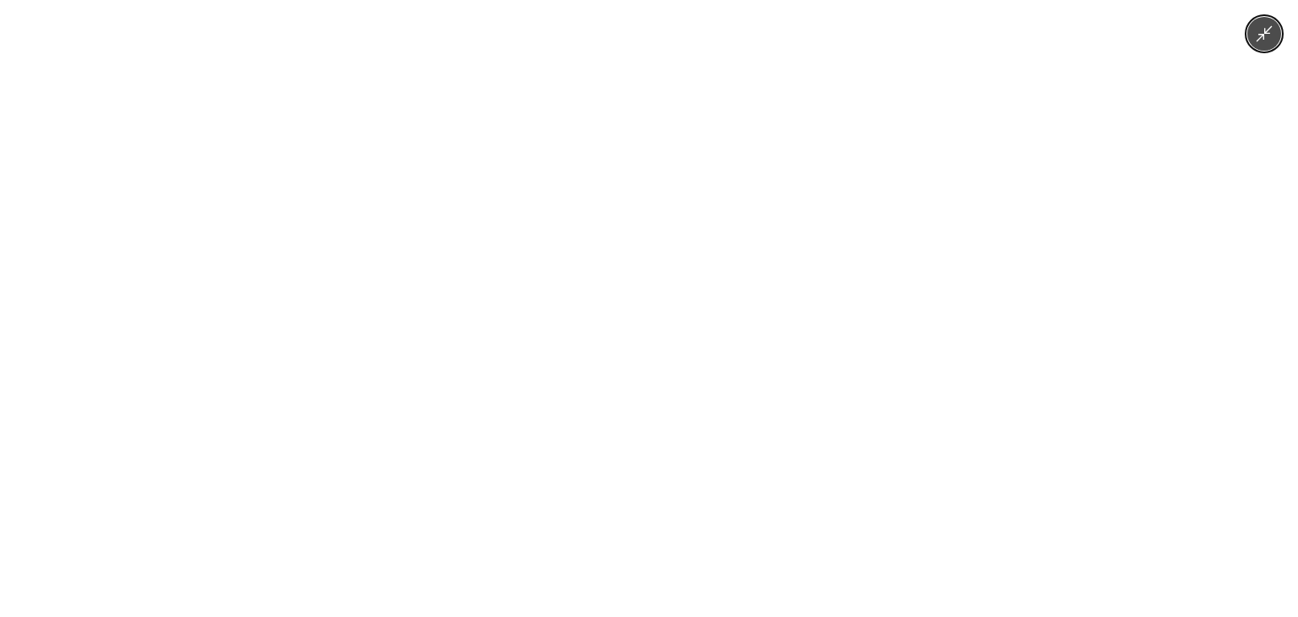
click at [1258, 31] on icon "Minimize image" at bounding box center [1264, 34] width 19 height 19
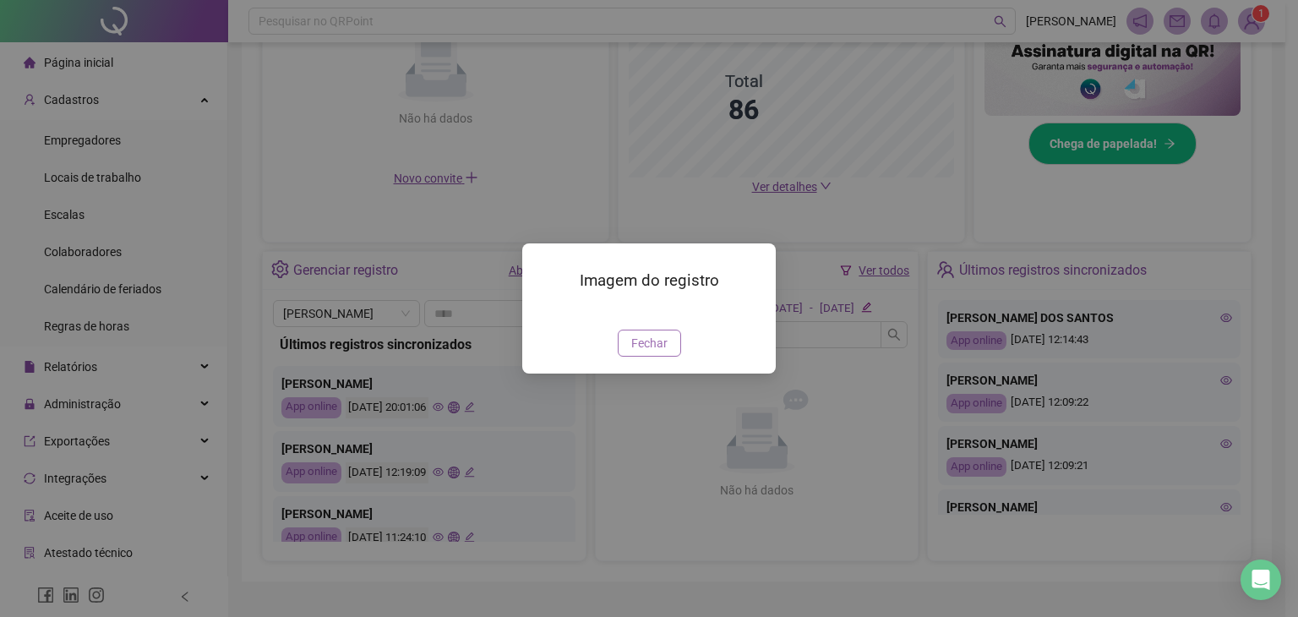
click at [636, 352] on span "Fechar" at bounding box center [649, 343] width 36 height 19
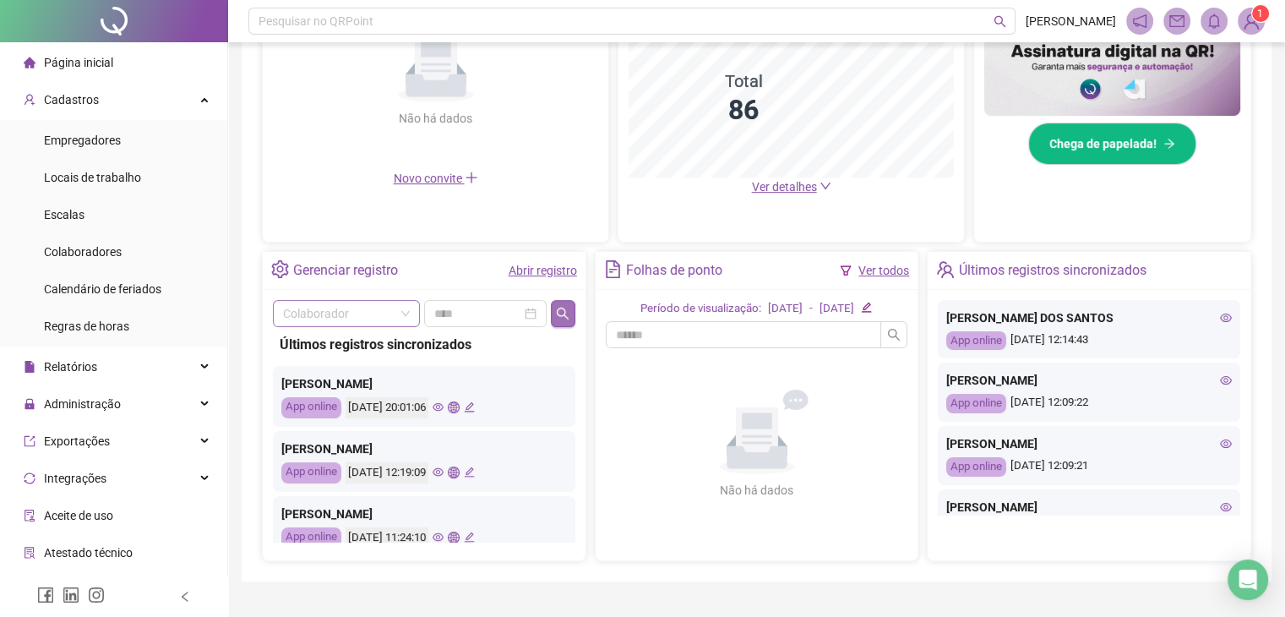
click at [559, 316] on icon "search" at bounding box center [563, 314] width 14 height 14
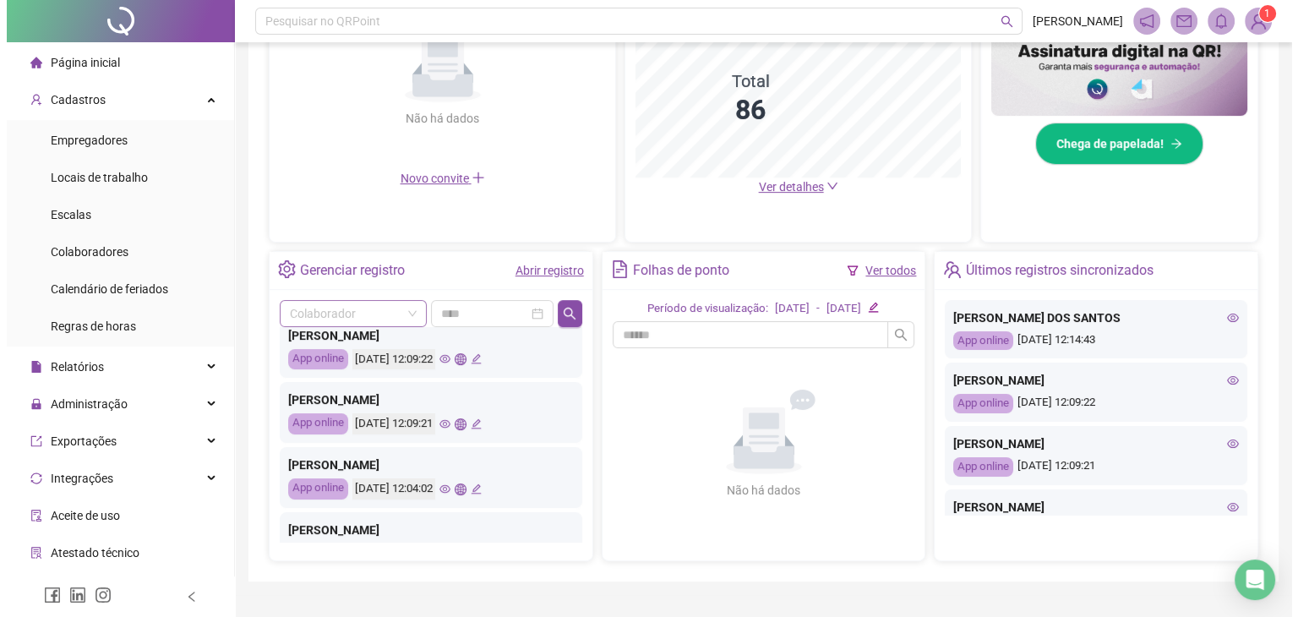
scroll to position [182, 0]
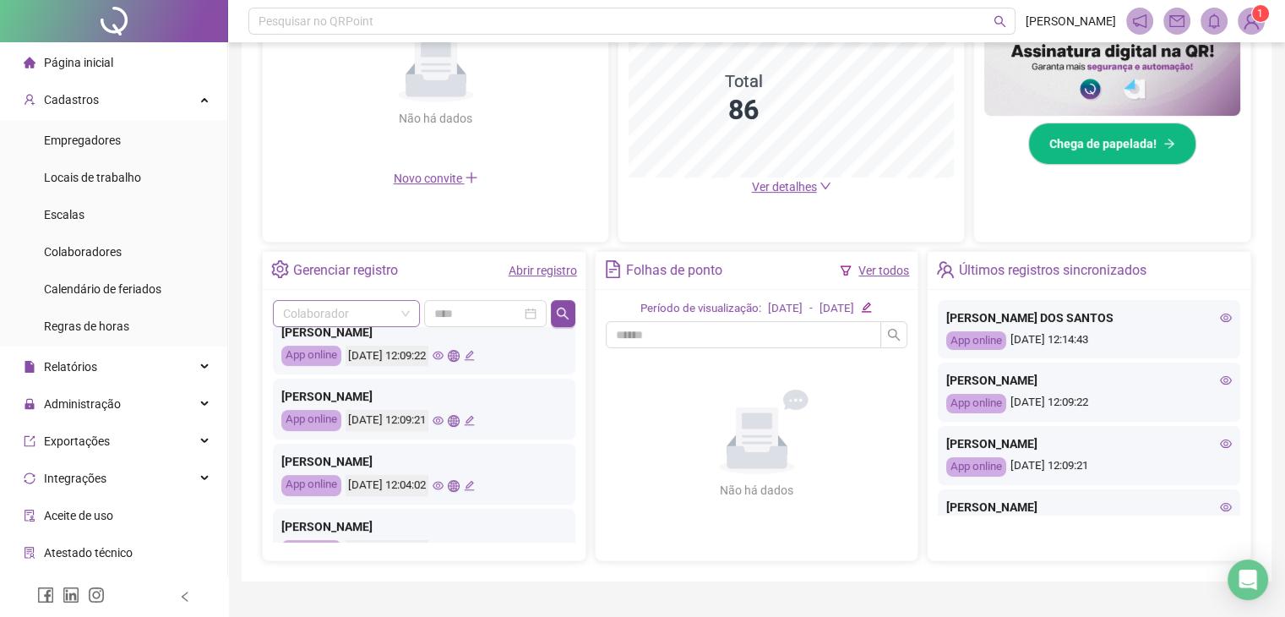
click at [444, 421] on icon "eye" at bounding box center [438, 420] width 11 height 11
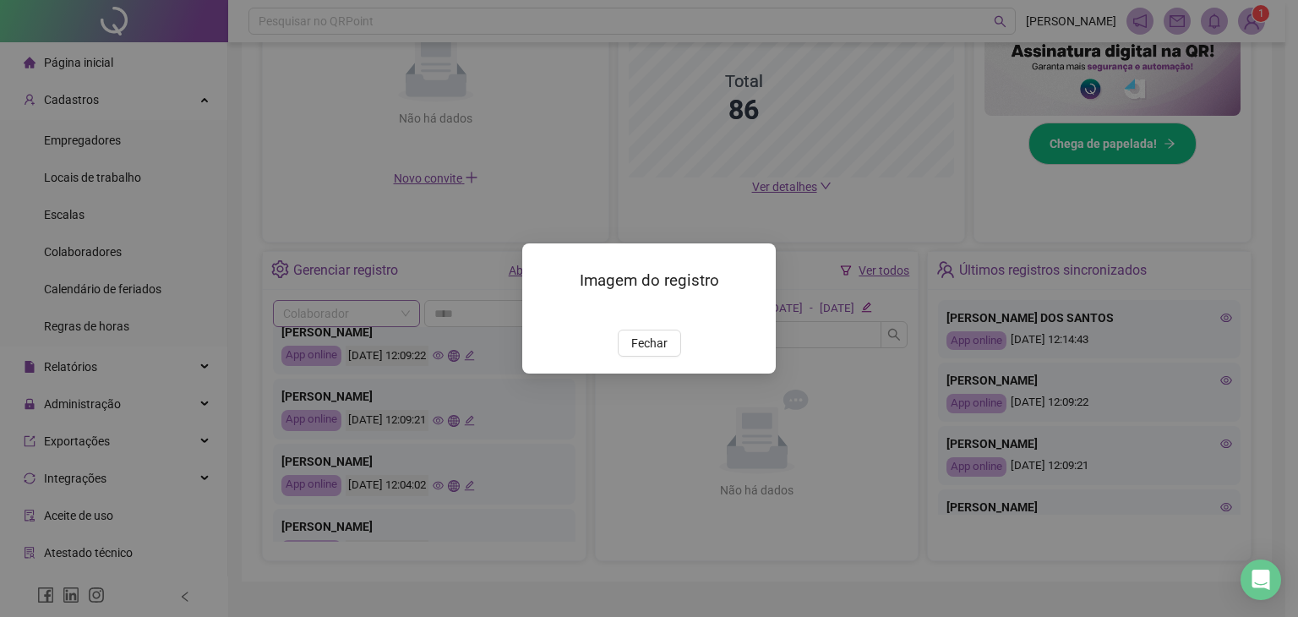
click at [543, 311] on img at bounding box center [543, 311] width 0 height 0
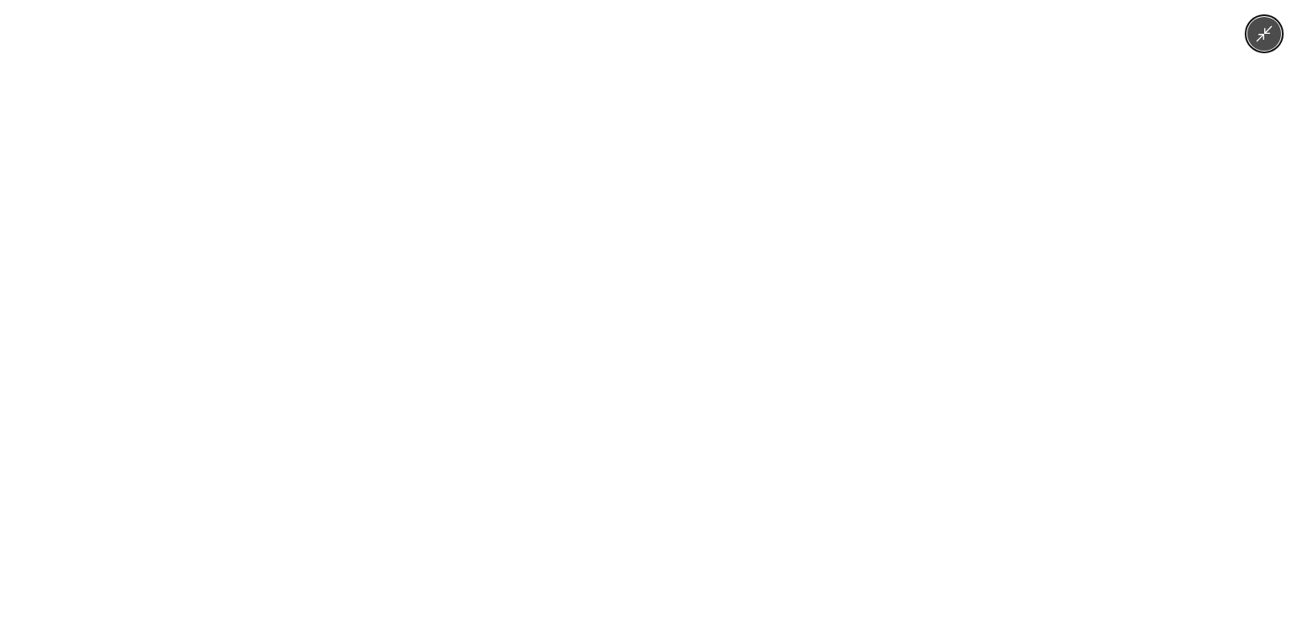
click at [1261, 41] on icon "Minimize image" at bounding box center [1264, 34] width 19 height 19
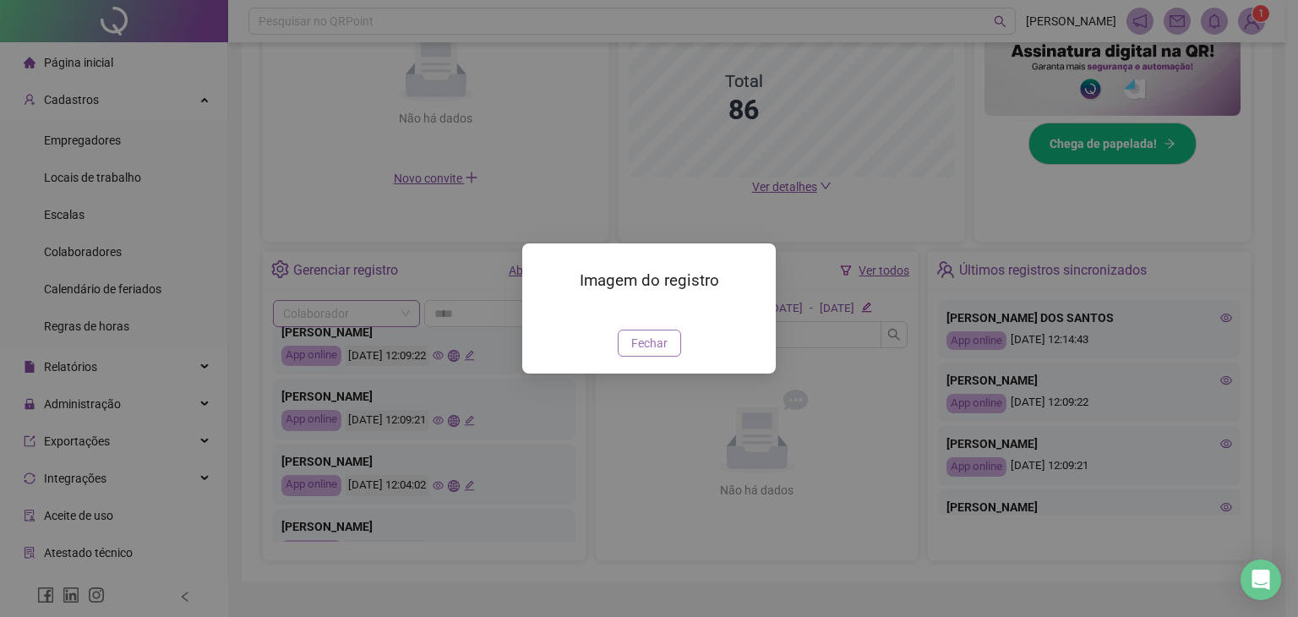
click at [644, 352] on span "Fechar" at bounding box center [649, 343] width 36 height 19
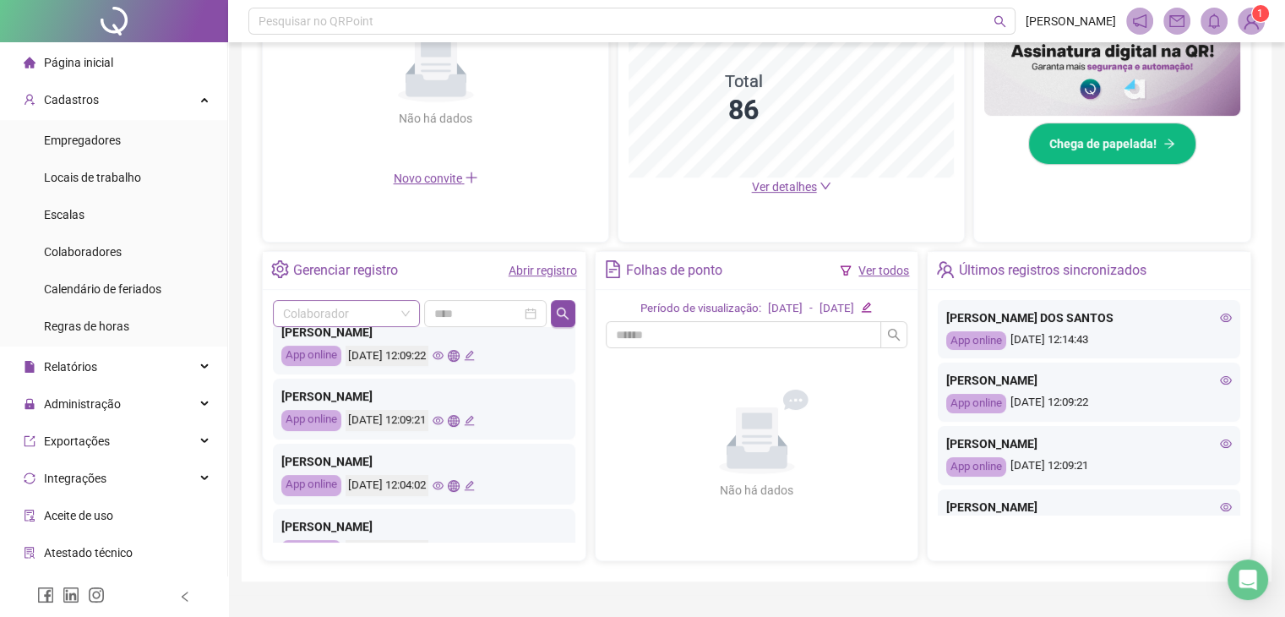
click at [444, 482] on icon "eye" at bounding box center [438, 486] width 11 height 8
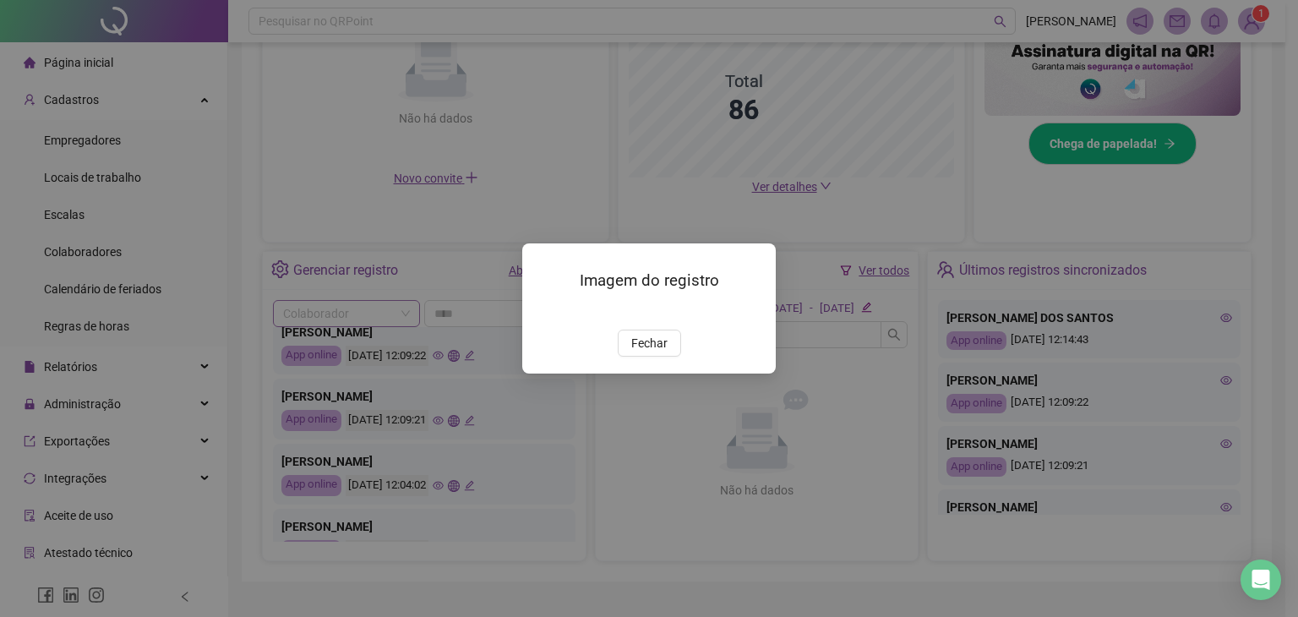
click at [543, 311] on img at bounding box center [543, 311] width 0 height 0
